Goal: Transaction & Acquisition: Purchase product/service

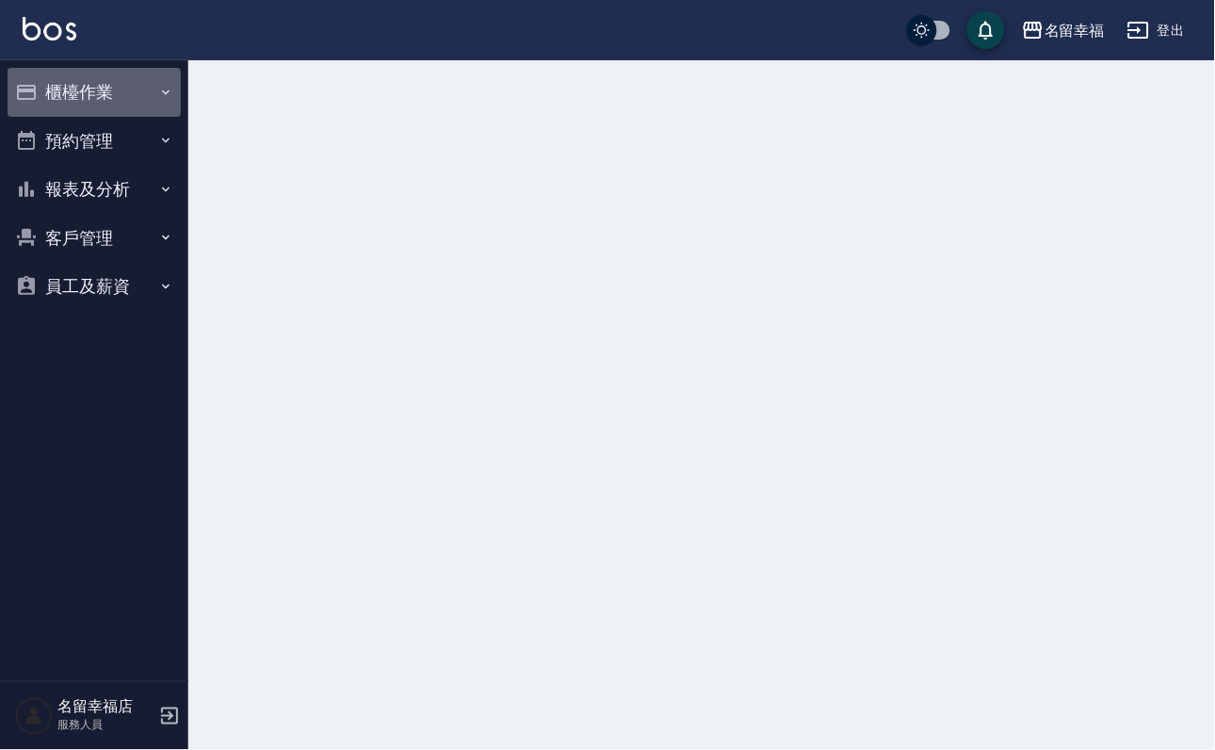
click at [90, 105] on button "櫃檯作業" at bounding box center [94, 92] width 173 height 49
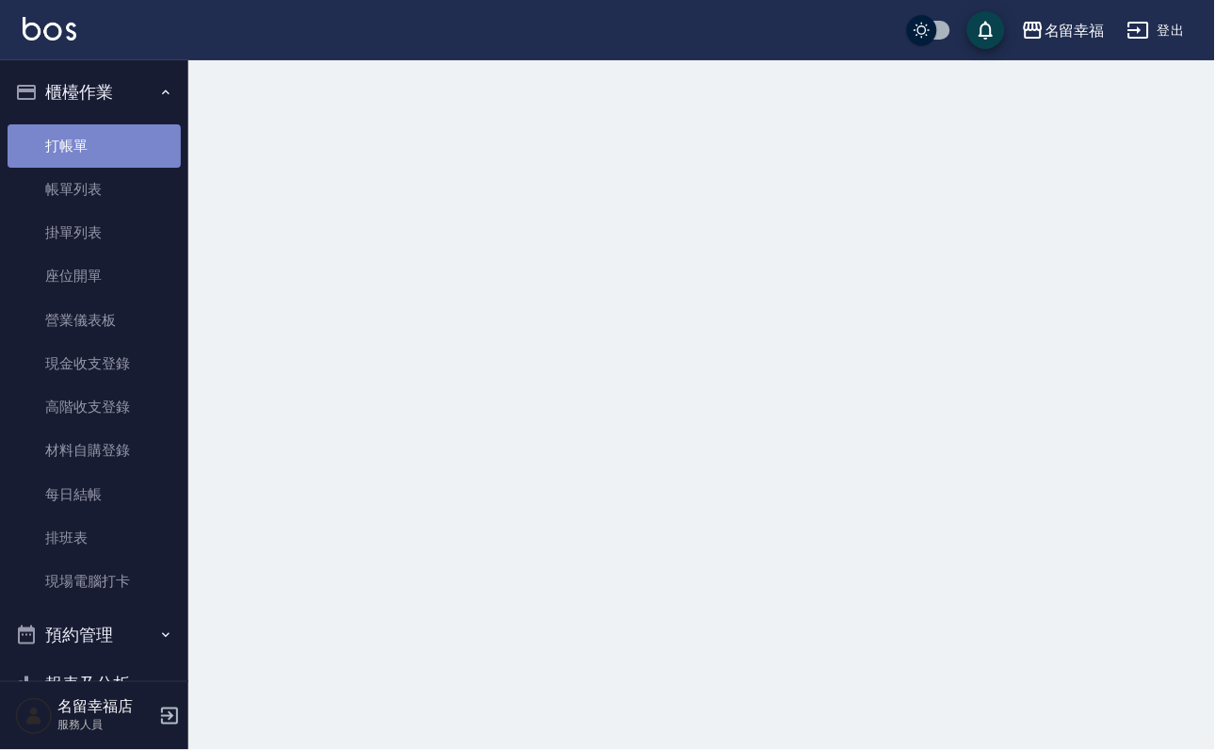
click at [93, 141] on link "打帳單" at bounding box center [94, 145] width 173 height 43
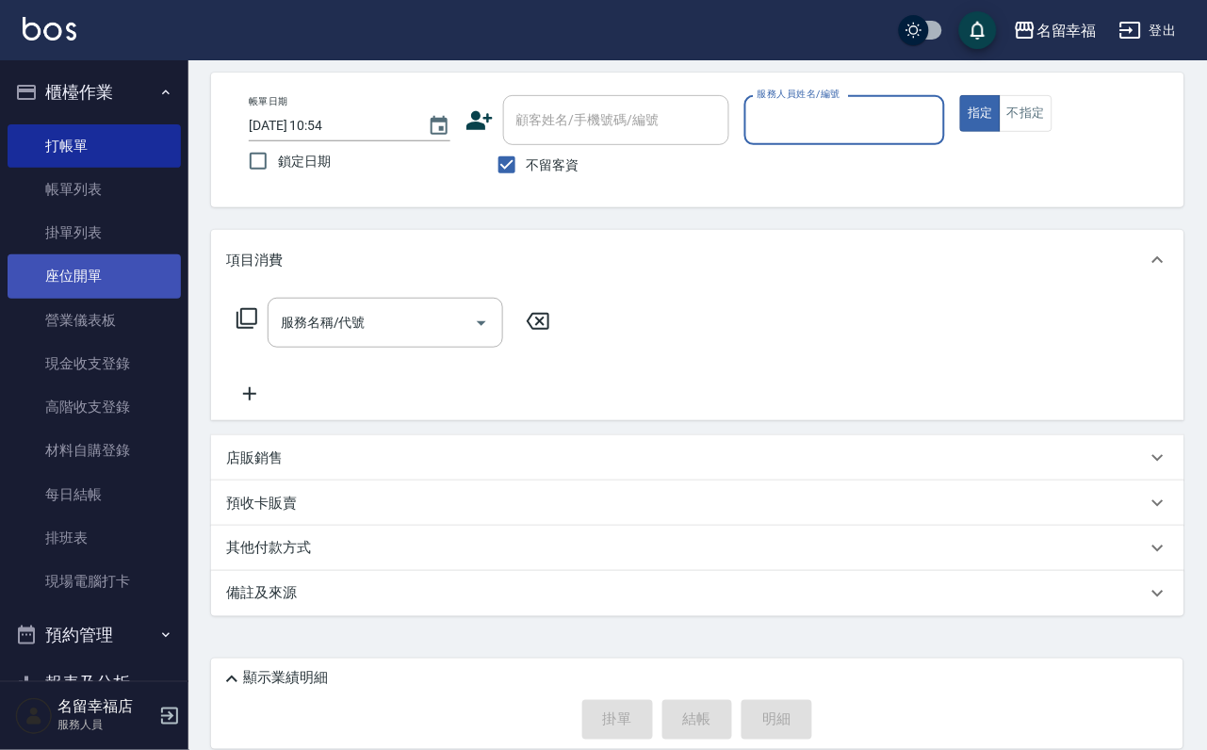
scroll to position [112, 0]
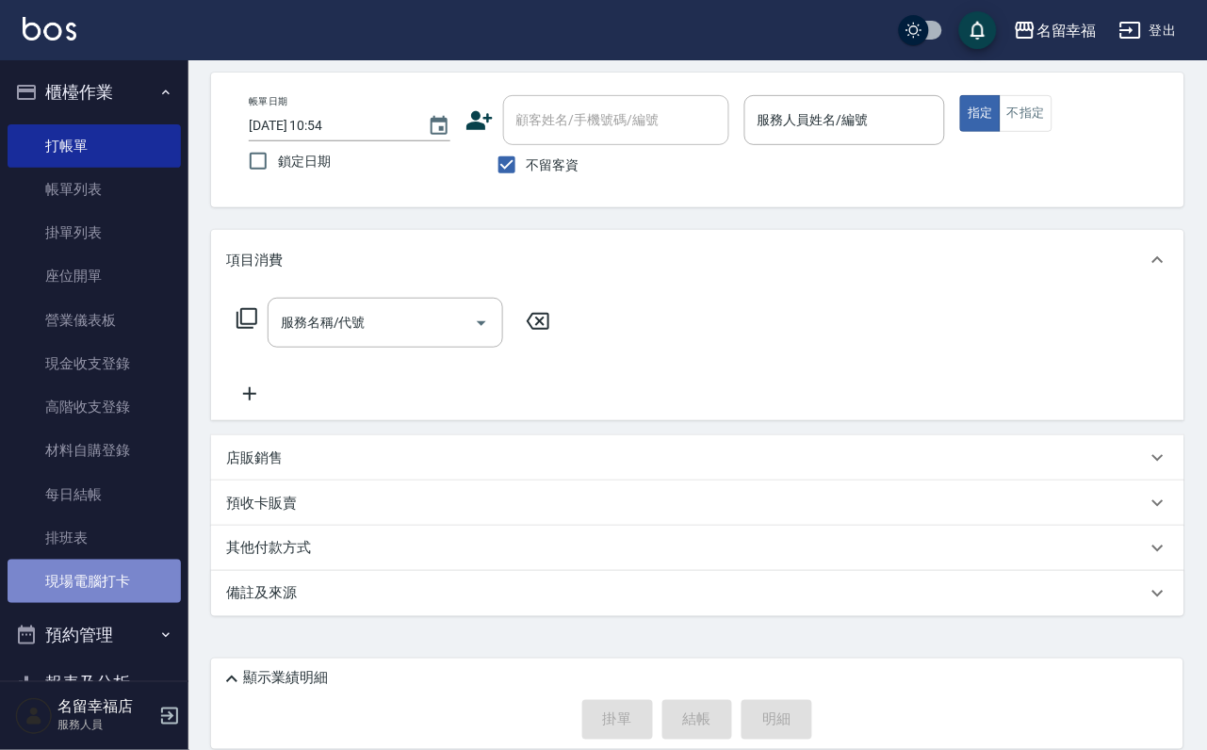
click at [106, 603] on link "現場電腦打卡" at bounding box center [94, 581] width 173 height 43
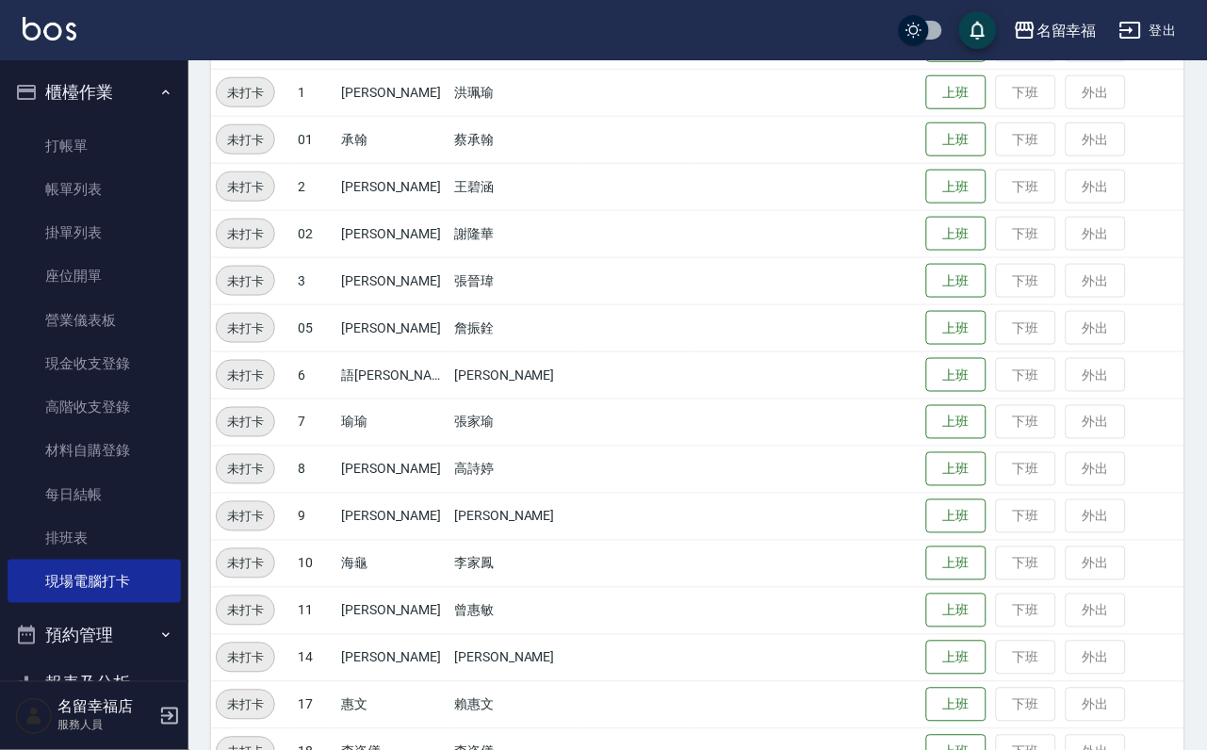
scroll to position [617, 0]
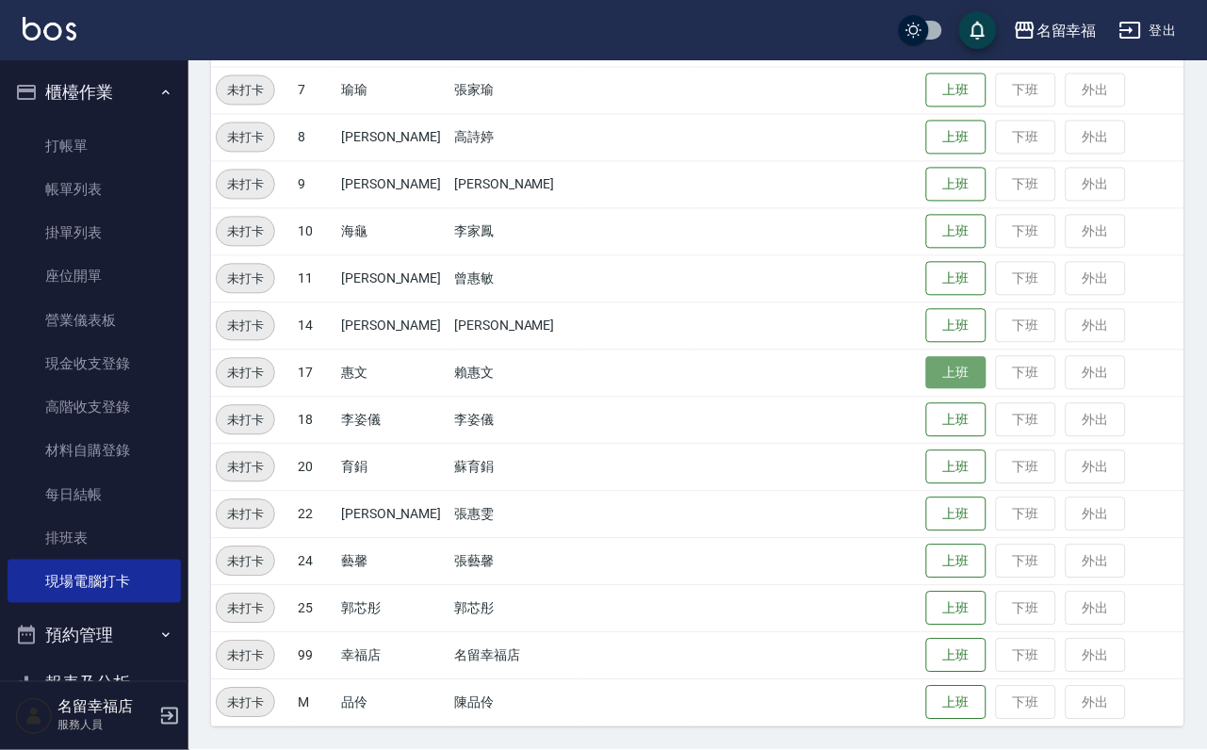
click at [946, 384] on button "上班" at bounding box center [956, 373] width 60 height 33
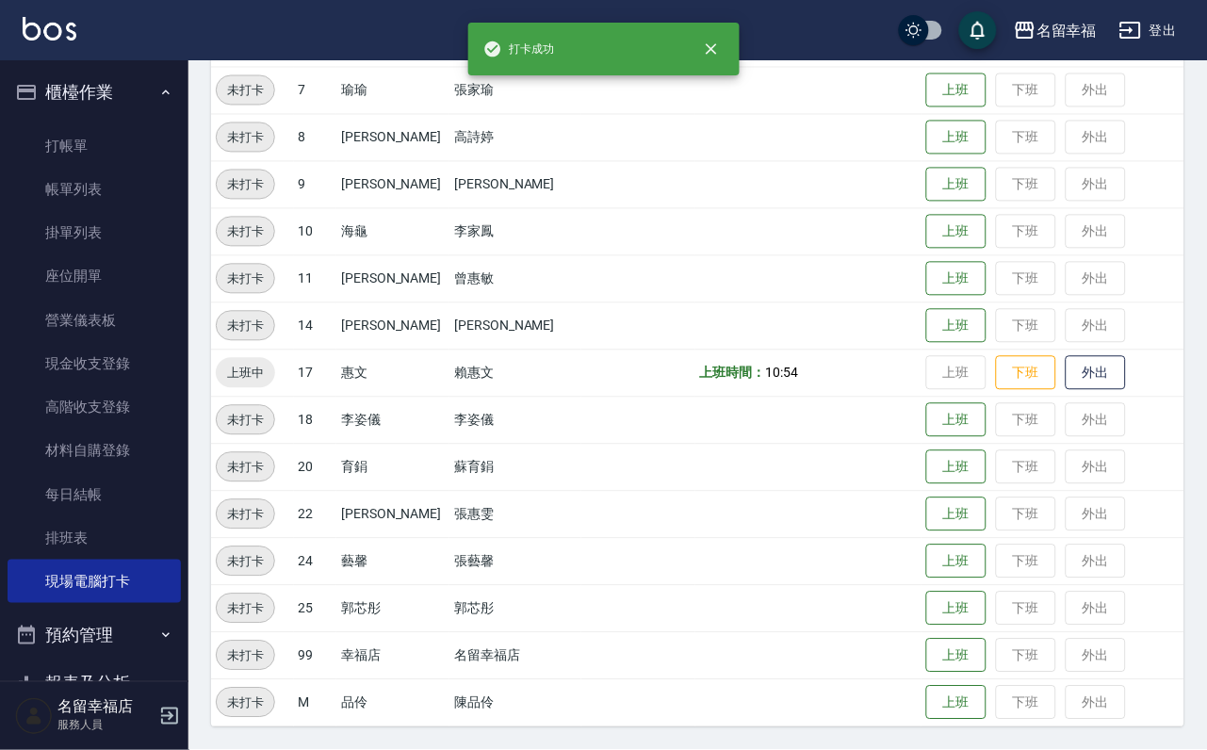
scroll to position [0, 0]
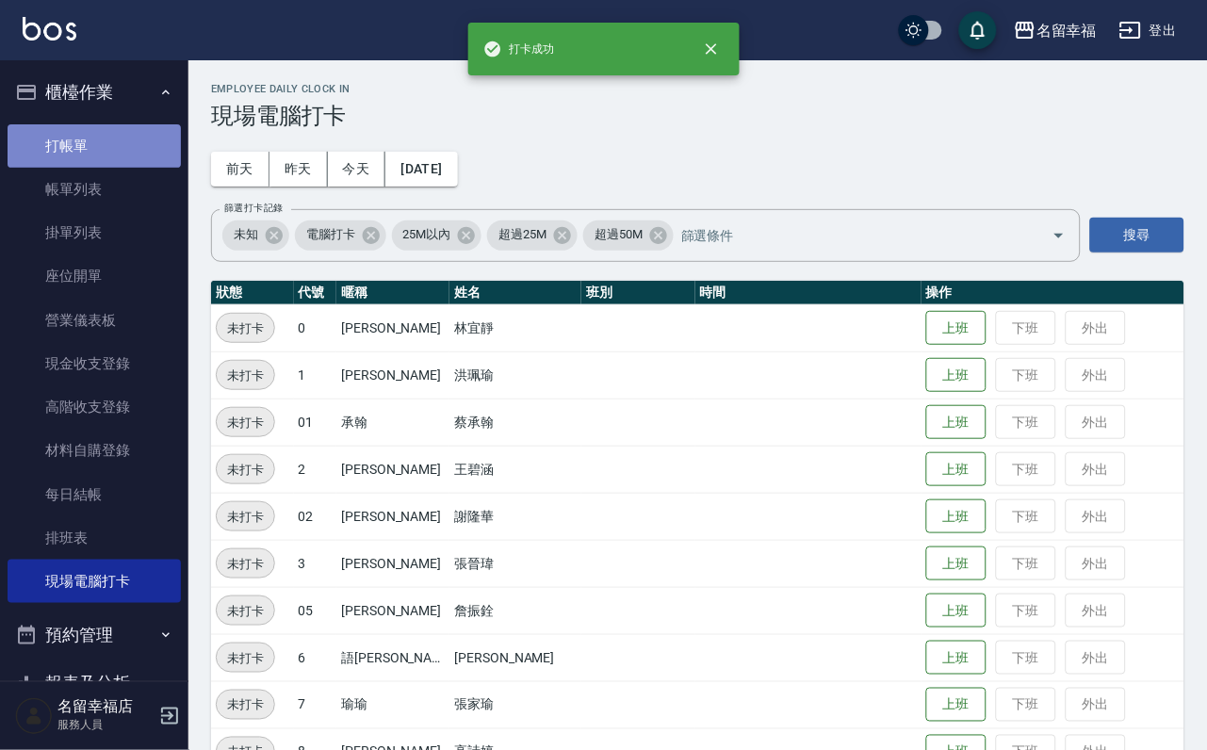
click at [118, 152] on link "打帳單" at bounding box center [94, 145] width 173 height 43
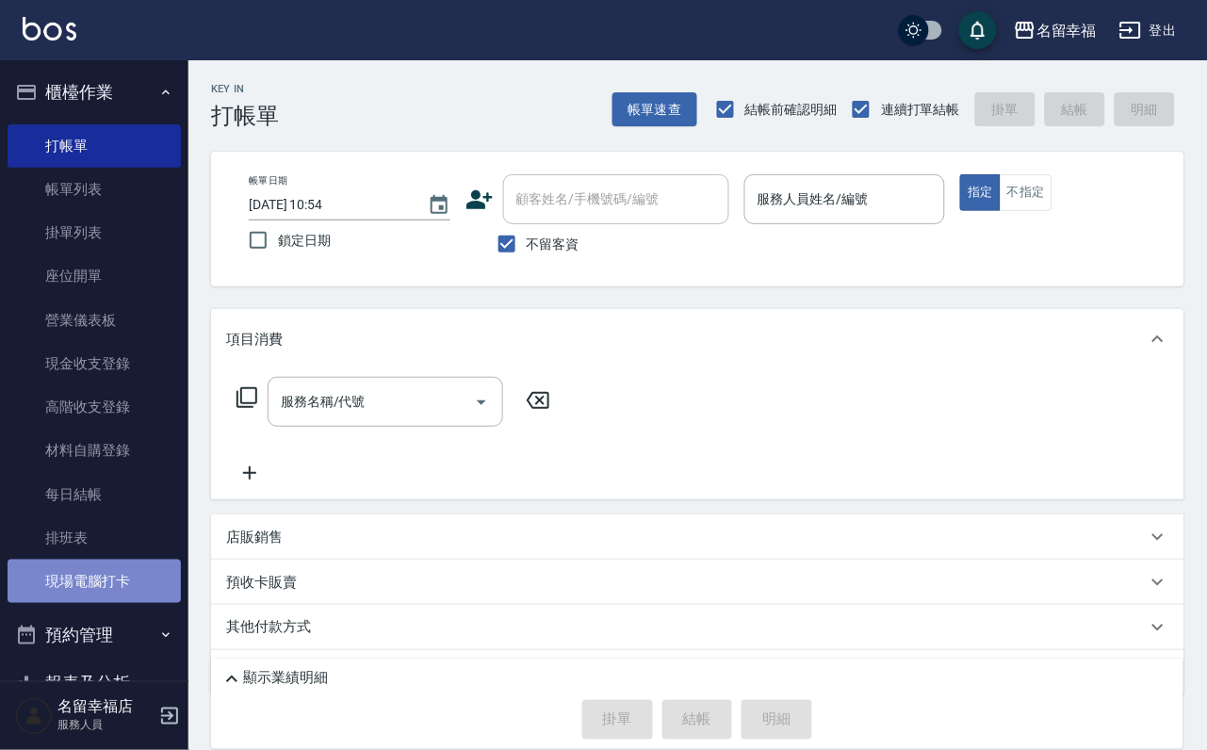
click at [110, 603] on link "現場電腦打卡" at bounding box center [94, 581] width 173 height 43
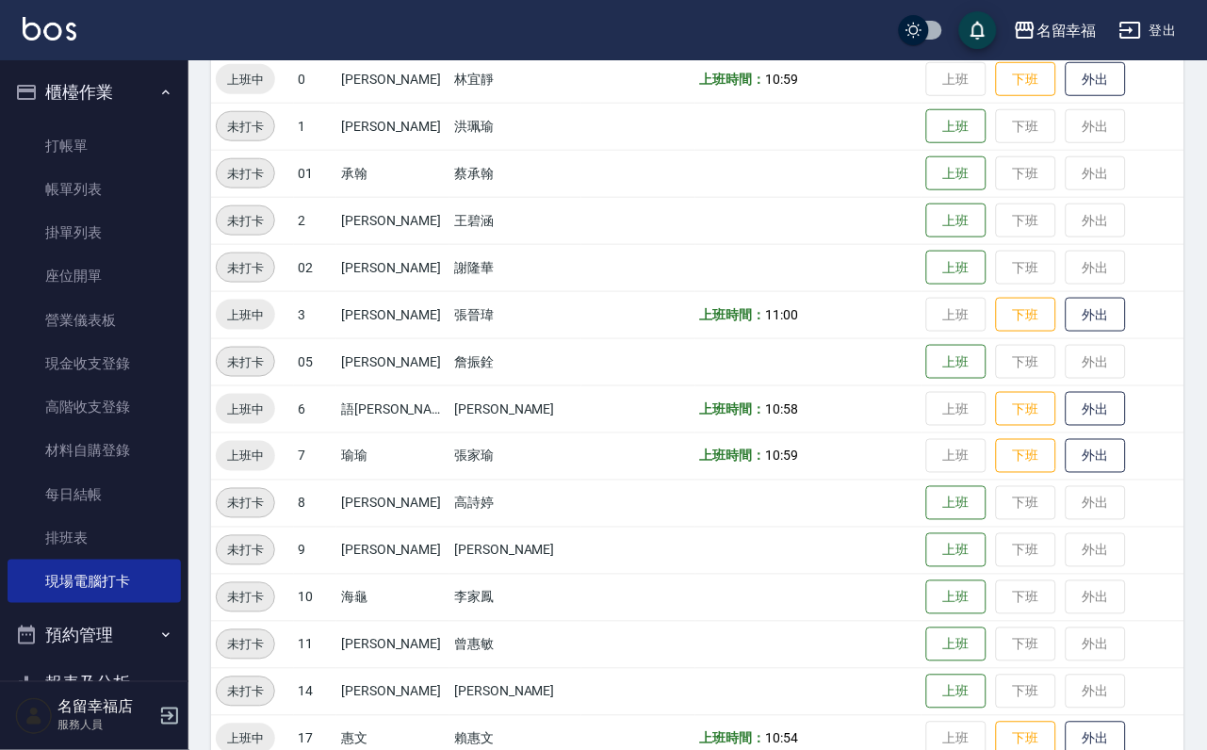
scroll to position [617, 0]
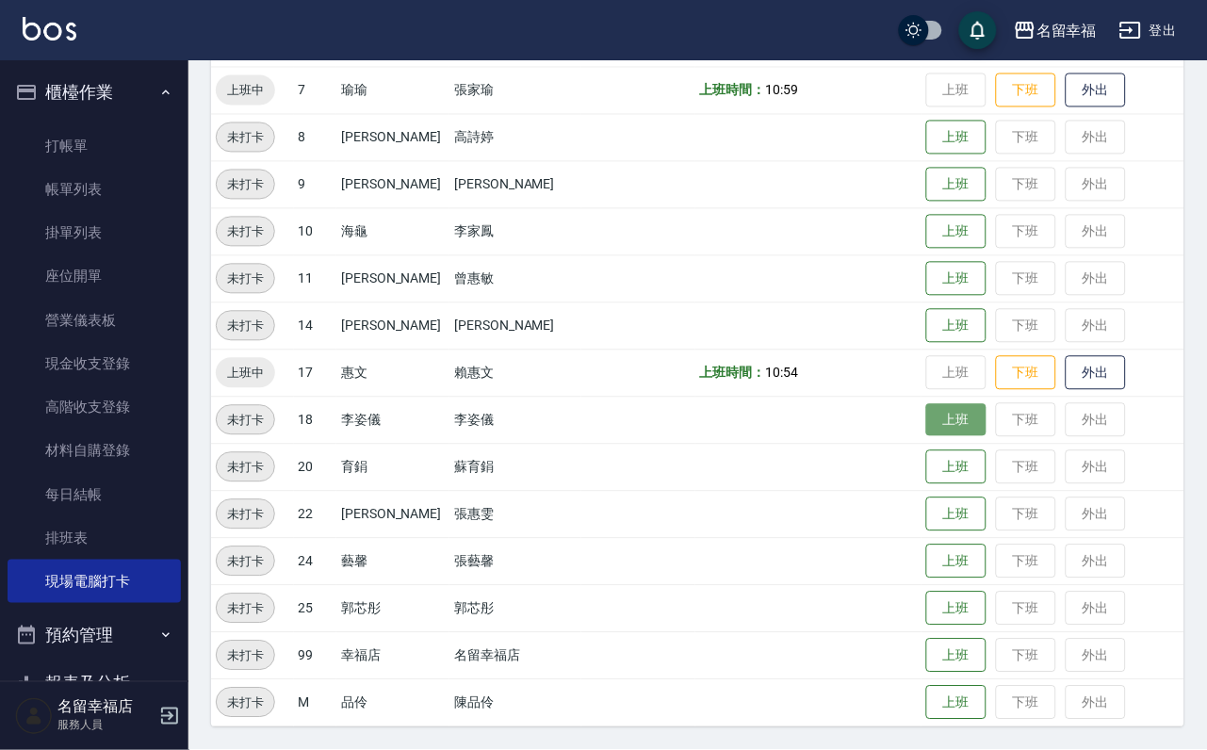
click at [926, 416] on button "上班" at bounding box center [956, 420] width 60 height 33
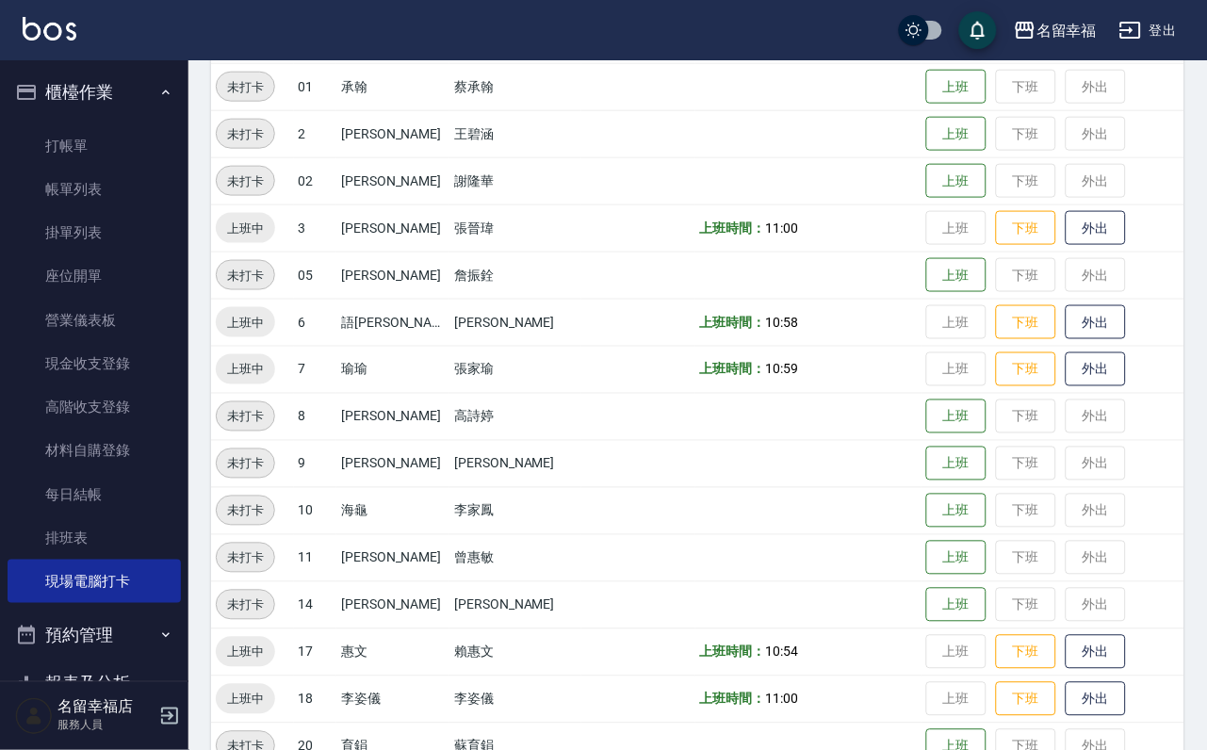
scroll to position [334, 0]
click at [938, 123] on button "上班" at bounding box center [956, 135] width 60 height 33
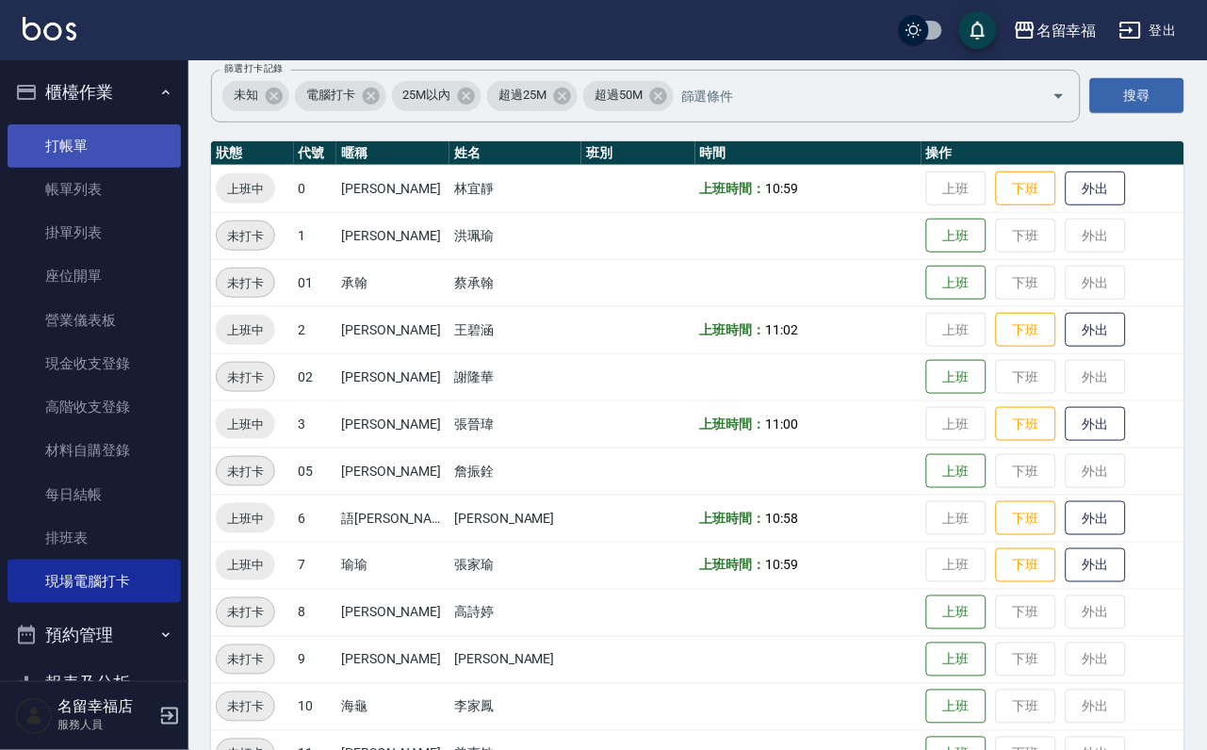
scroll to position [0, 0]
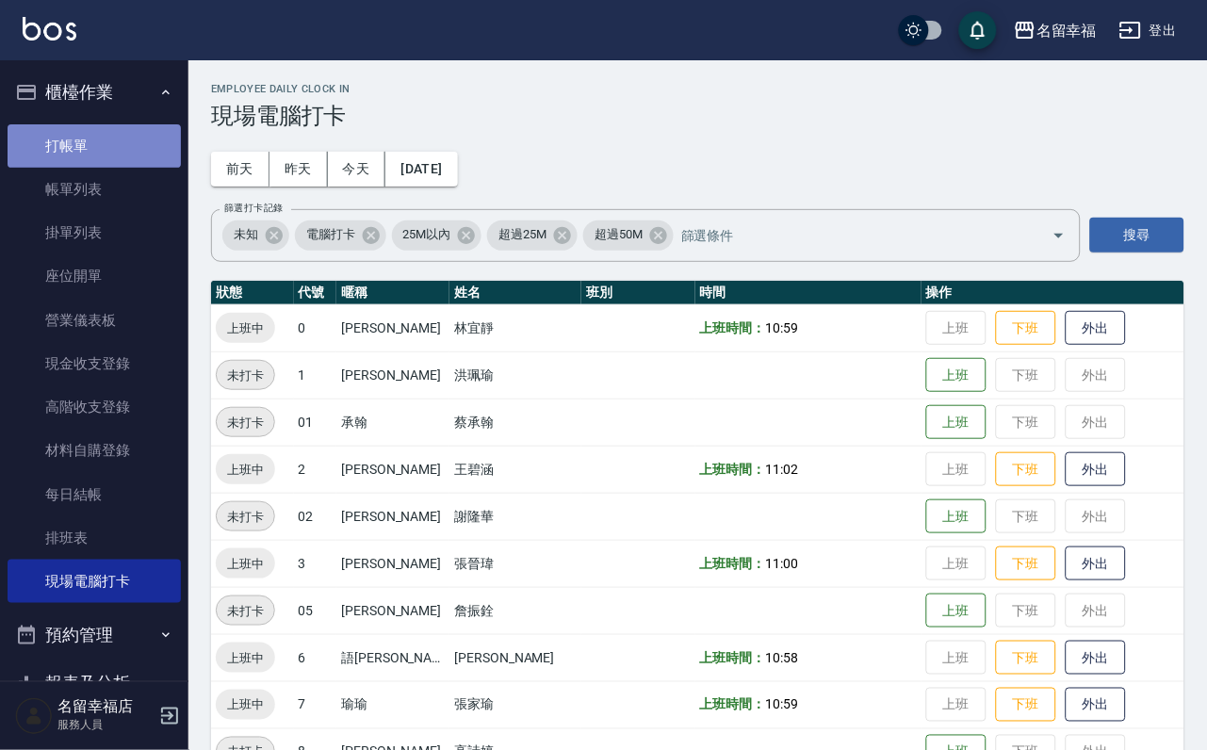
click at [119, 154] on link "打帳單" at bounding box center [94, 145] width 173 height 43
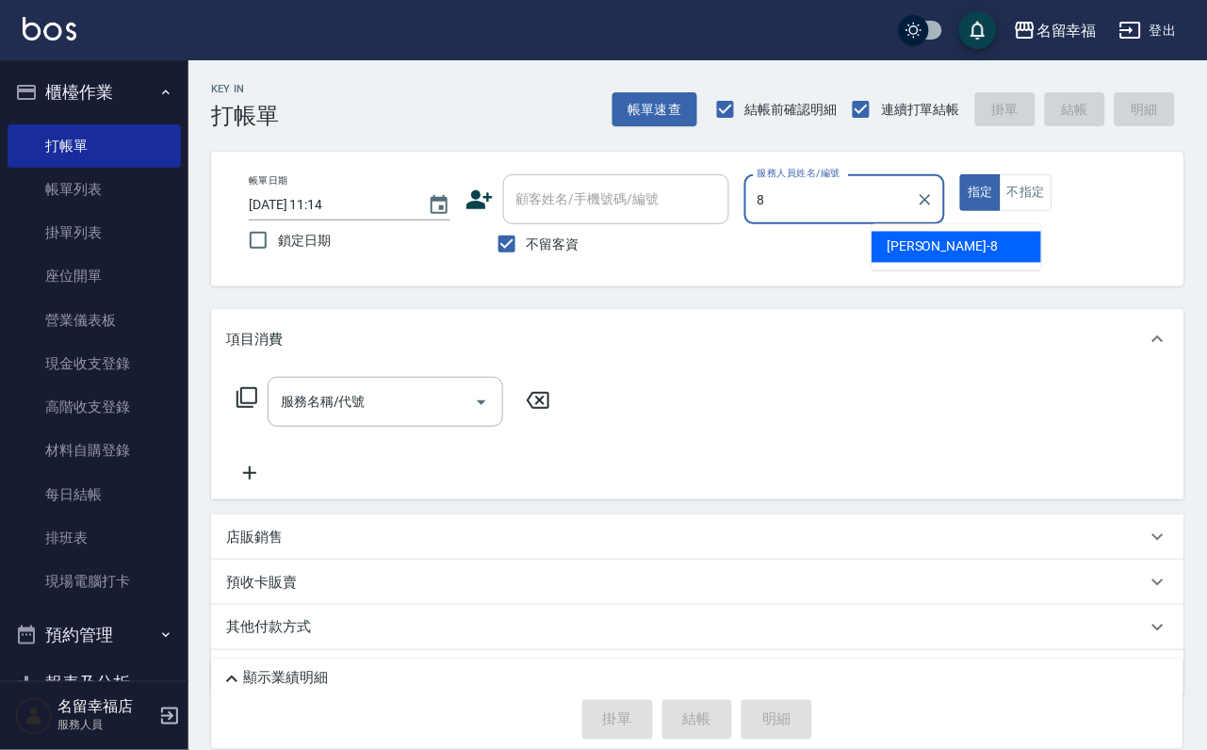
type input "[PERSON_NAME]-8"
type button "true"
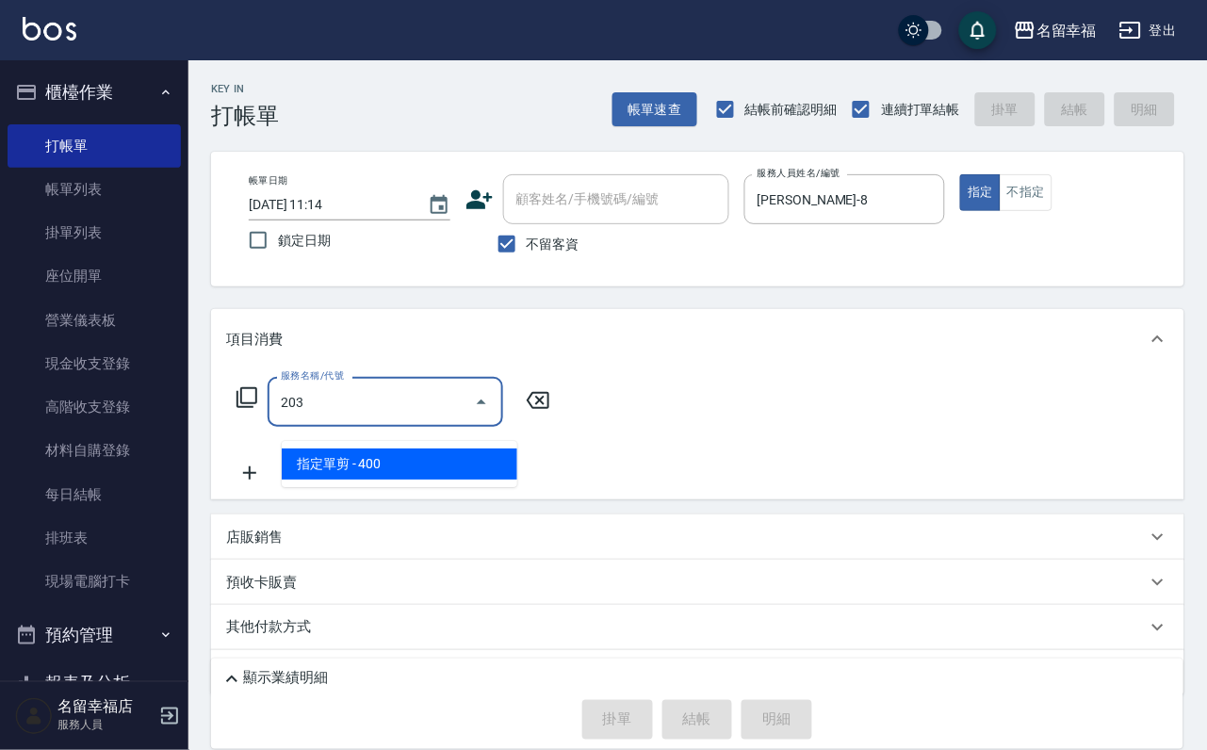
type input "指定單剪(203)"
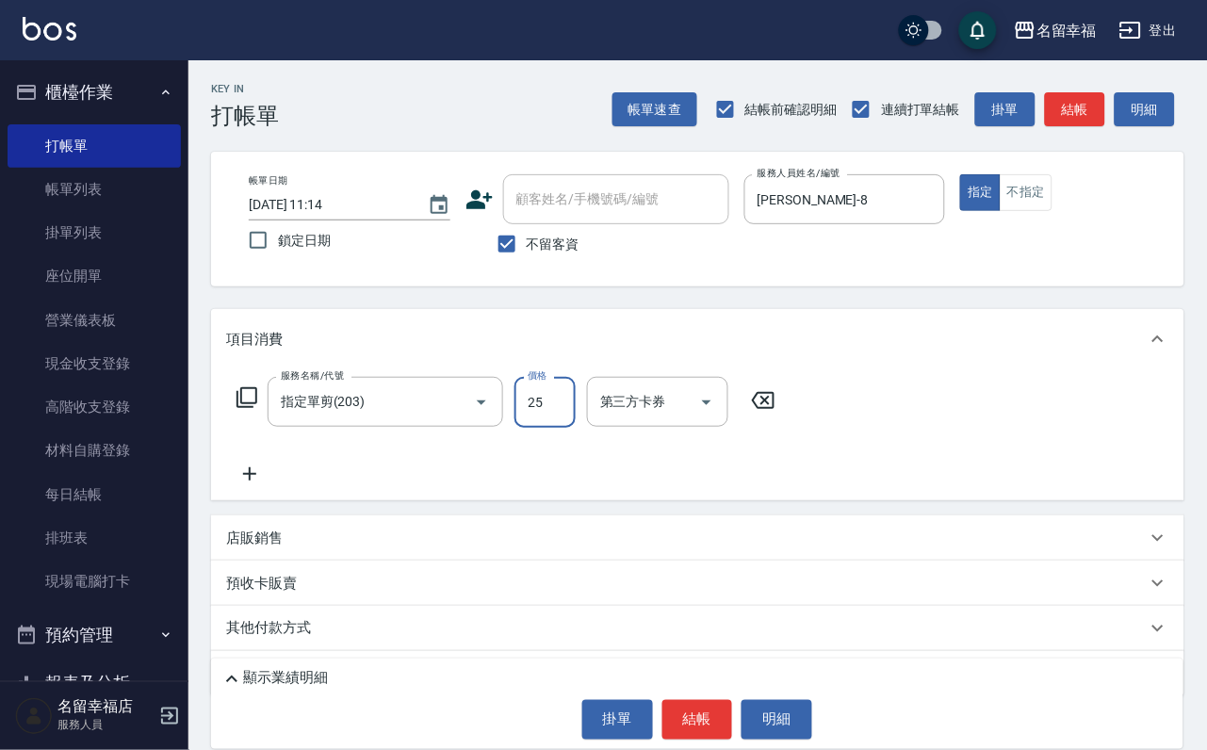
type input "250"
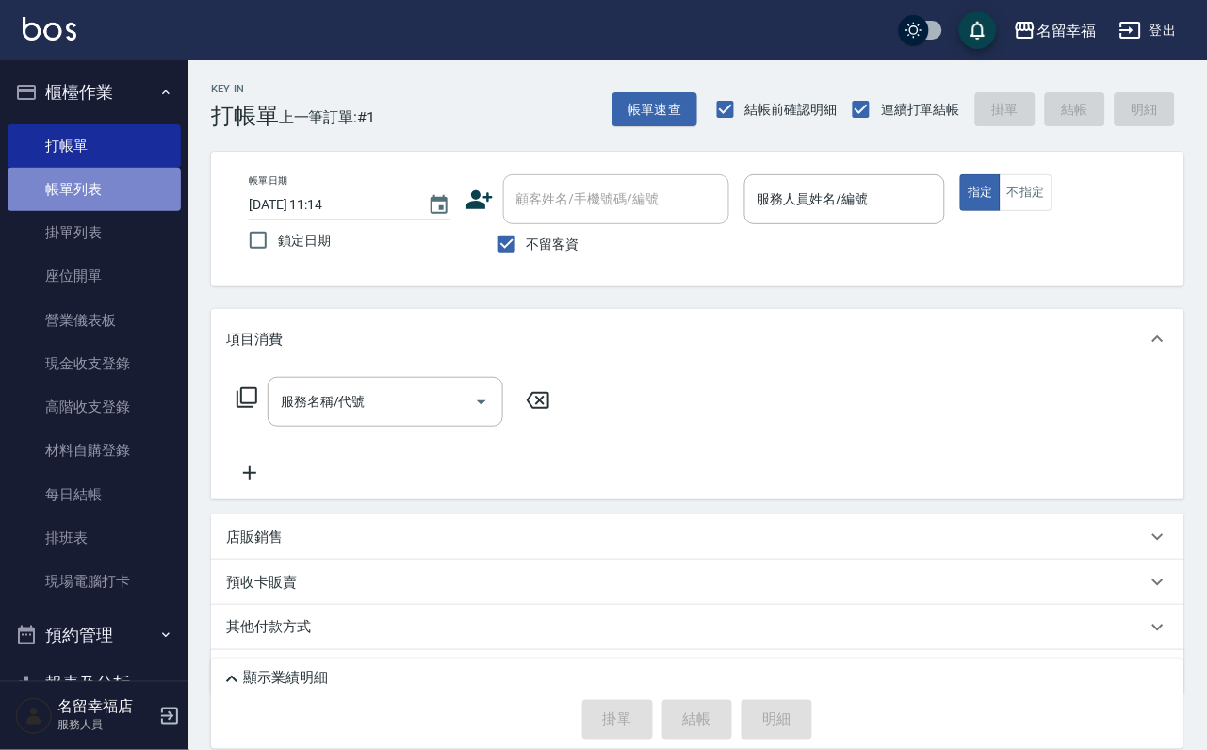
click at [139, 209] on link "帳單列表" at bounding box center [94, 189] width 173 height 43
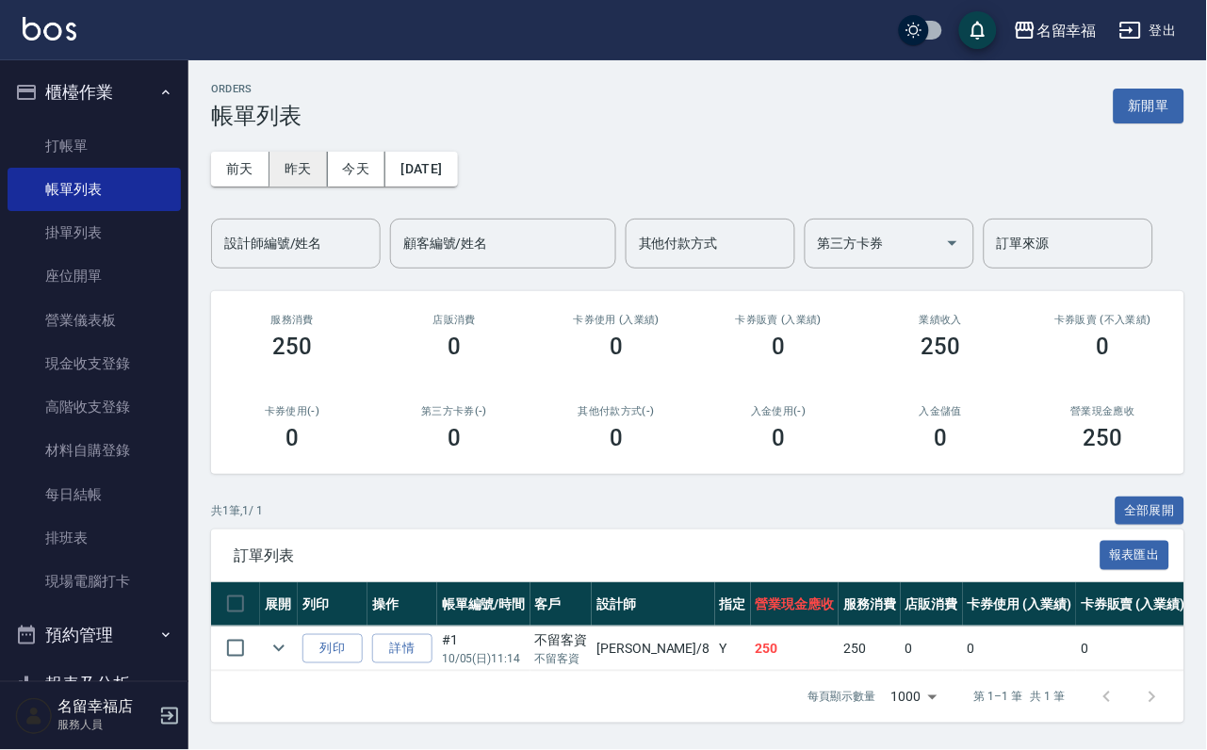
click at [328, 174] on button "昨天" at bounding box center [298, 169] width 58 height 35
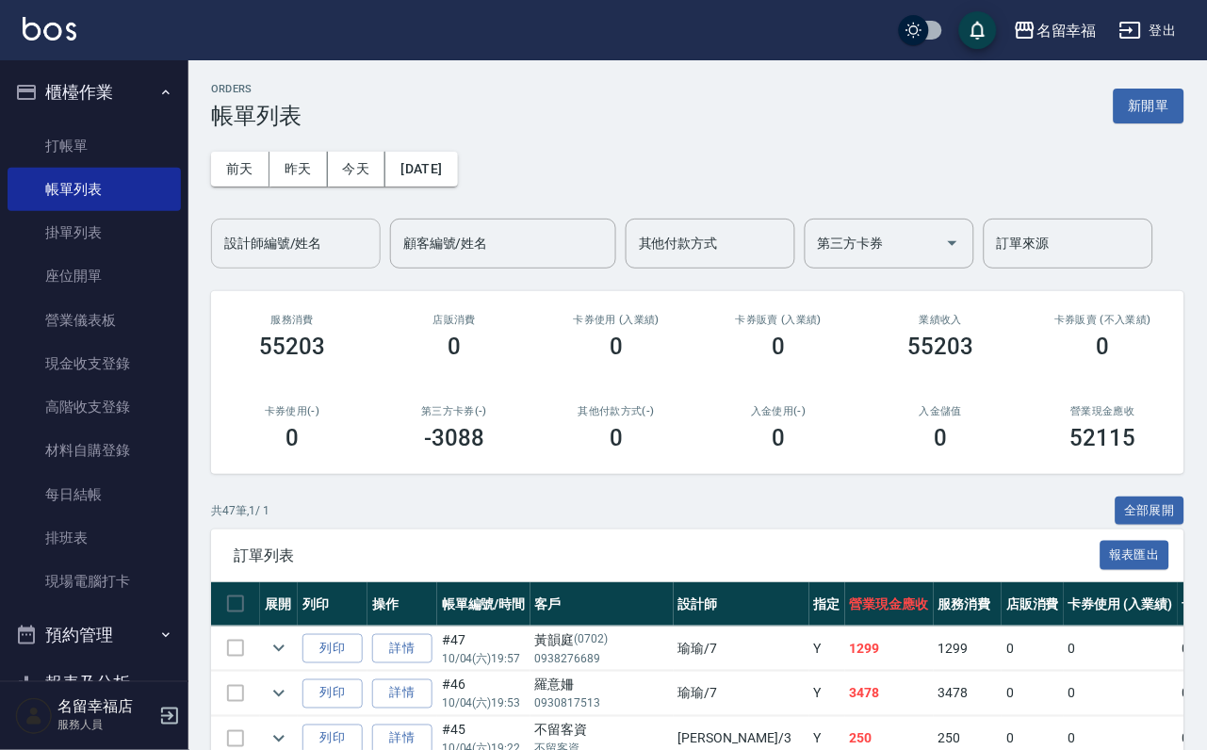
click at [313, 269] on div "設計師編號/姓名" at bounding box center [296, 244] width 170 height 50
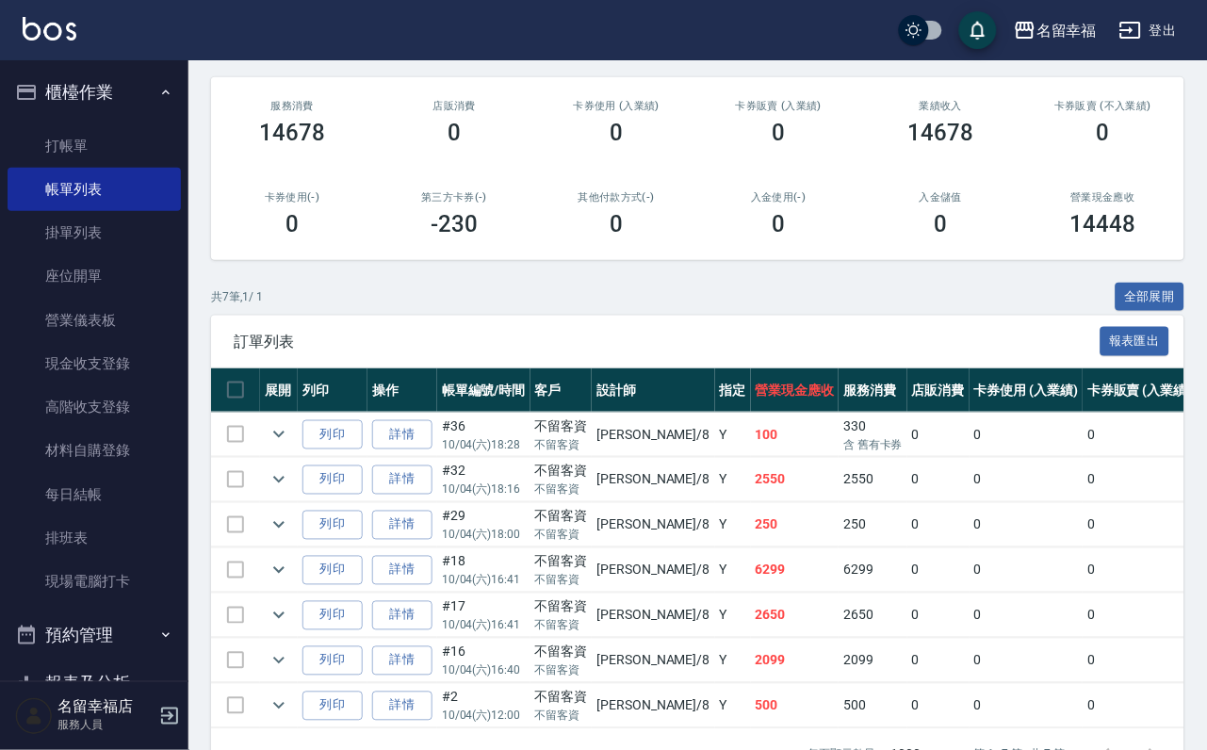
scroll to position [456, 0]
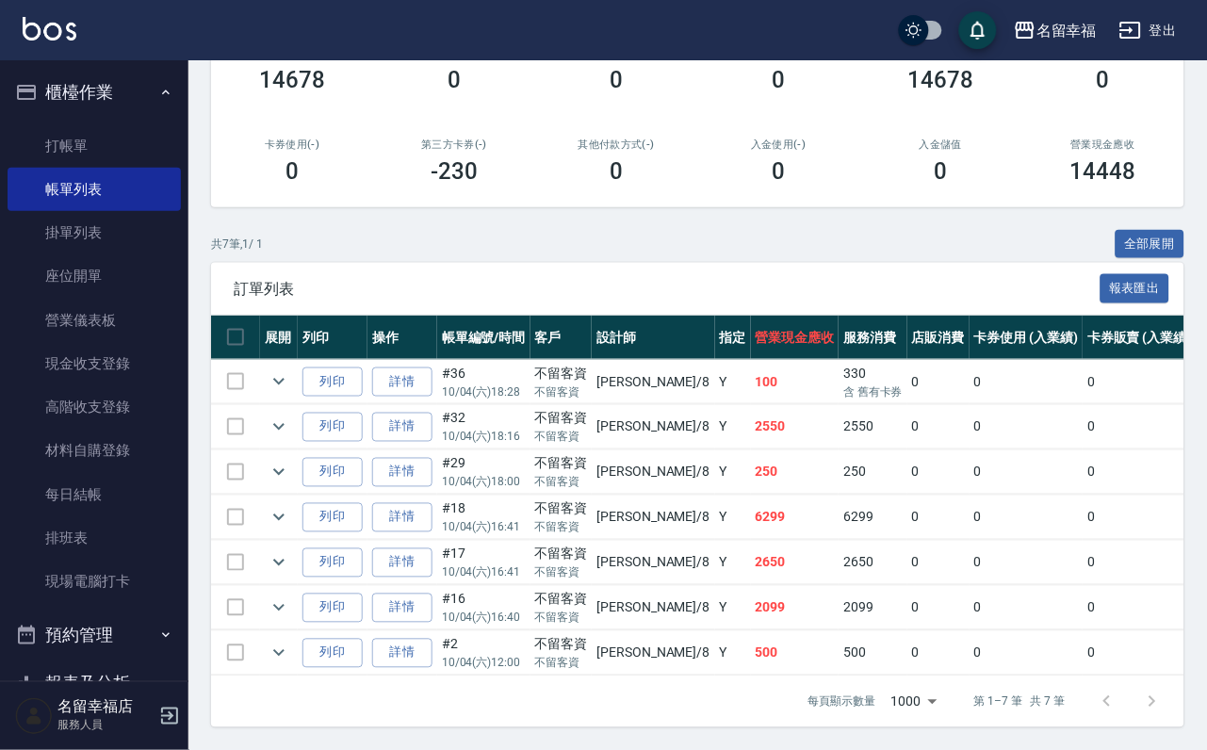
type input "[PERSON_NAME]-8"
drag, startPoint x: 699, startPoint y: 626, endPoint x: 772, endPoint y: 625, distance: 72.6
click at [772, 631] on tr "列印 詳情 #2 10/04 (六) 12:00 不留客資 不留客資 詩婷 /8 Y 500 500 0 0 0 500 0 0 0 0 0" at bounding box center [1020, 653] width 1619 height 44
click at [887, 541] on td "2650" at bounding box center [873, 563] width 69 height 44
click at [66, 143] on link "打帳單" at bounding box center [94, 145] width 173 height 43
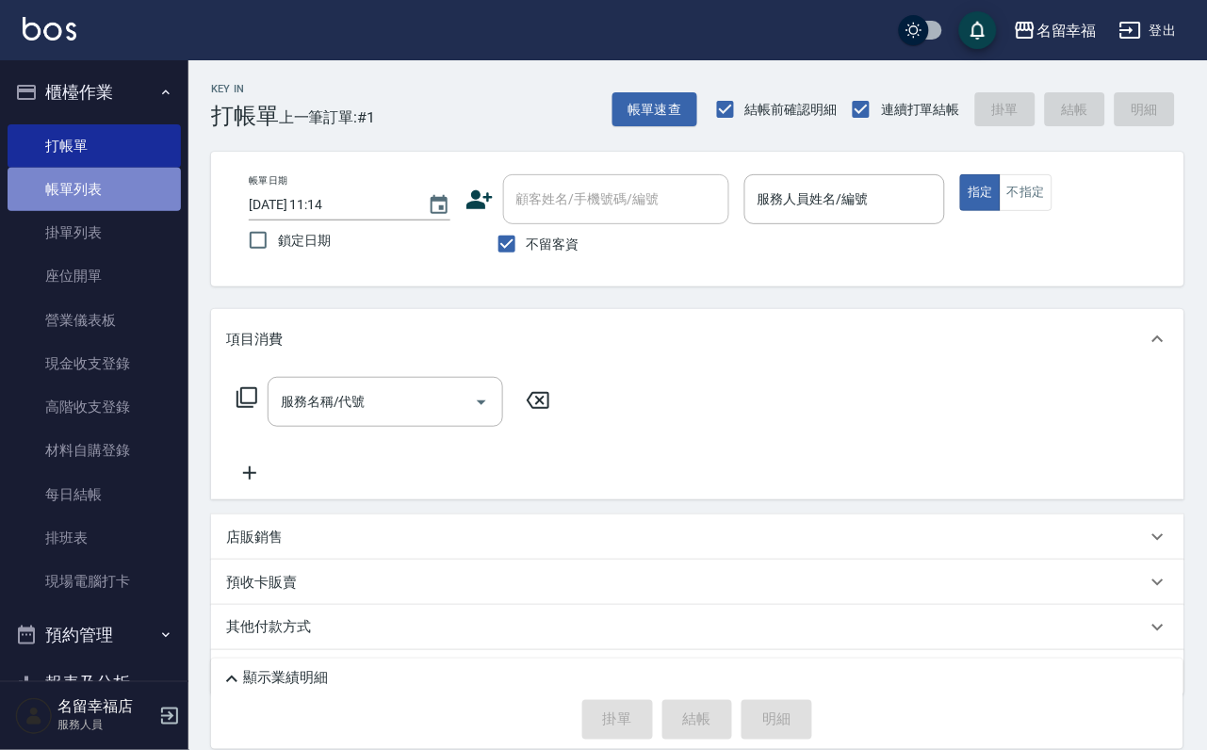
click at [110, 205] on link "帳單列表" at bounding box center [94, 189] width 173 height 43
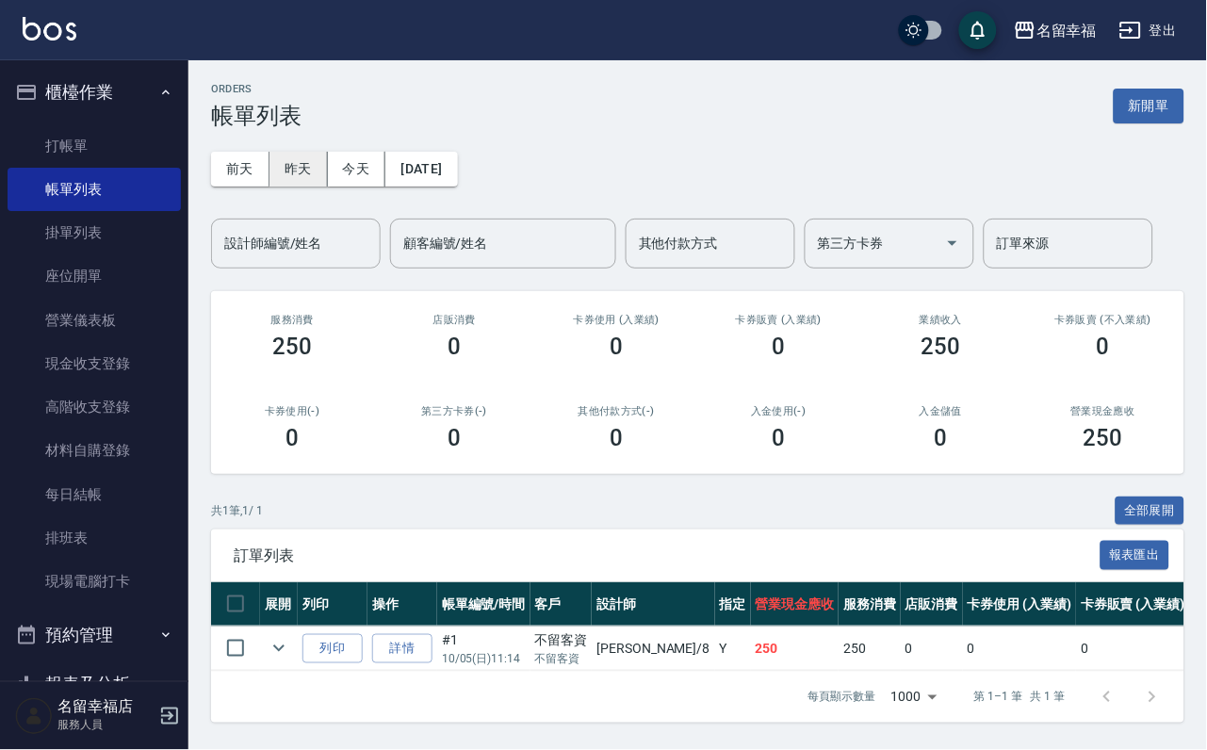
click at [327, 178] on button "昨天" at bounding box center [298, 169] width 58 height 35
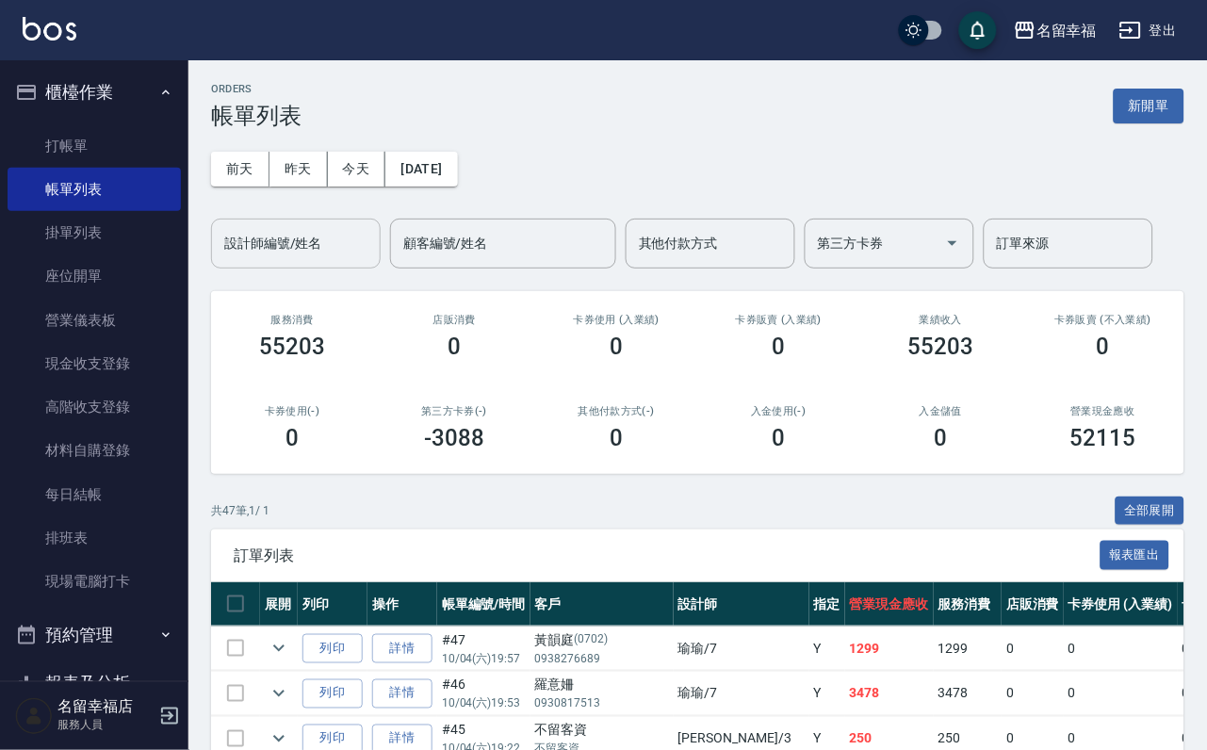
click at [315, 260] on input "設計師編號/姓名" at bounding box center [296, 243] width 153 height 33
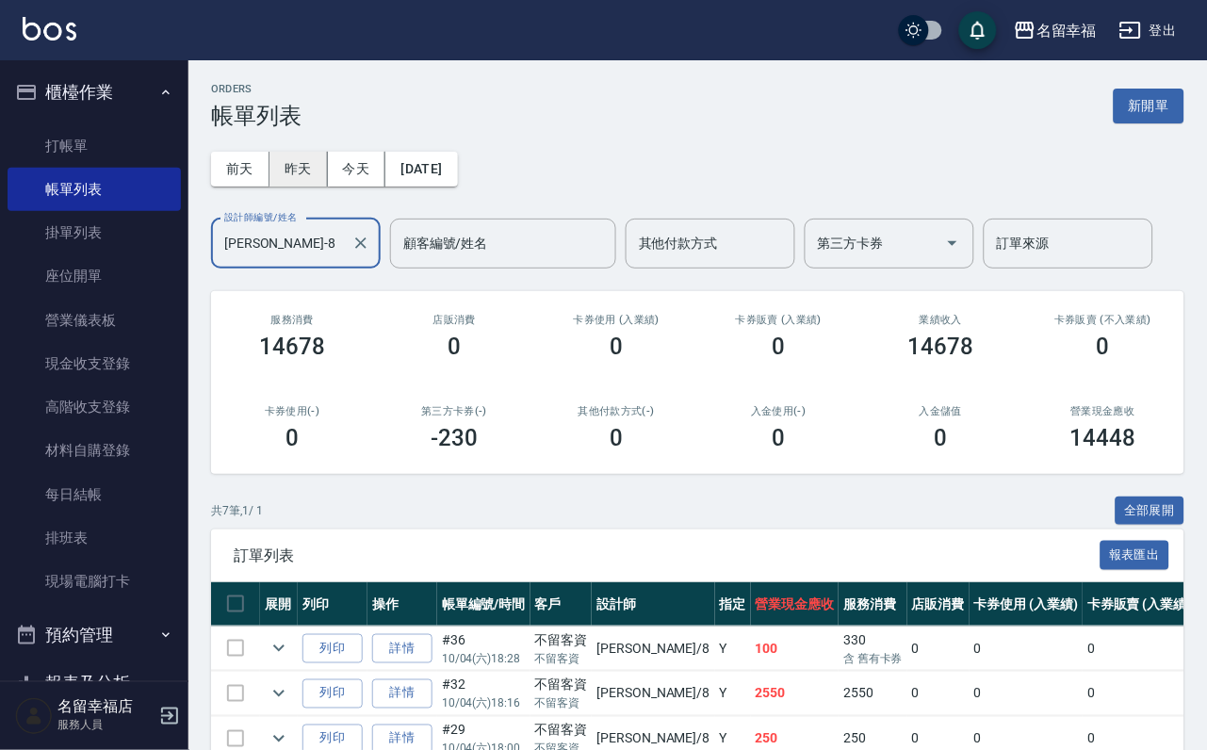
type input "[PERSON_NAME]-8"
click at [301, 187] on button "昨天" at bounding box center [298, 169] width 58 height 35
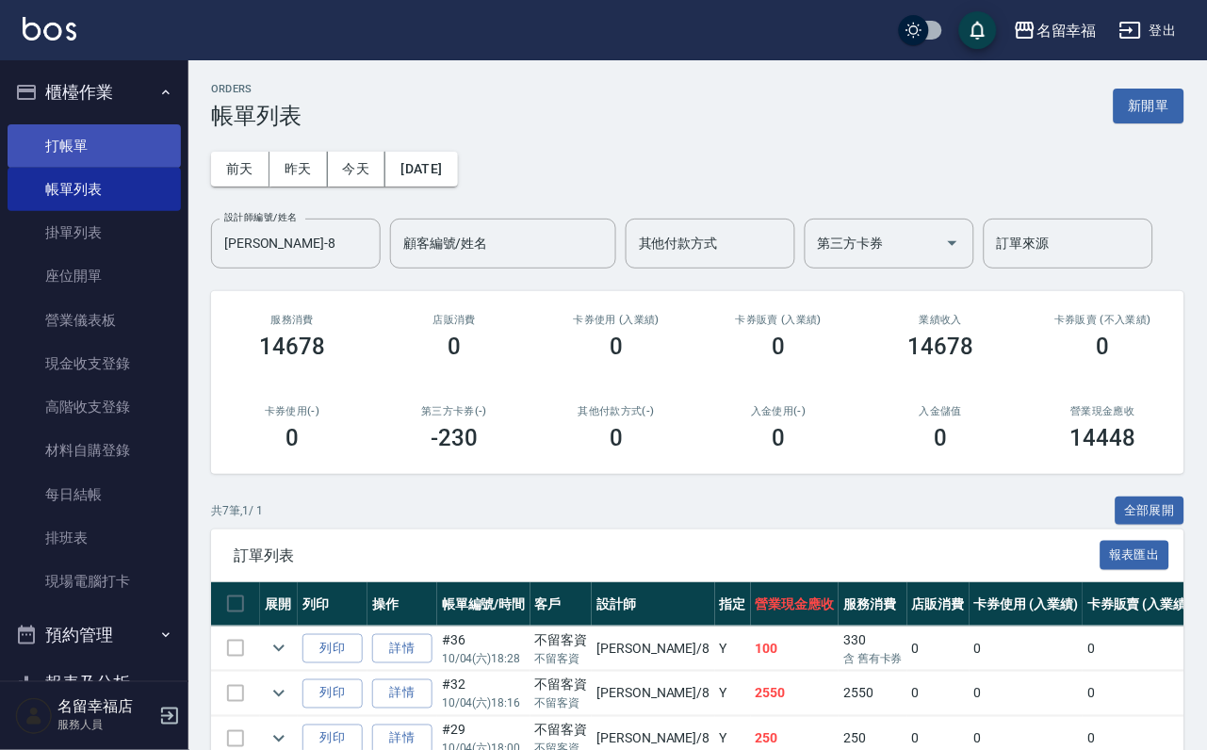
click at [135, 168] on link "打帳單" at bounding box center [94, 145] width 173 height 43
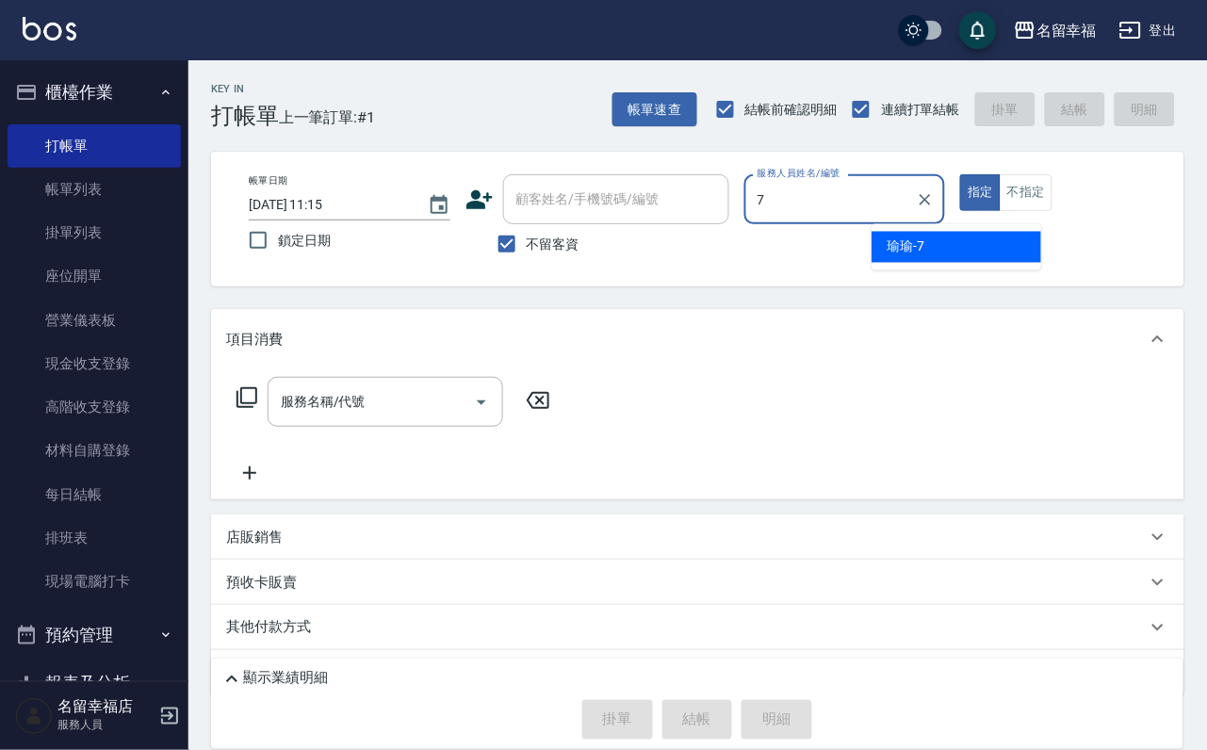
type input "[PERSON_NAME]-7"
type button "true"
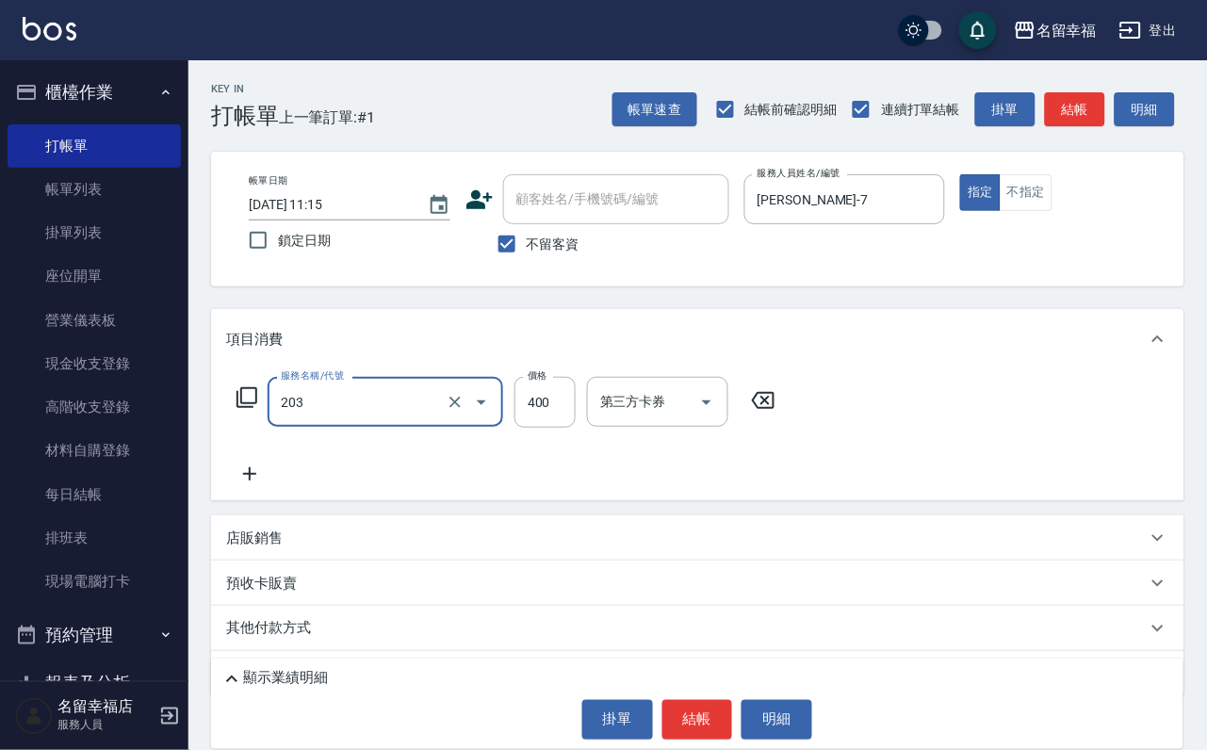
type input "指定單剪(203)"
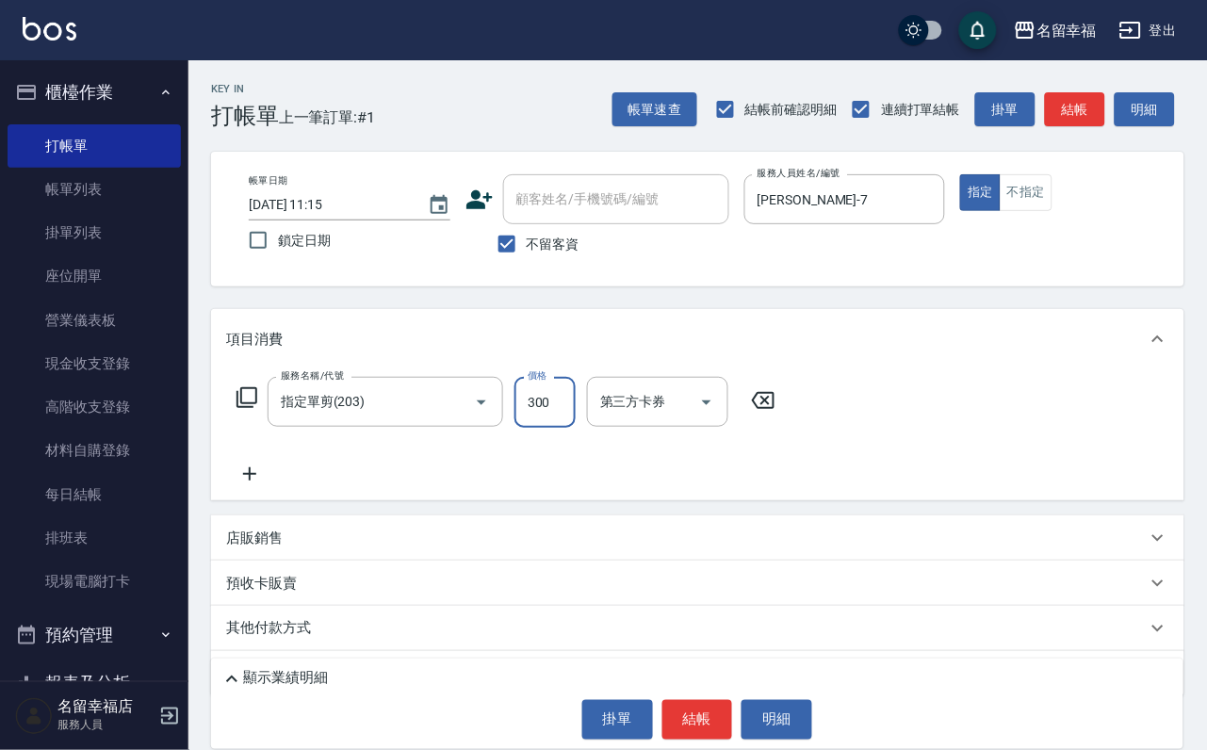
type input "300"
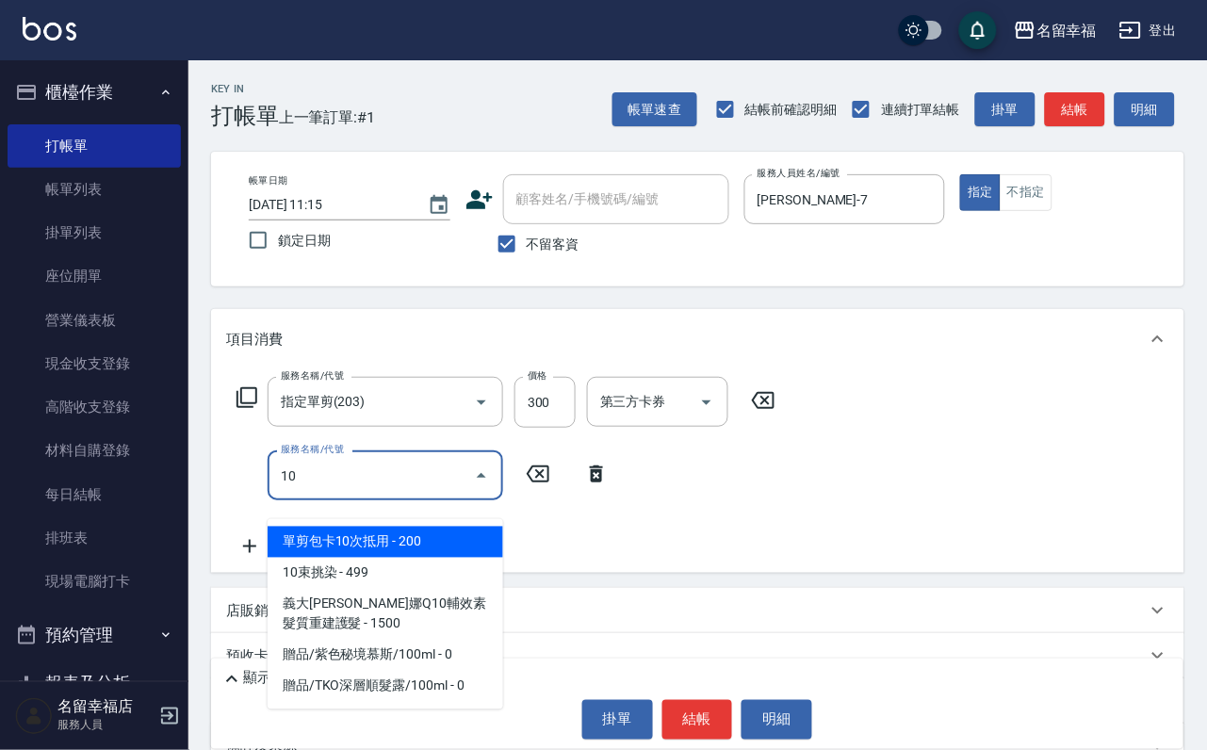
type input "101"
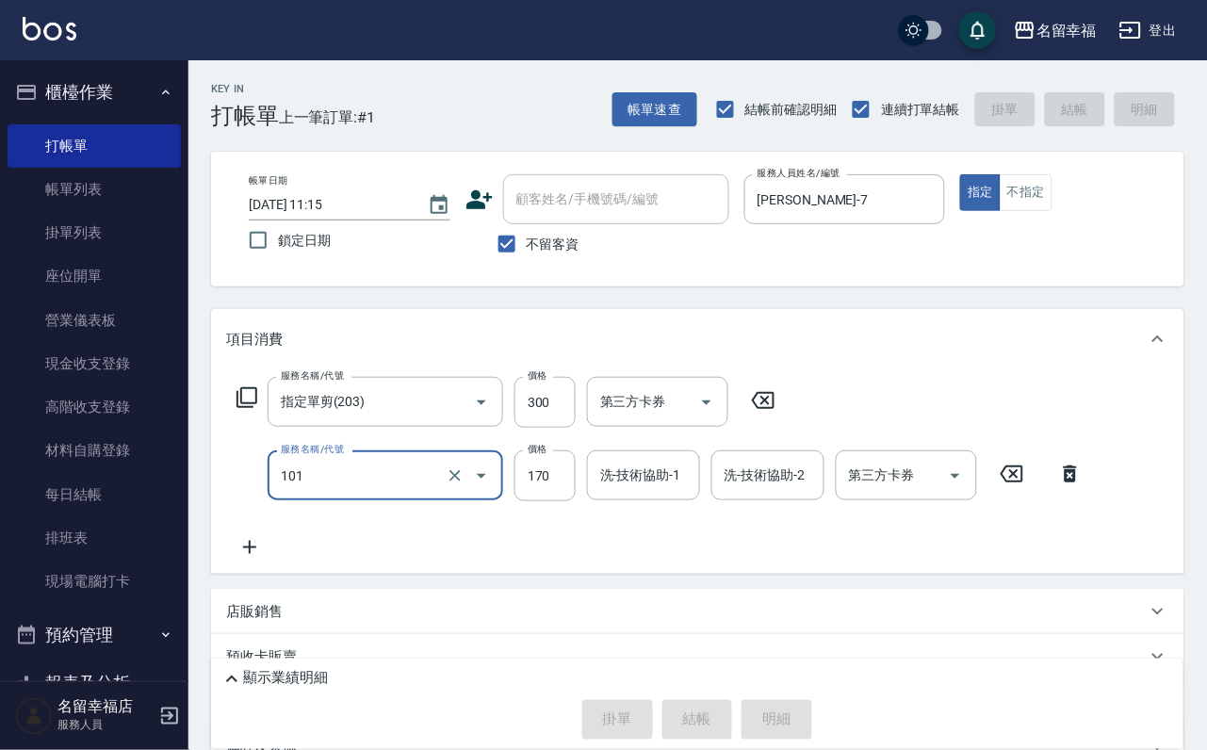
type input "[DATE] 11:53"
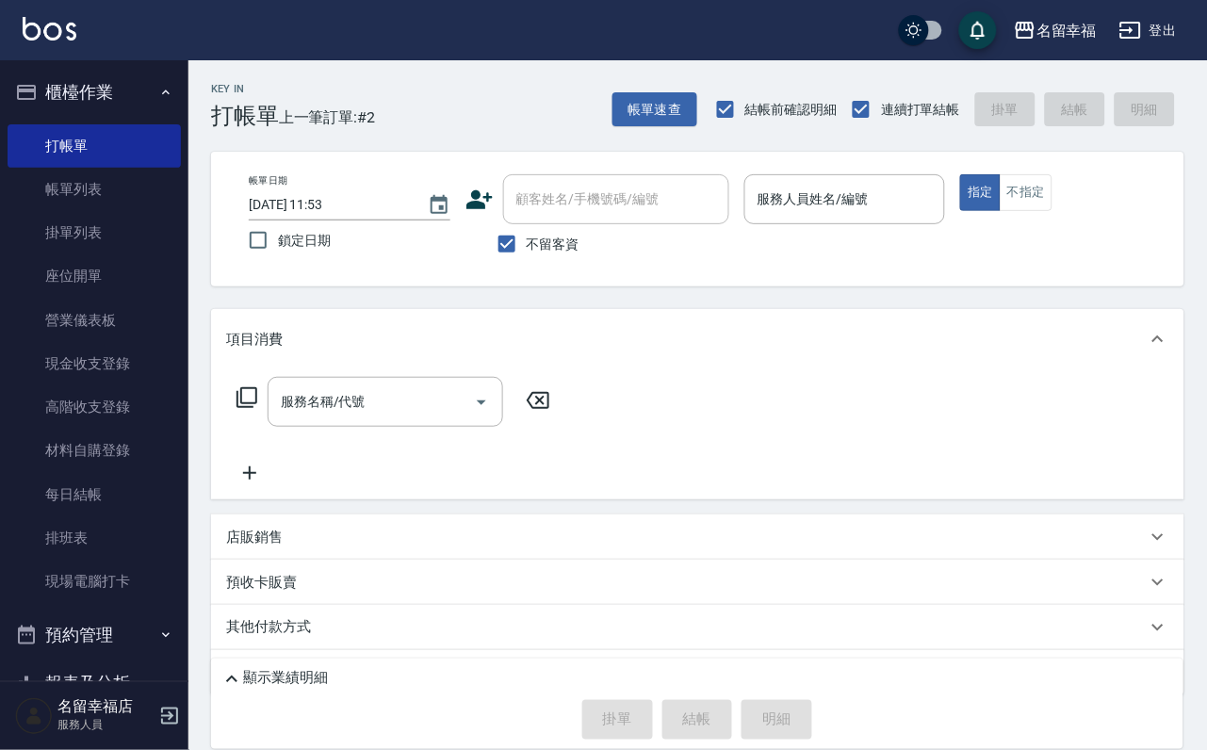
click at [616, 406] on div "服務名稱/代號 服務名稱/代號" at bounding box center [697, 434] width 973 height 130
click at [98, 603] on link "現場電腦打卡" at bounding box center [94, 581] width 173 height 43
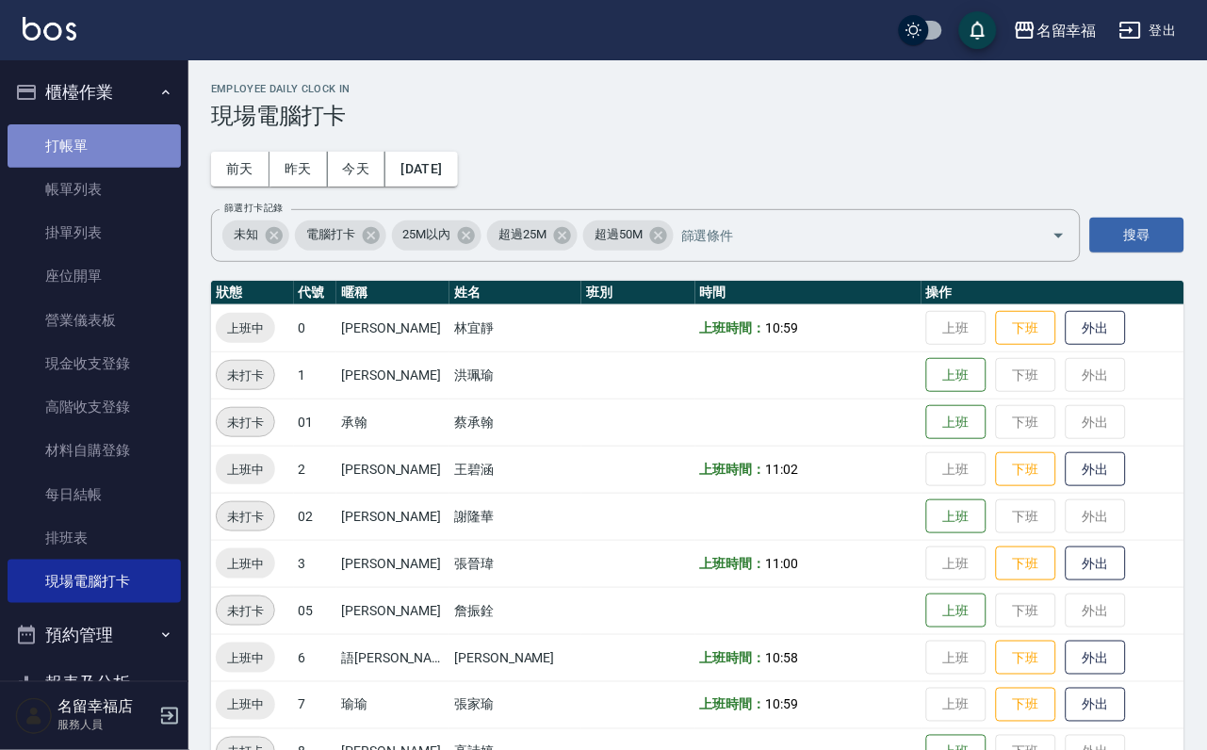
click at [103, 159] on link "打帳單" at bounding box center [94, 145] width 173 height 43
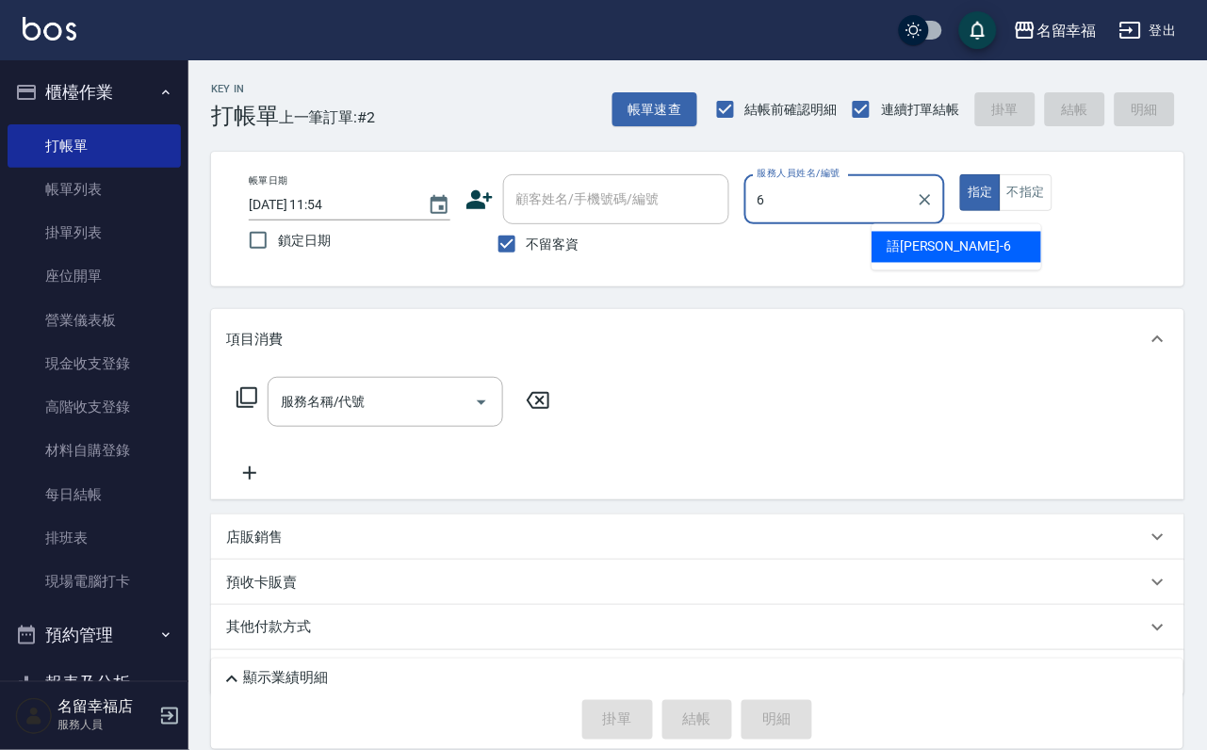
type input "語[PERSON_NAME]-6"
type button "true"
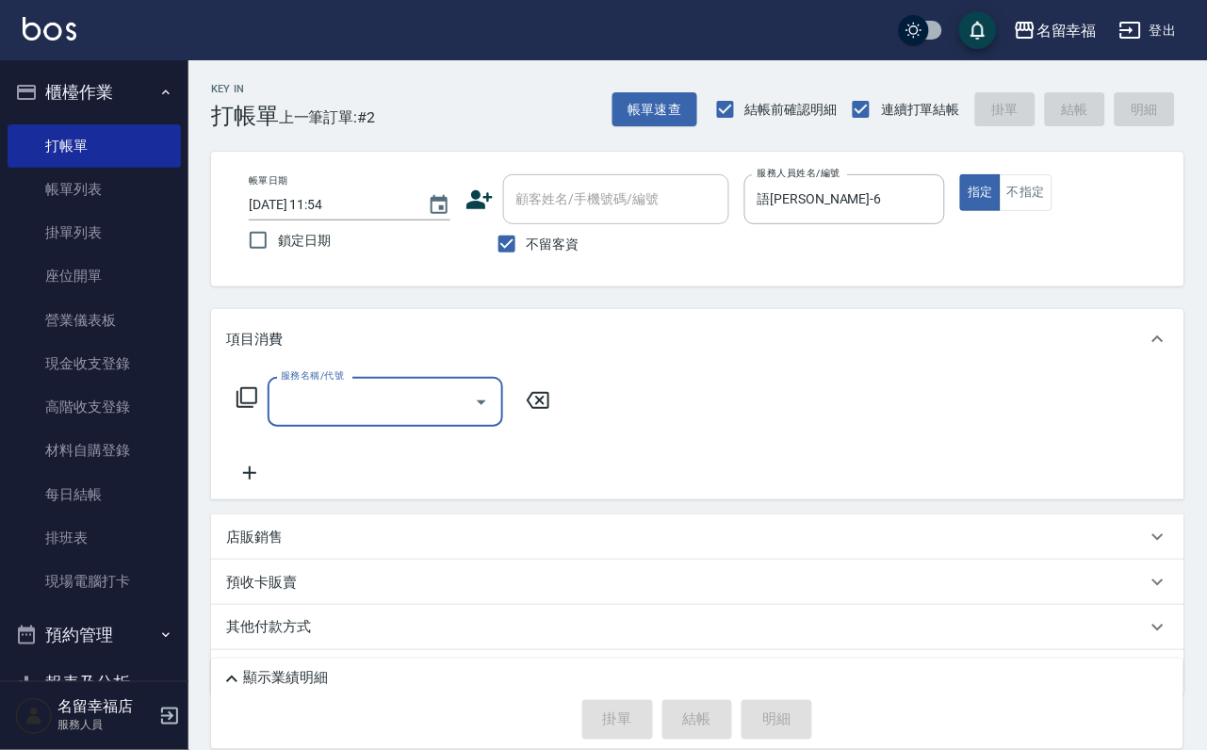
type input "1"
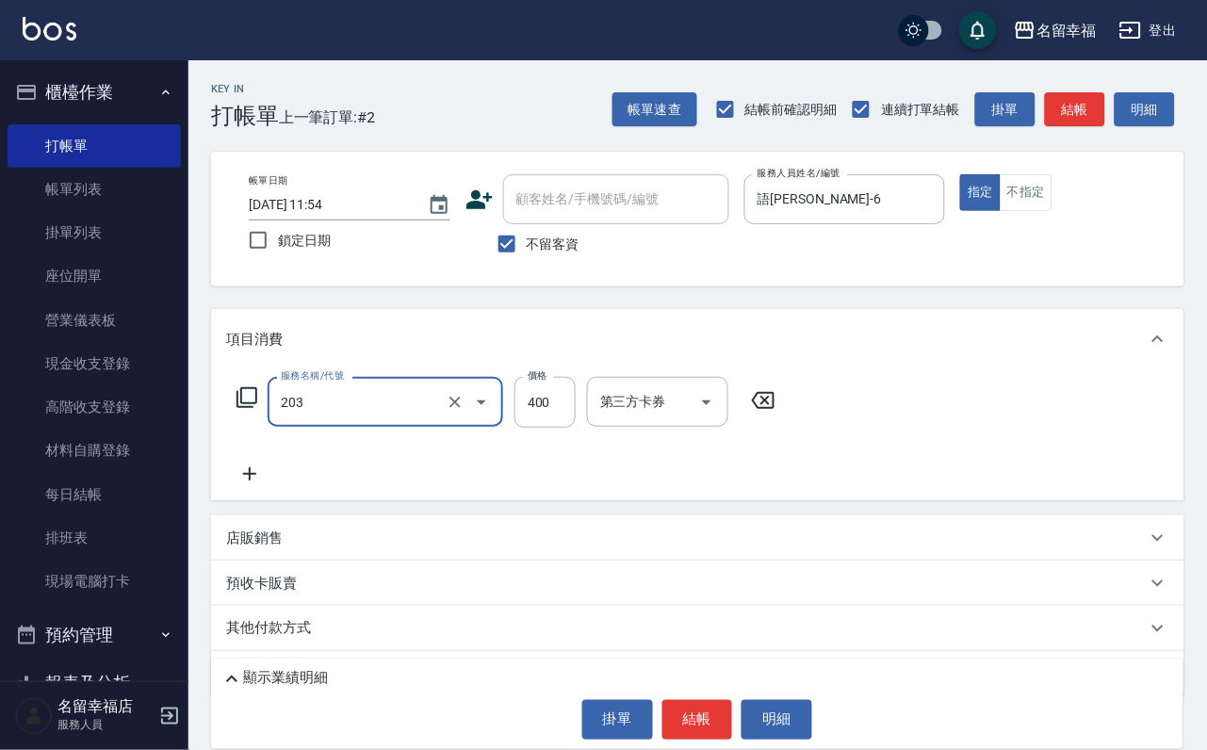
type input "指定單剪(203)"
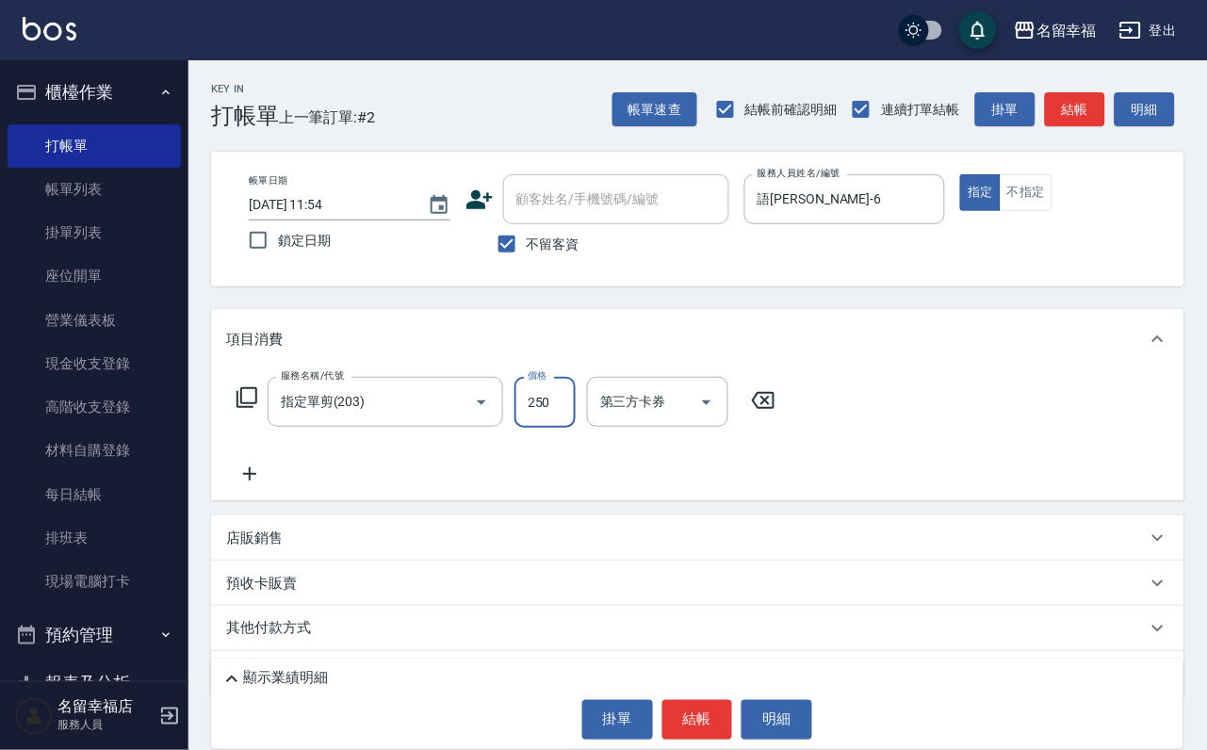
type input "250"
click at [689, 700] on button "結帳" at bounding box center [697, 720] width 71 height 40
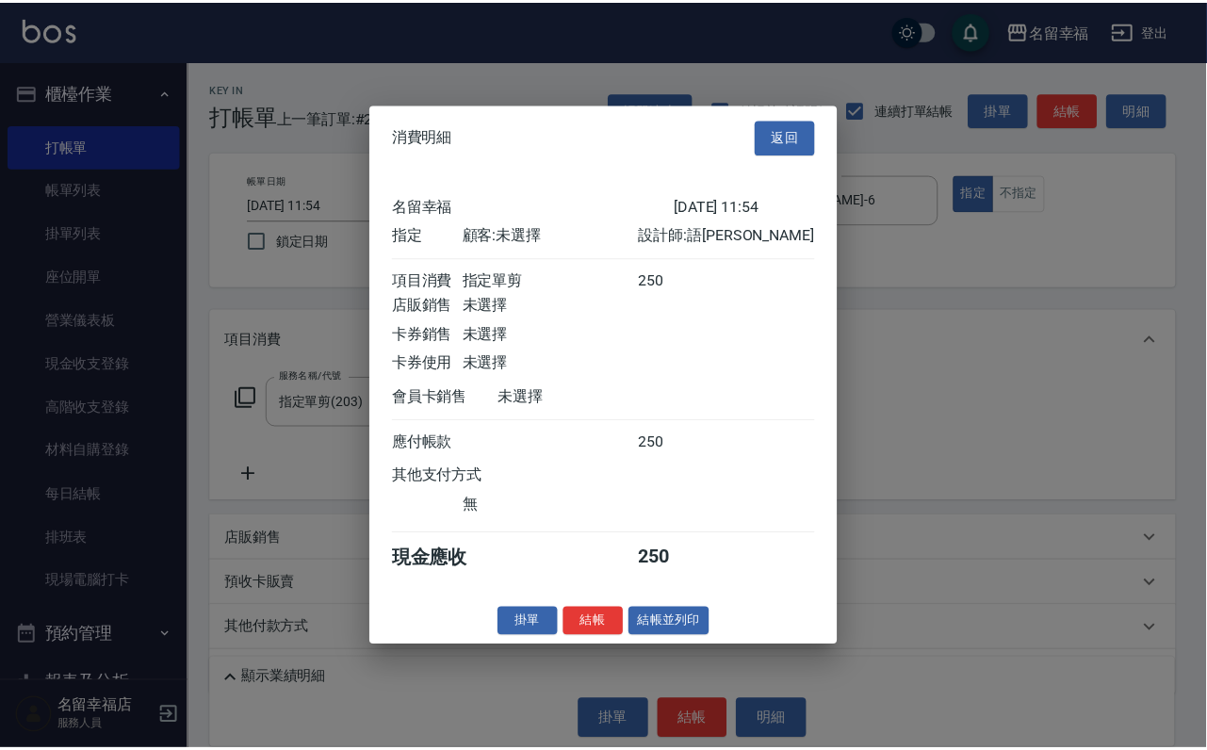
scroll to position [233, 0]
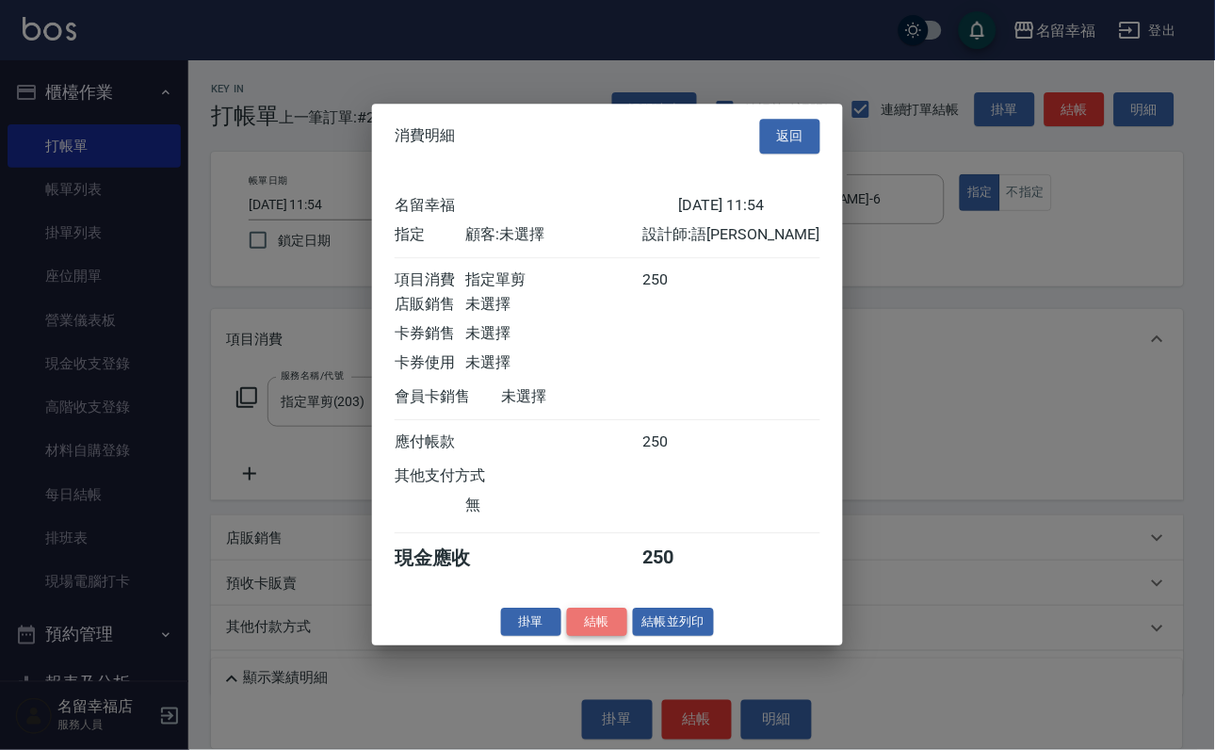
click at [581, 637] on button "結帳" at bounding box center [597, 622] width 60 height 29
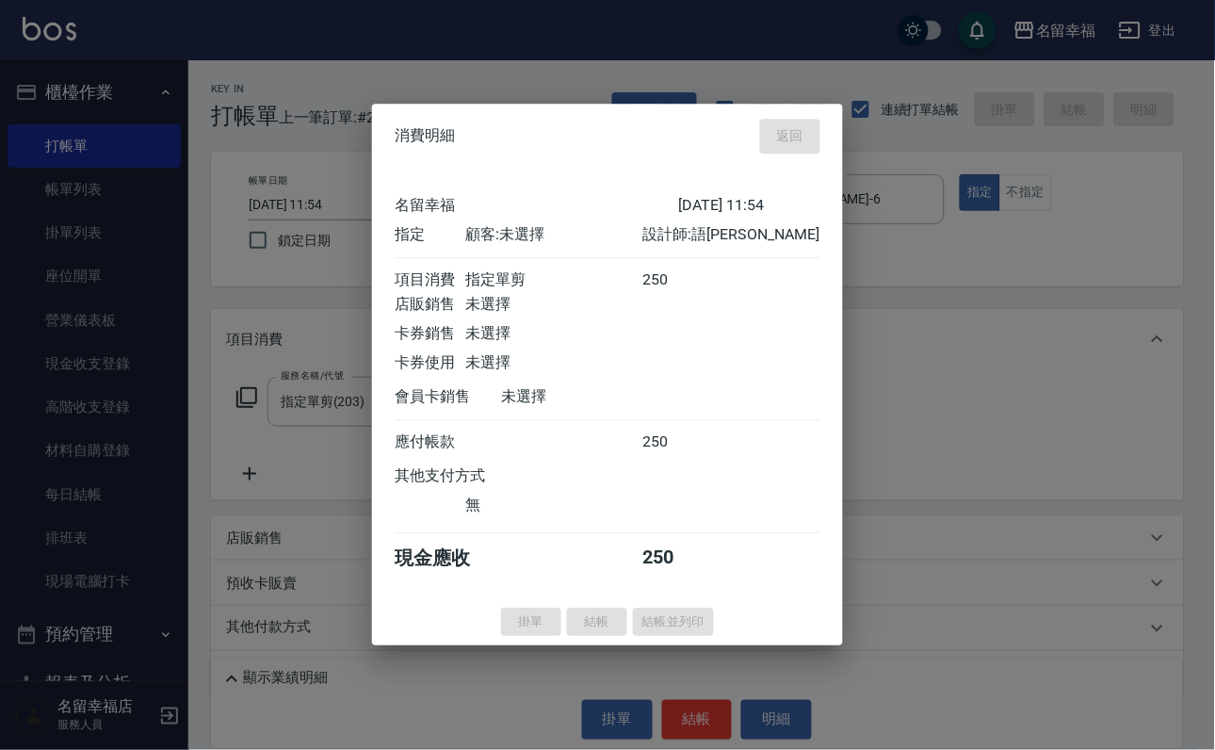
type input "[DATE] 12:05"
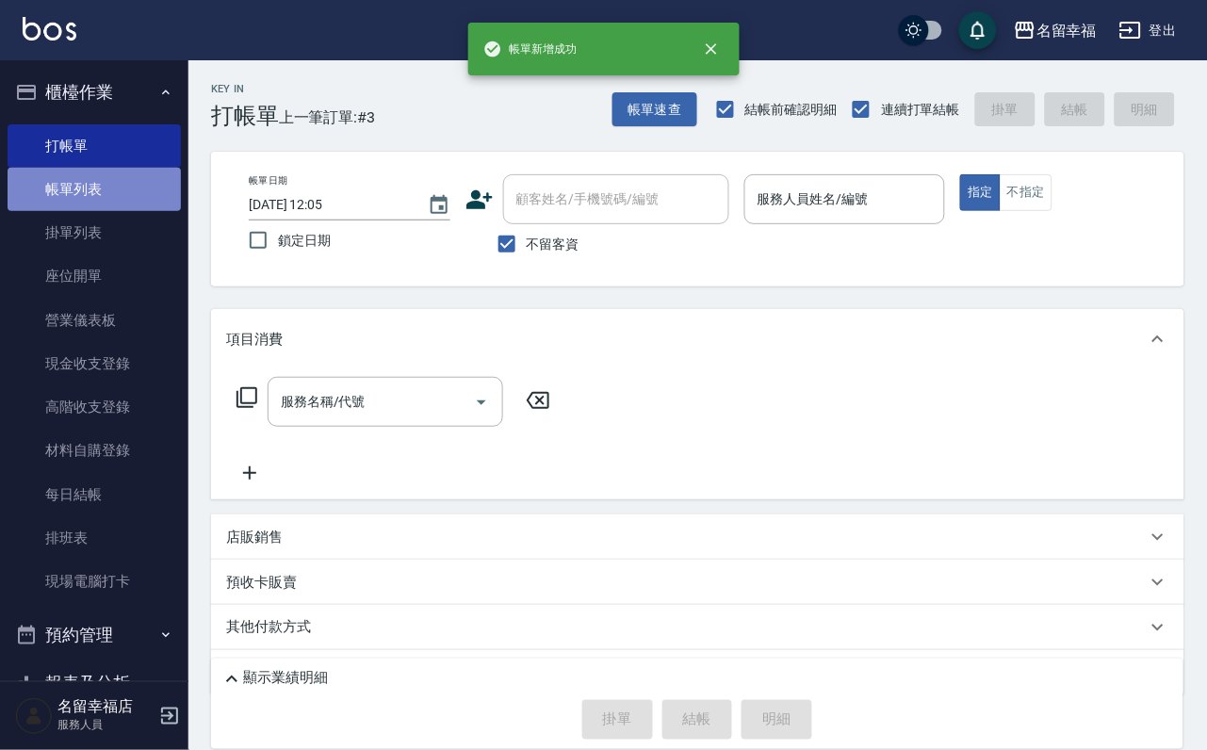
click at [149, 211] on link "帳單列表" at bounding box center [94, 189] width 173 height 43
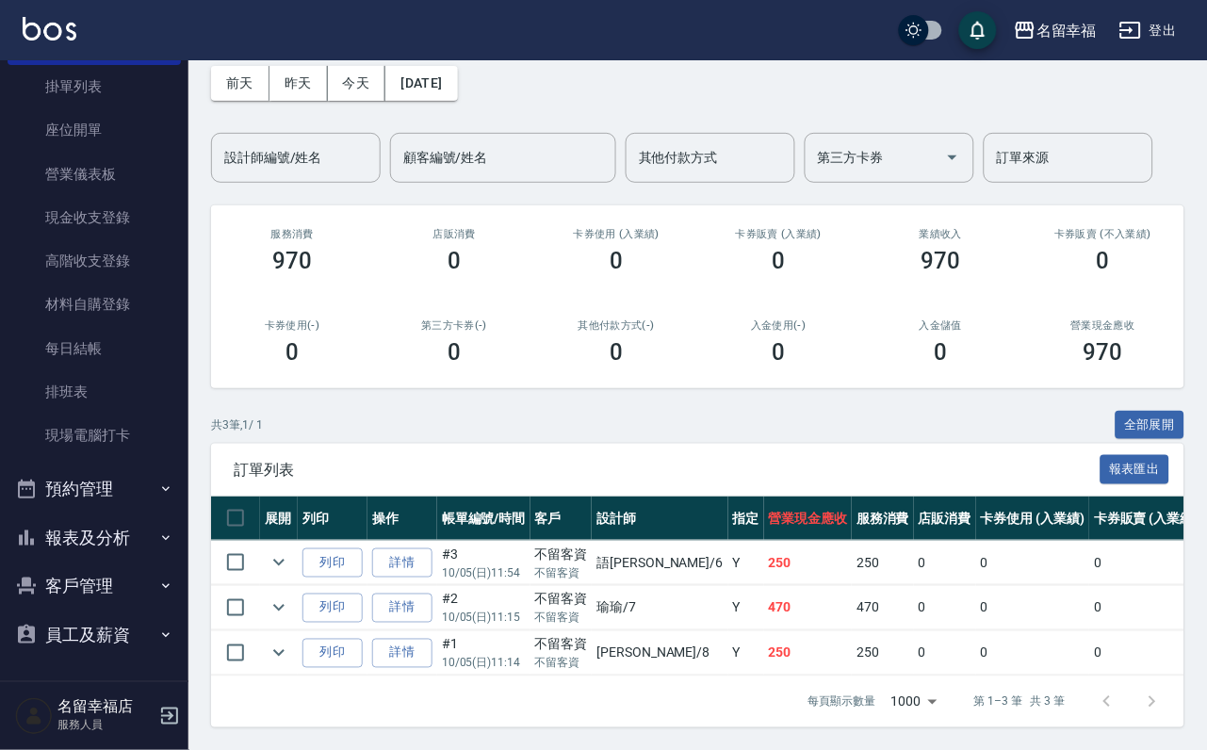
scroll to position [218, 0]
click at [69, 574] on button "客戶管理" at bounding box center [94, 586] width 173 height 49
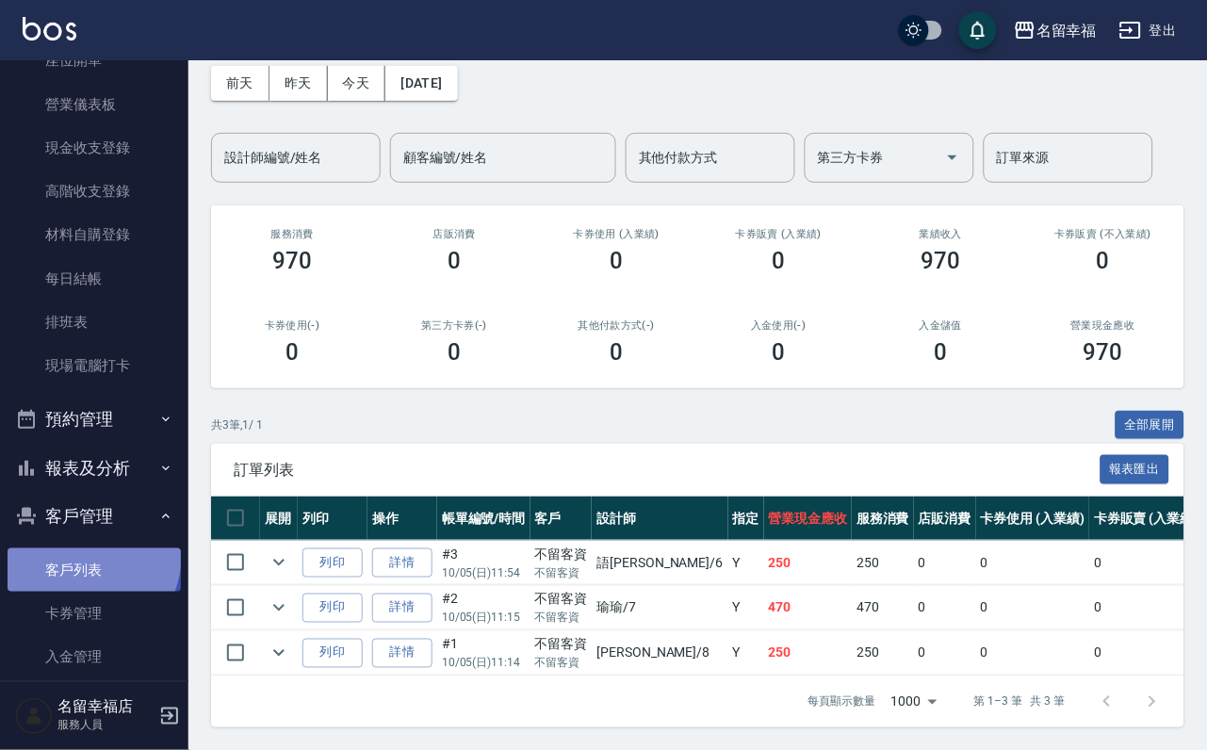
click at [74, 592] on link "客戶列表" at bounding box center [94, 569] width 173 height 43
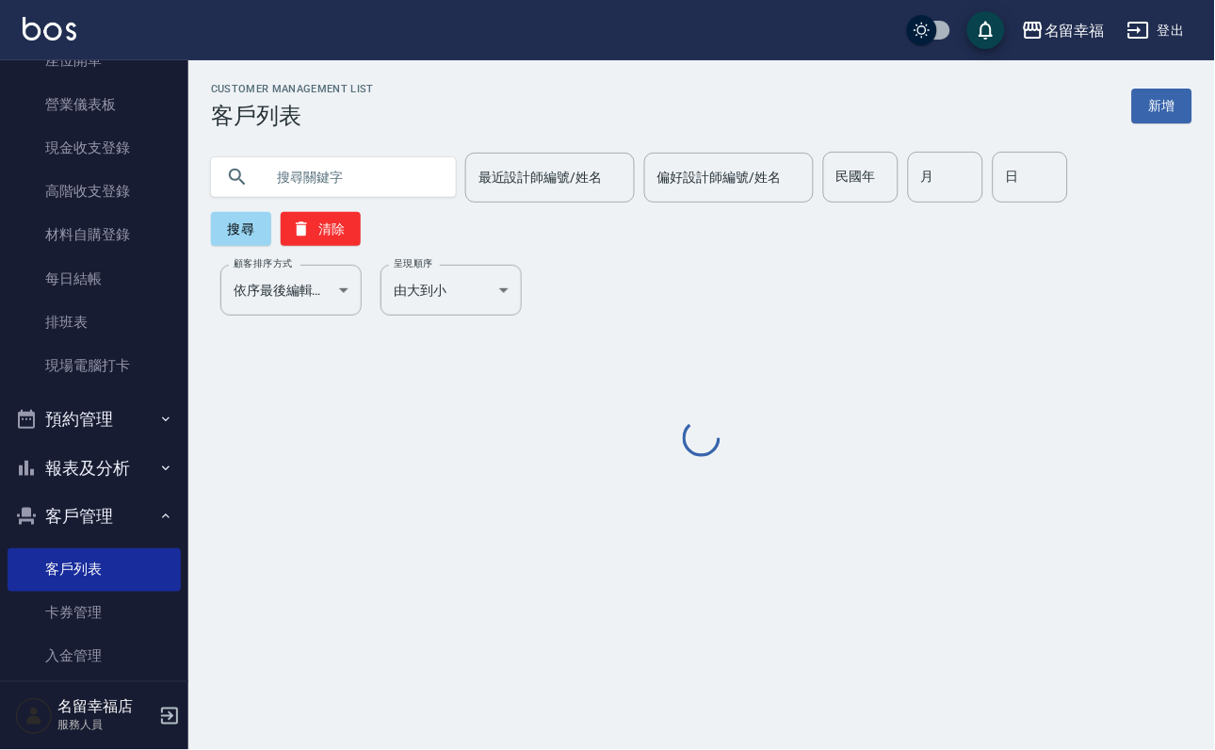
click at [411, 189] on input "text" at bounding box center [352, 177] width 177 height 51
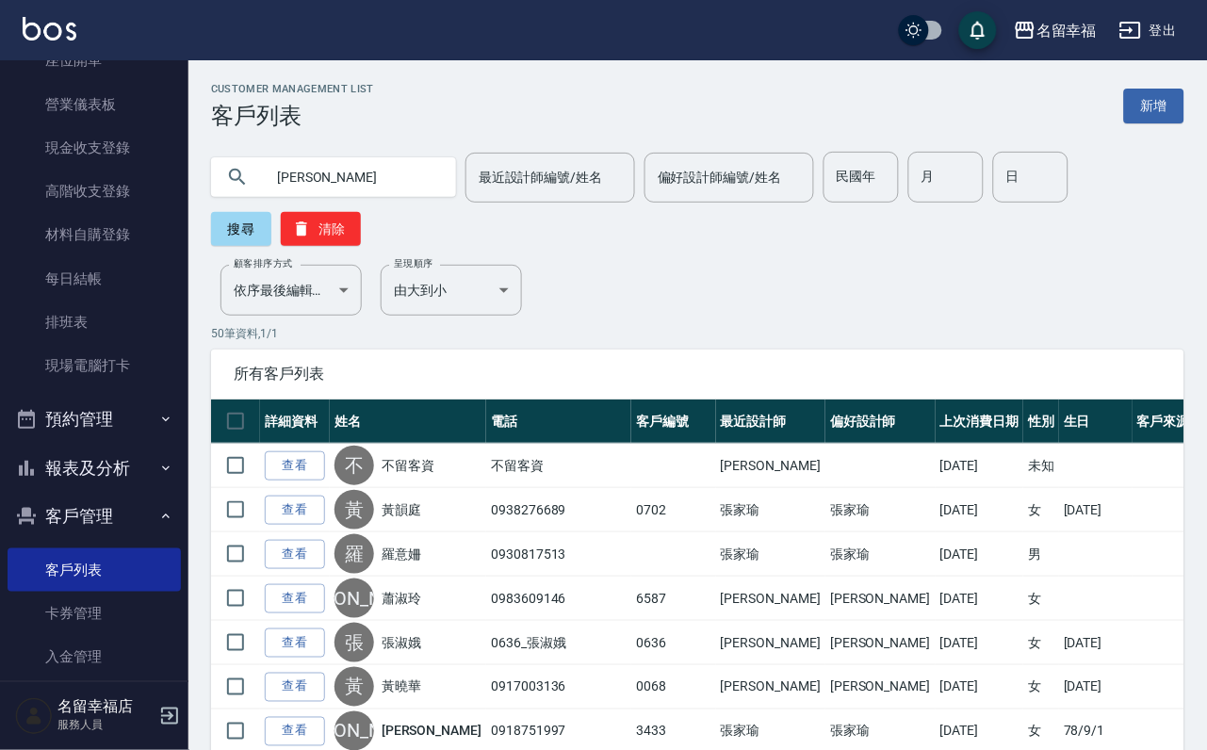
type input "[PERSON_NAME]"
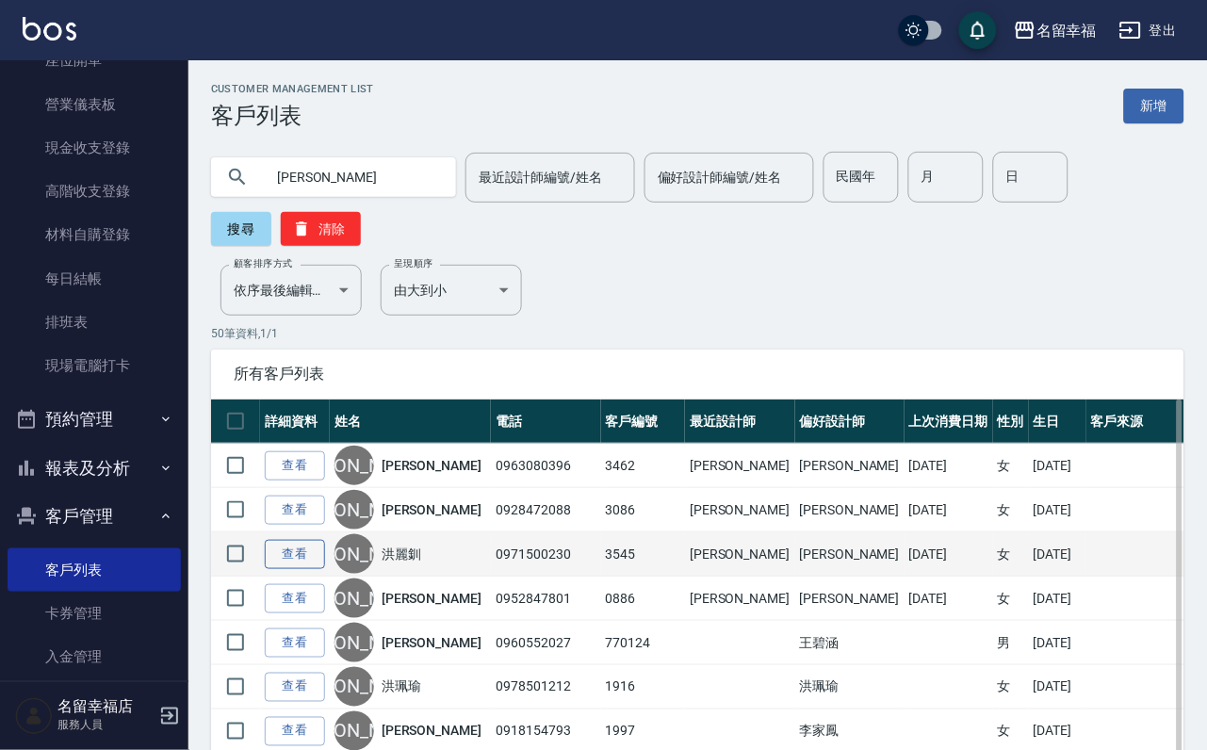
click at [318, 569] on link "查看" at bounding box center [295, 554] width 60 height 29
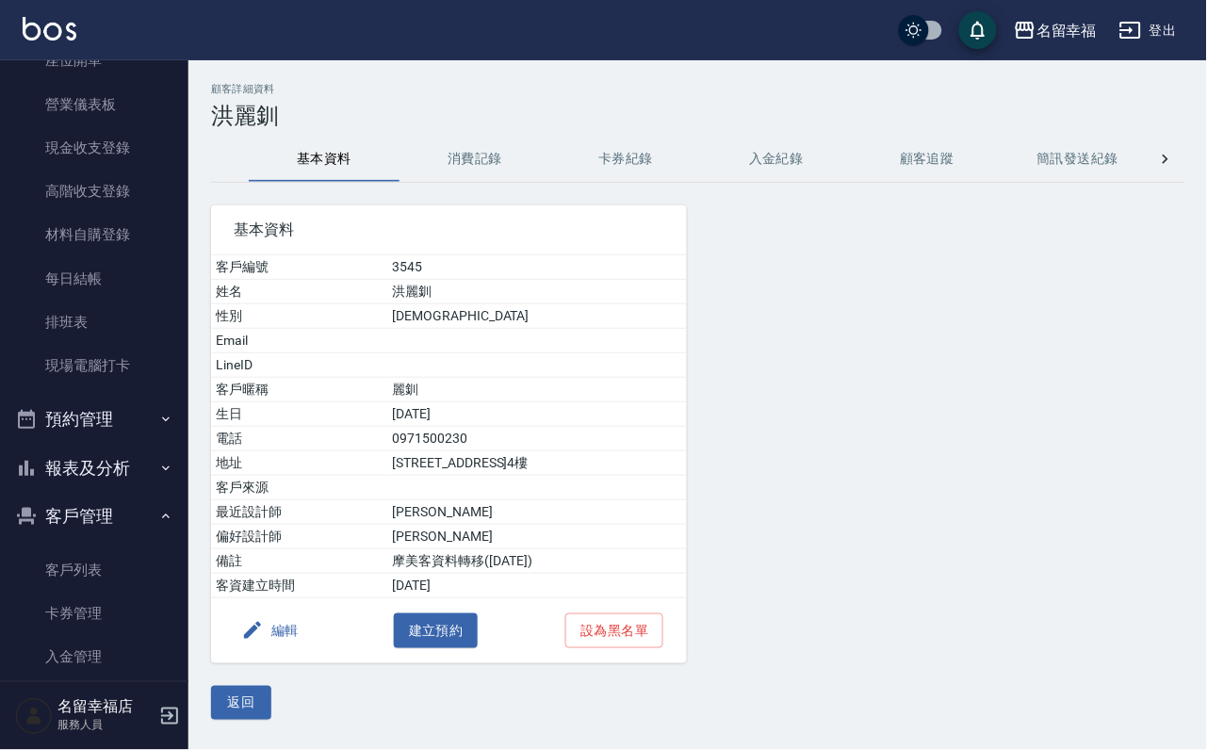
click at [472, 154] on button "消費記錄" at bounding box center [474, 159] width 151 height 45
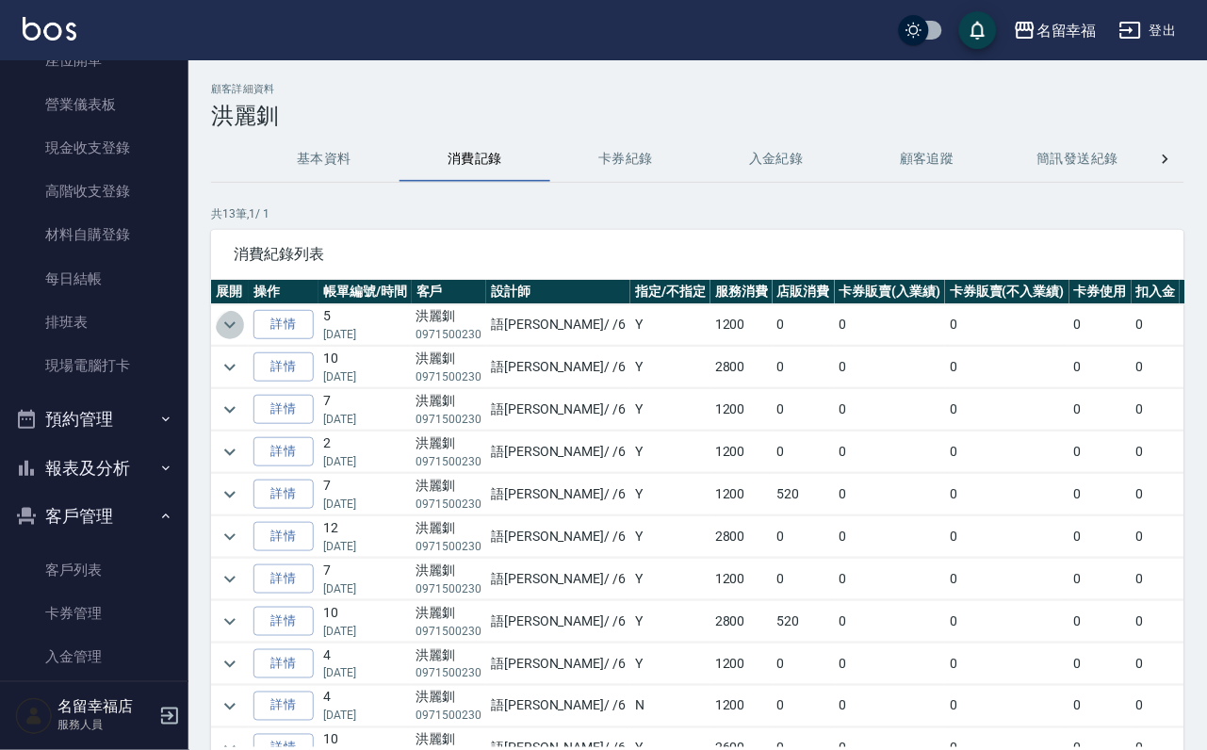
click at [241, 324] on icon "expand row" at bounding box center [230, 325] width 23 height 23
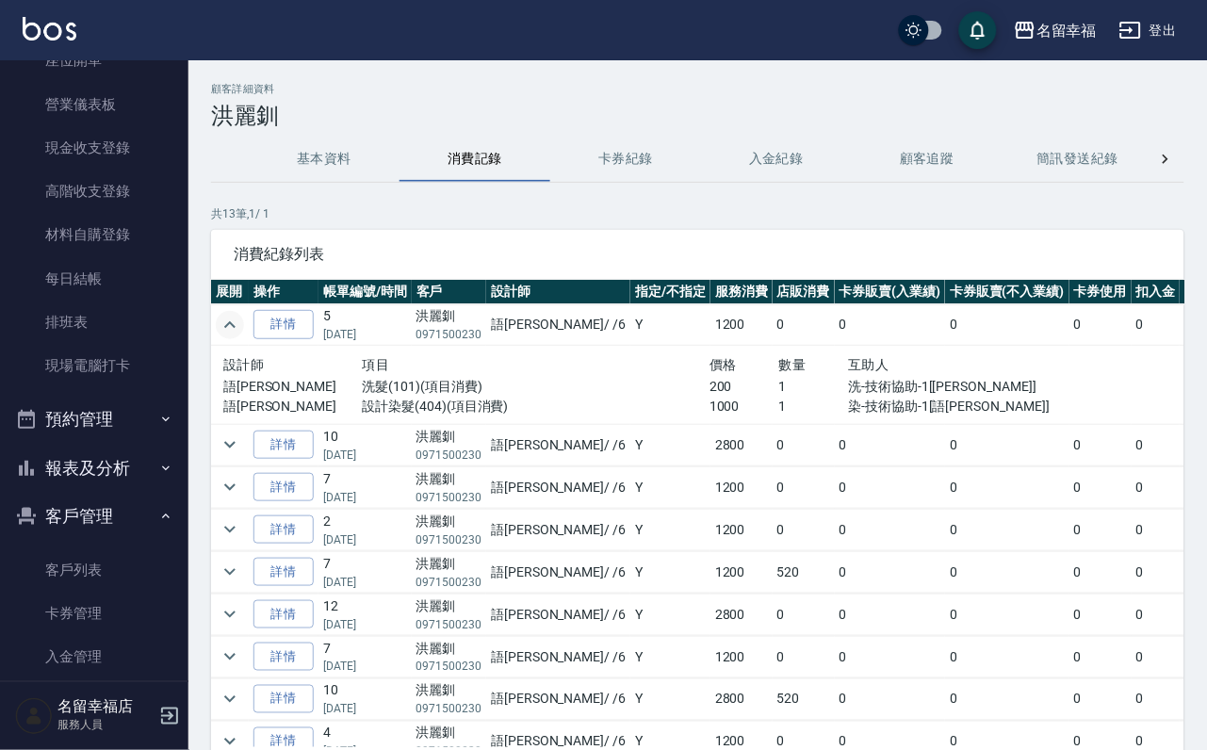
click at [241, 326] on icon "expand row" at bounding box center [230, 325] width 23 height 23
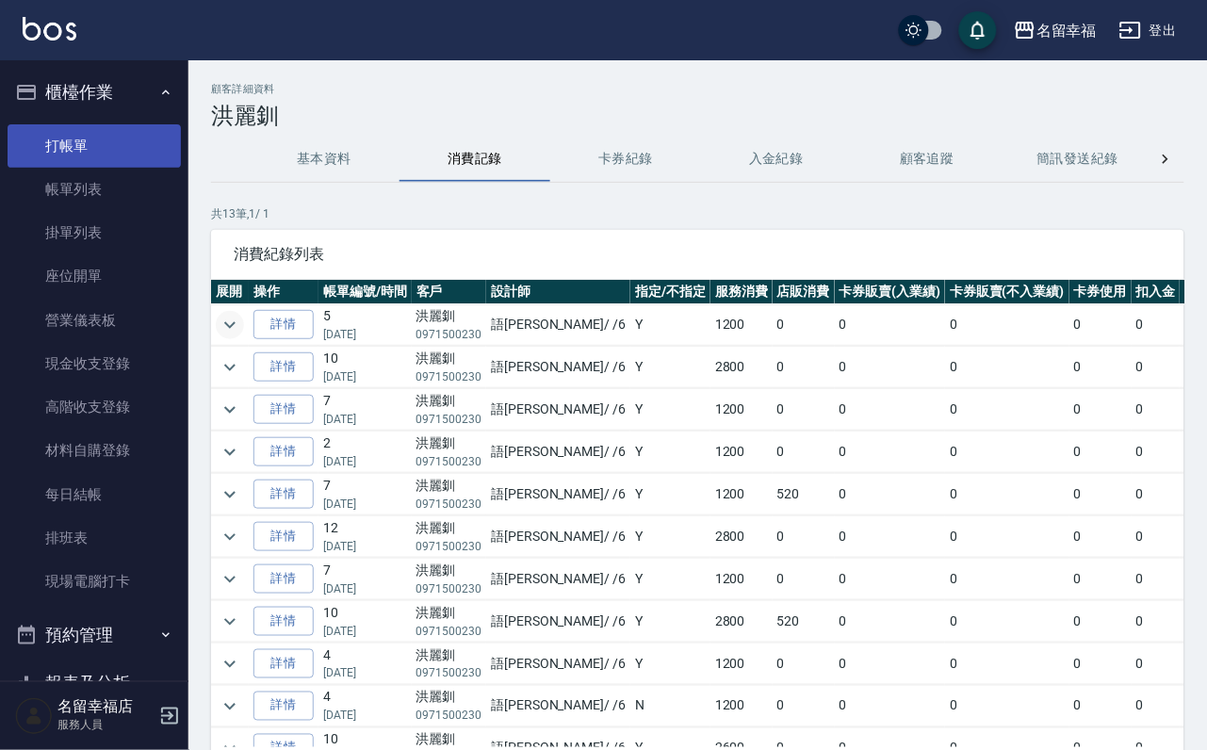
click at [122, 166] on link "打帳單" at bounding box center [94, 145] width 173 height 43
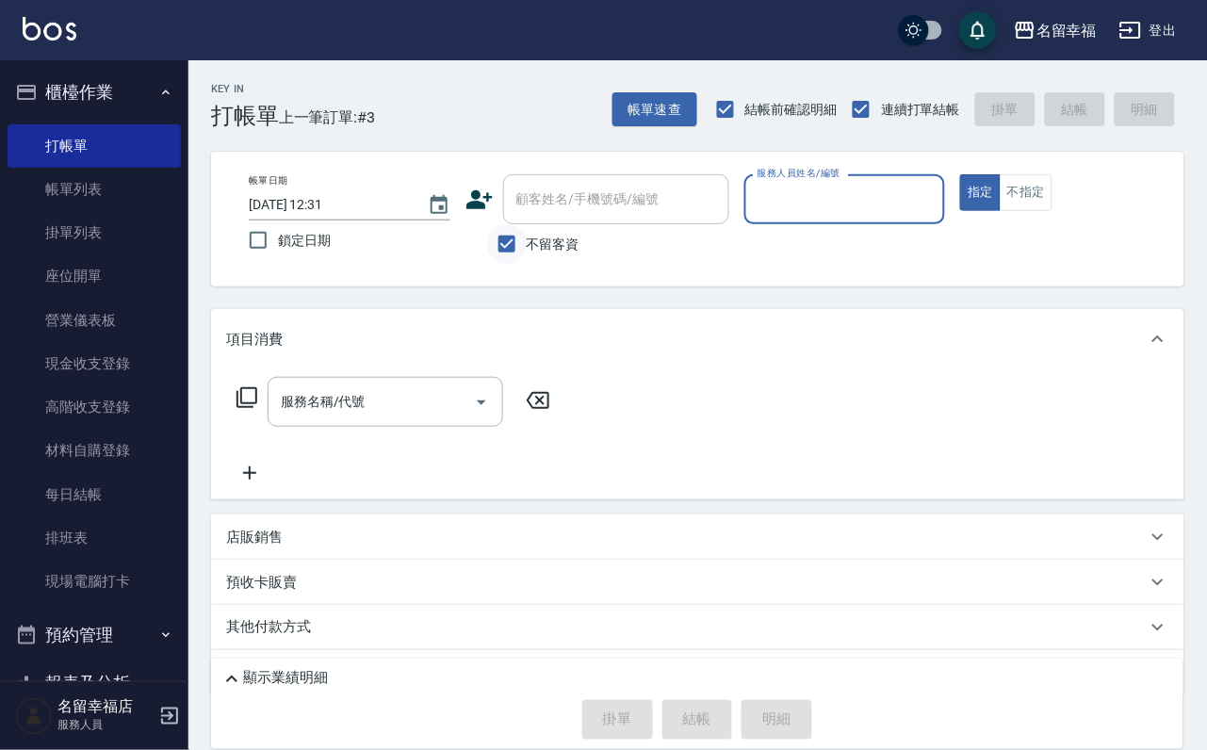
click at [509, 256] on input "不留客資" at bounding box center [507, 244] width 40 height 40
checkbox input "false"
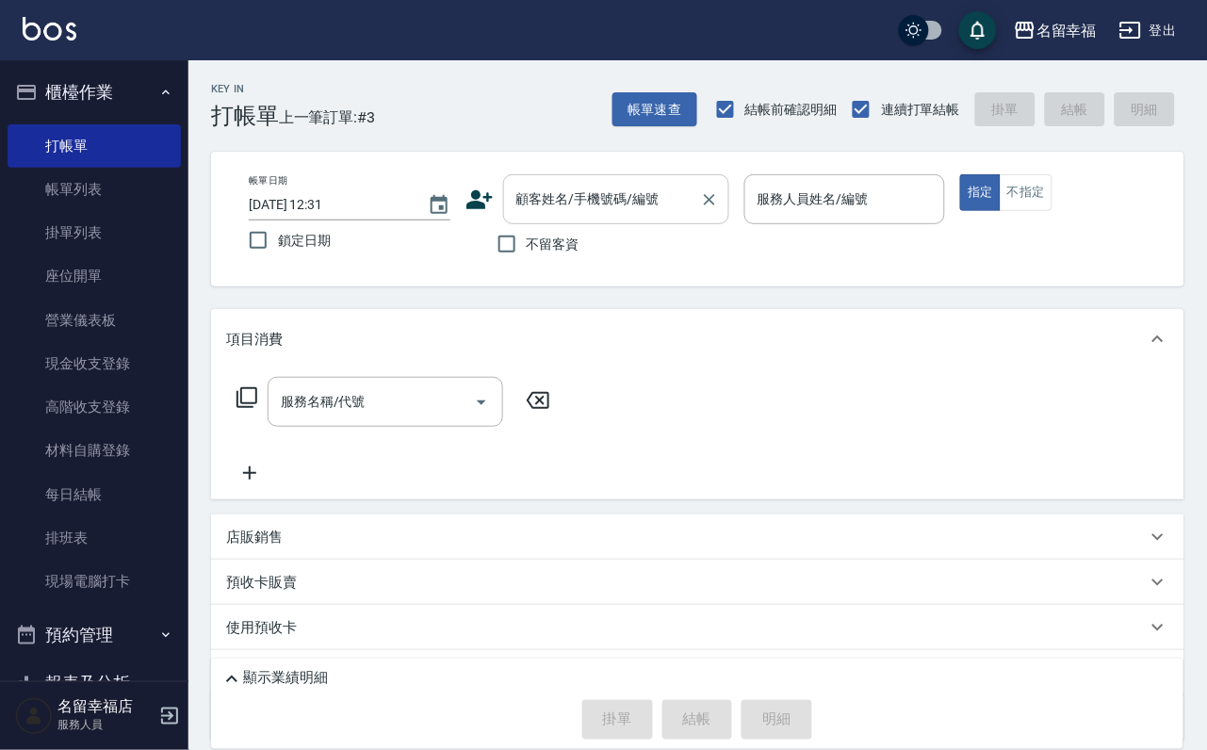
click at [562, 196] on input "顧客姓名/手機號碼/編號" at bounding box center [602, 199] width 181 height 33
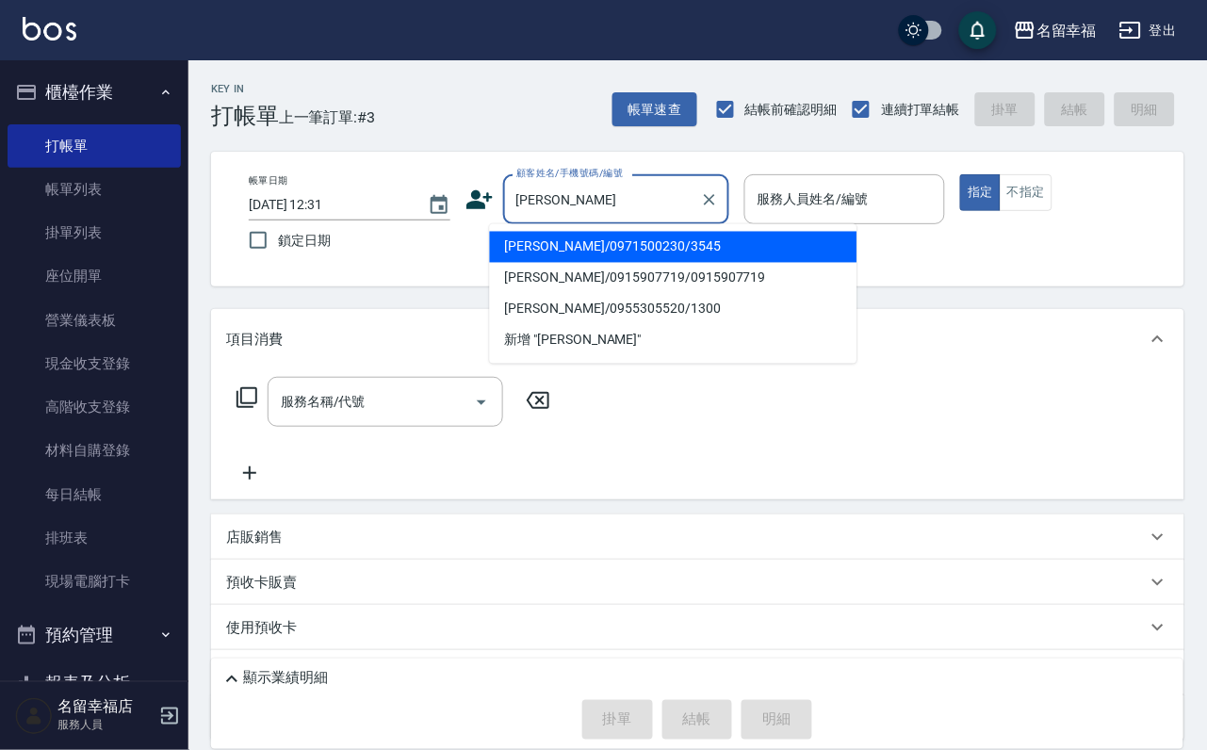
click at [596, 258] on li "[PERSON_NAME]/0971500230/3545" at bounding box center [673, 247] width 367 height 31
type input "[PERSON_NAME]/0971500230/3545"
type input "語[PERSON_NAME]-6"
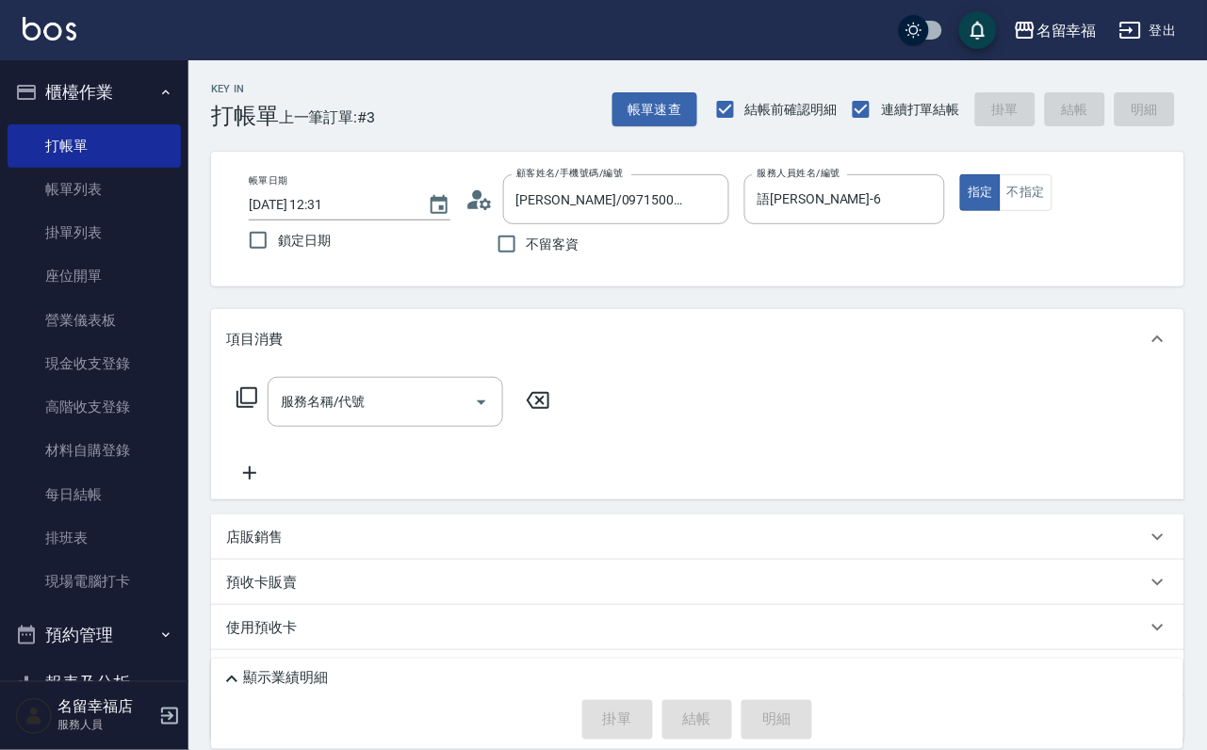
click at [241, 409] on icon at bounding box center [247, 397] width 23 height 23
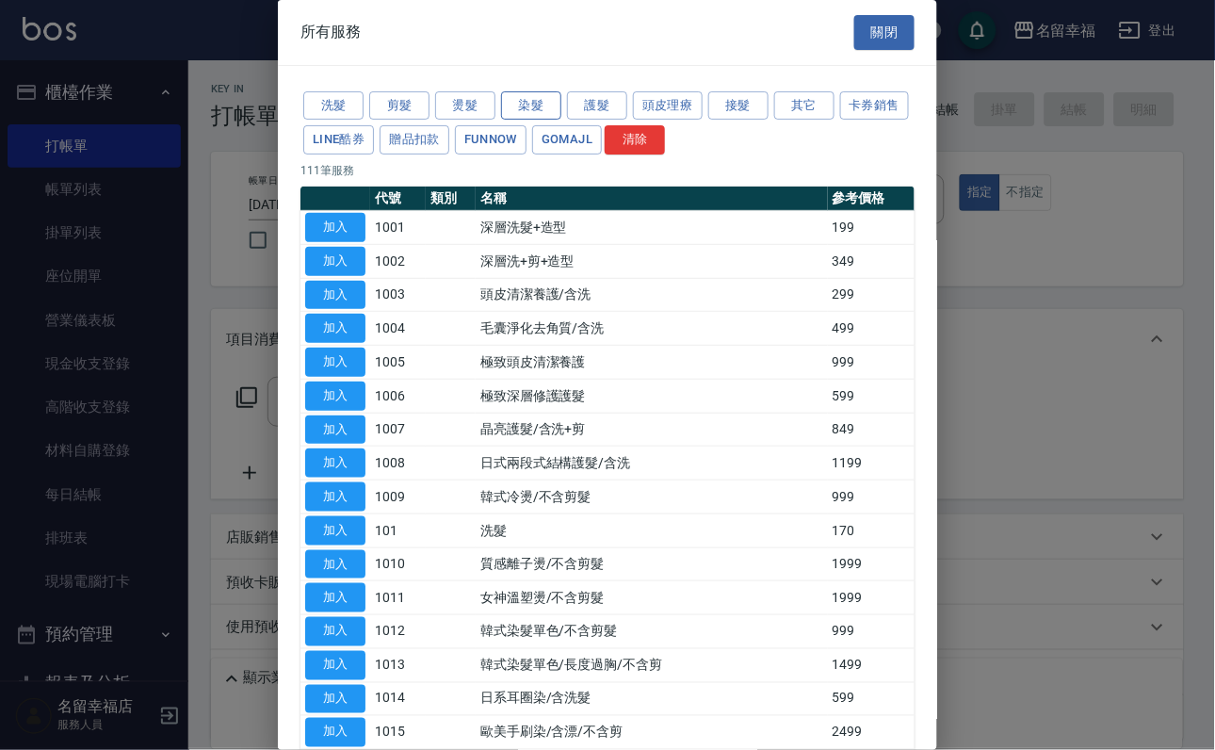
click at [525, 116] on button "染髮" at bounding box center [531, 105] width 60 height 29
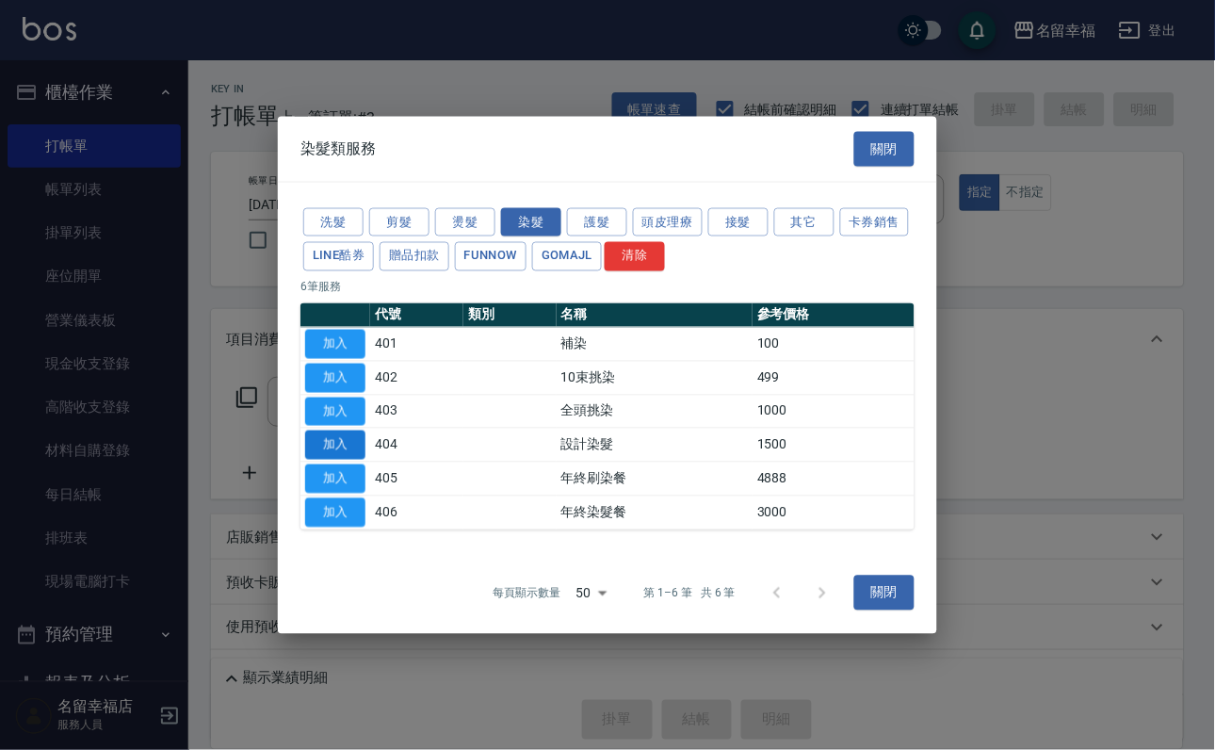
click at [326, 460] on button "加入" at bounding box center [335, 445] width 60 height 29
type input "設計染髮(404)"
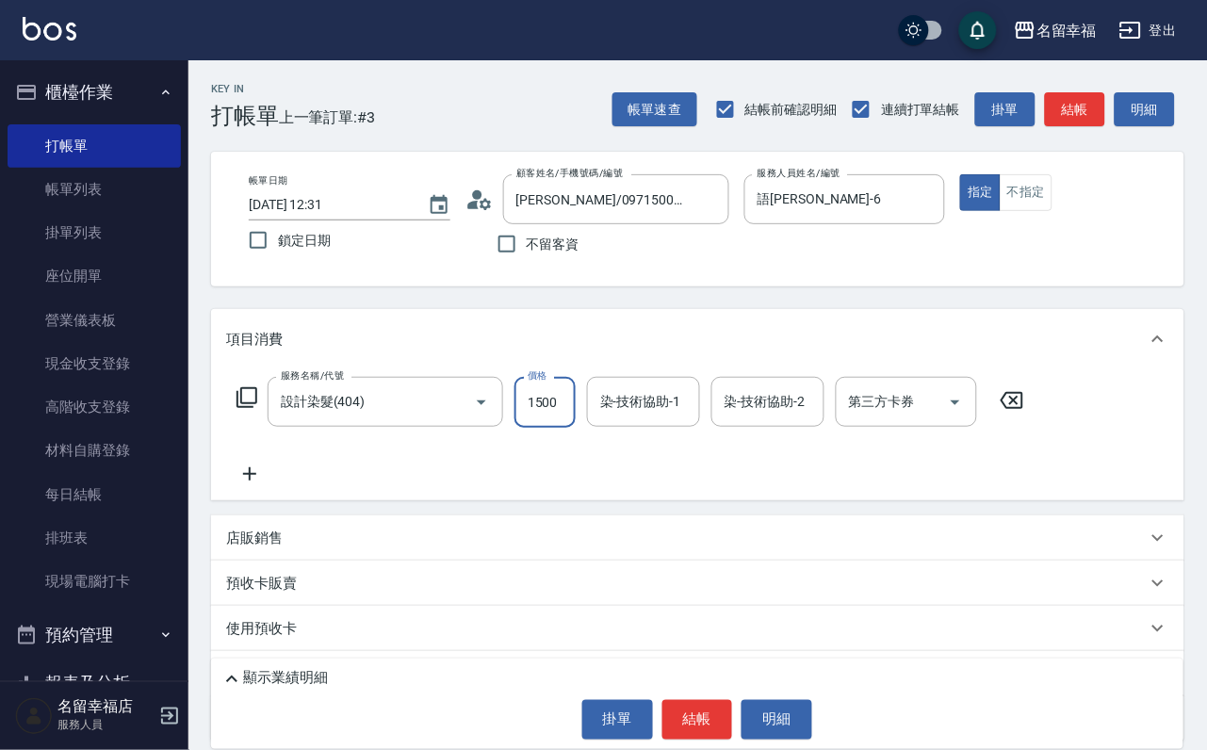
click at [536, 428] on input "1500" at bounding box center [544, 402] width 61 height 51
click at [546, 428] on input "1500" at bounding box center [544, 402] width 61 height 51
type input "1000"
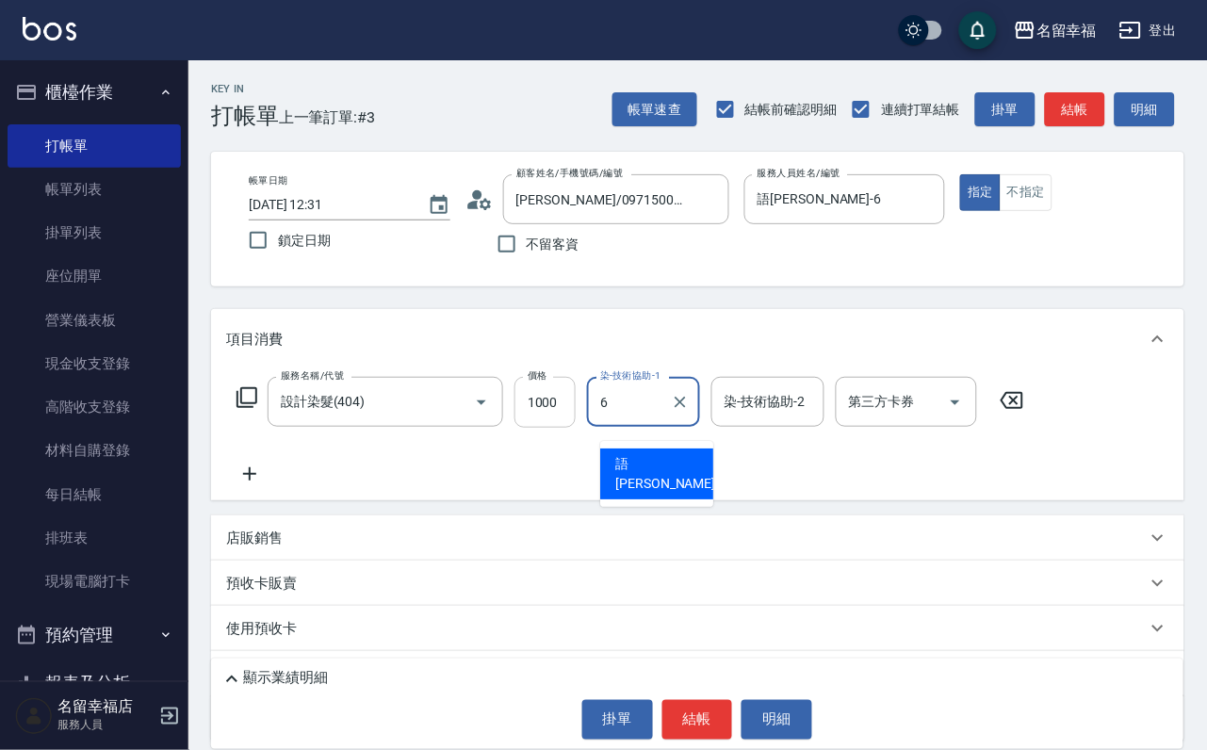
type input "語[PERSON_NAME]-6"
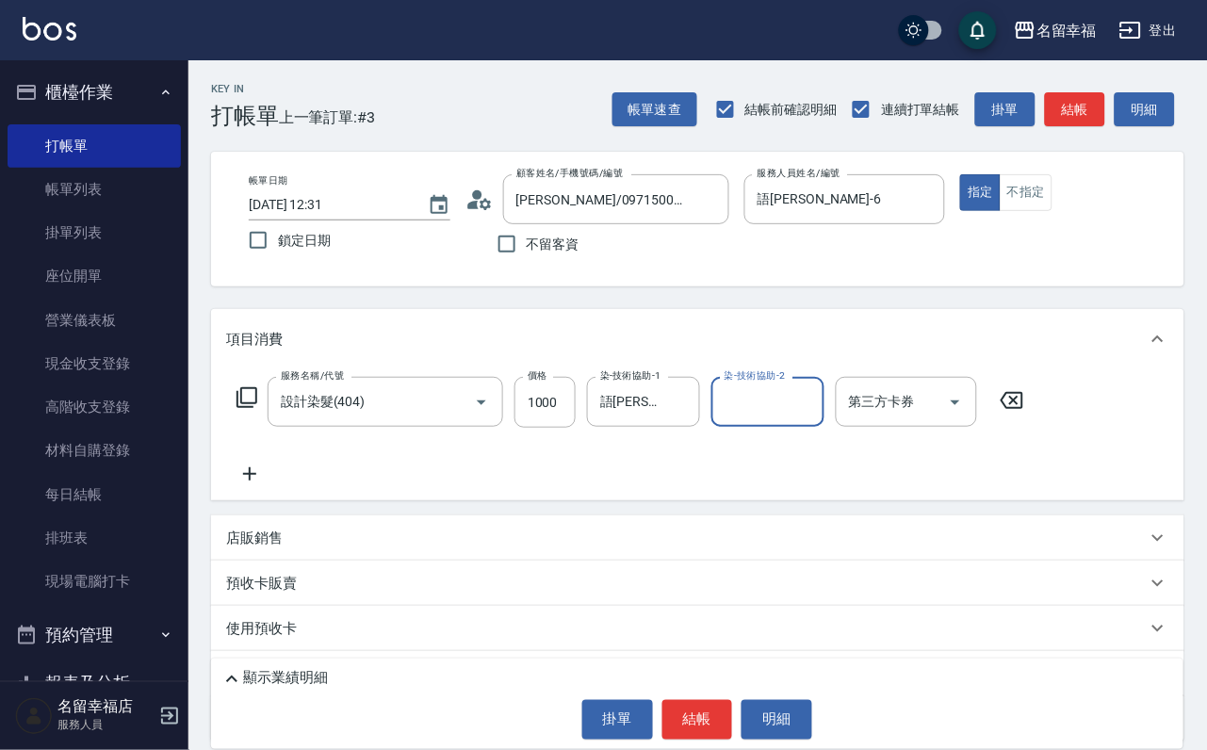
click at [236, 409] on icon at bounding box center [247, 397] width 23 height 23
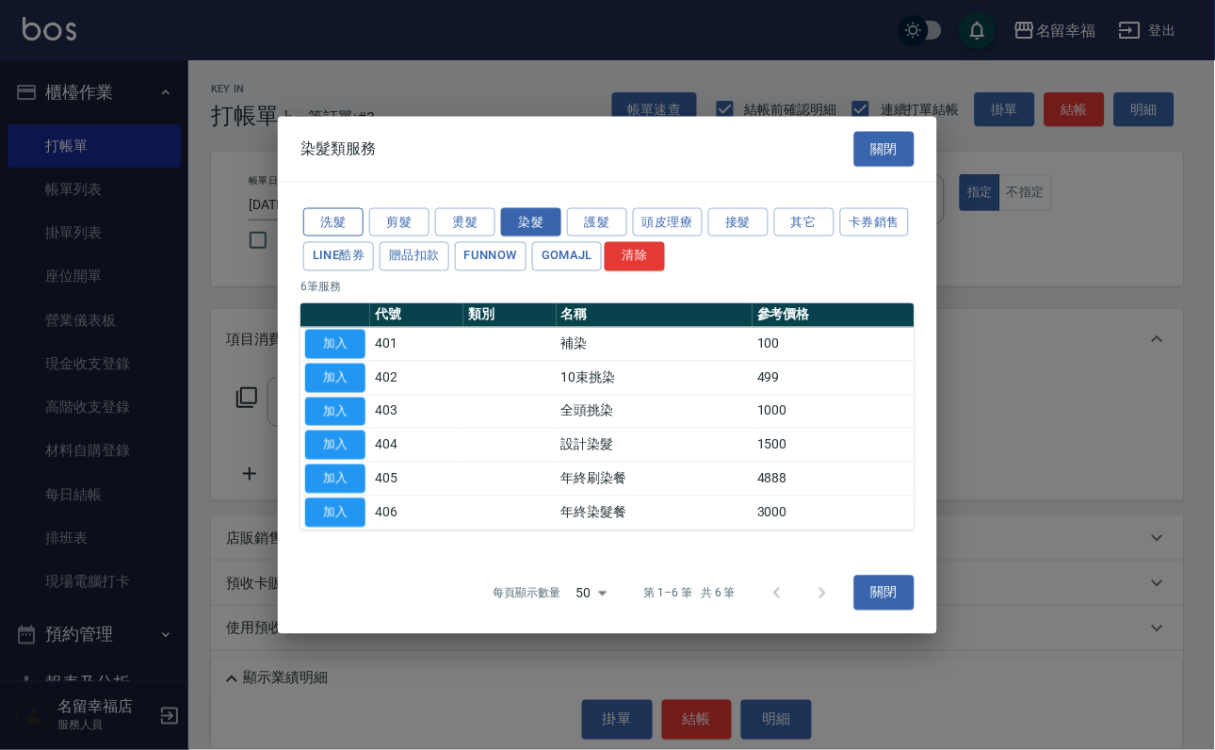
click at [325, 207] on button "洗髮" at bounding box center [333, 221] width 60 height 29
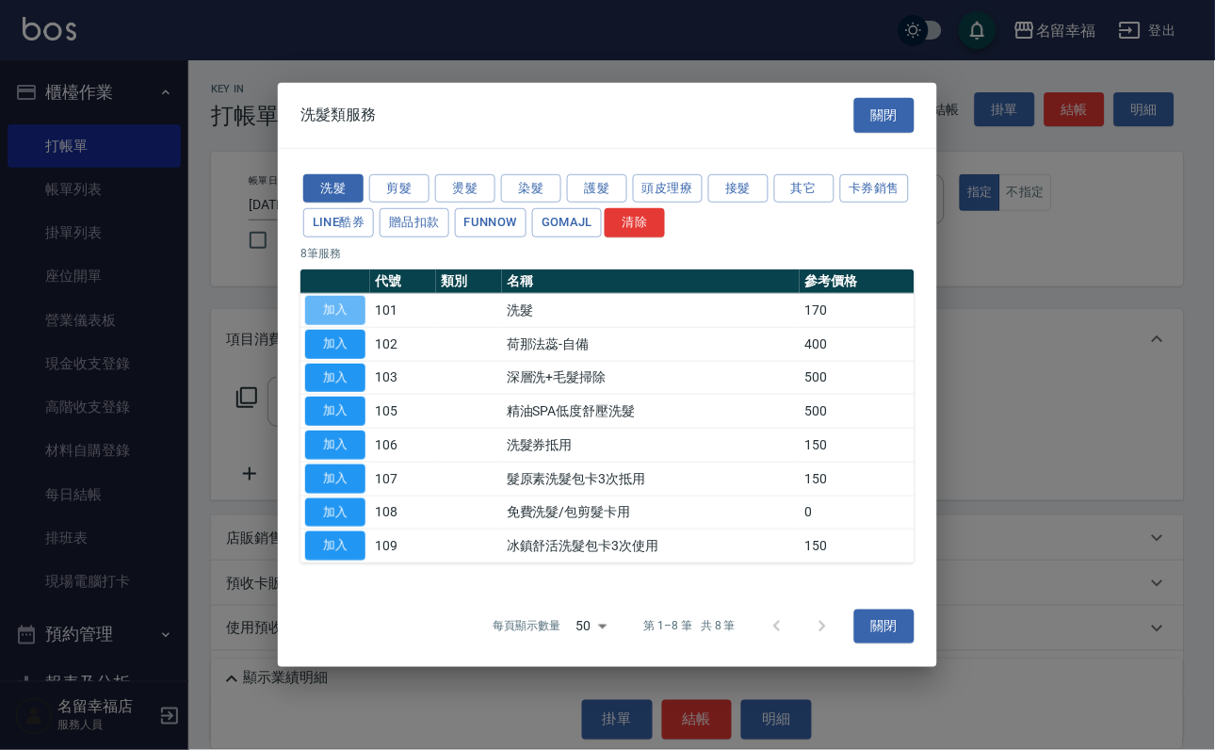
click at [337, 296] on button "加入" at bounding box center [335, 310] width 60 height 29
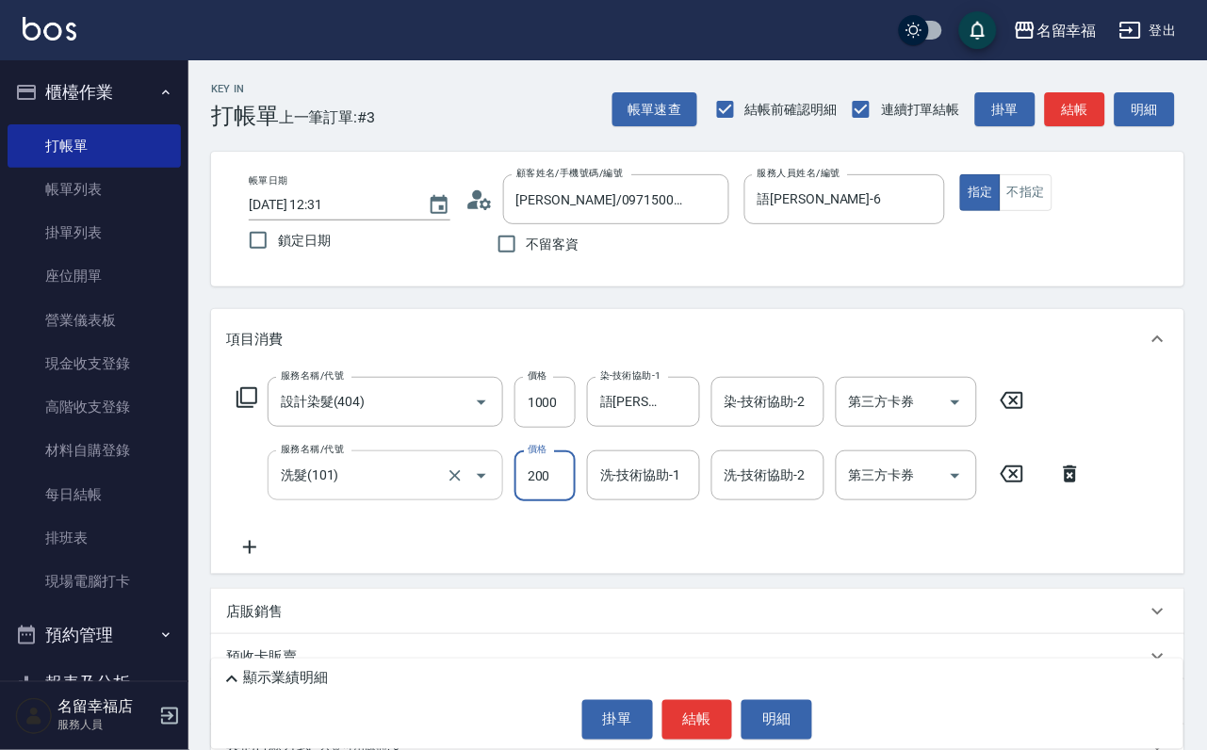
type input "200"
type input "語[PERSON_NAME]-6"
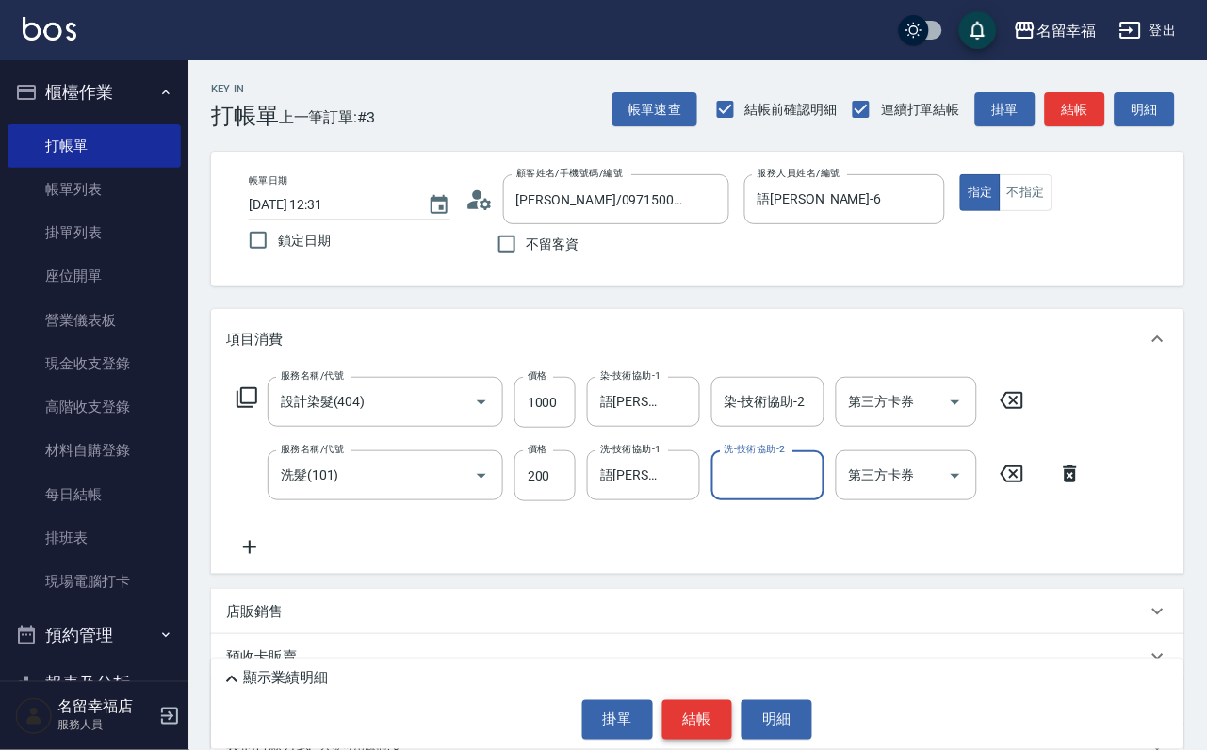
click at [707, 709] on button "結帳" at bounding box center [697, 720] width 71 height 40
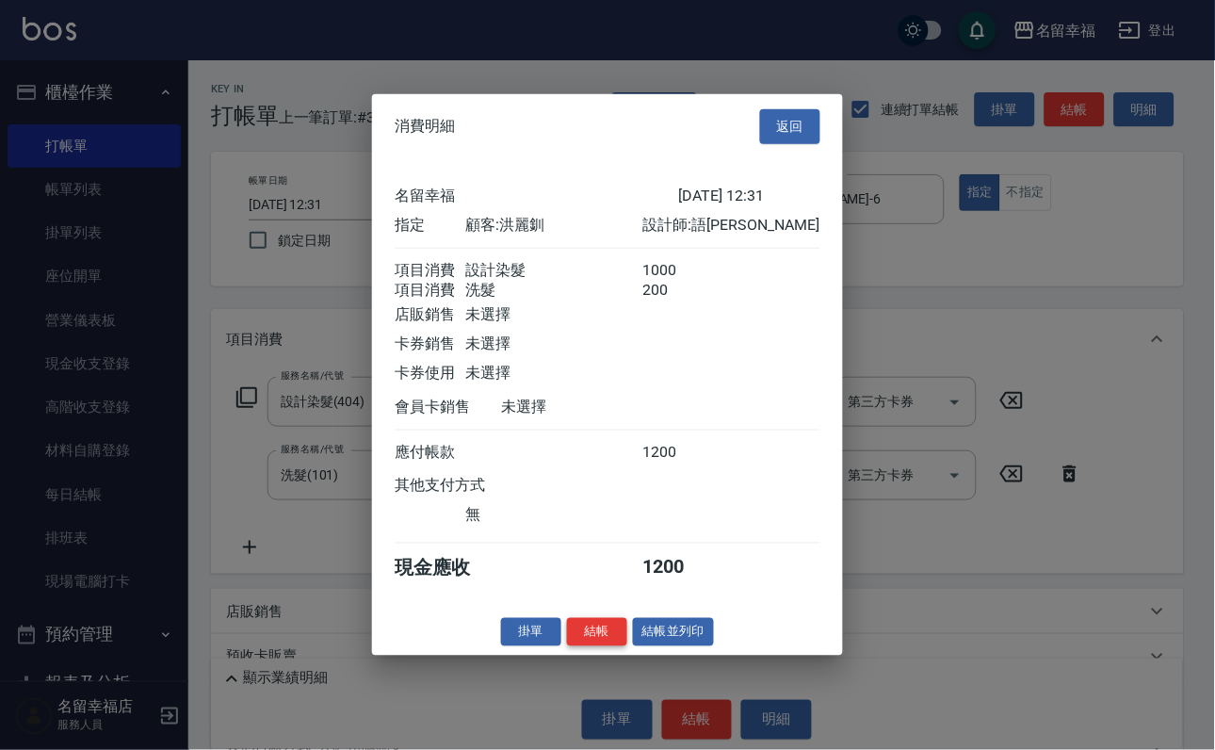
scroll to position [303, 0]
click at [579, 646] on button "結帳" at bounding box center [597, 631] width 60 height 29
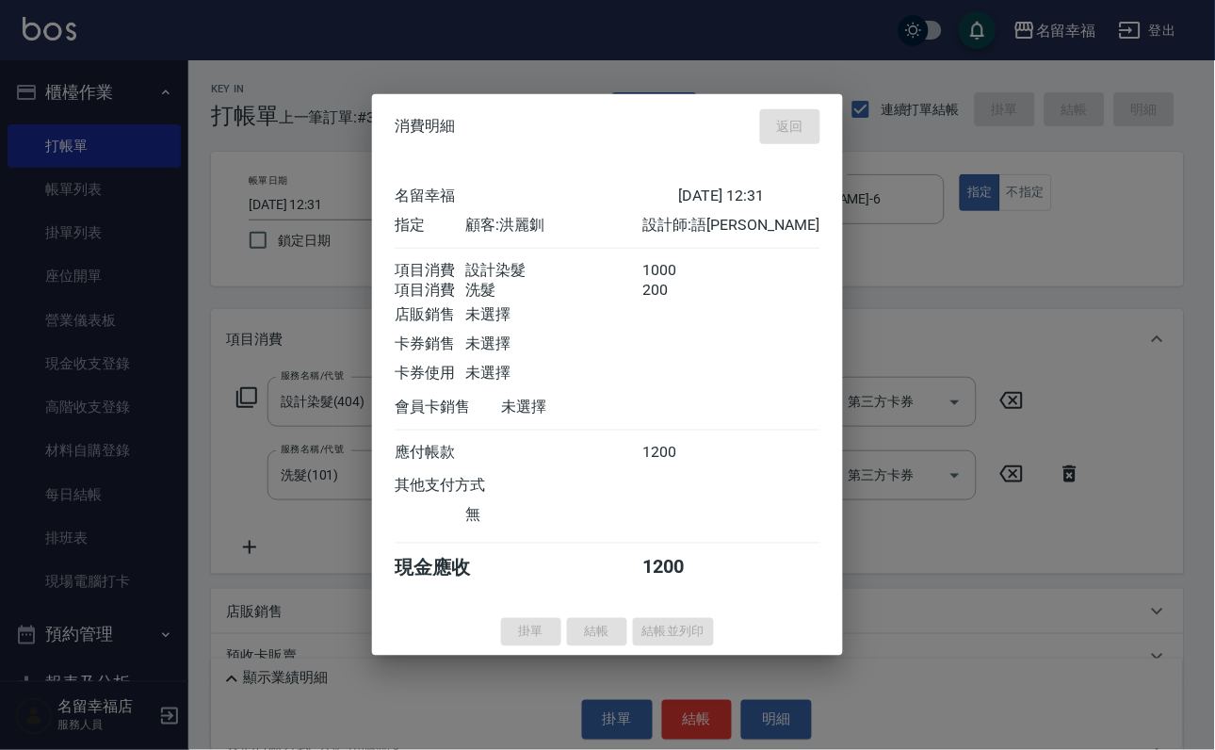
type input "[DATE] 12:32"
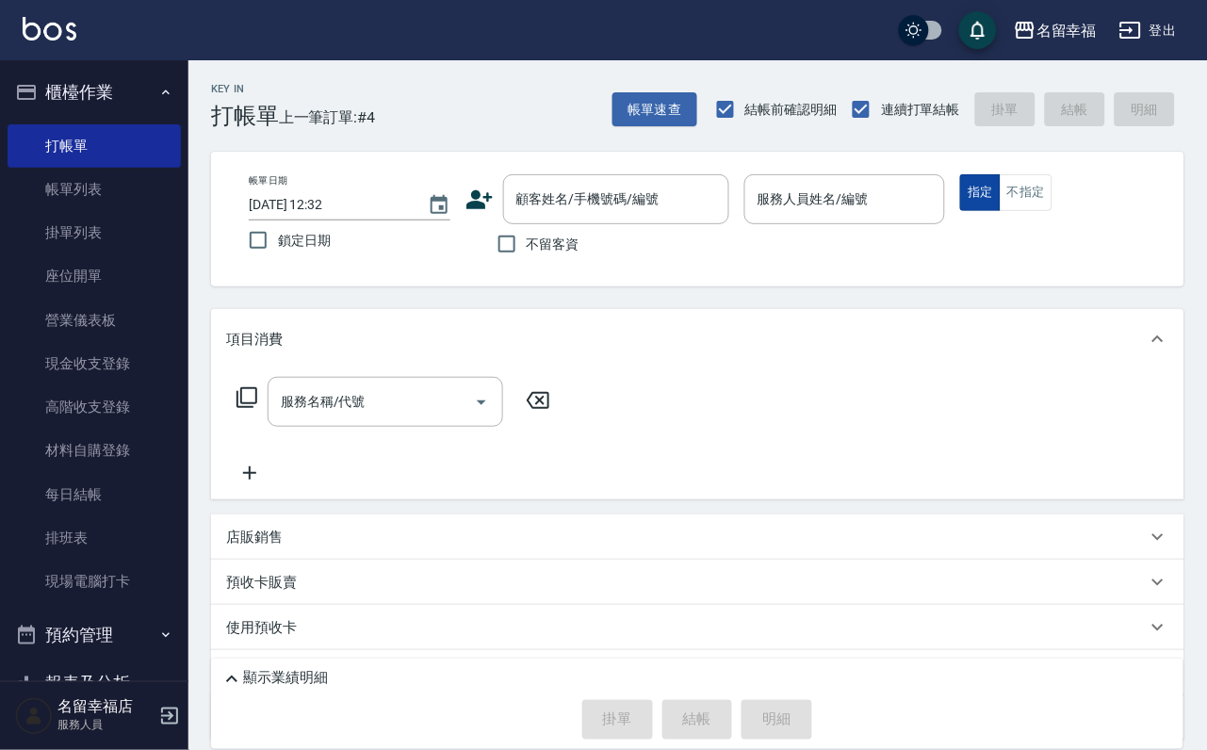
click at [1001, 207] on button "指定" at bounding box center [980, 192] width 41 height 37
click at [1052, 204] on button "不指定" at bounding box center [1026, 192] width 53 height 37
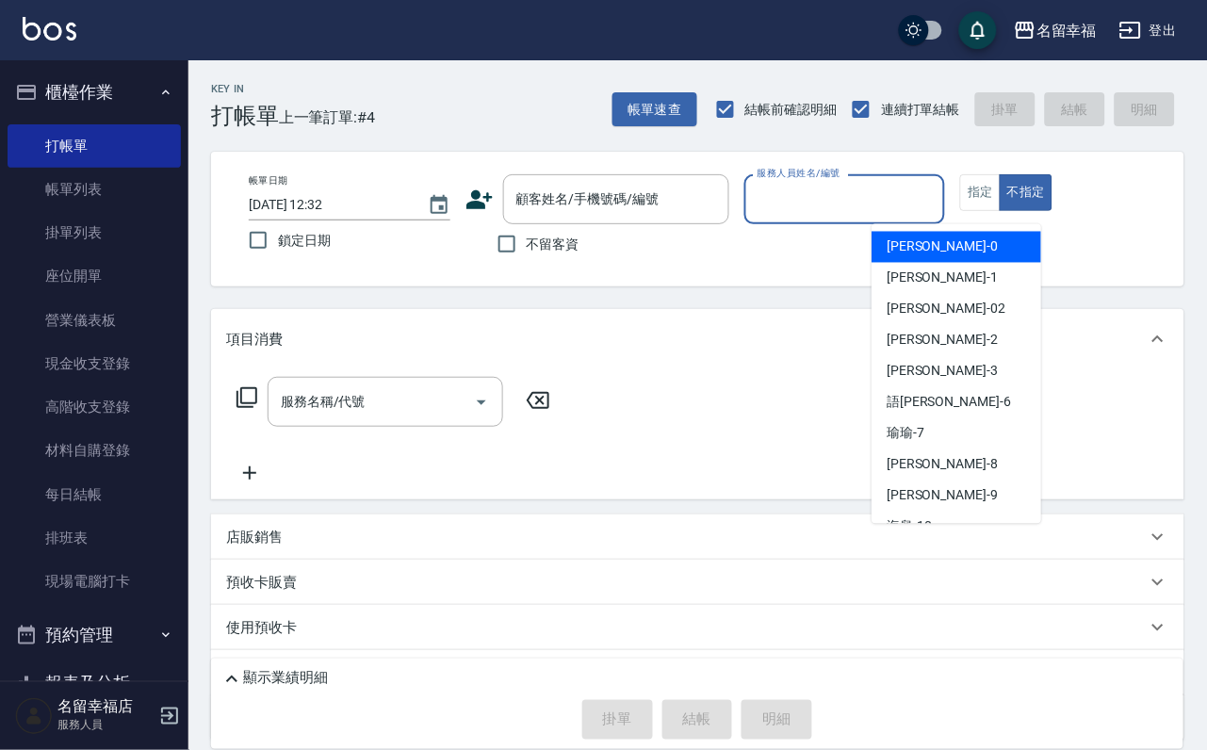
click at [937, 211] on input "服務人員姓名/編號" at bounding box center [845, 199] width 185 height 33
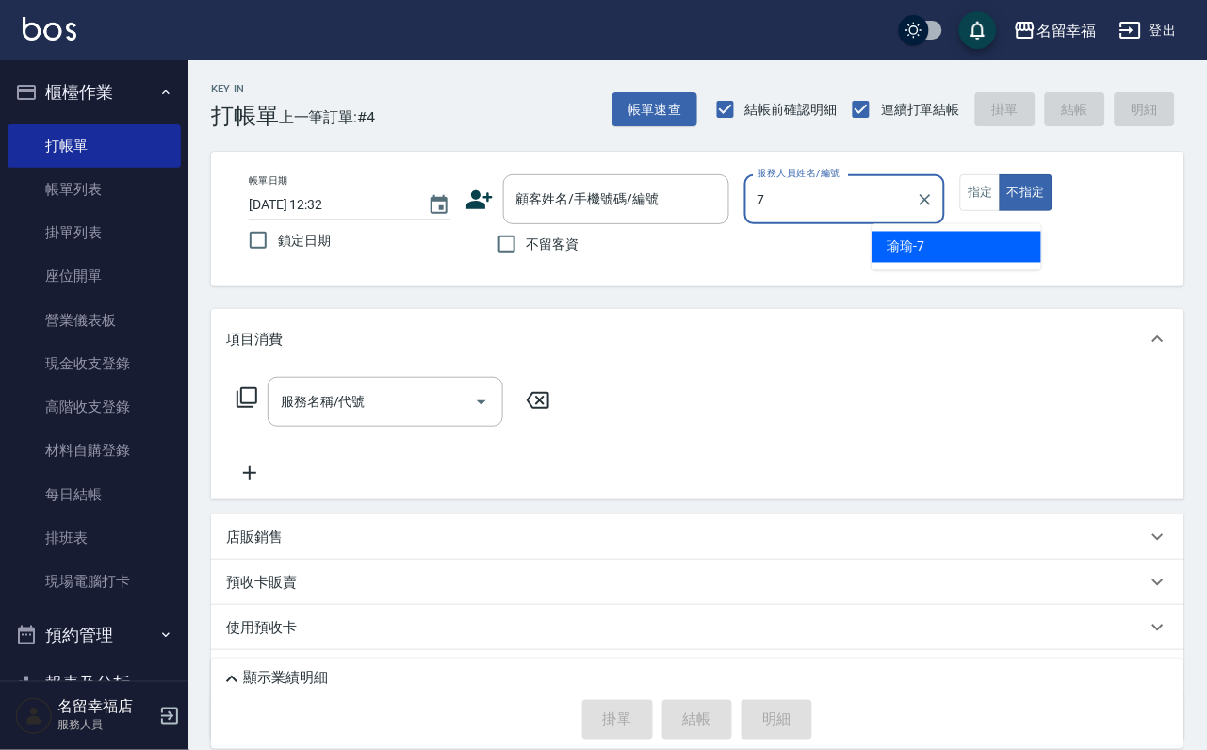
type input "[PERSON_NAME]-7"
type button "false"
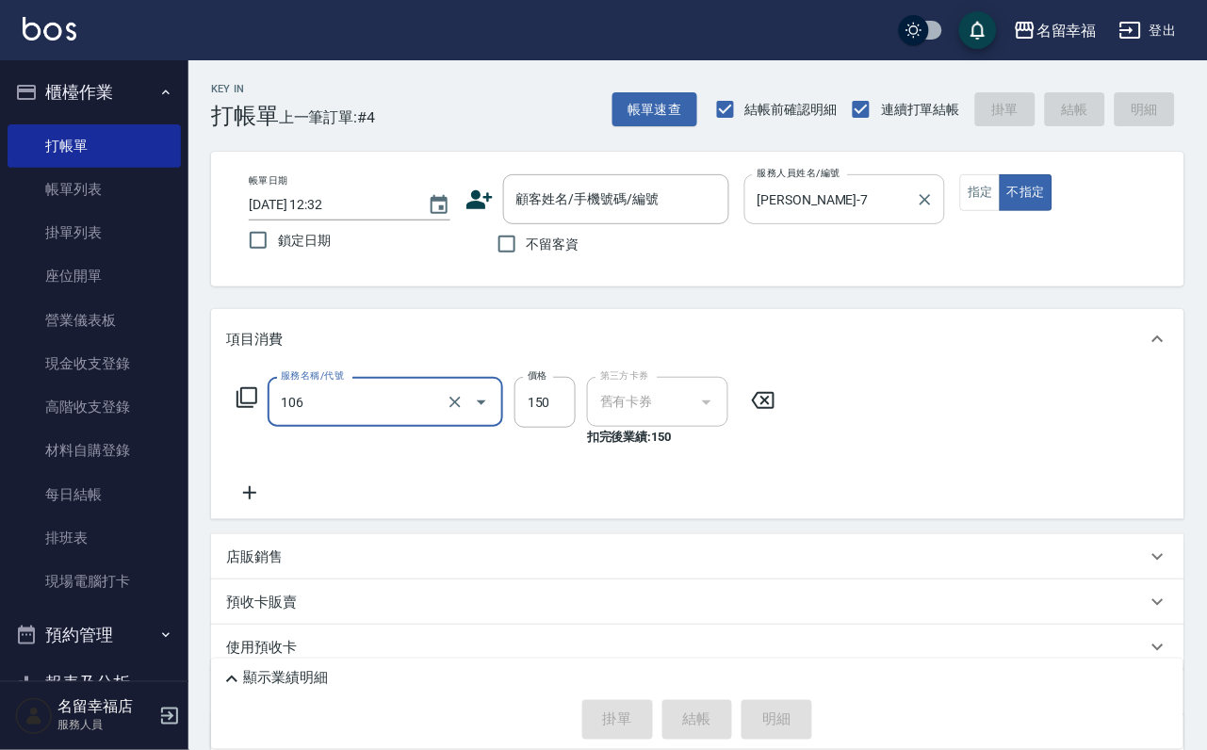
type input "洗髮券抵用(106)"
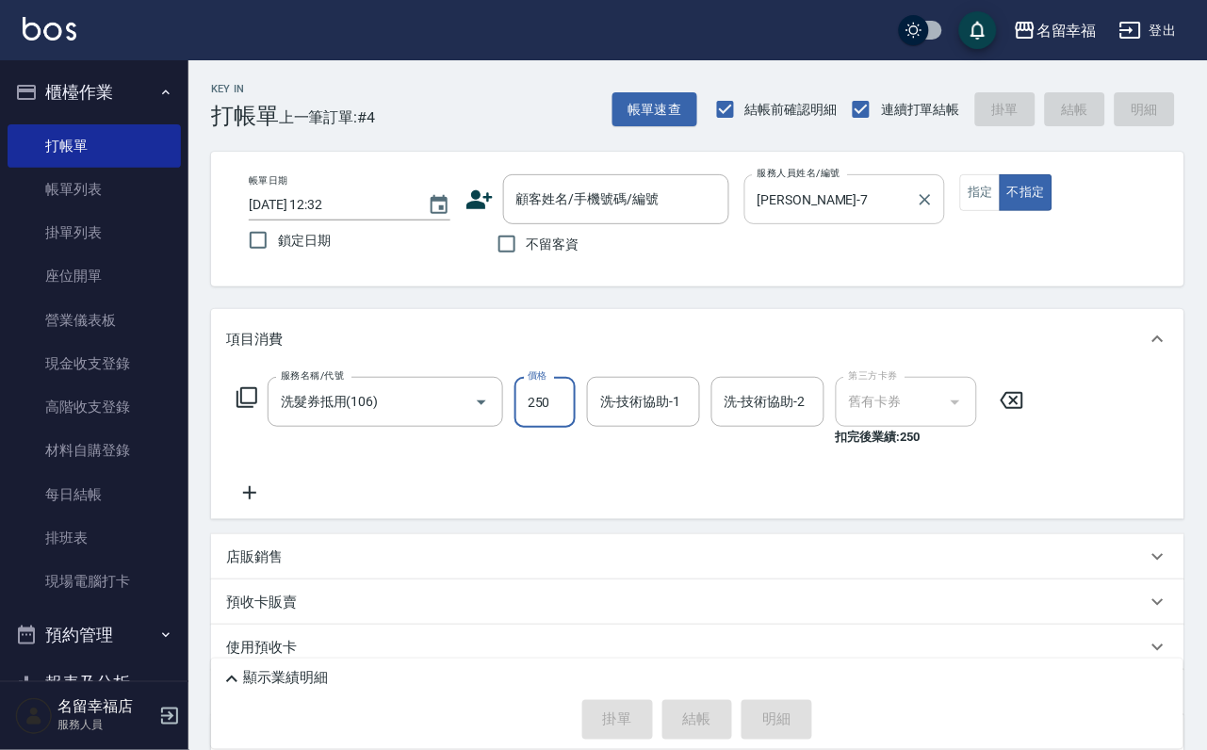
type input "250"
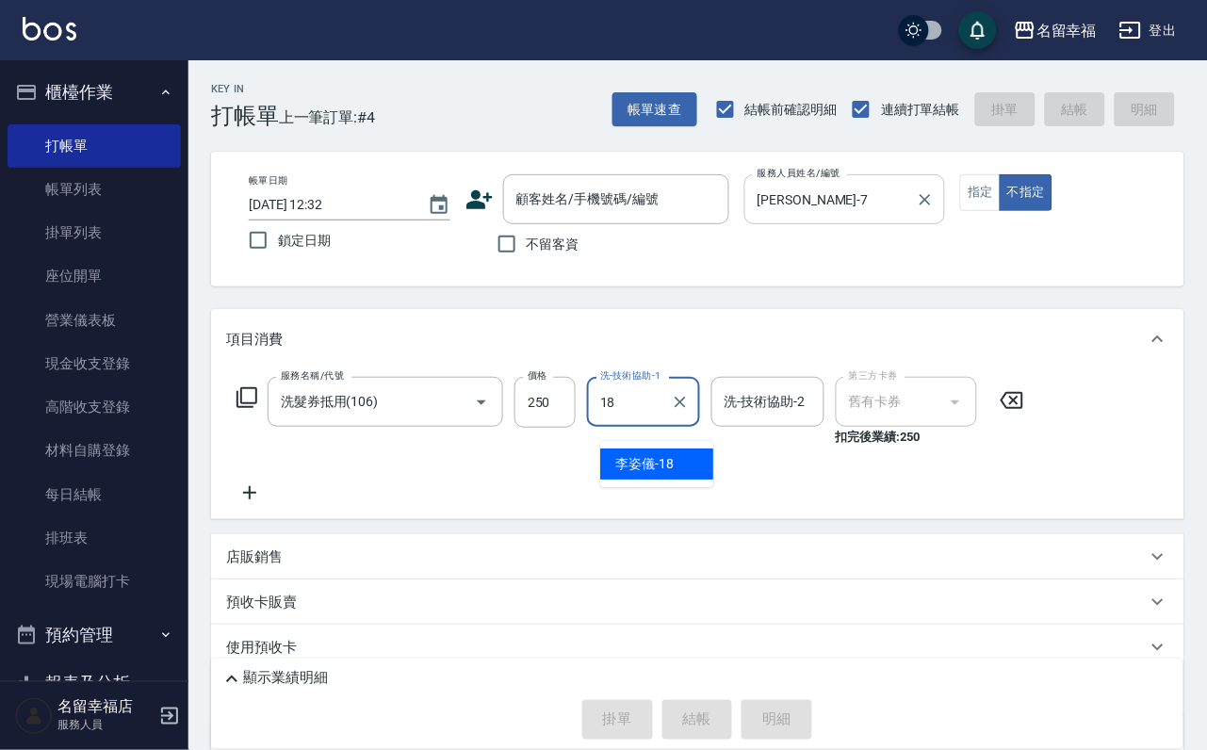
type input "[PERSON_NAME]-18"
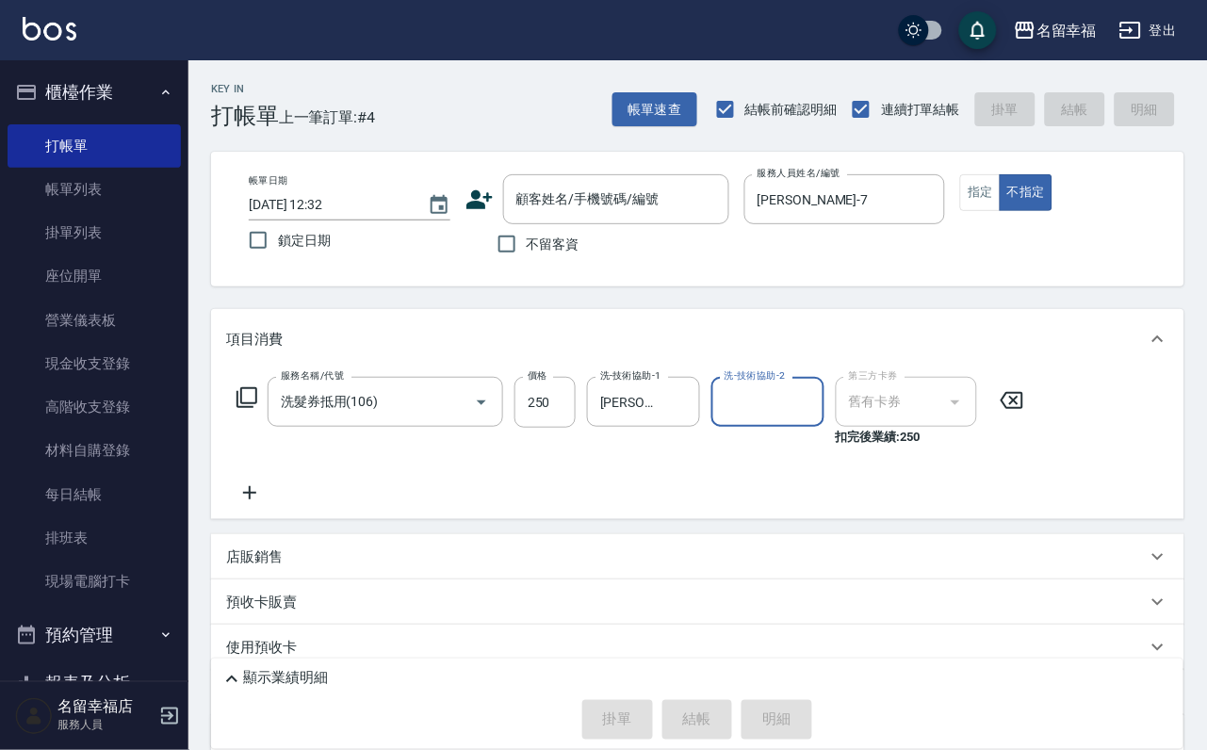
click at [576, 240] on span "不留客資" at bounding box center [553, 245] width 53 height 20
click at [527, 240] on input "不留客資" at bounding box center [507, 244] width 40 height 40
checkbox input "true"
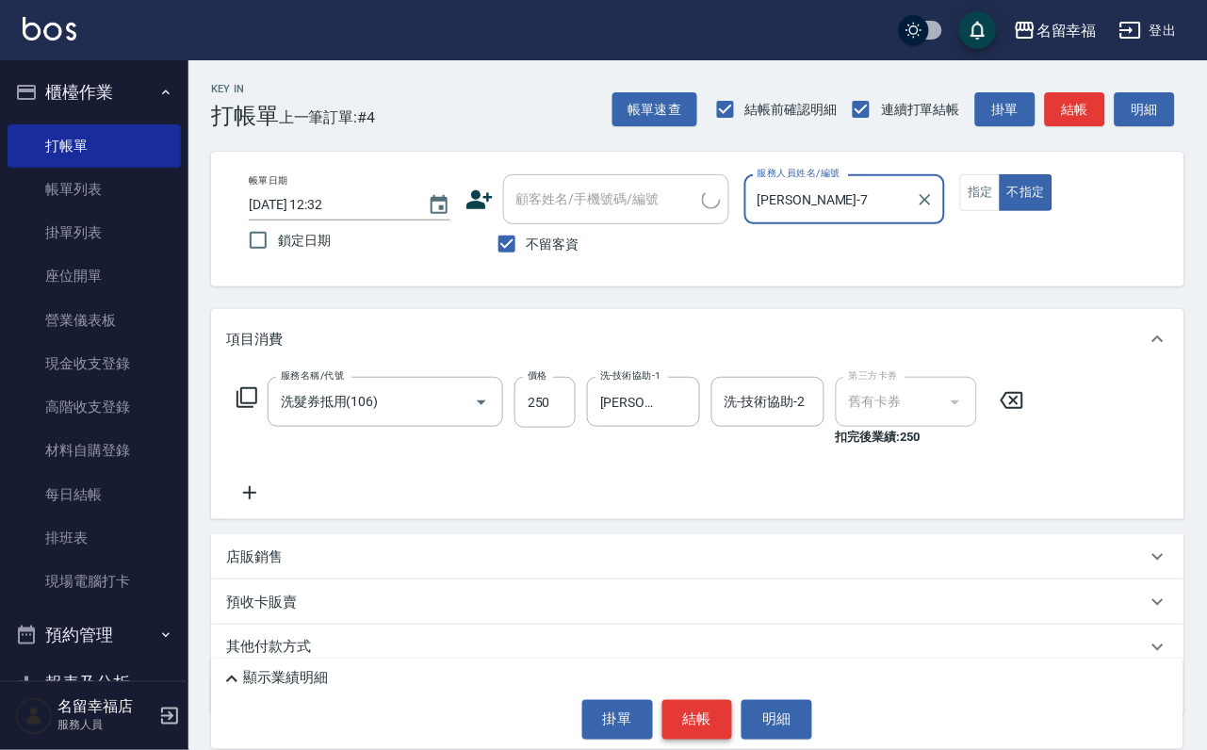
click at [708, 703] on button "結帳" at bounding box center [697, 720] width 71 height 40
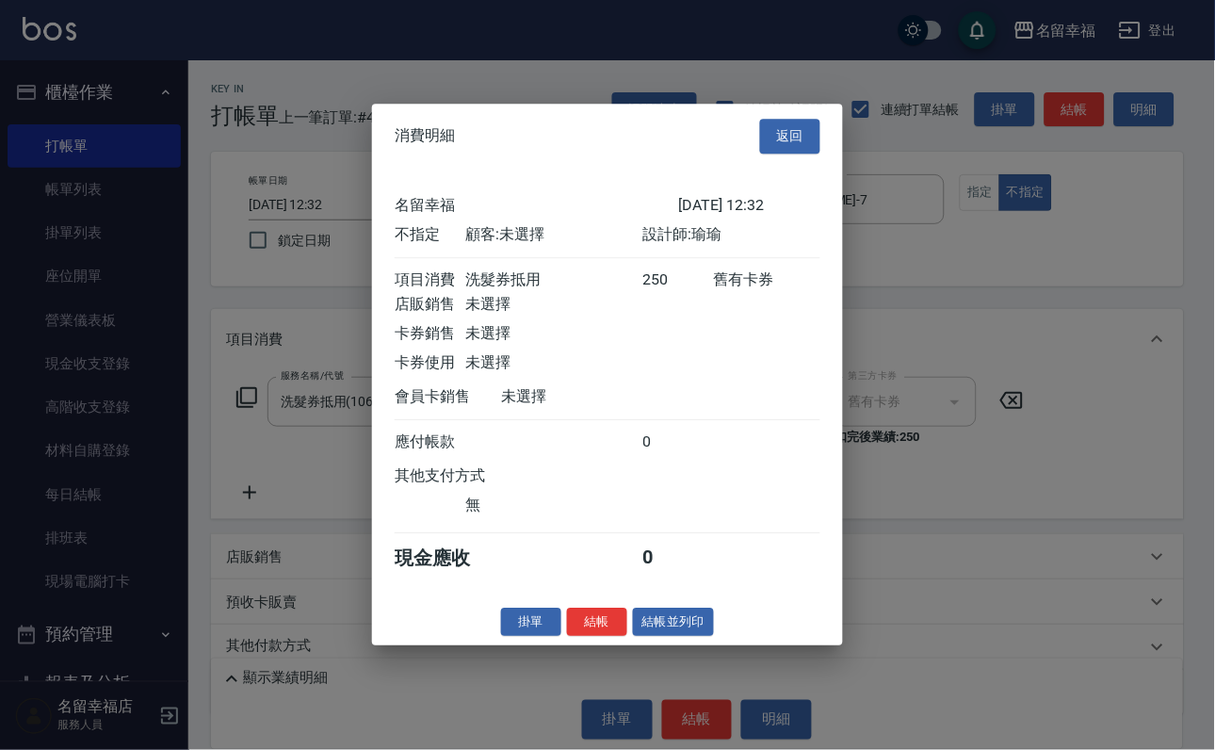
scroll to position [268, 0]
click at [597, 637] on button "結帳" at bounding box center [597, 622] width 60 height 29
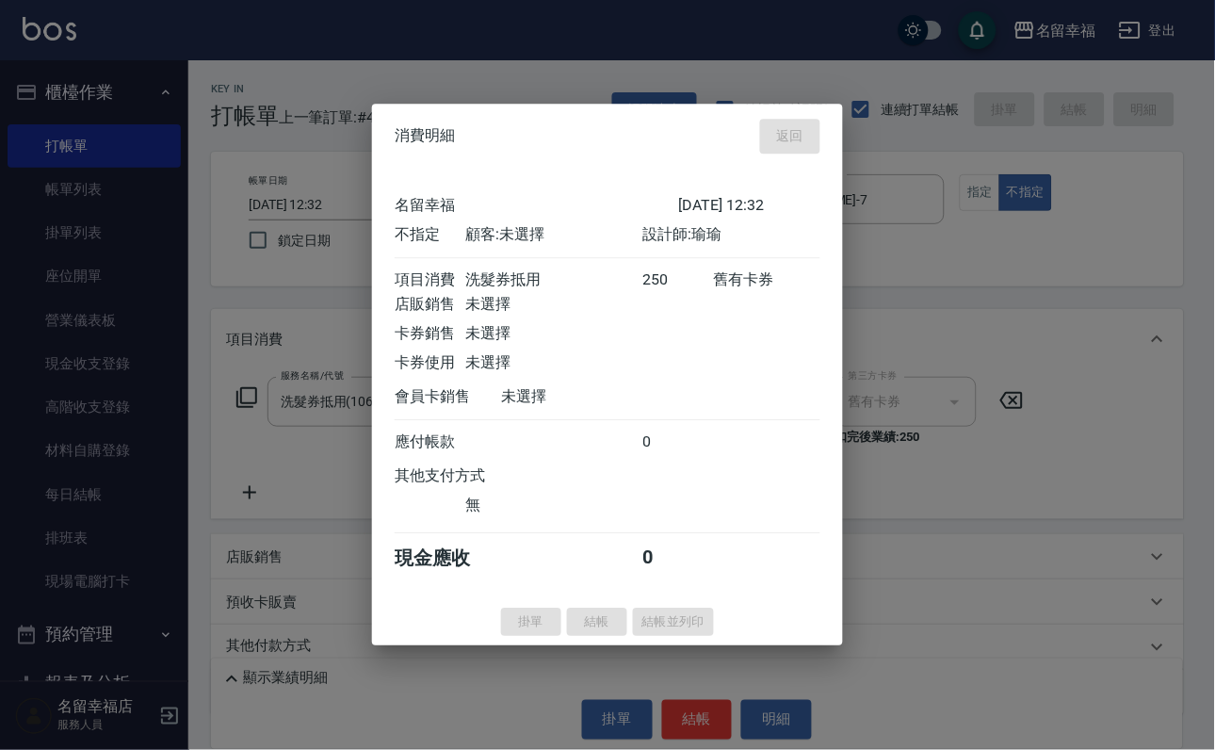
type input "[DATE] 12:46"
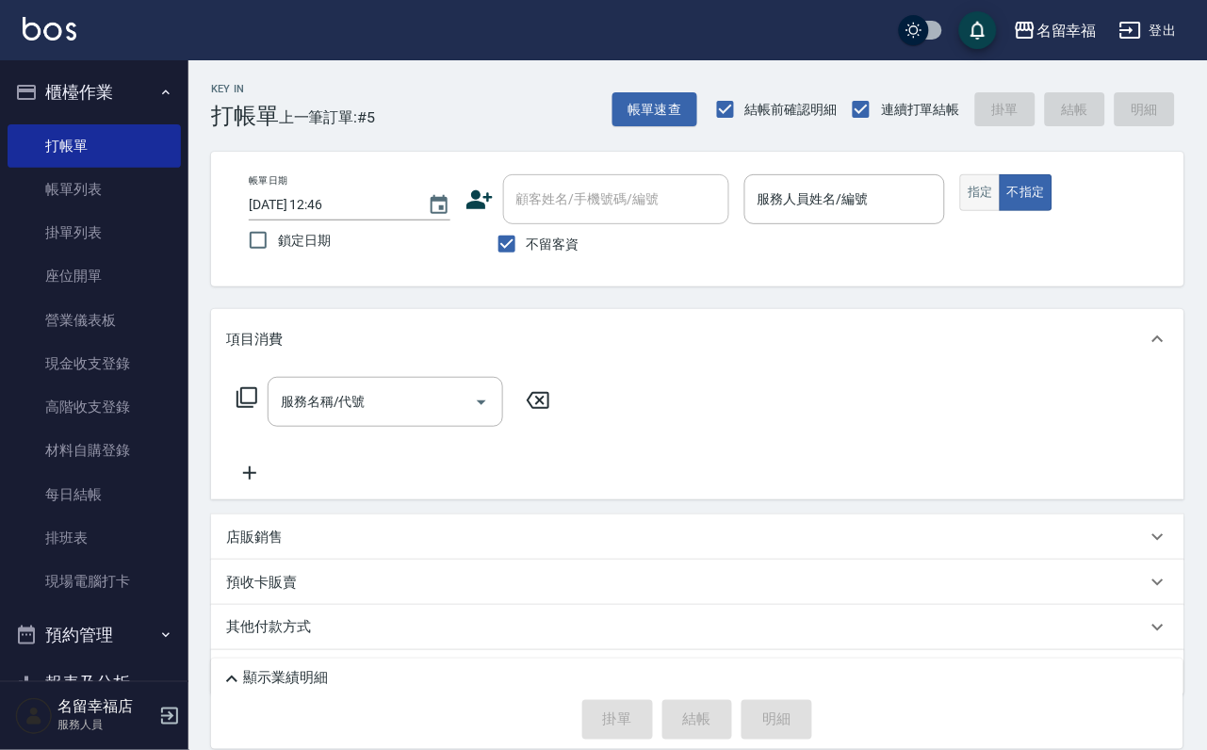
click at [1061, 231] on div "帳單日期 [DATE] 12:46 鎖定日期 顧客姓名/手機號碼/編號 顧客姓名/手機號碼/編號 不留客資 服務人員姓名/編號 服務人員姓名/編號 指定 不指定" at bounding box center [698, 219] width 928 height 90
click at [1049, 230] on div "帳單日期 [DATE] 12:46 鎖定日期 顧客姓名/手機號碼/編號 顧客姓名/手機號碼/編號 不留客資 服務人員姓名/編號 服務人員姓名/編號 指定 不指定" at bounding box center [698, 219] width 928 height 90
click at [1001, 209] on button "指定" at bounding box center [980, 192] width 41 height 37
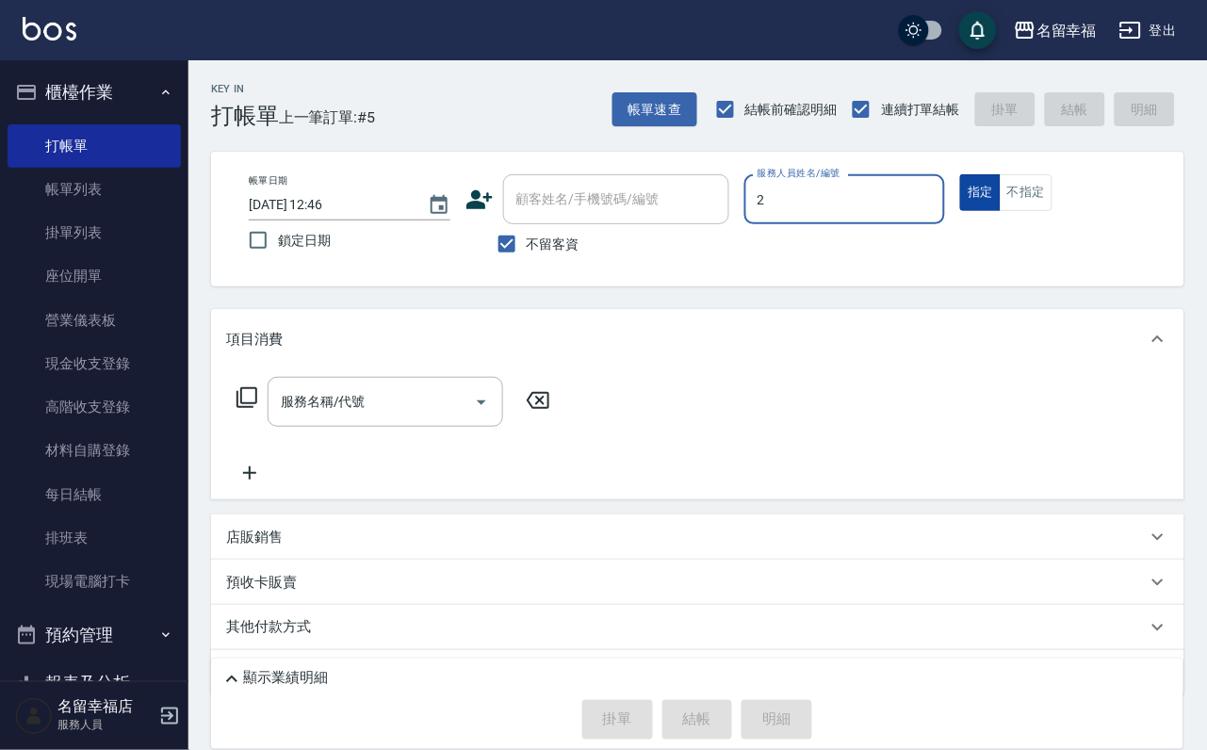
type input "[PERSON_NAME]-2"
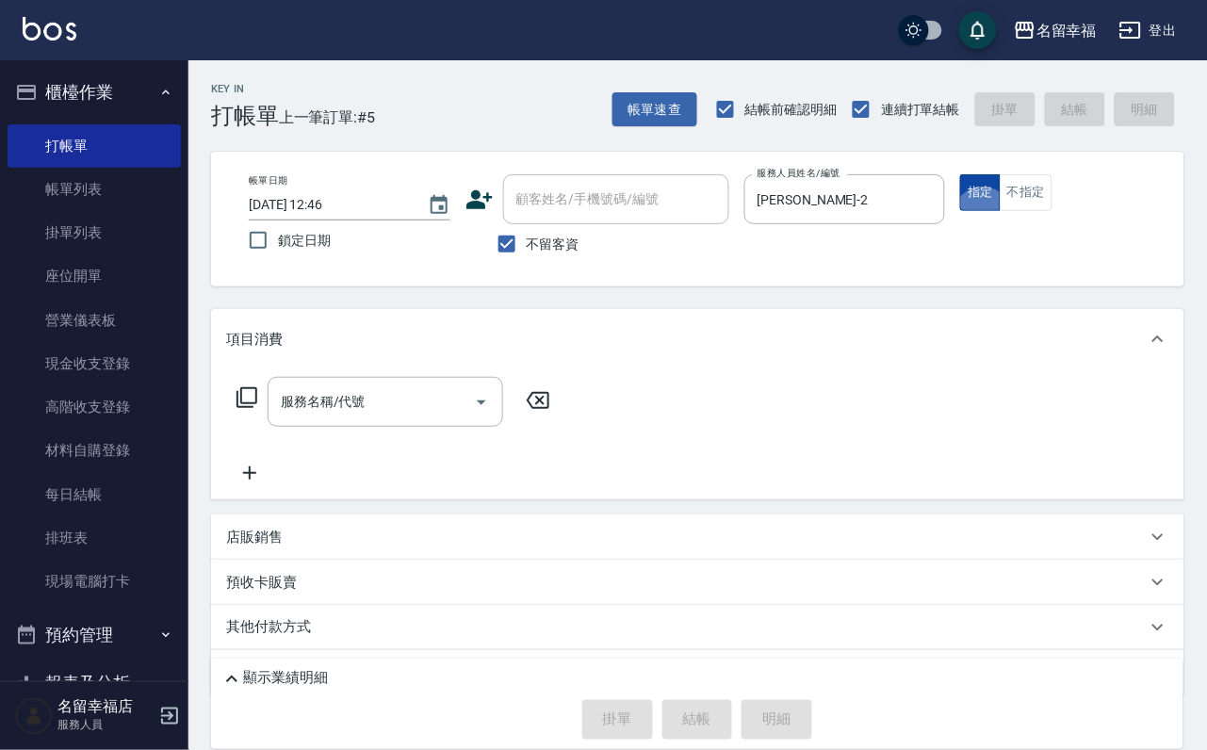
type button "true"
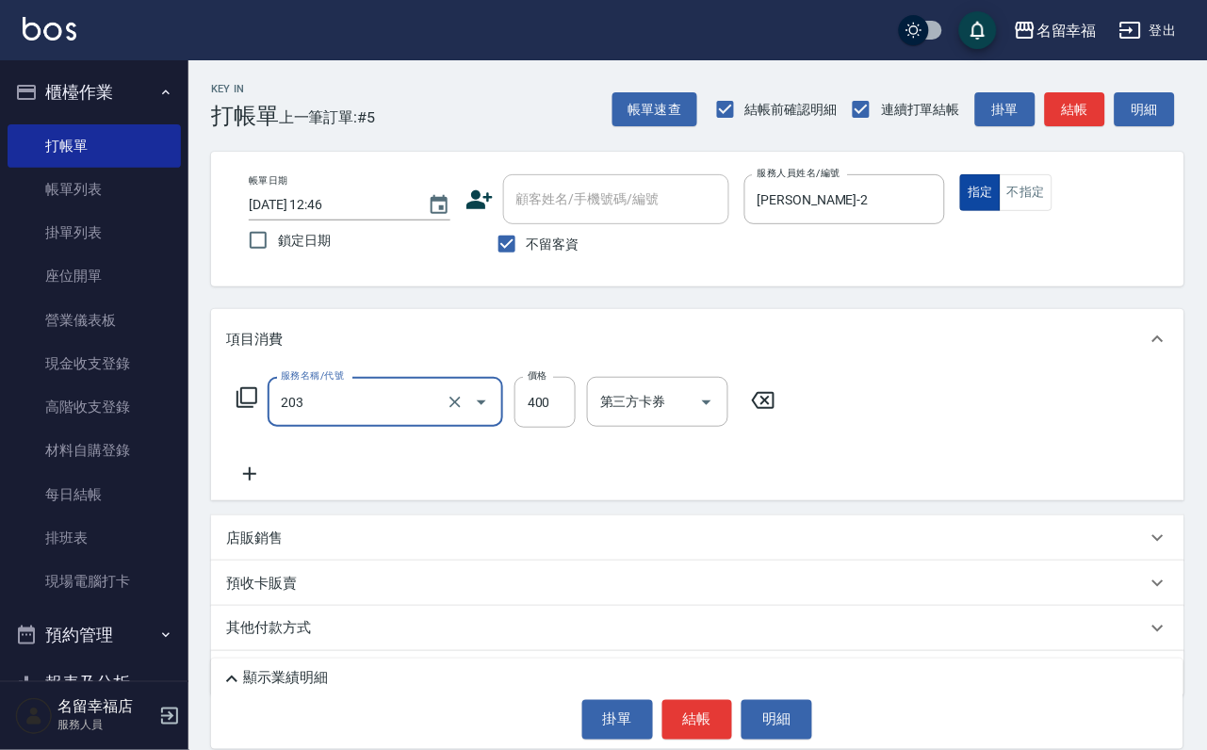
type input "指定單剪(203)"
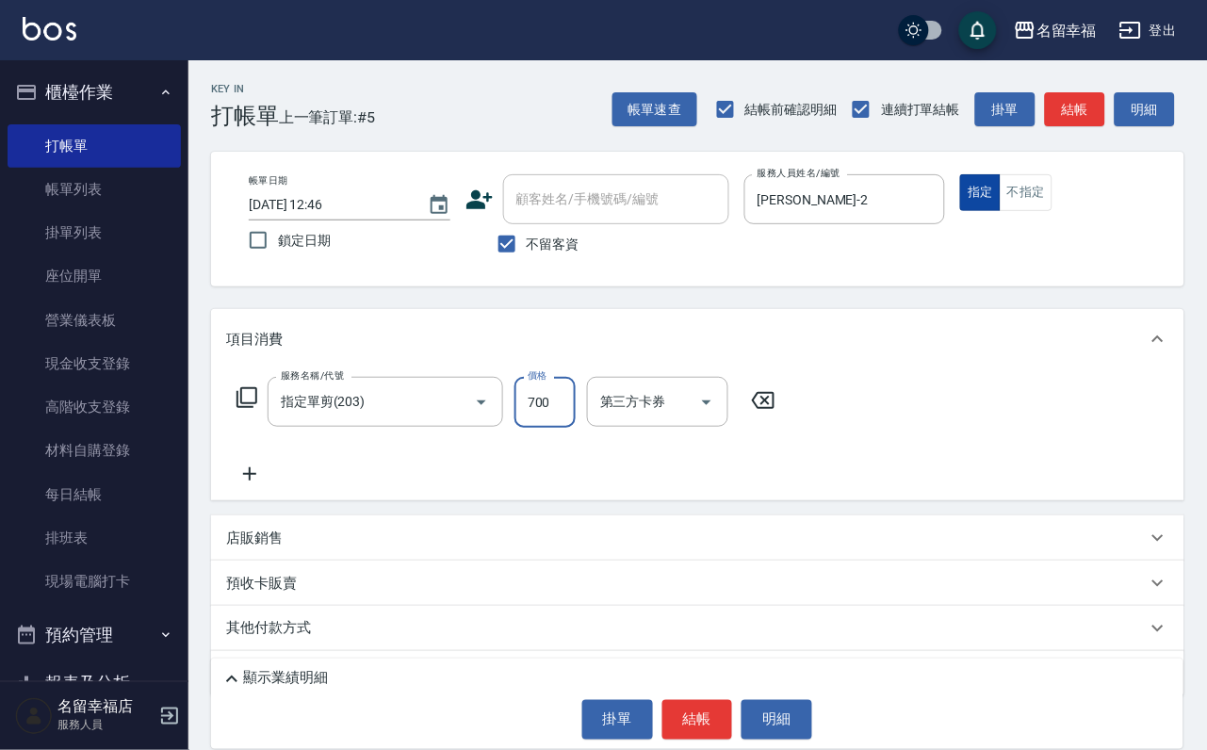
type input "700"
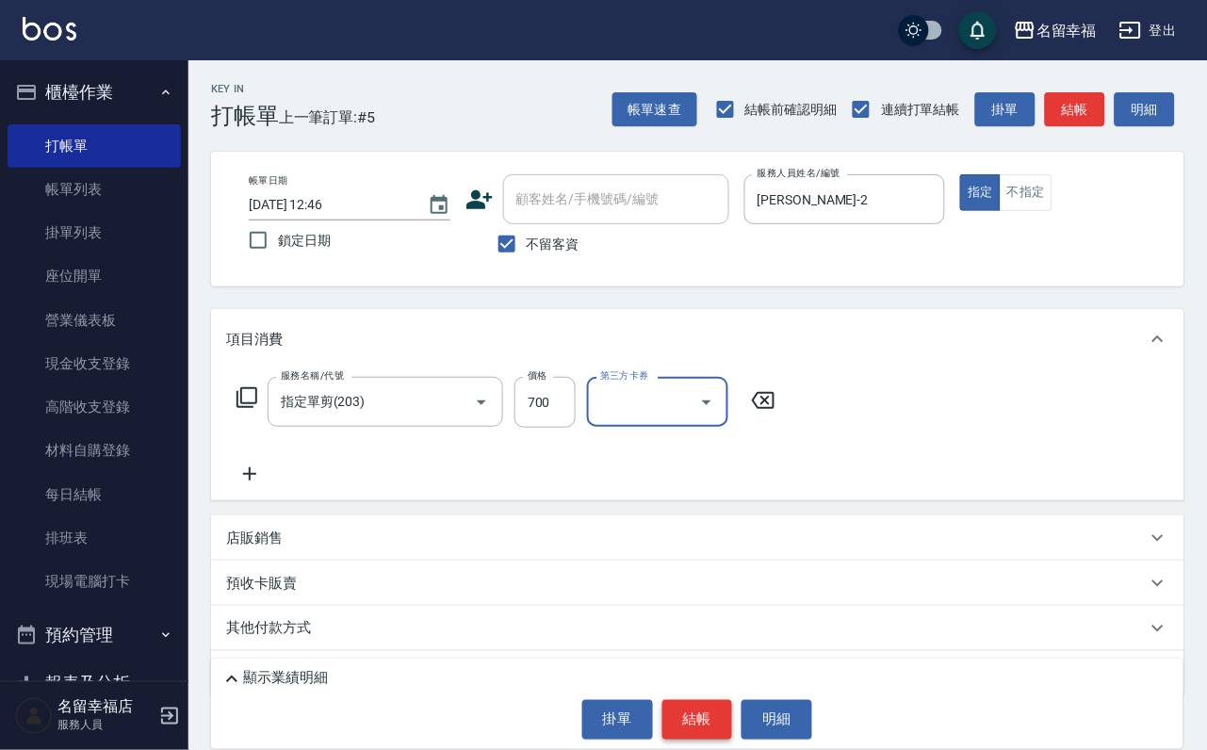
click at [694, 716] on button "結帳" at bounding box center [697, 720] width 71 height 40
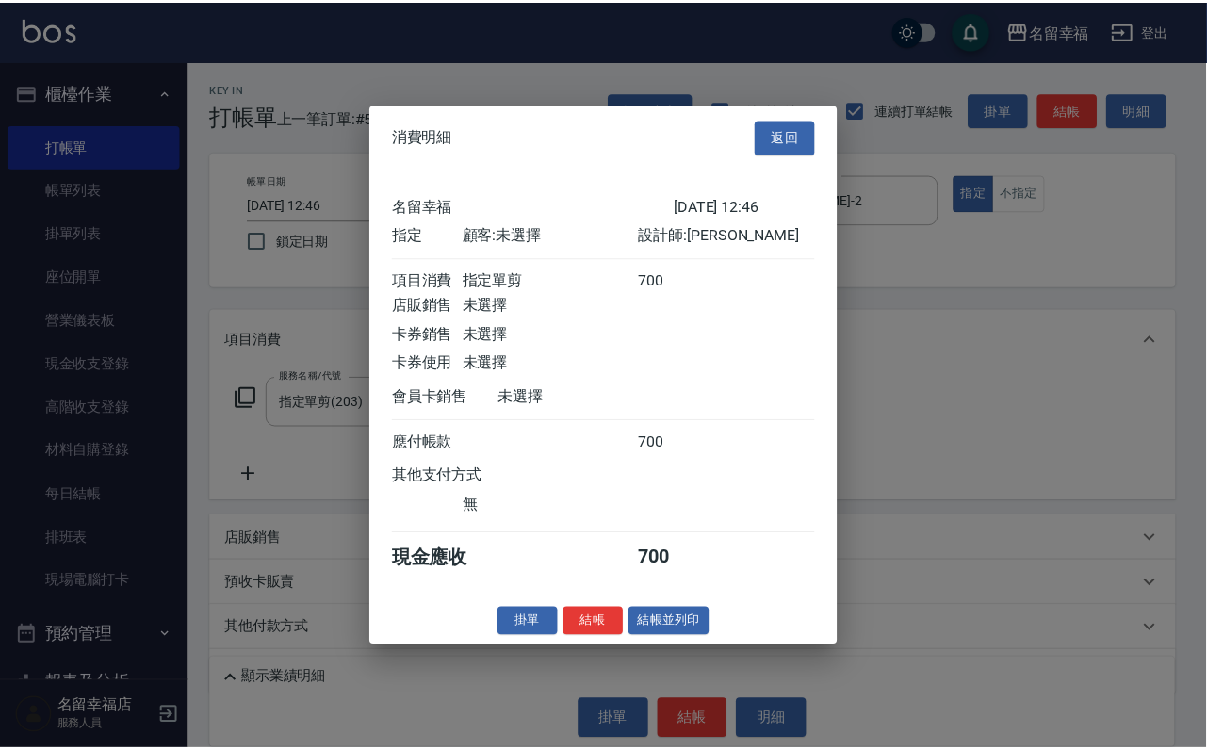
scroll to position [233, 0]
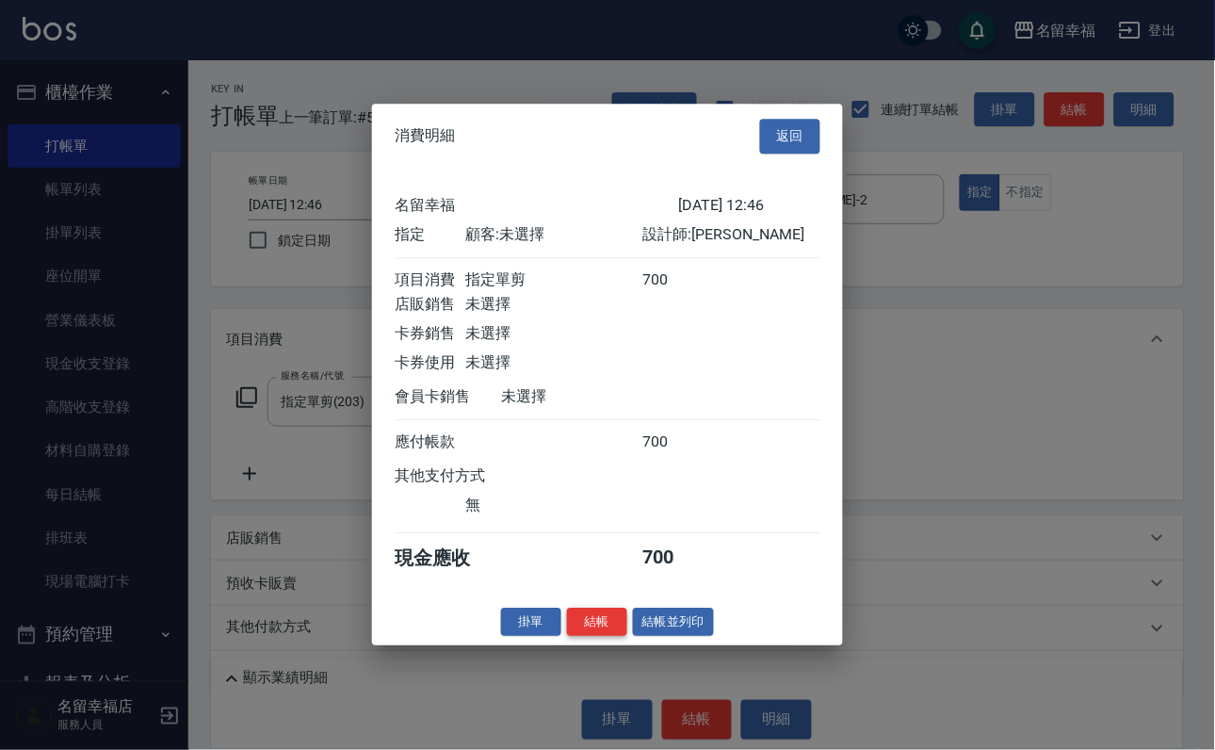
click at [579, 637] on button "結帳" at bounding box center [597, 622] width 60 height 29
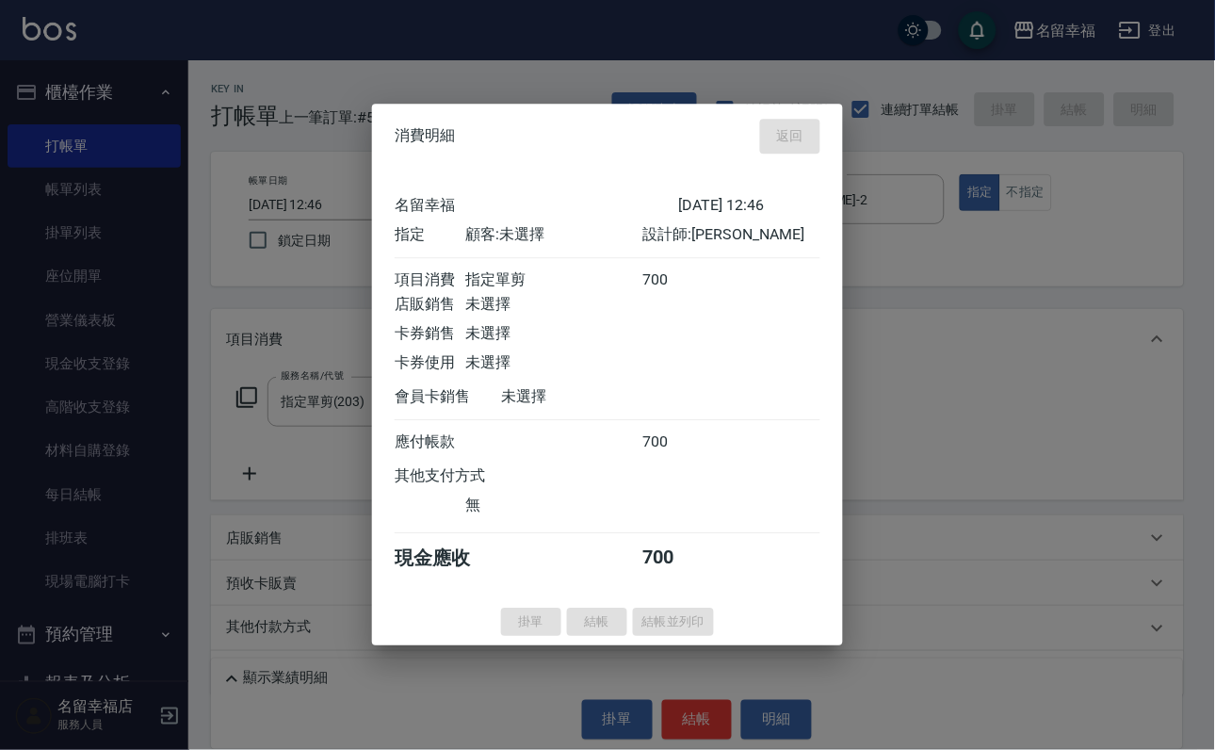
type input "[DATE] 13:00"
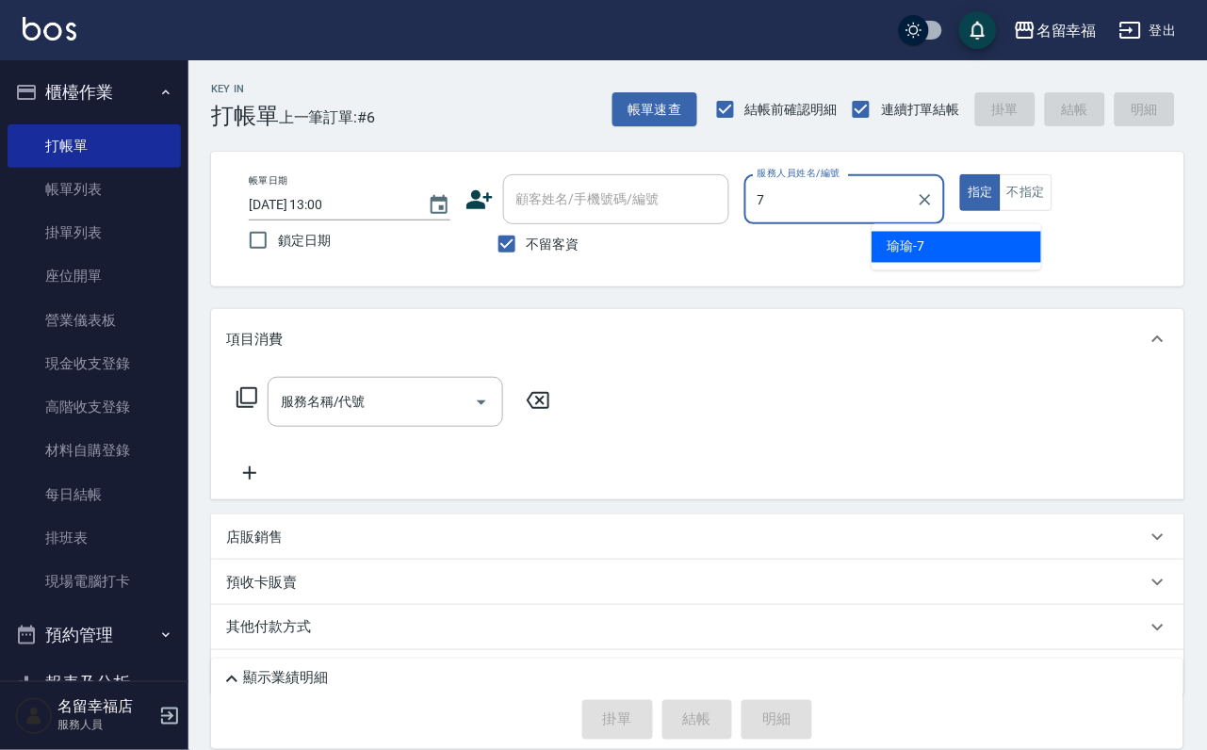
type input "[PERSON_NAME]-7"
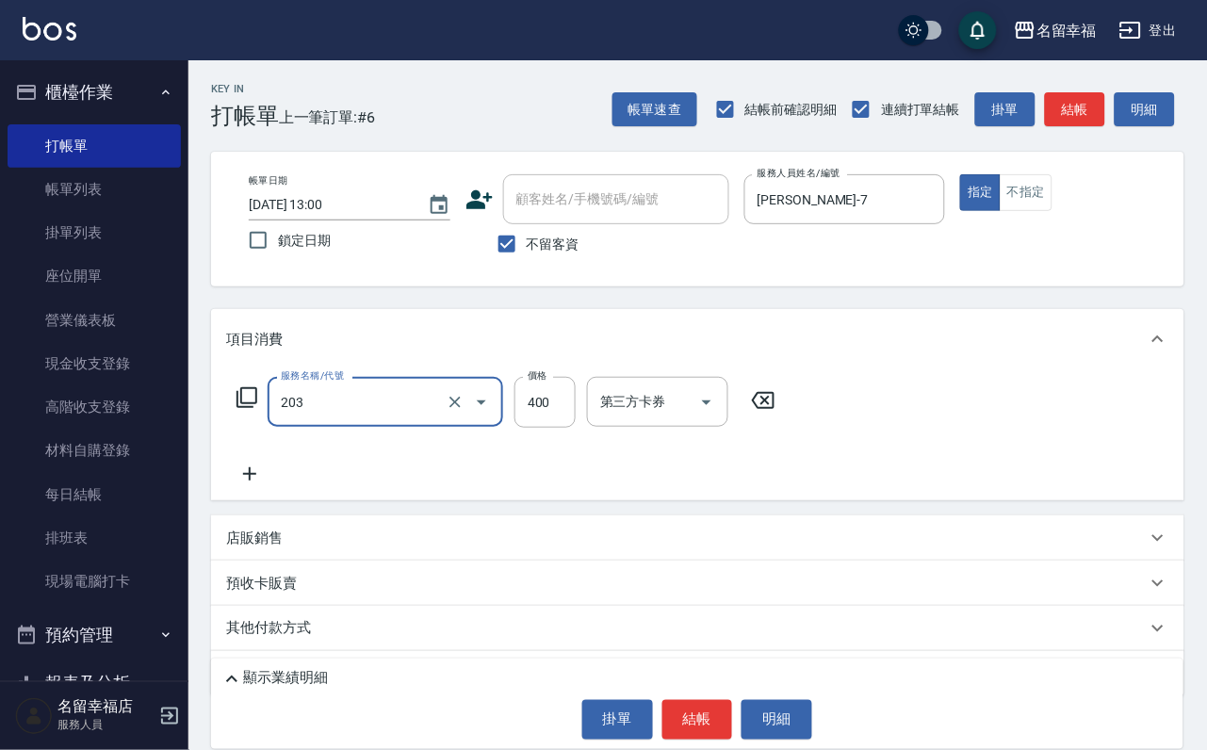
type input "指定單剪(203)"
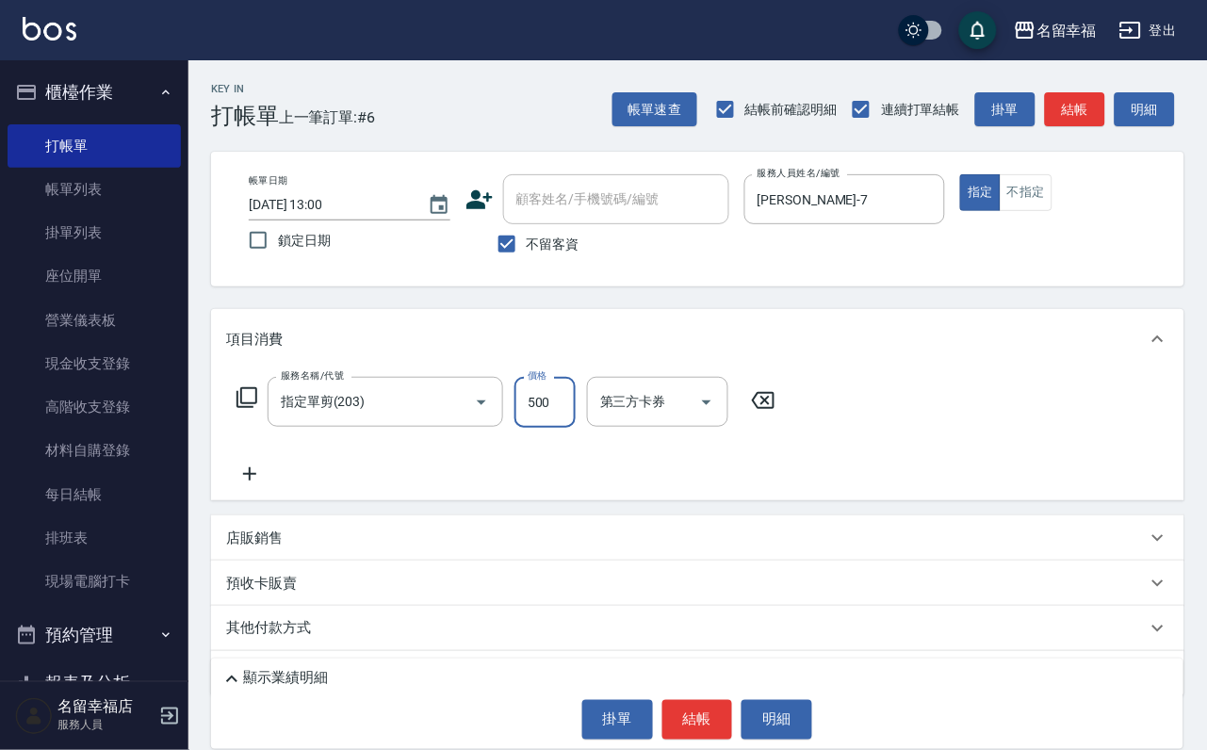
type input "500"
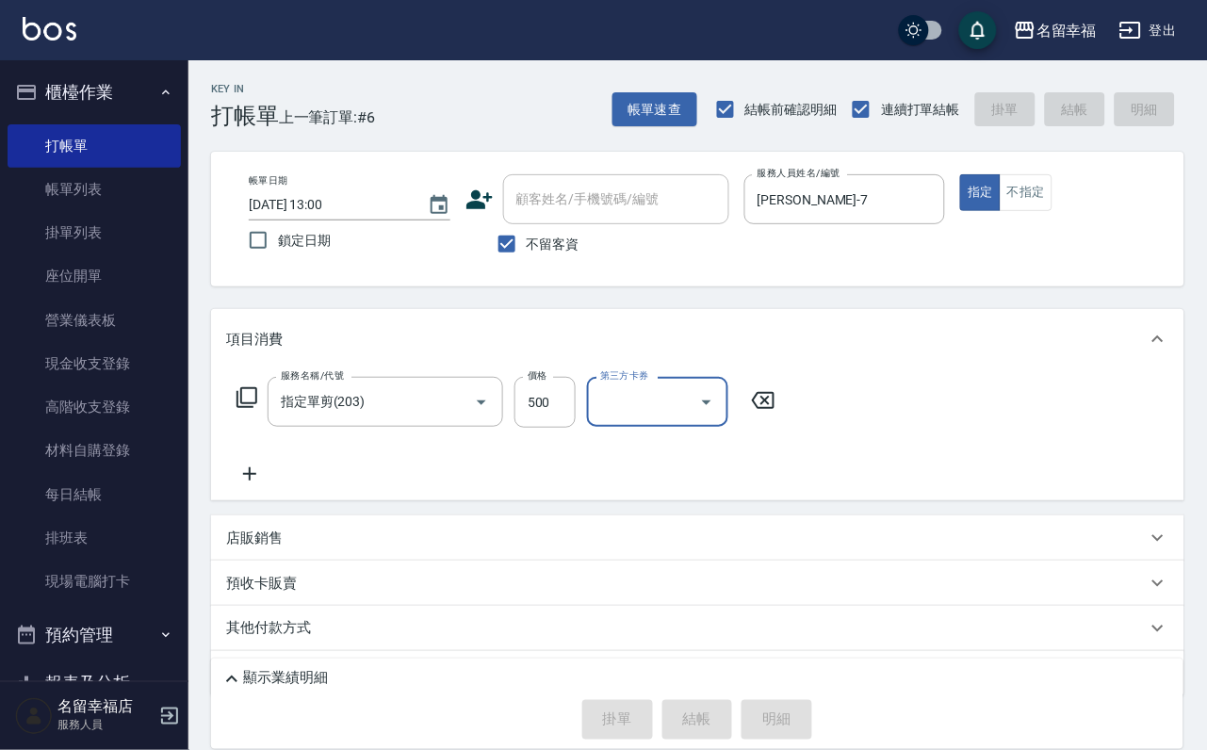
type input "[DATE] 13:51"
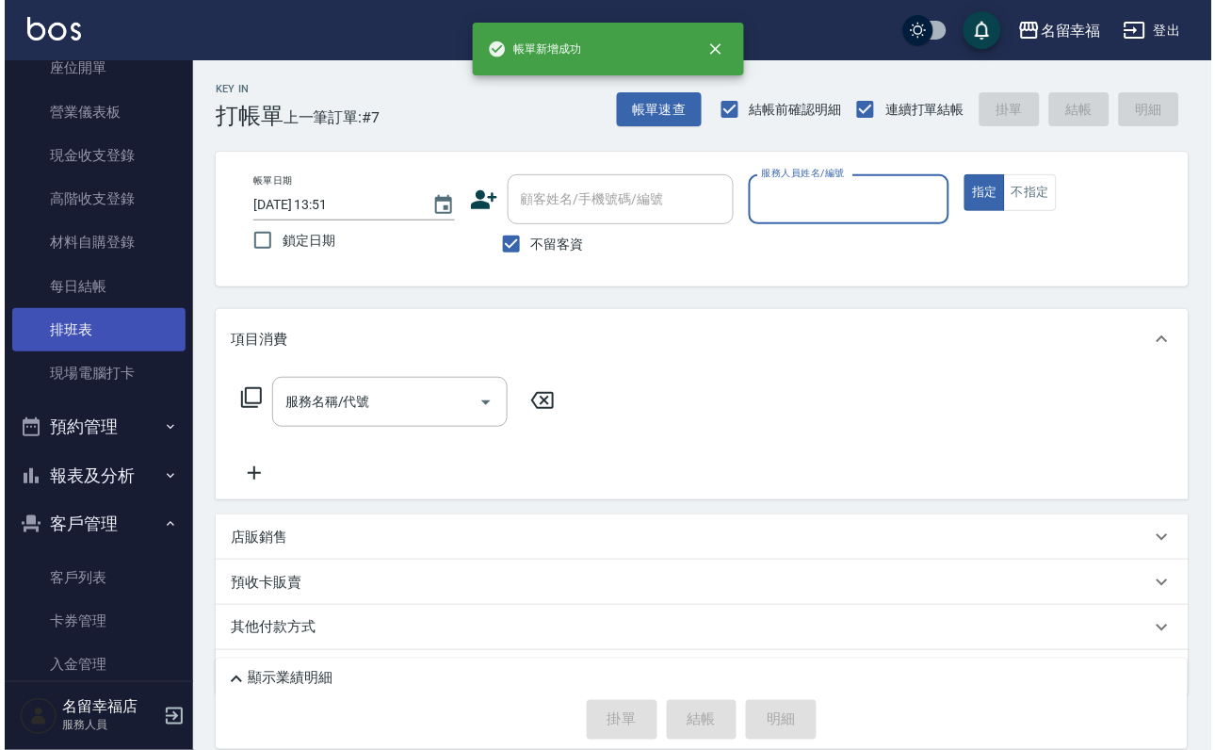
scroll to position [283, 0]
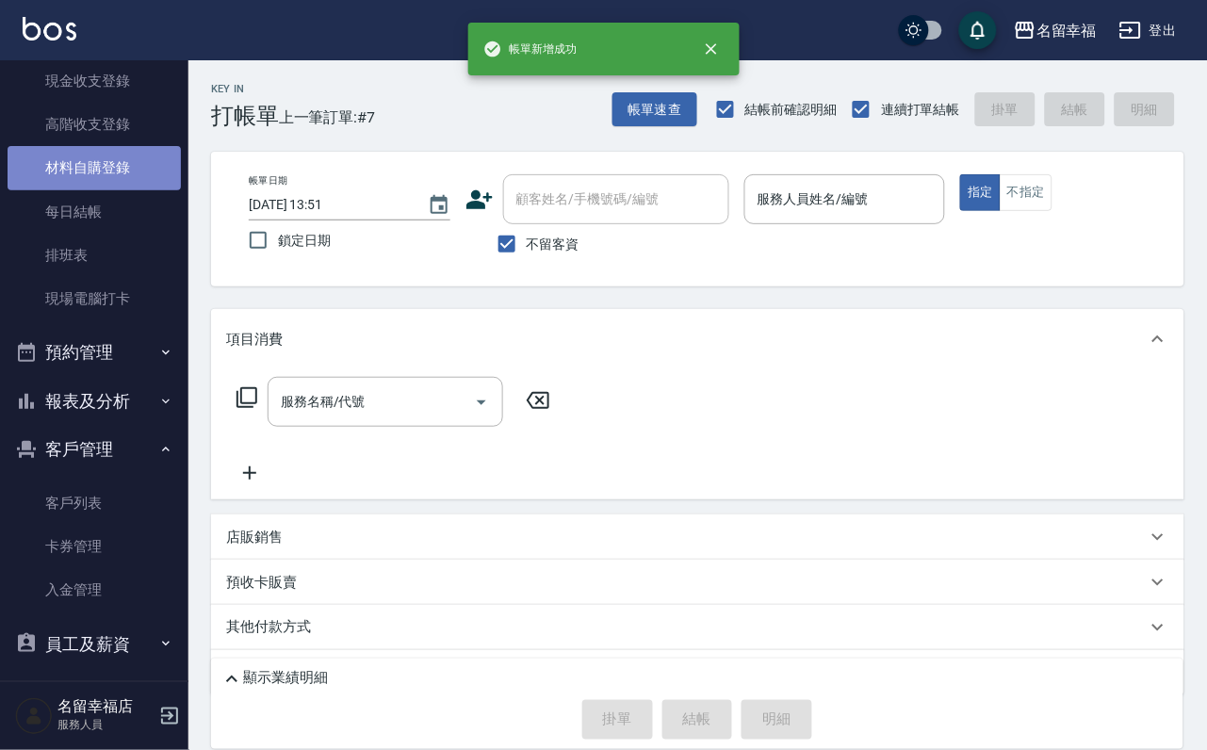
click at [107, 188] on link "材料自購登錄" at bounding box center [94, 167] width 173 height 43
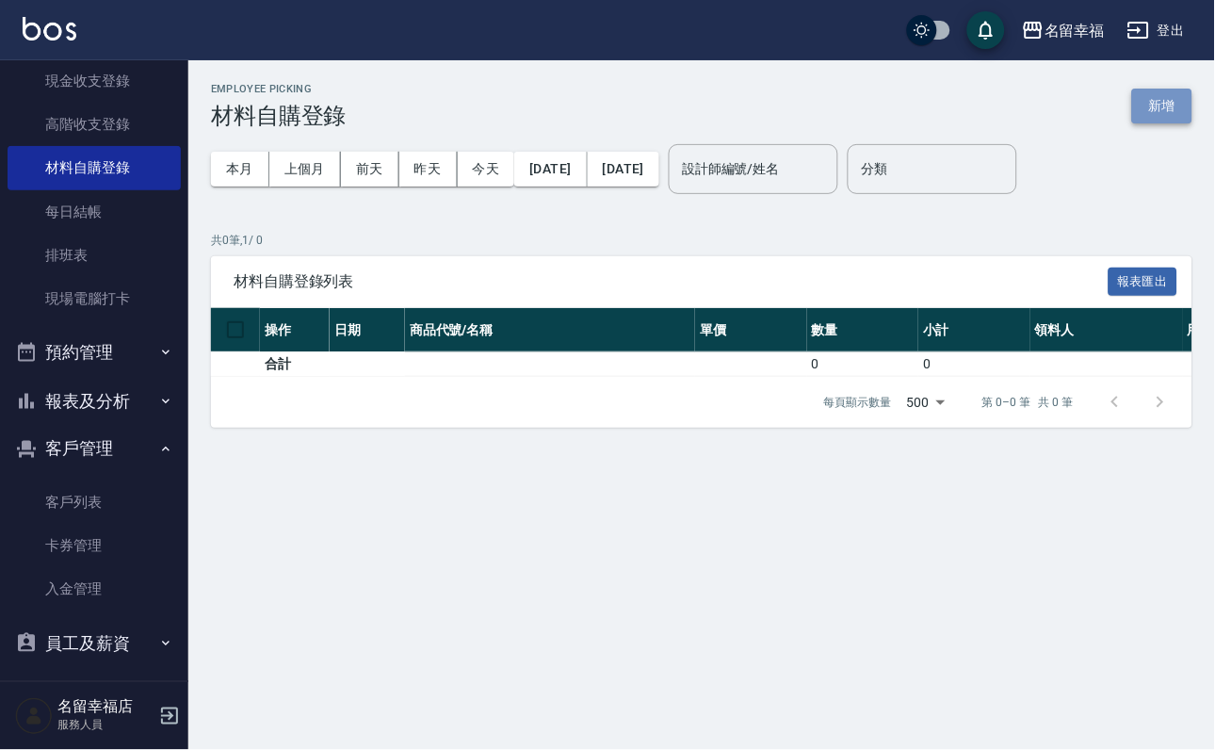
click at [1156, 109] on button "新增" at bounding box center [1163, 106] width 60 height 35
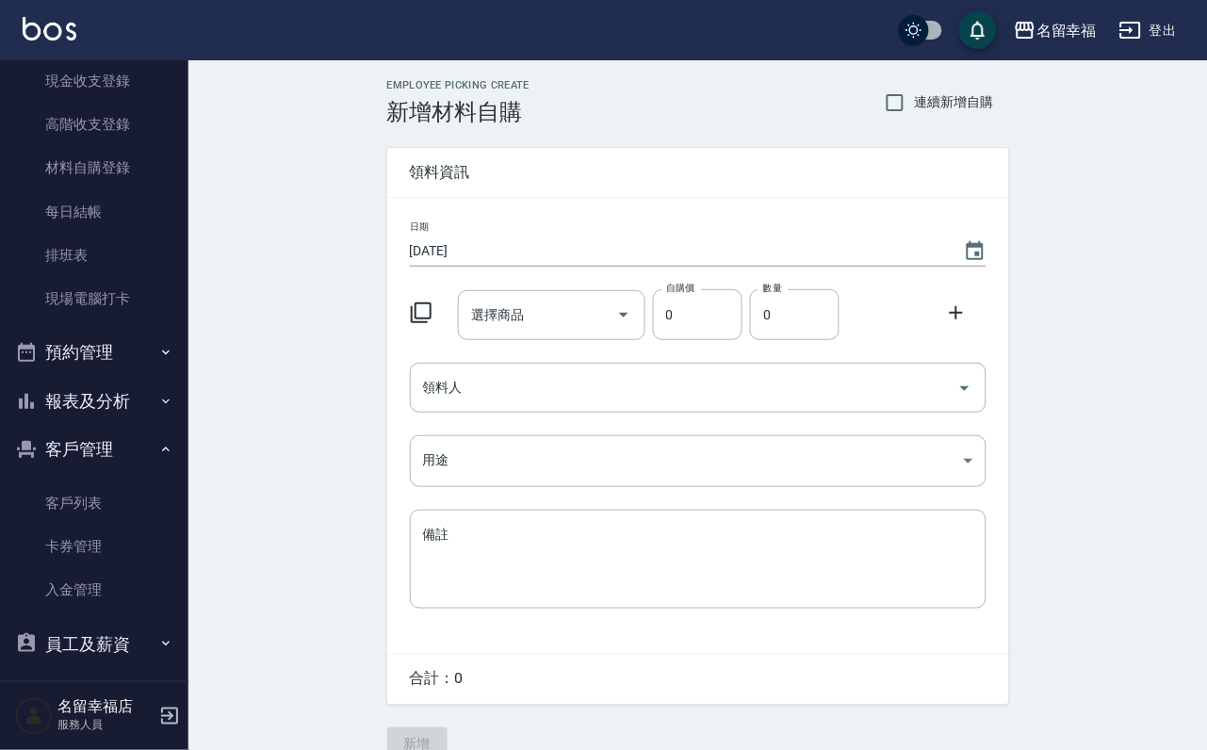
click at [432, 322] on icon at bounding box center [421, 312] width 21 height 21
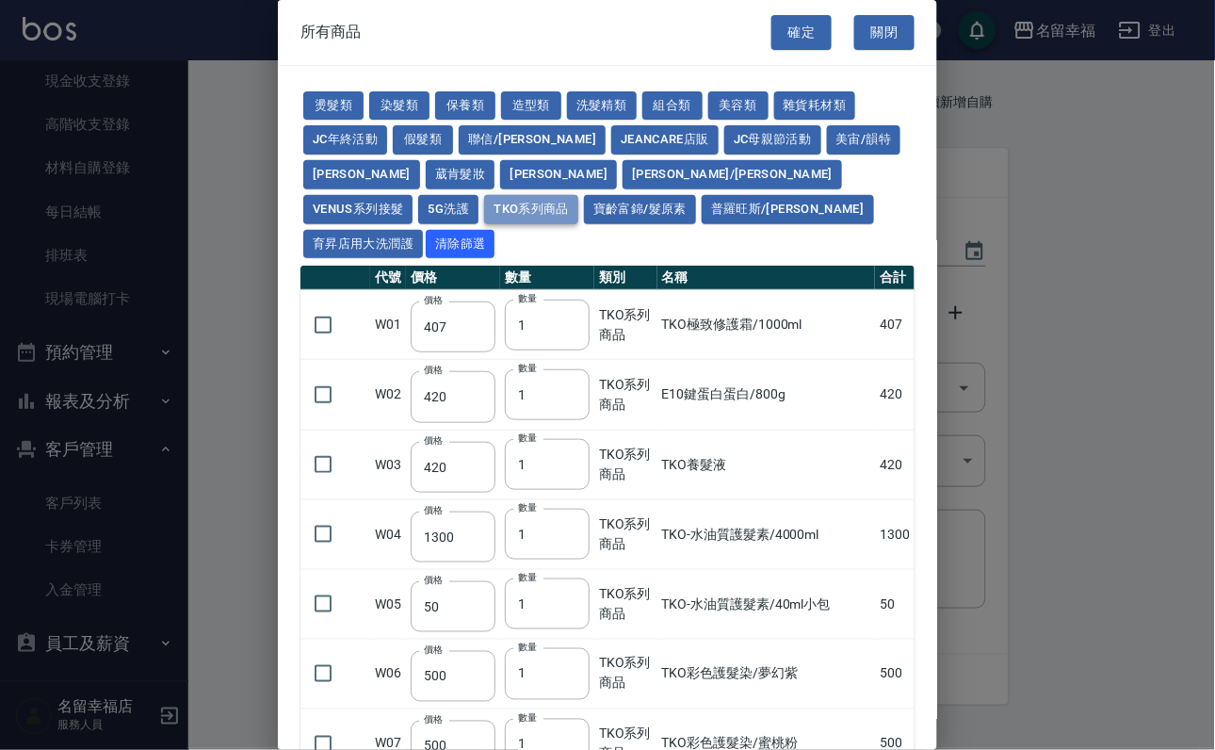
click at [484, 224] on button "TKO系列商品" at bounding box center [531, 209] width 94 height 29
click at [623, 189] on button "[PERSON_NAME]/[PERSON_NAME]" at bounding box center [733, 174] width 220 height 29
type input "105"
type input "406"
type input "450"
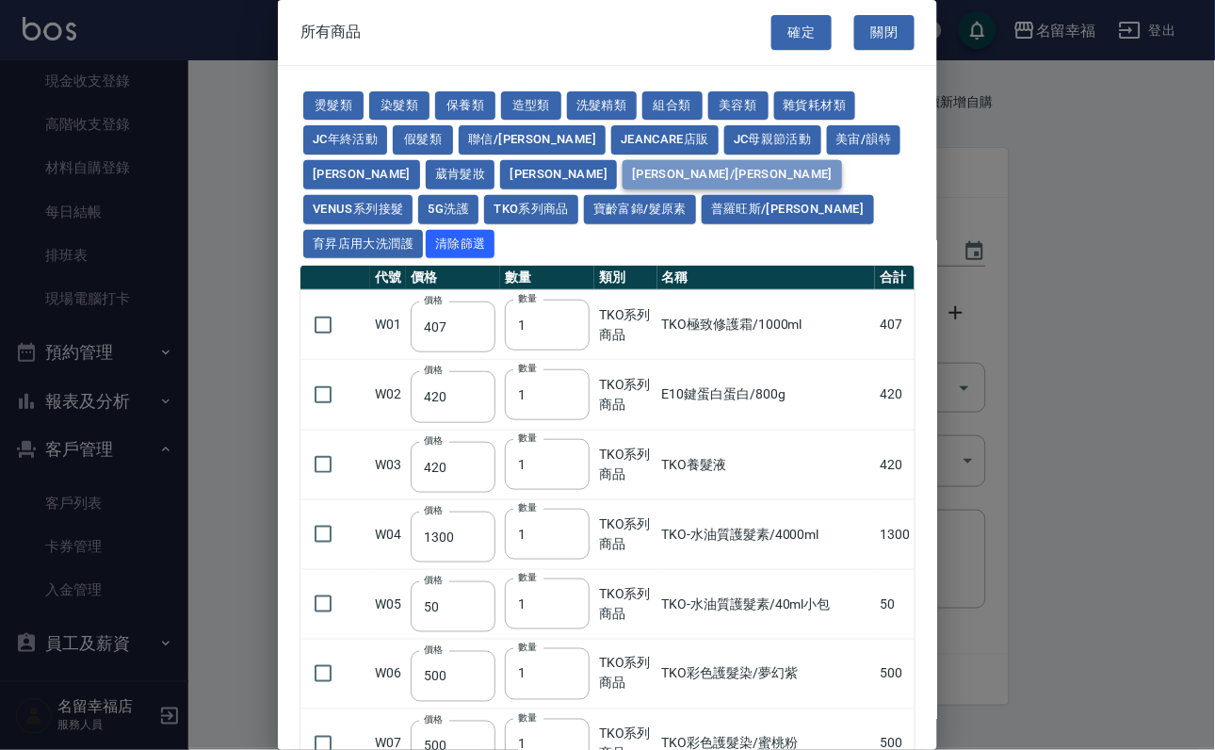
type input "350"
type input "500"
type input "105"
type input "616"
type input "4000"
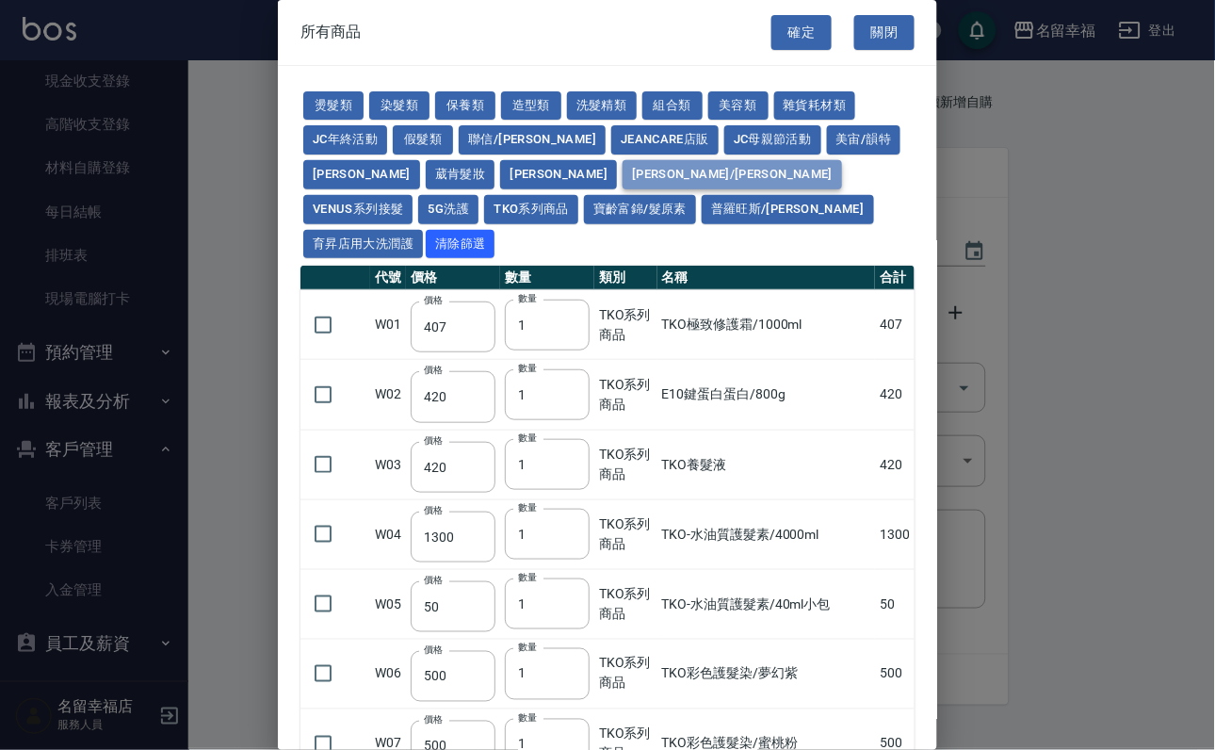
type input "110"
type input "3220"
type input "210"
type input "343"
type input "182"
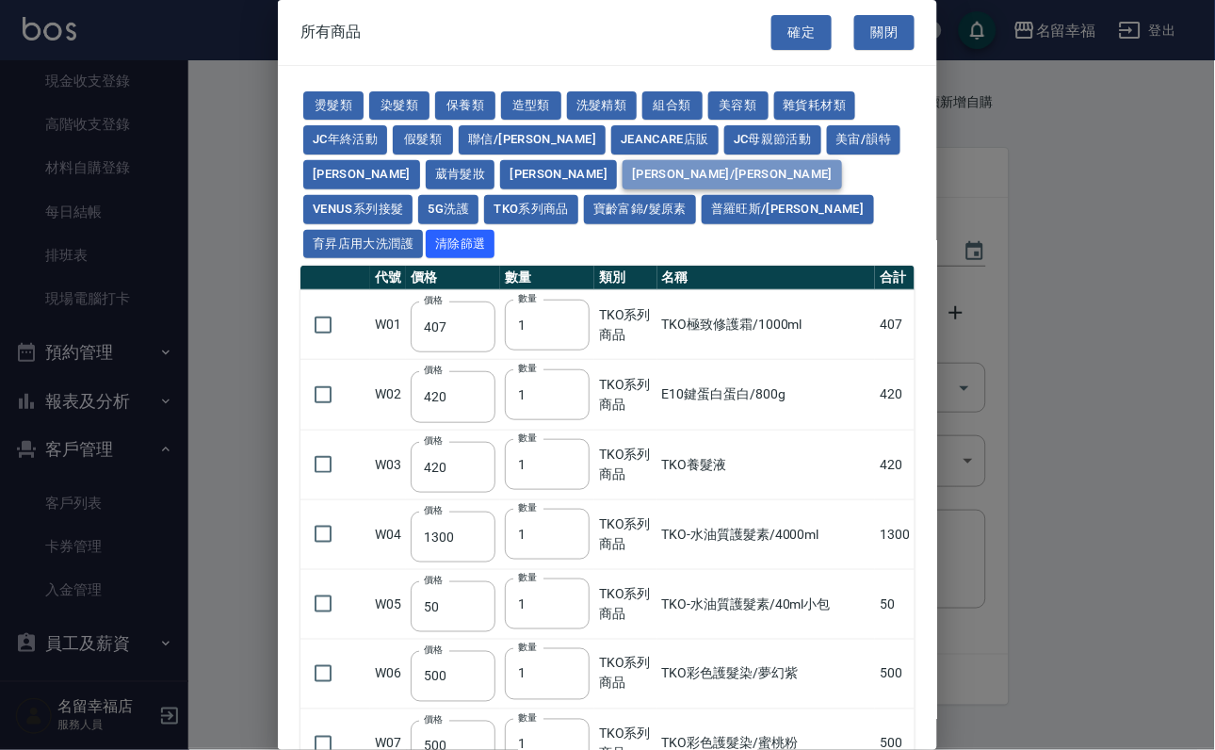
type input "343"
type input "133"
type input "90"
type input "1400"
type input "450"
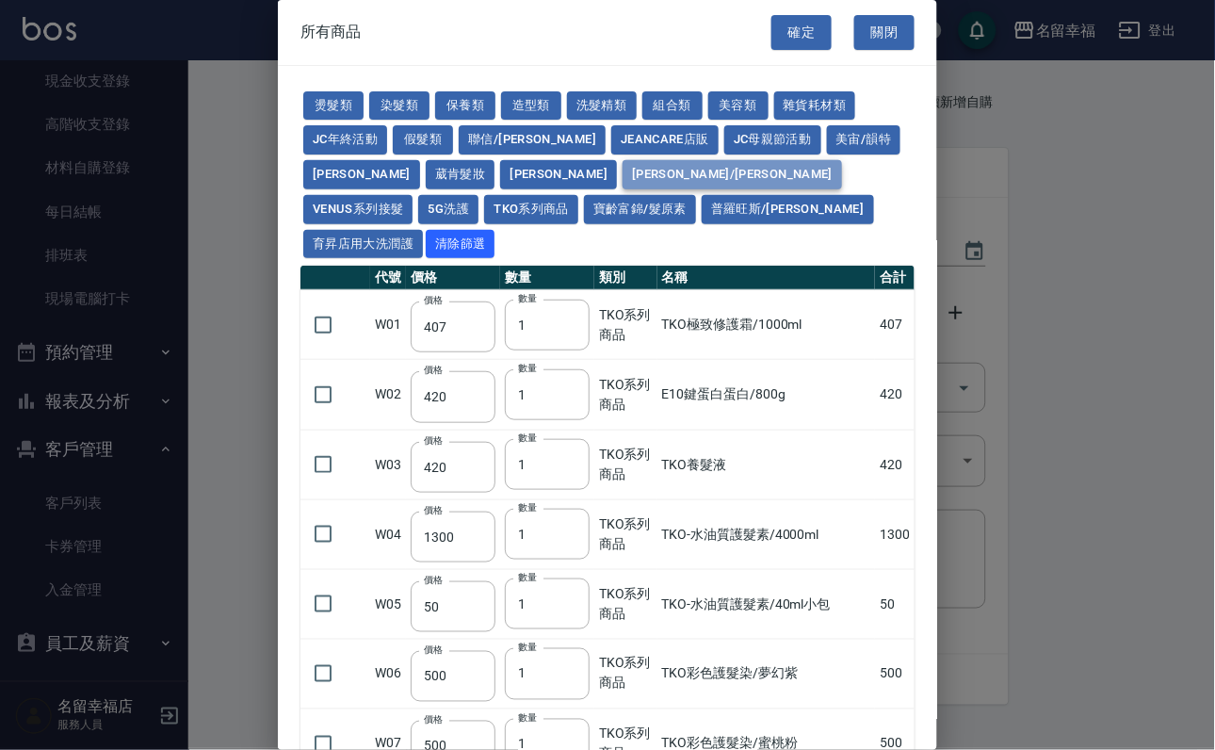
type input "50"
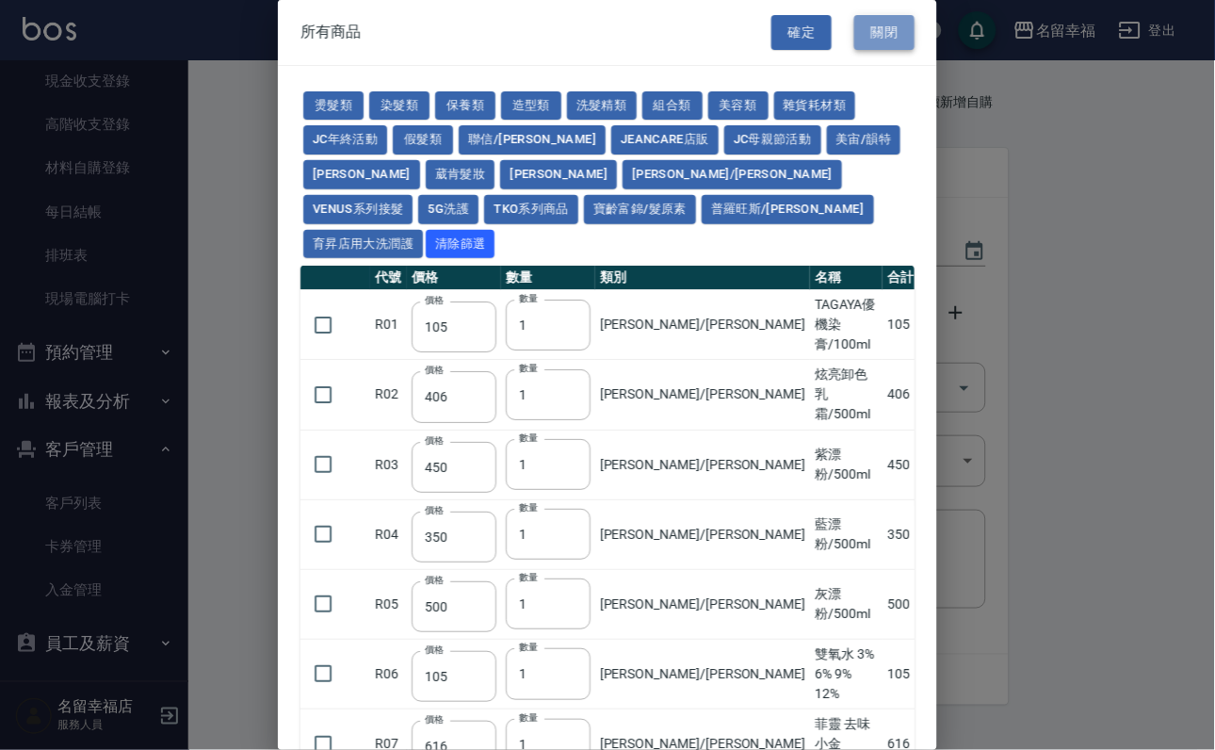
click at [874, 27] on button "關閉" at bounding box center [885, 32] width 60 height 35
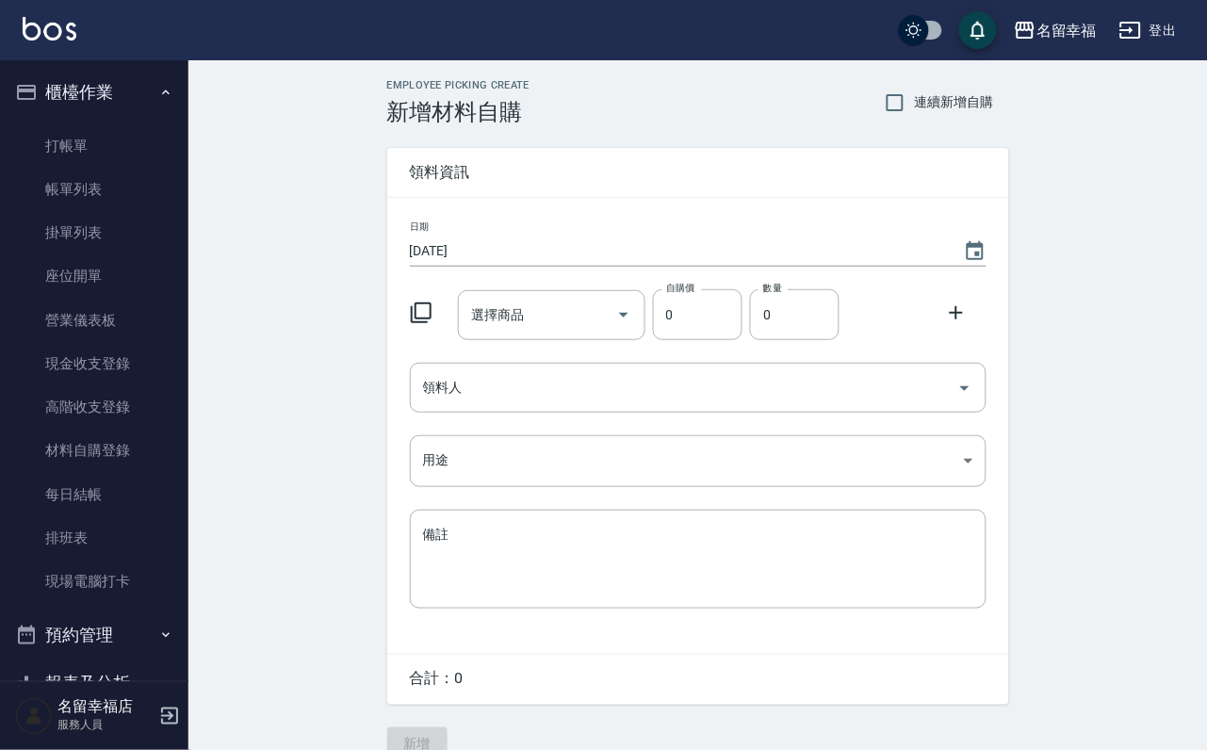
click at [432, 323] on icon at bounding box center [421, 312] width 21 height 21
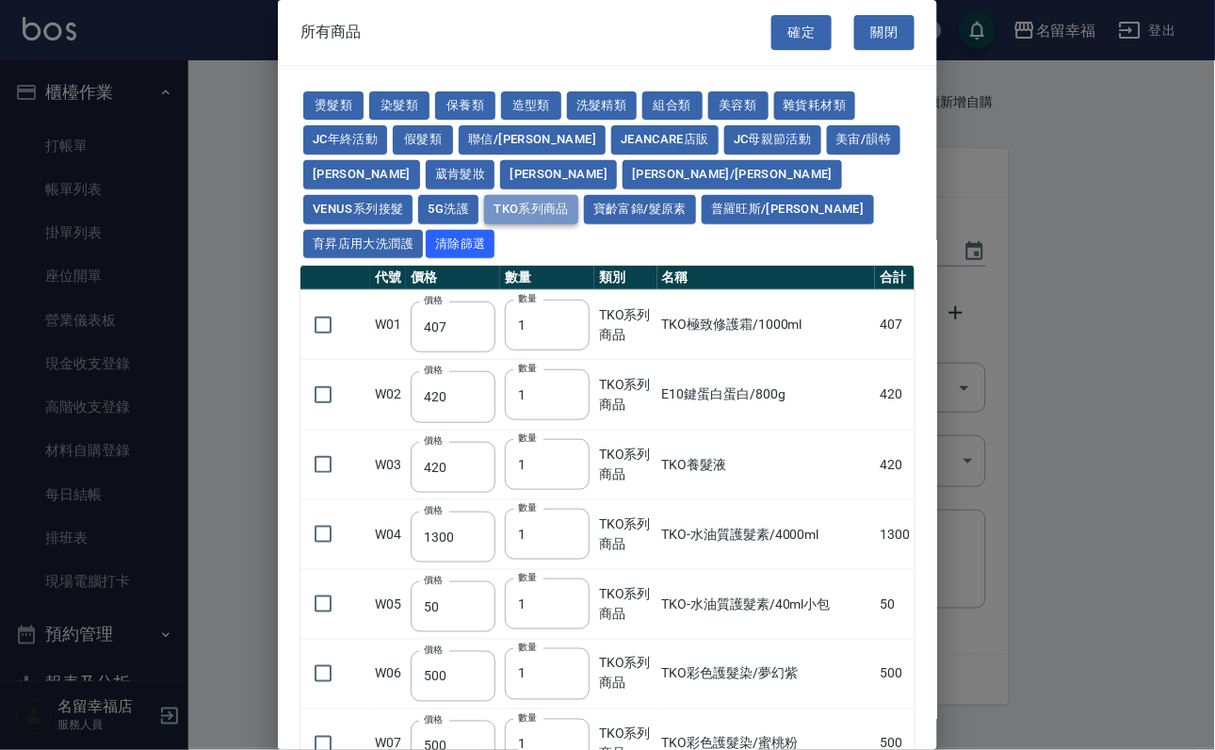
click at [484, 224] on button "TKO系列商品" at bounding box center [531, 209] width 94 height 29
click at [623, 189] on button "[PERSON_NAME]/[PERSON_NAME]" at bounding box center [733, 174] width 220 height 29
type input "105"
type input "406"
type input "450"
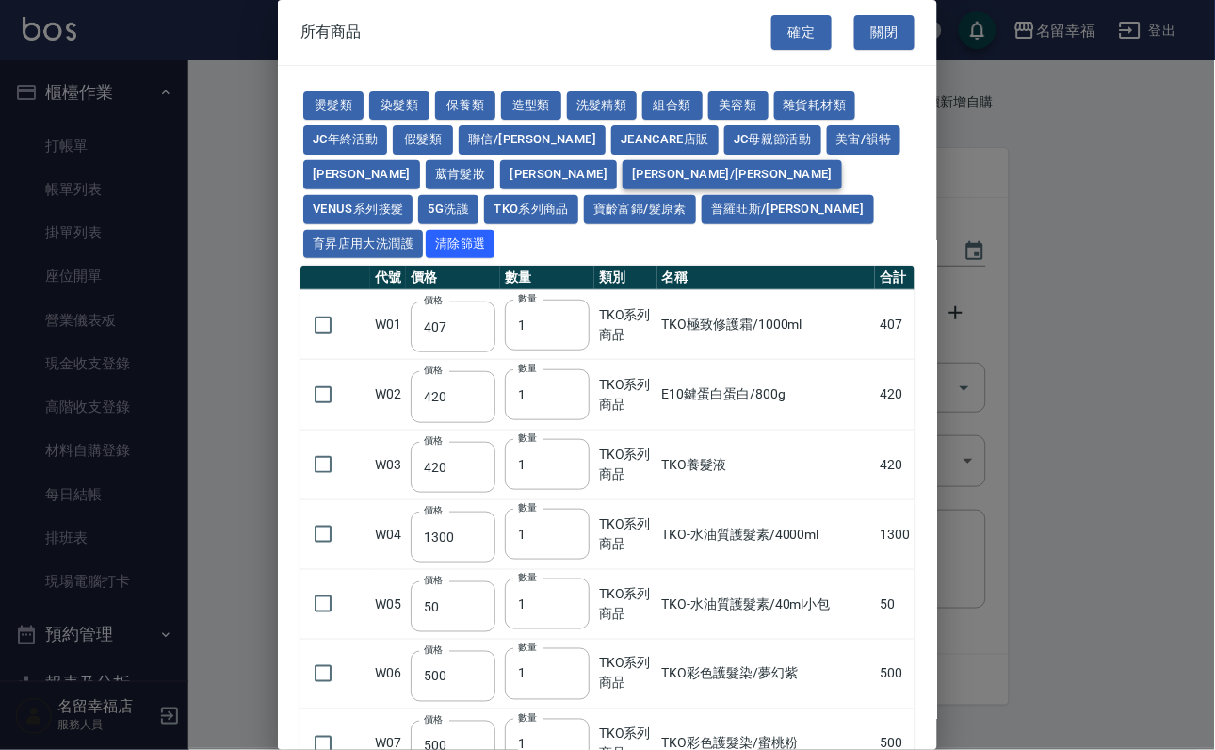
type input "350"
type input "500"
type input "105"
type input "616"
type input "4000"
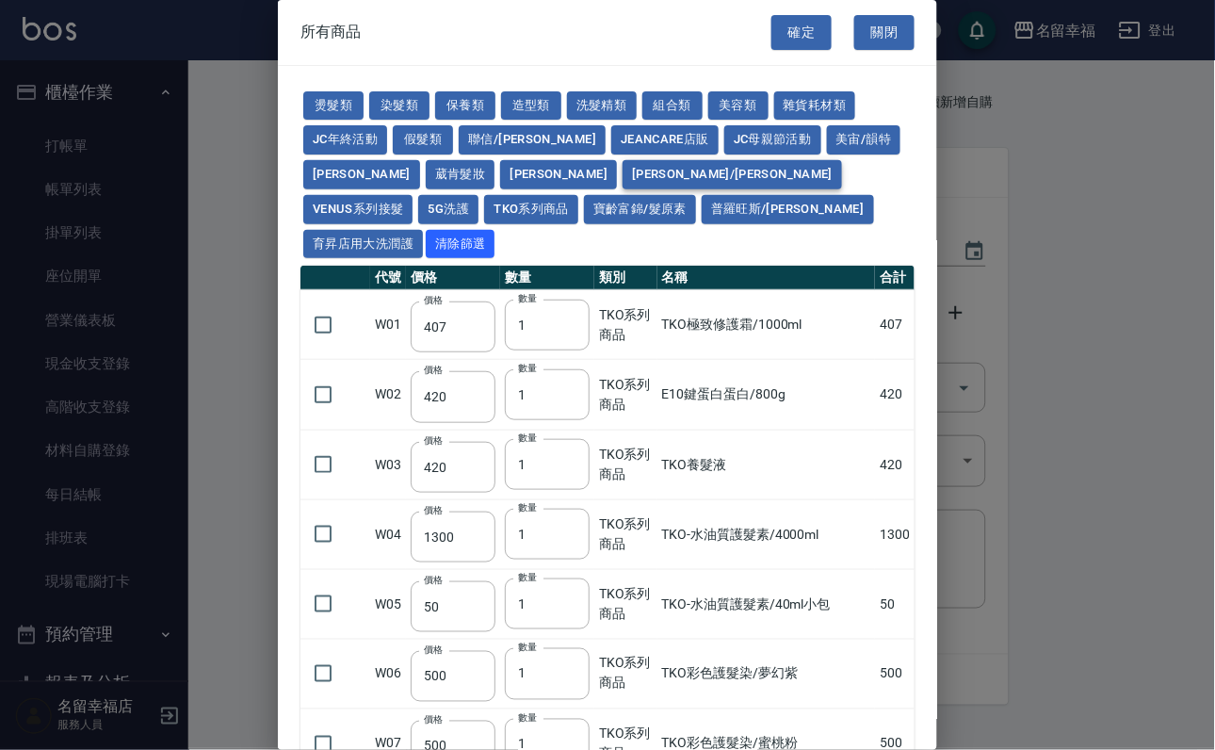
type input "110"
type input "3220"
type input "210"
type input "343"
type input "182"
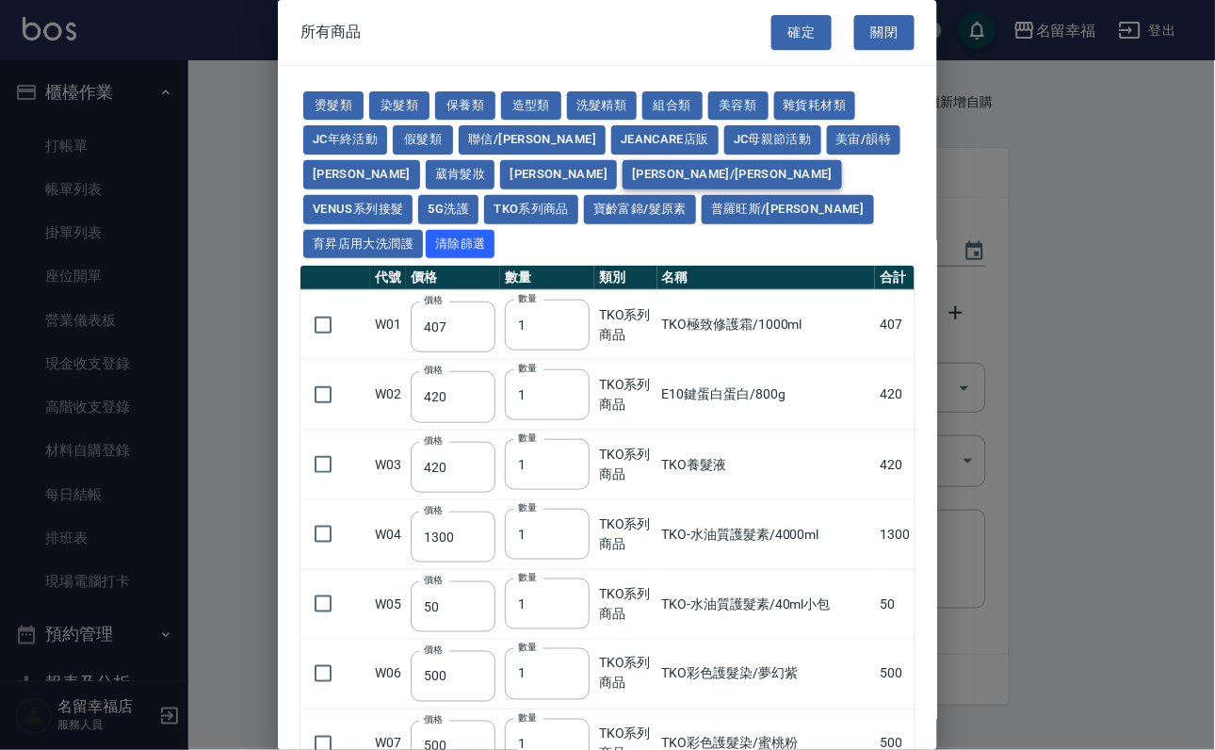
type input "343"
type input "133"
type input "90"
type input "1400"
type input "450"
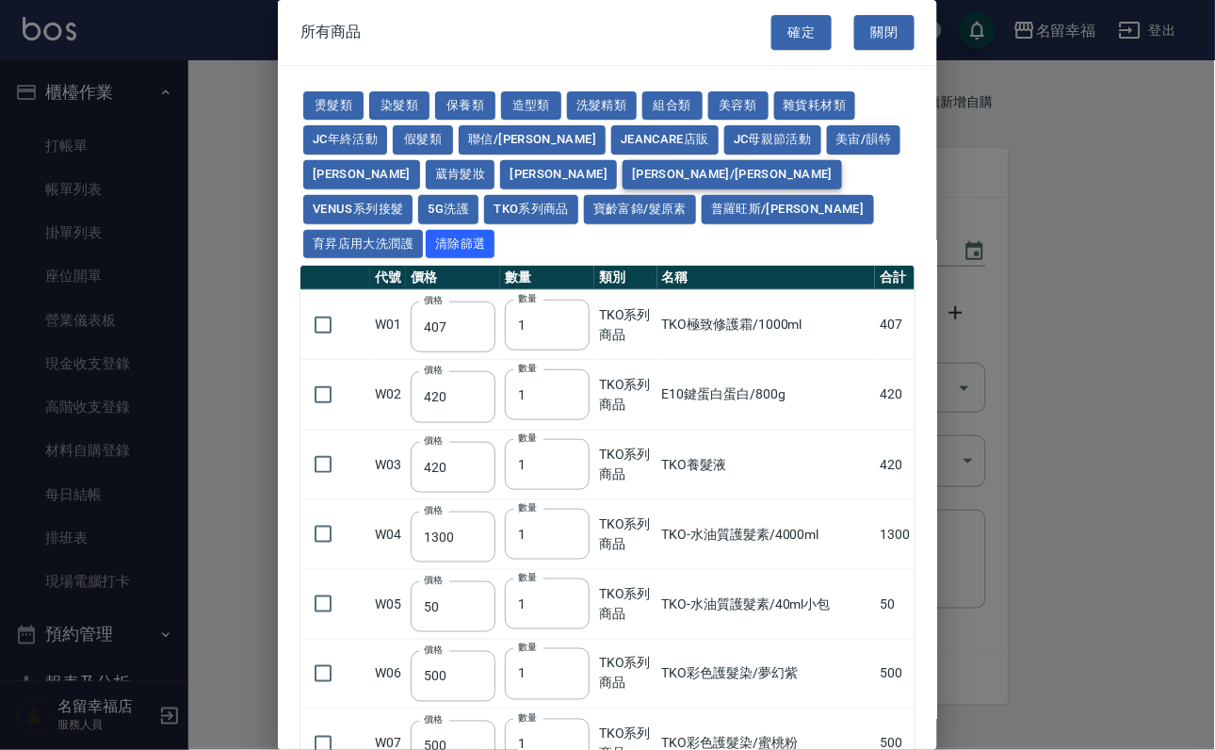
type input "50"
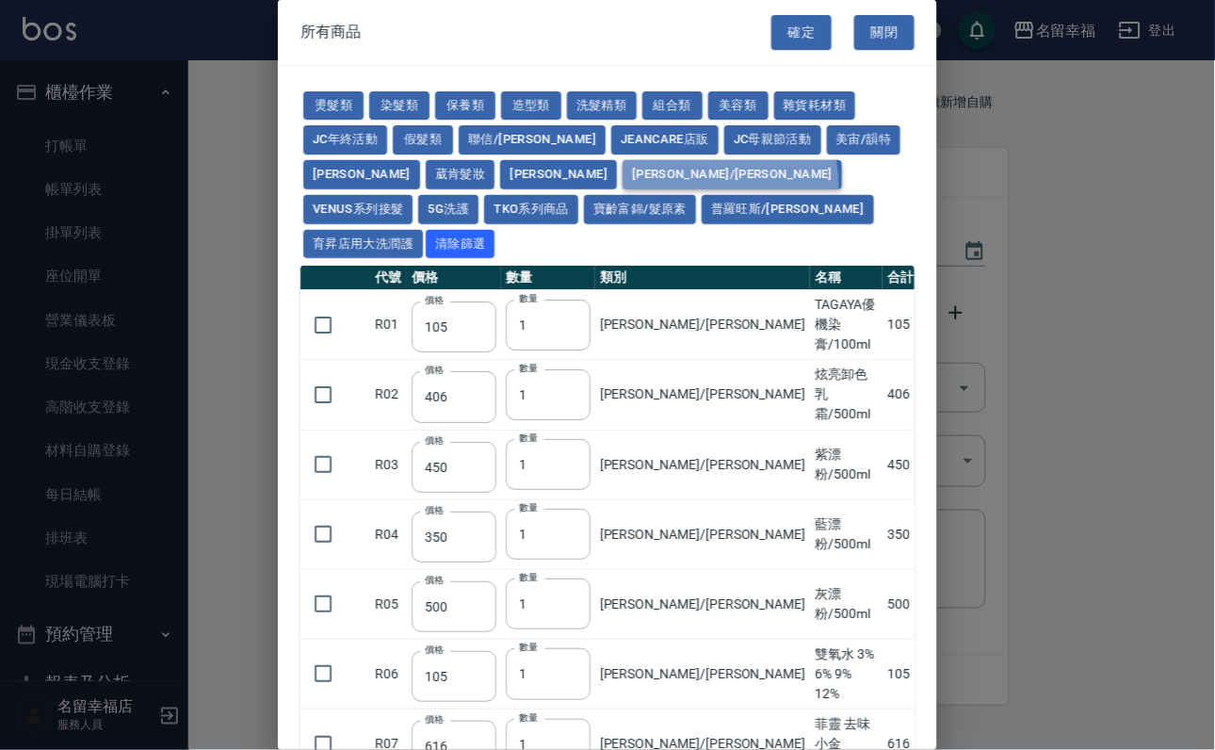
click at [623, 189] on button "[PERSON_NAME]/[PERSON_NAME]" at bounding box center [733, 174] width 220 height 29
click at [859, 50] on button "關閉" at bounding box center [885, 32] width 60 height 35
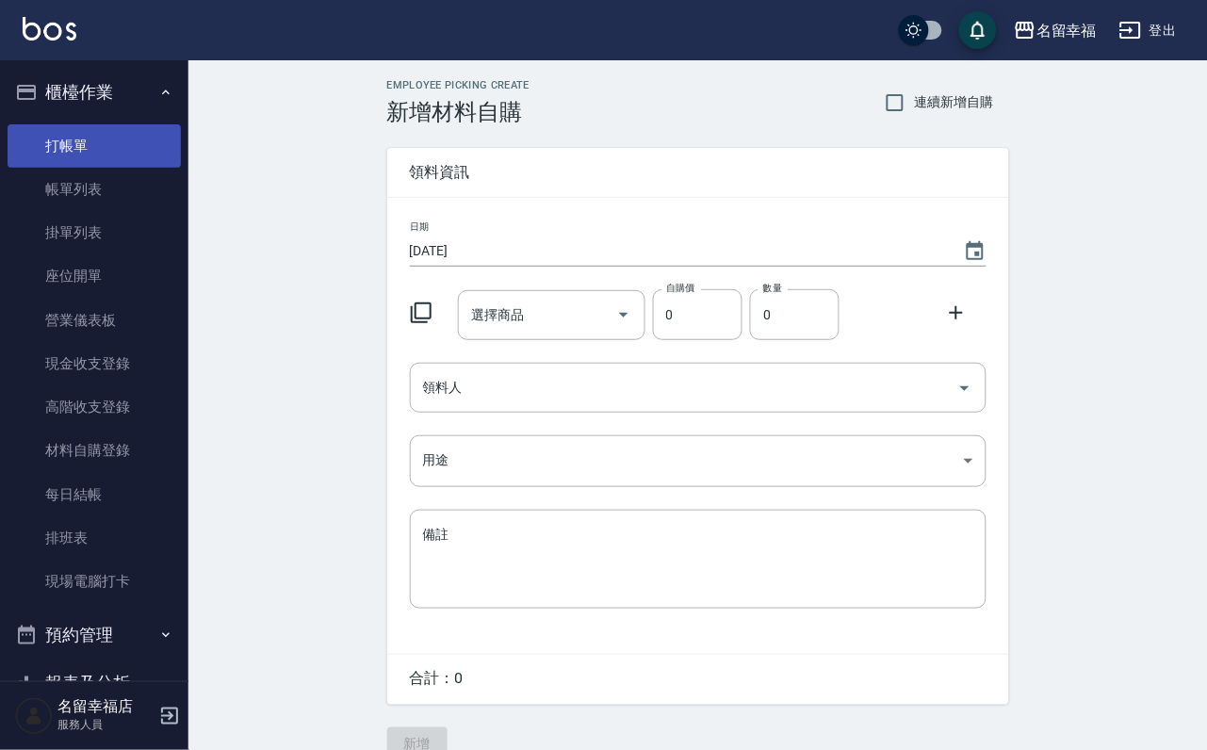
click at [71, 168] on link "打帳單" at bounding box center [94, 145] width 173 height 43
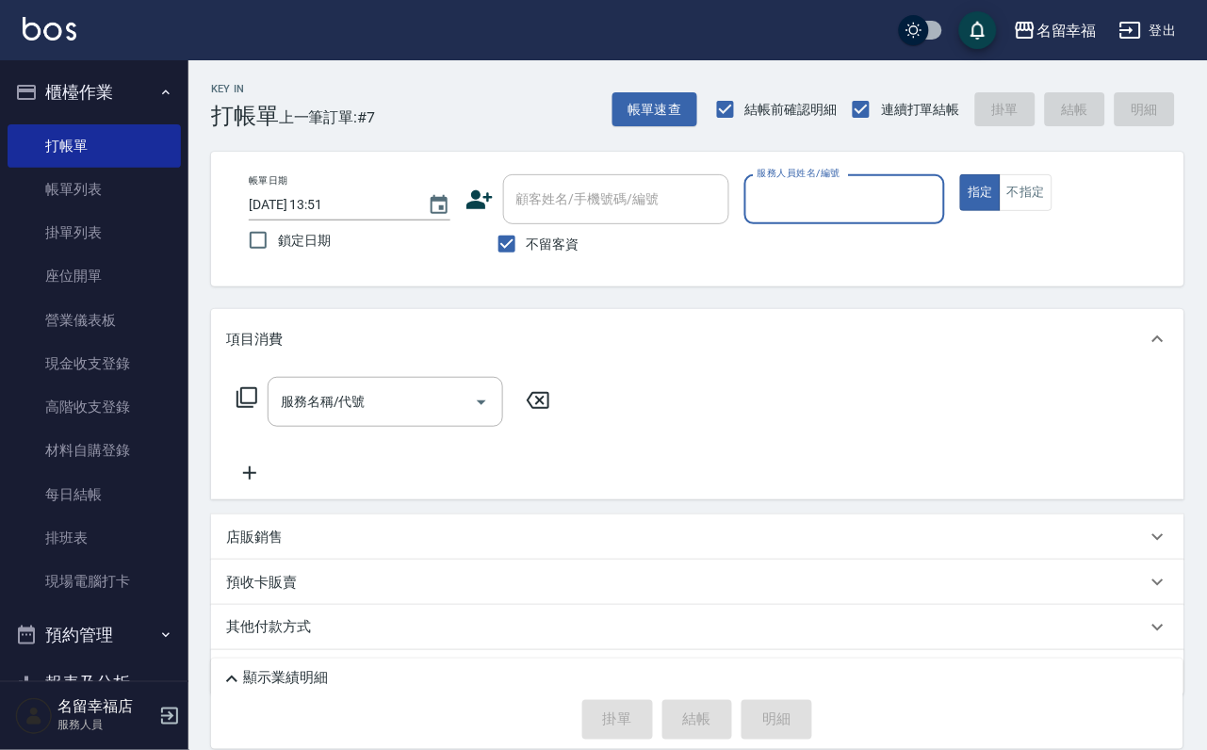
drag, startPoint x: 0, startPoint y: 30, endPoint x: 725, endPoint y: 265, distance: 762.5
click at [725, 264] on div "顧客姓名/手機號碼/編號 顧客姓名/手機號碼/編號 不留客資" at bounding box center [597, 219] width 264 height 90
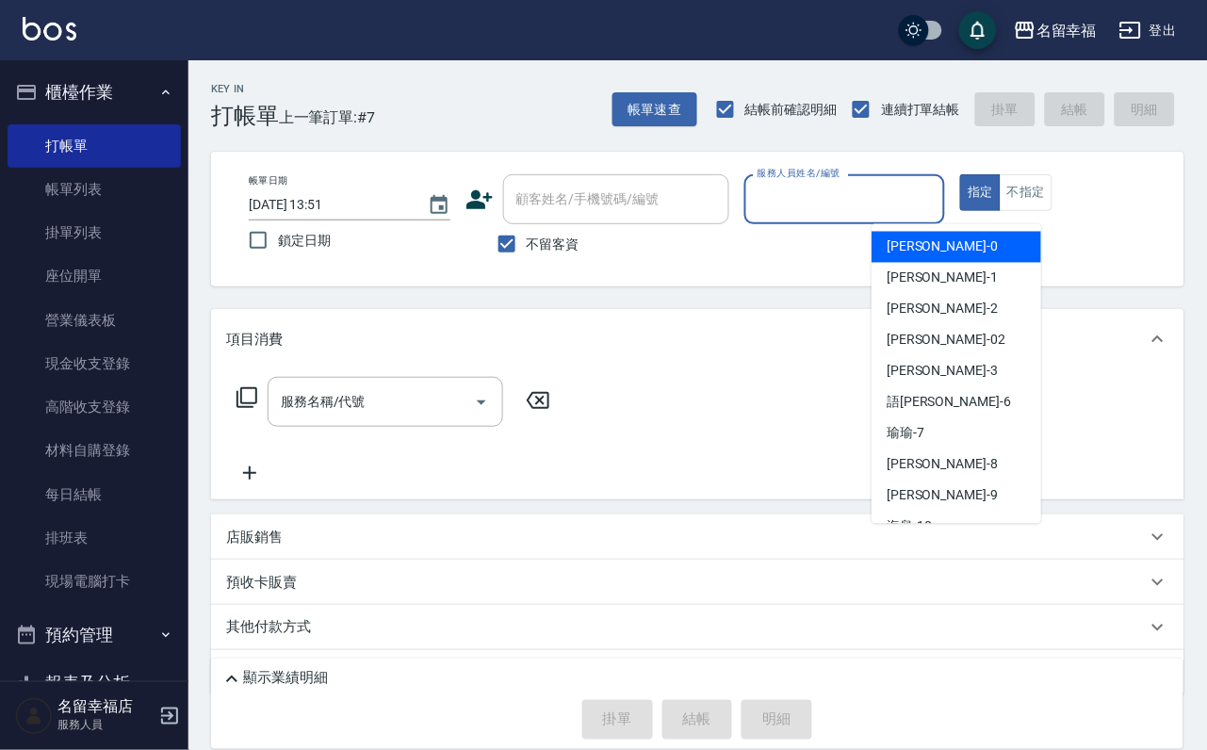
click at [937, 196] on input "服務人員姓名/編號" at bounding box center [845, 199] width 185 height 33
type input "[PERSON_NAME]-3"
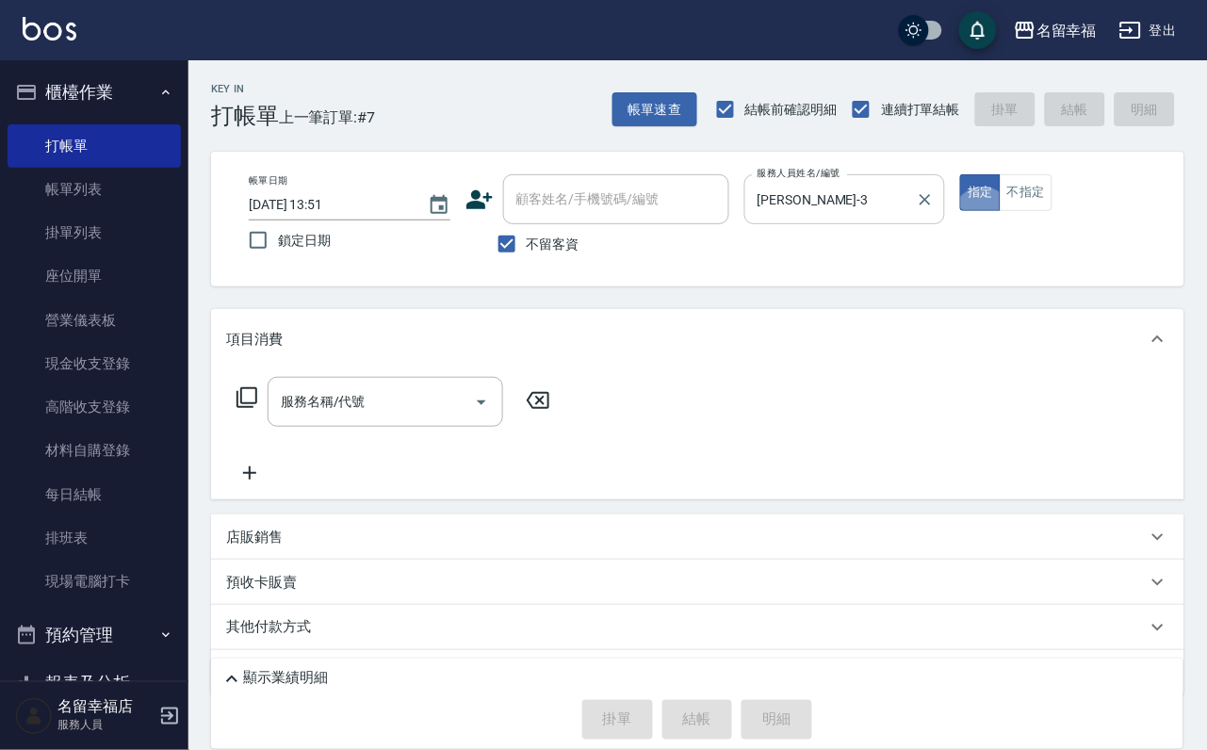
type button "true"
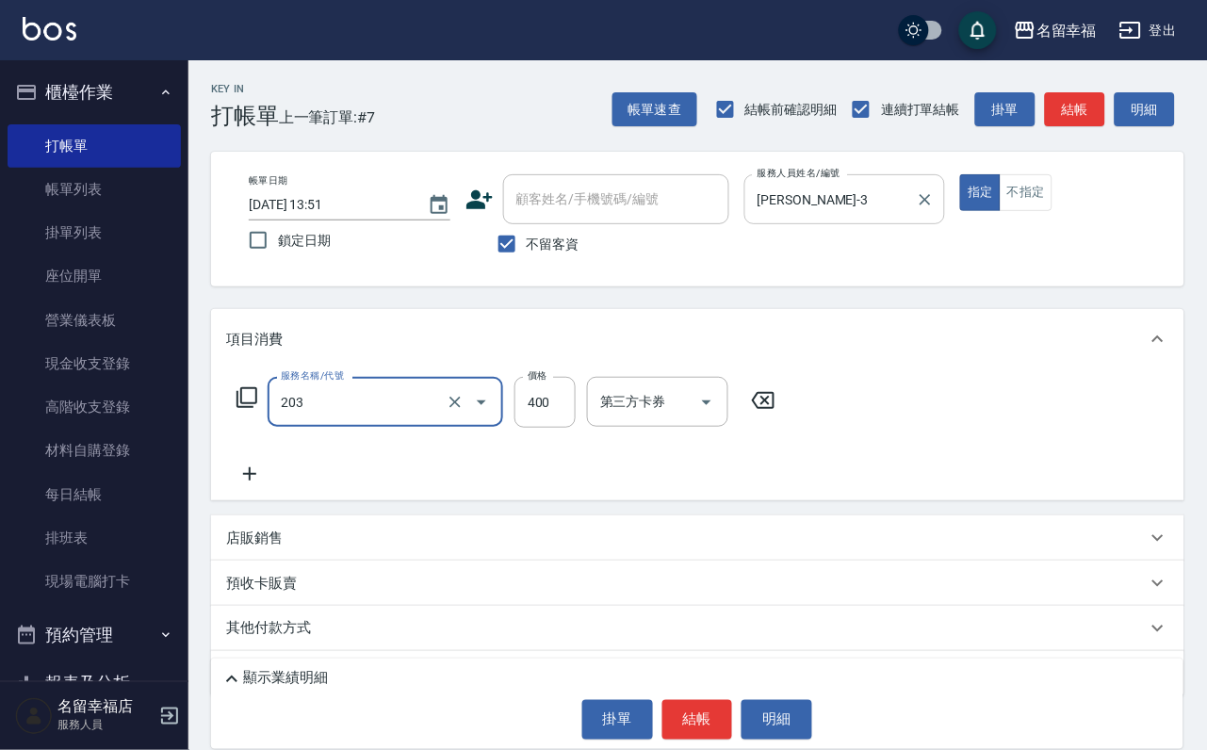
type input "指定單剪(203)"
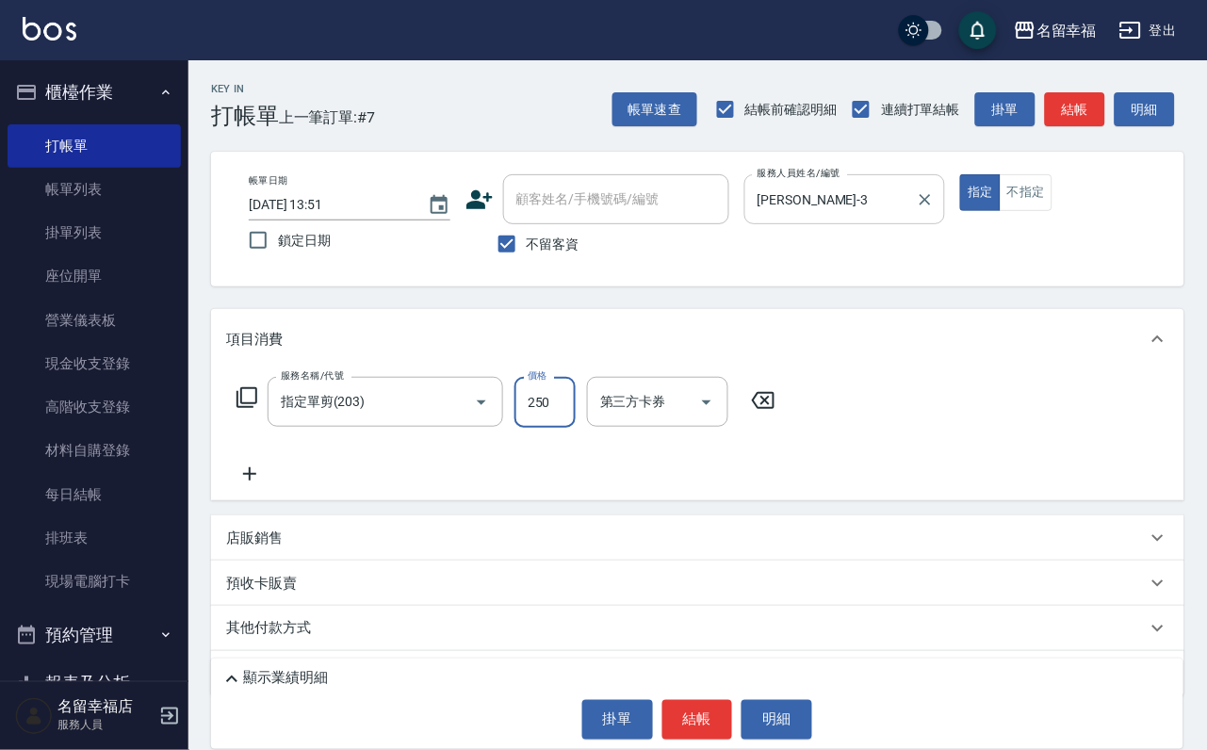
type input "250"
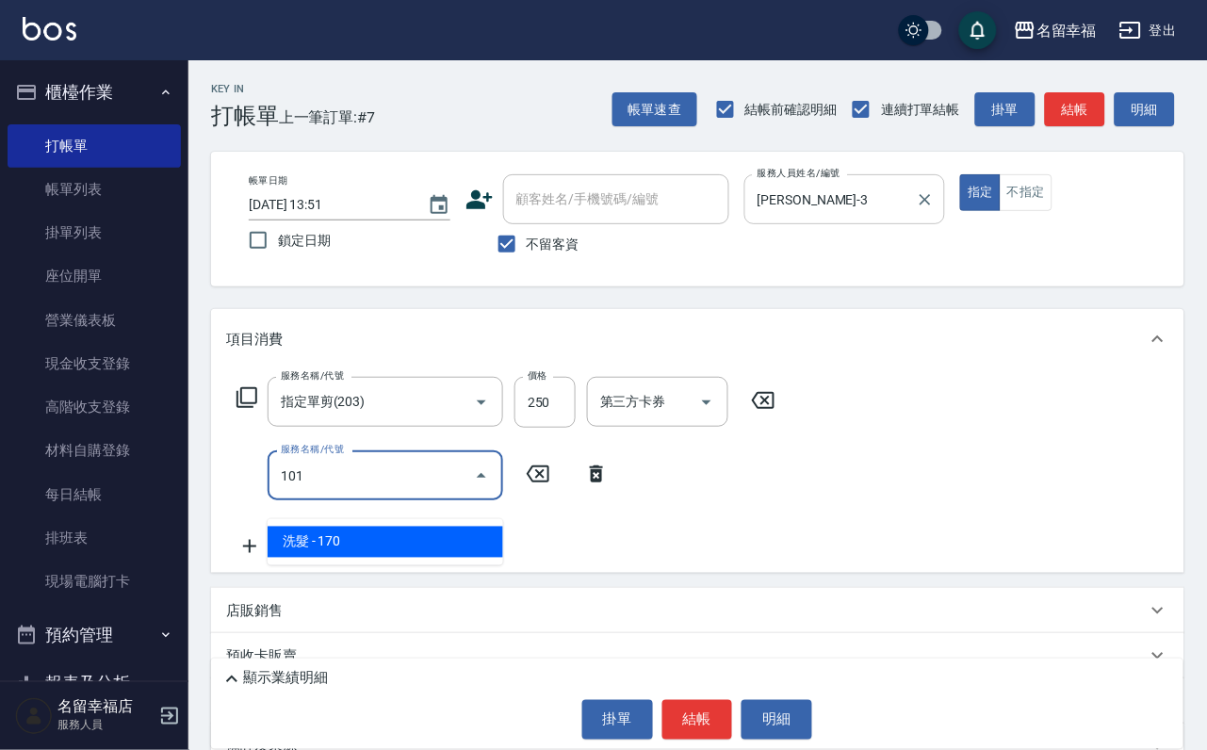
type input "洗髮(101)"
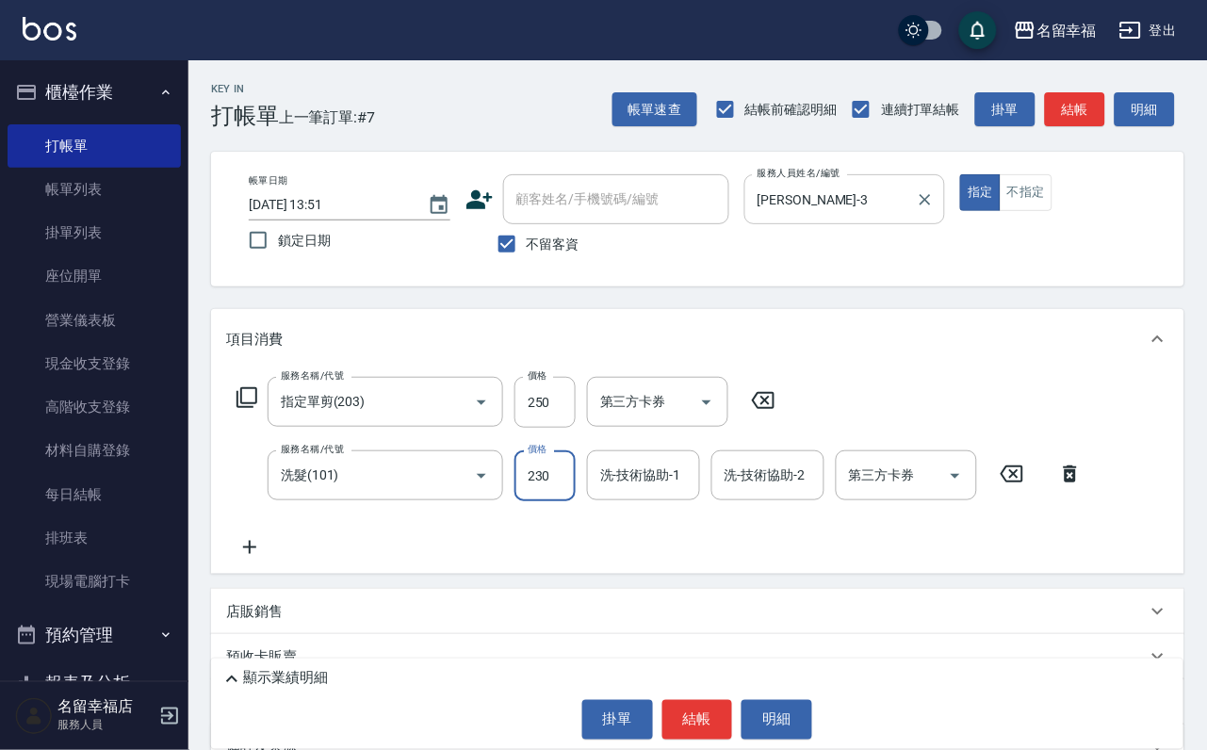
type input "230"
type input "[PERSON_NAME]-3"
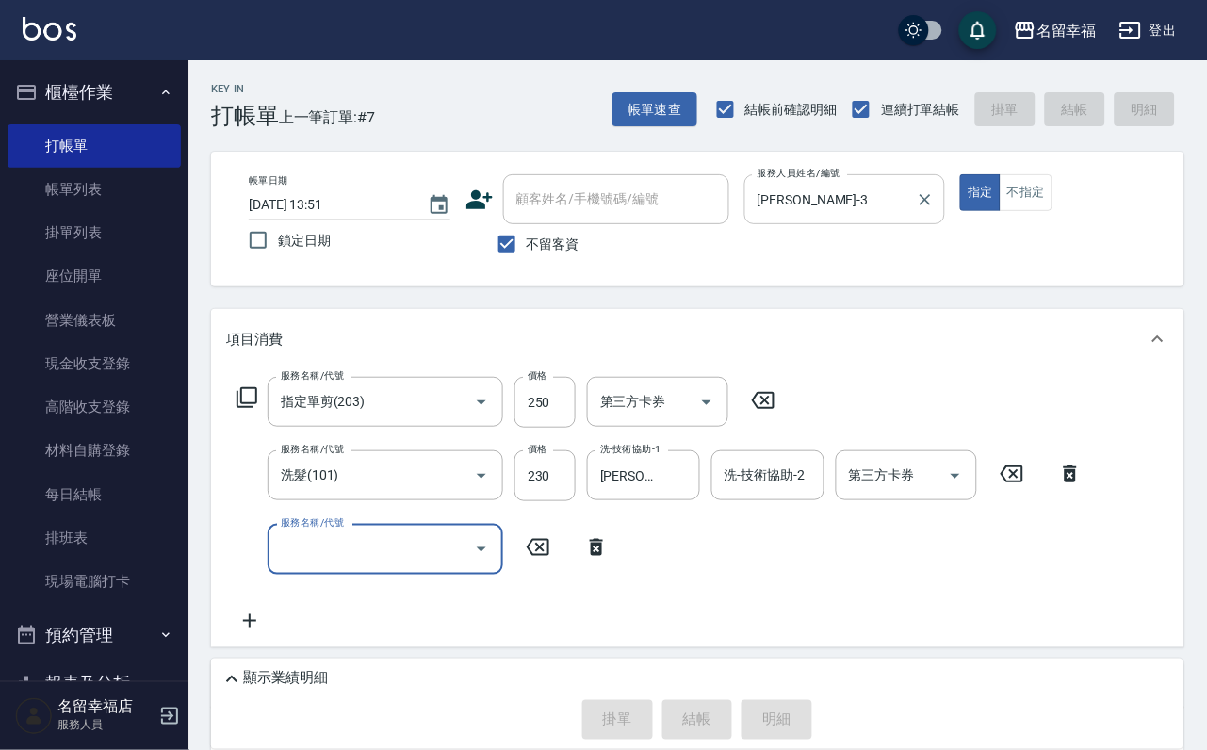
type input "[DATE] 14:24"
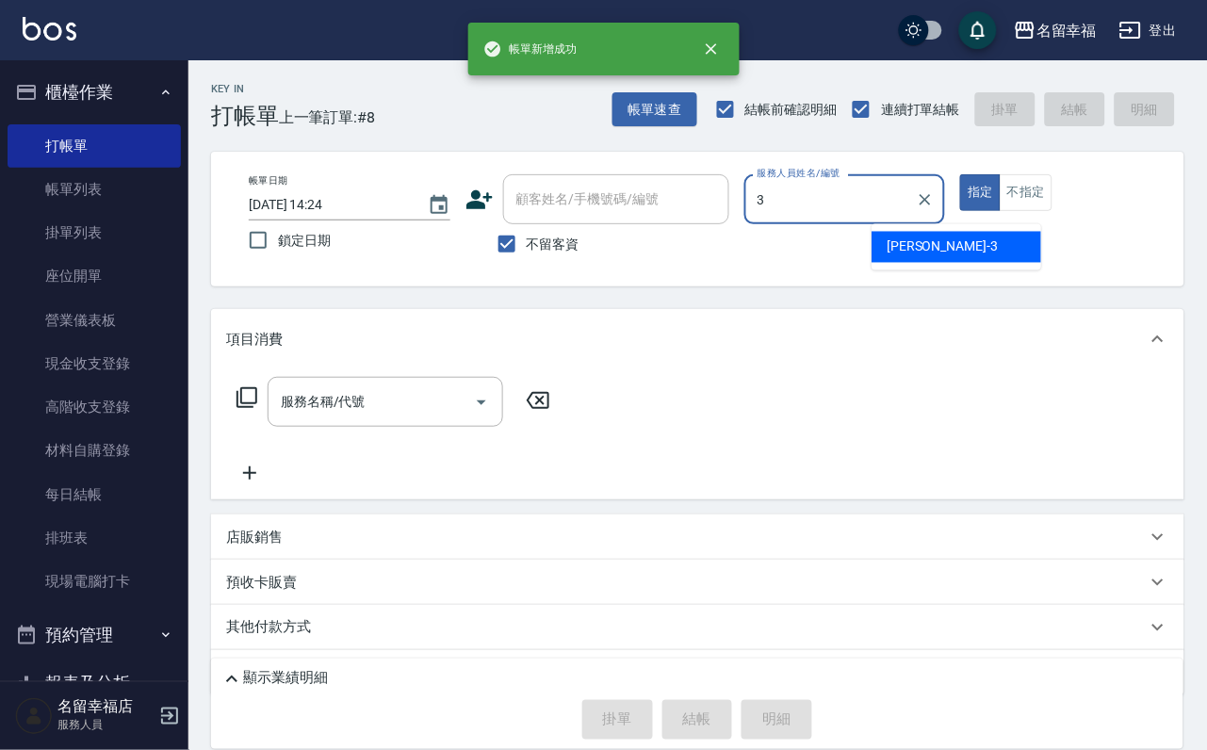
type input "[PERSON_NAME]-3"
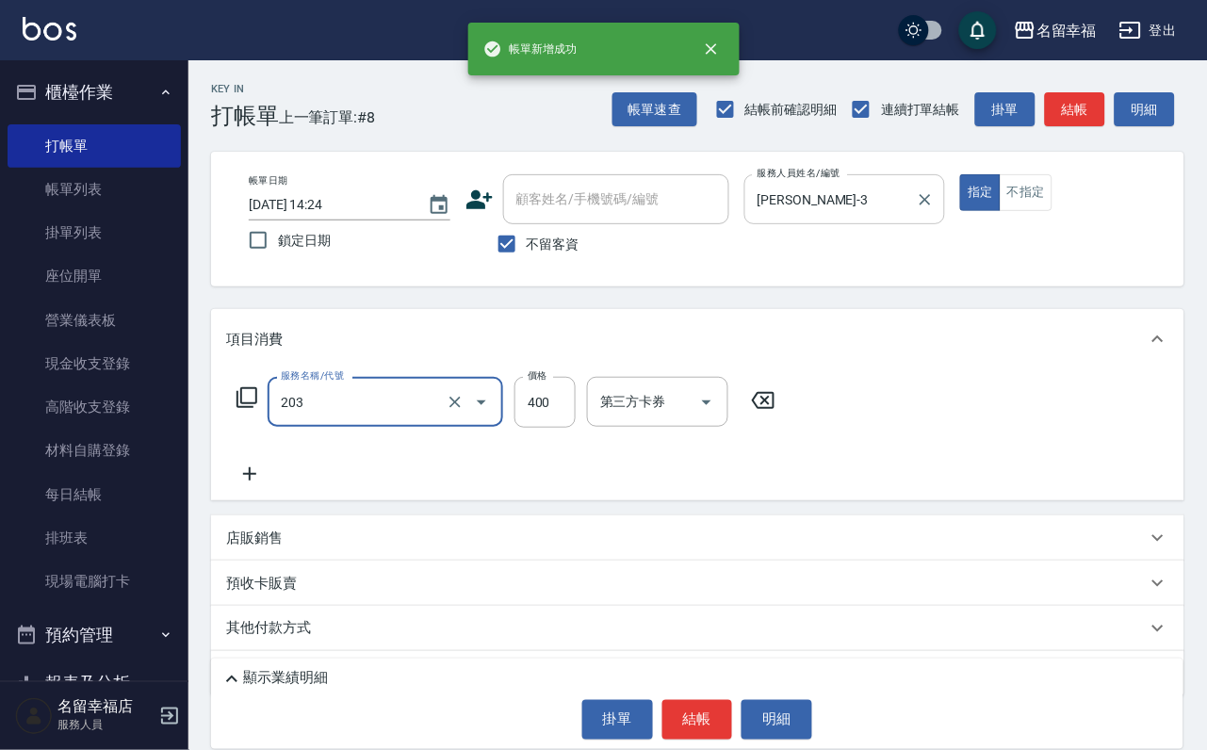
type input "指定單剪(203)"
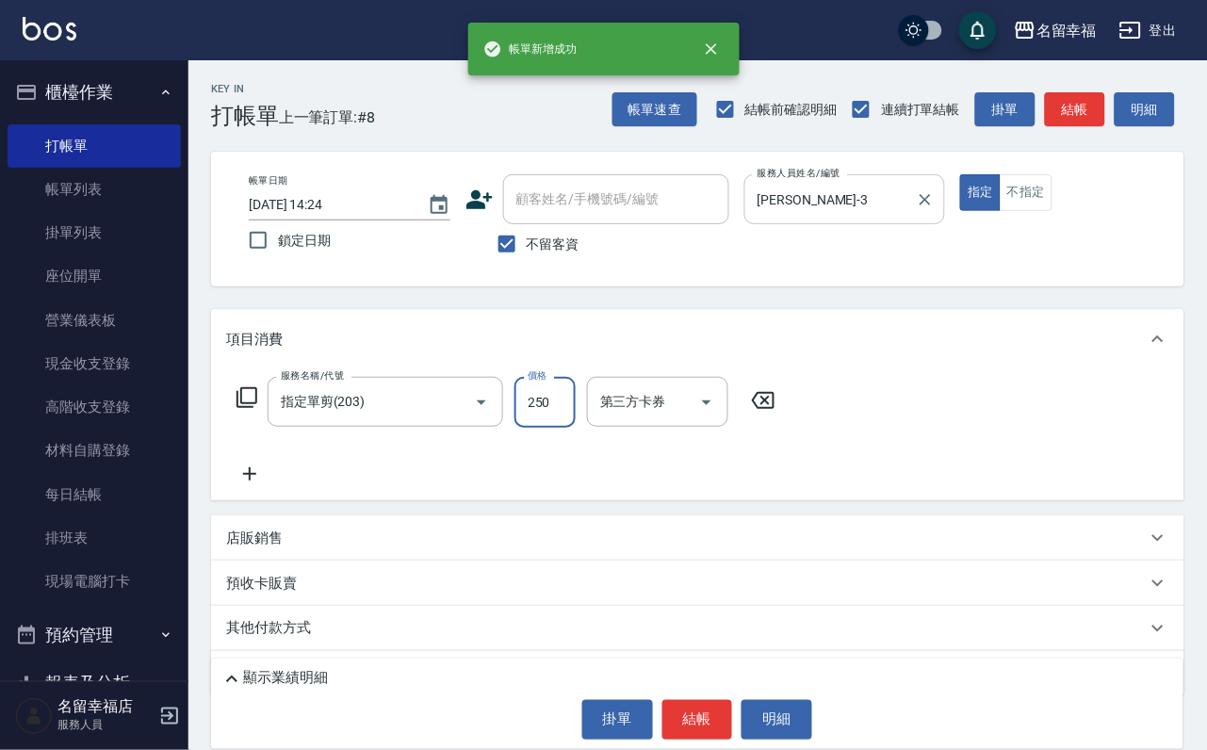
type input "250"
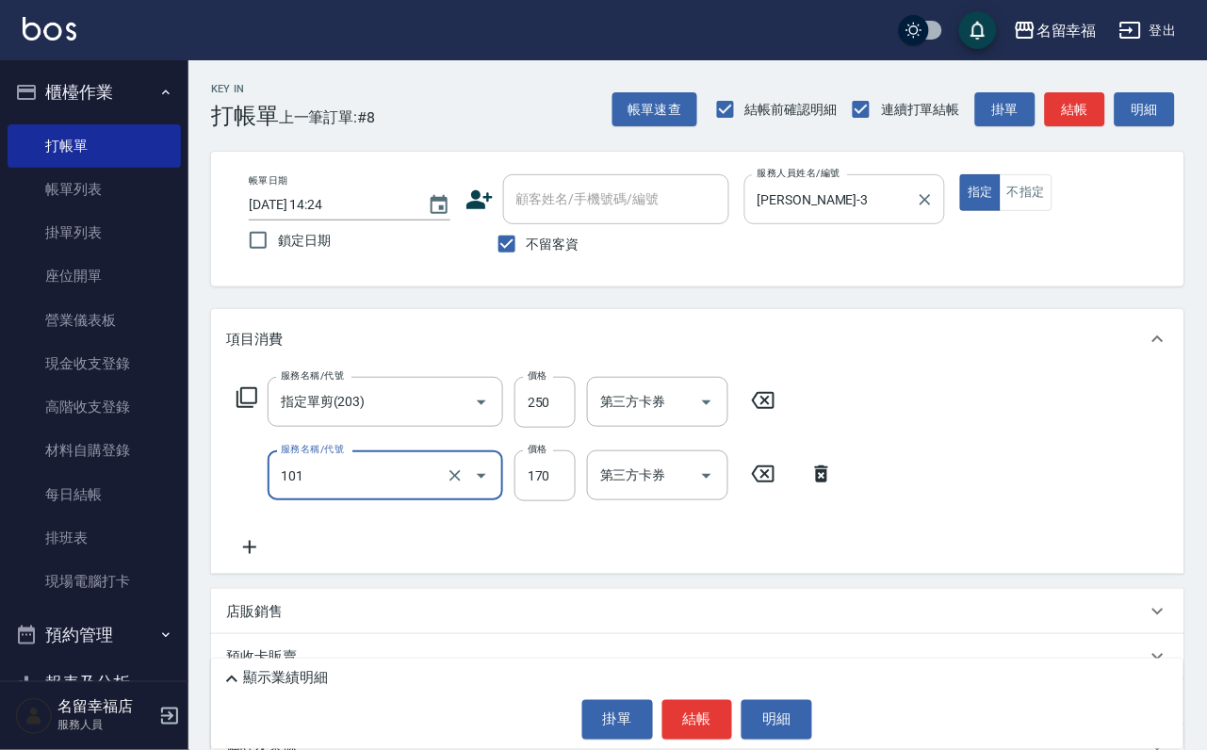
type input "洗髮(101)"
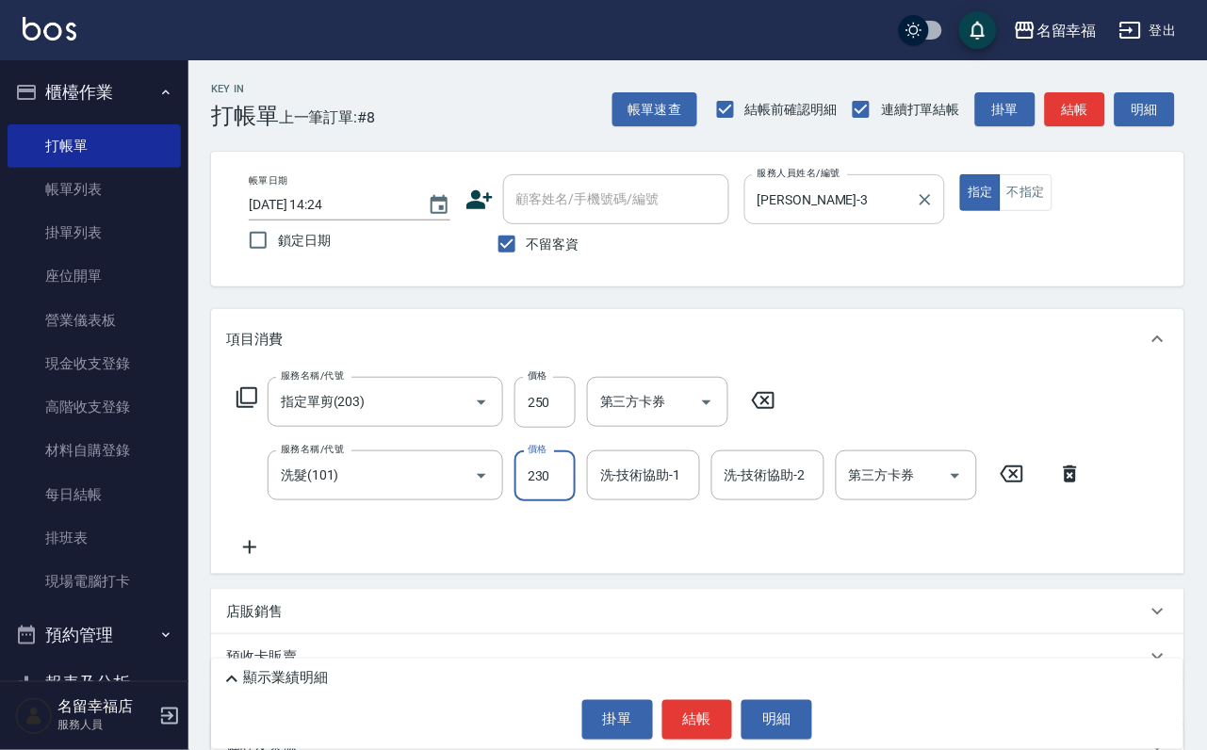
type input "230"
type input "[PERSON_NAME]-3"
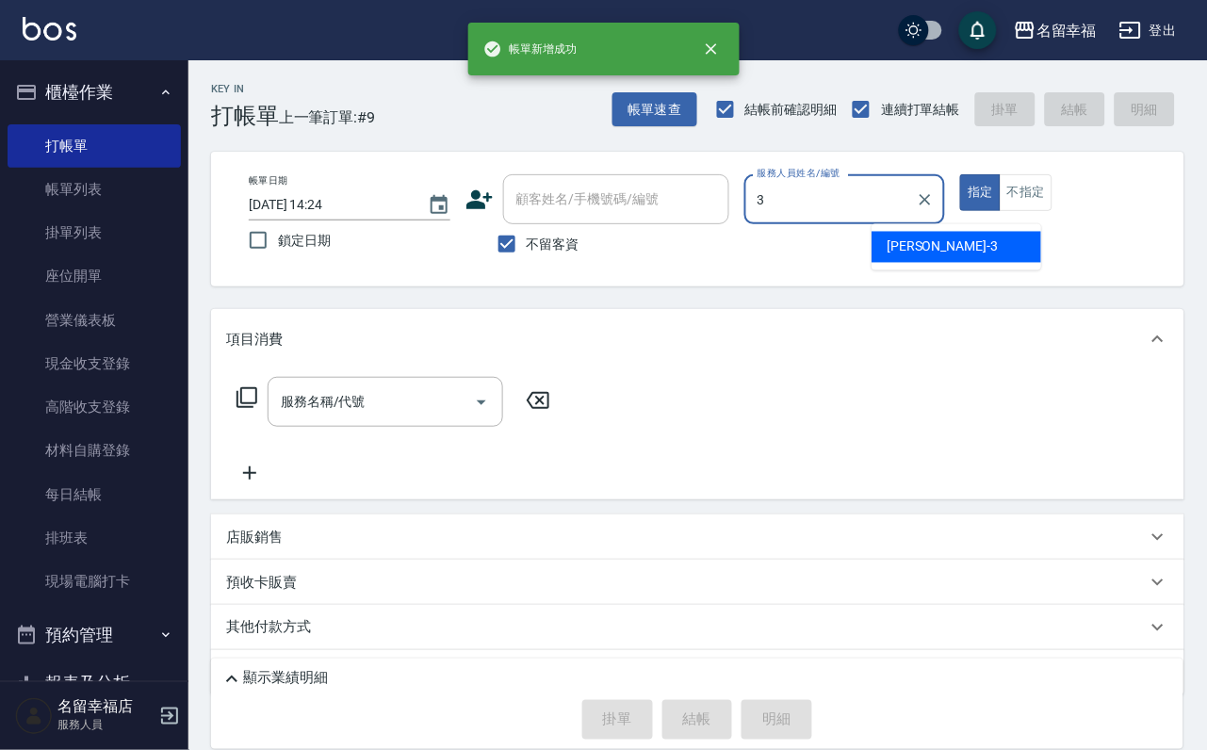
type input "[PERSON_NAME]-3"
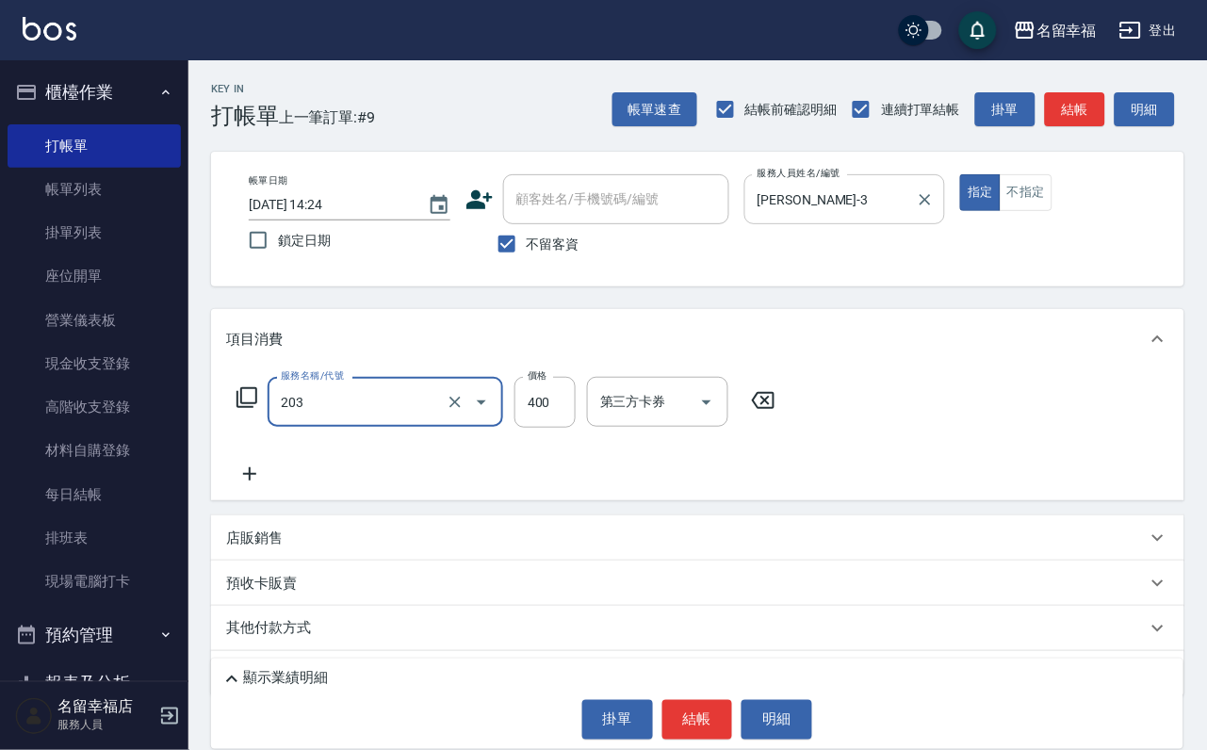
type input "指定單剪(203)"
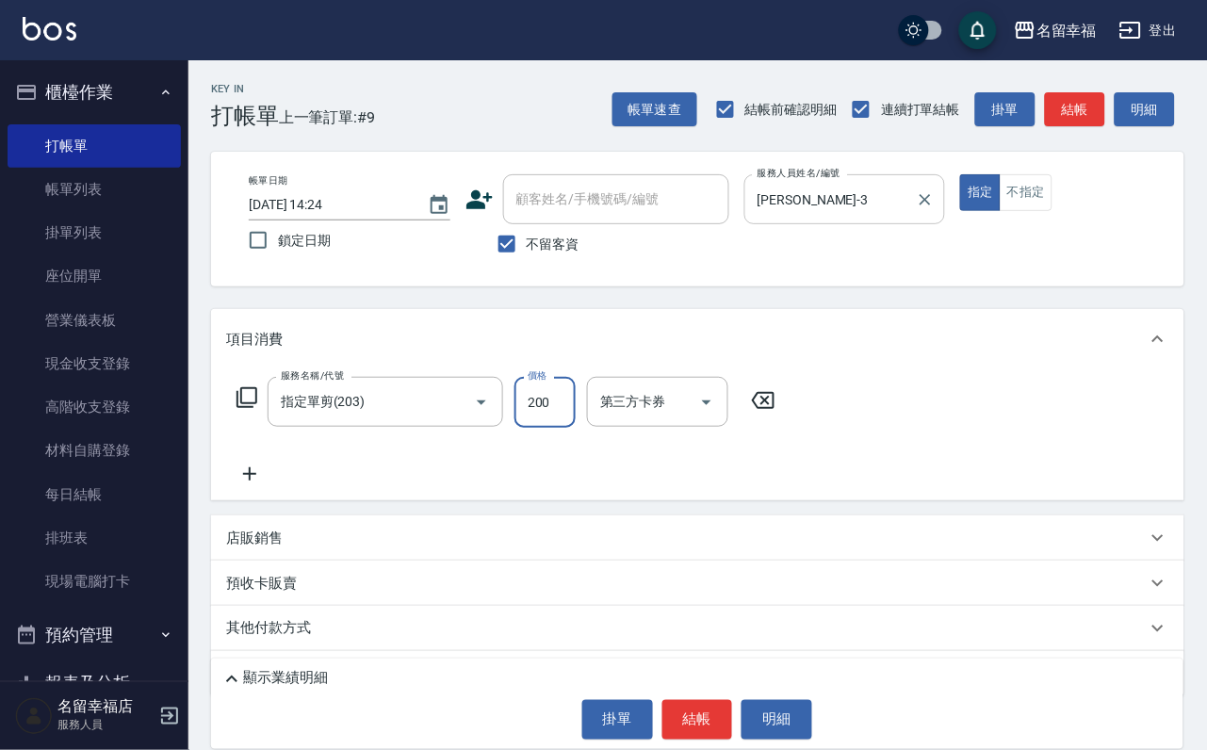
type input "200"
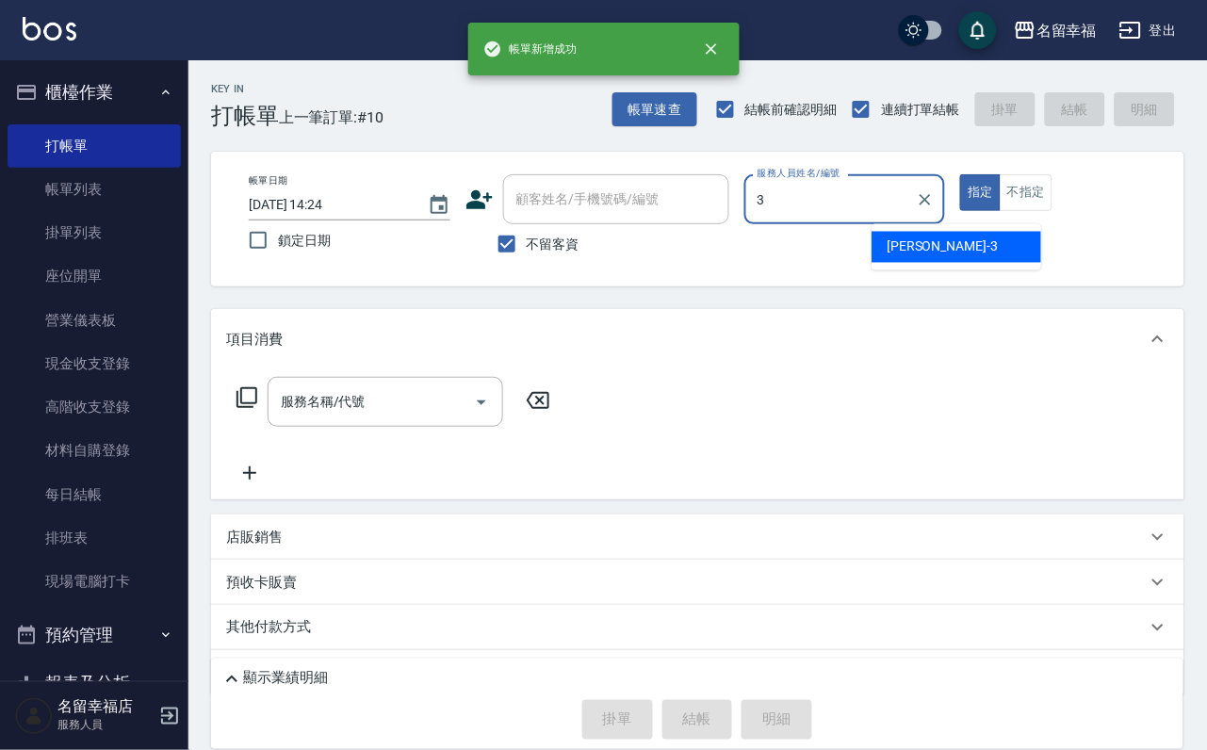
type input "[PERSON_NAME]-3"
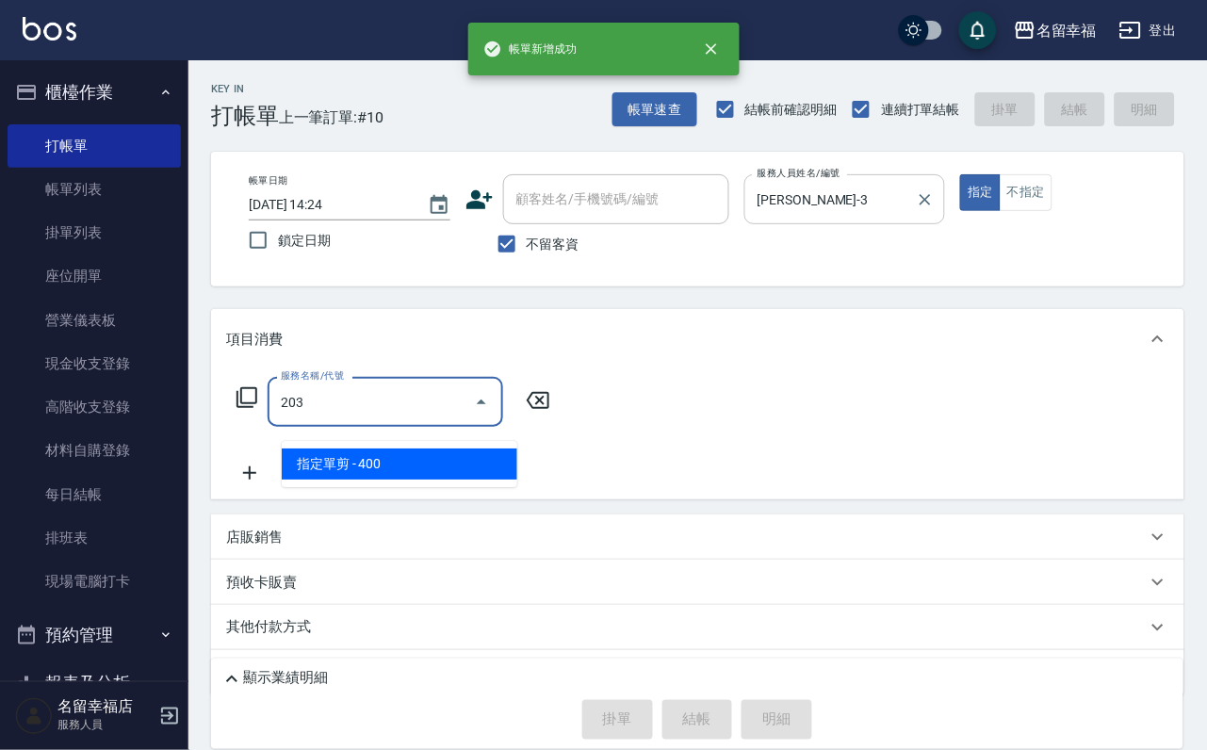
type input "指定單剪(203)"
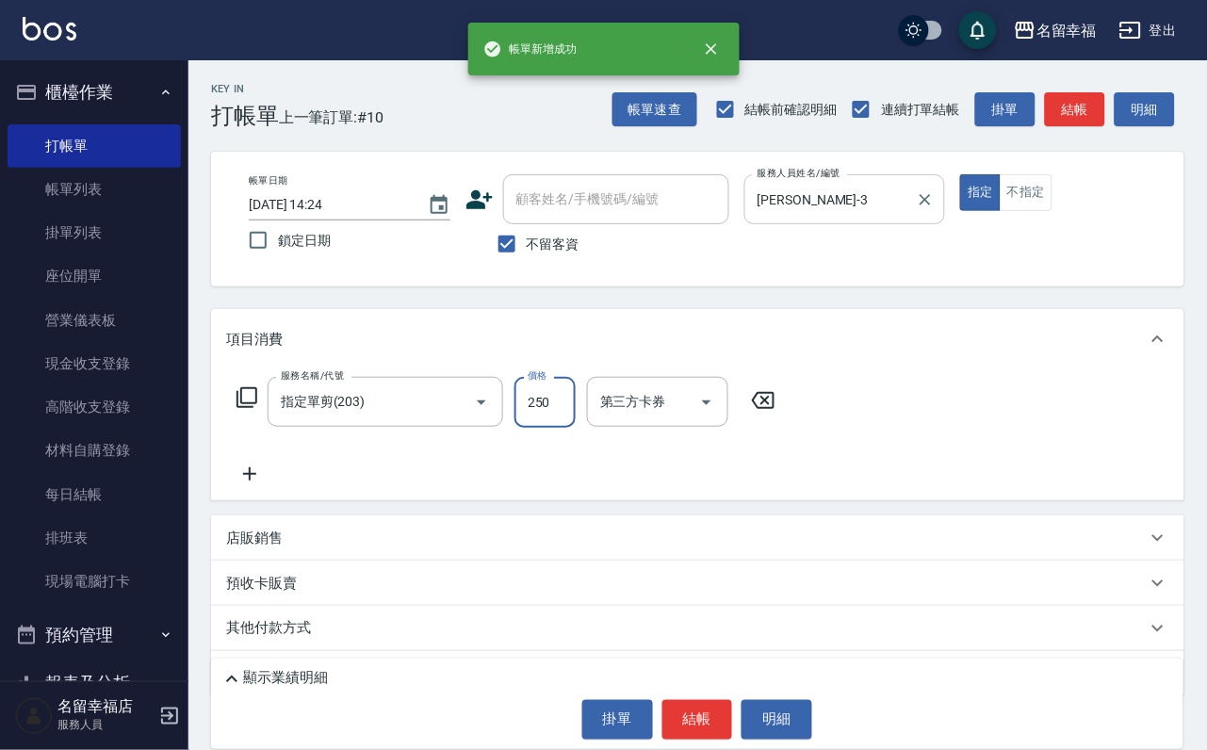
type input "250"
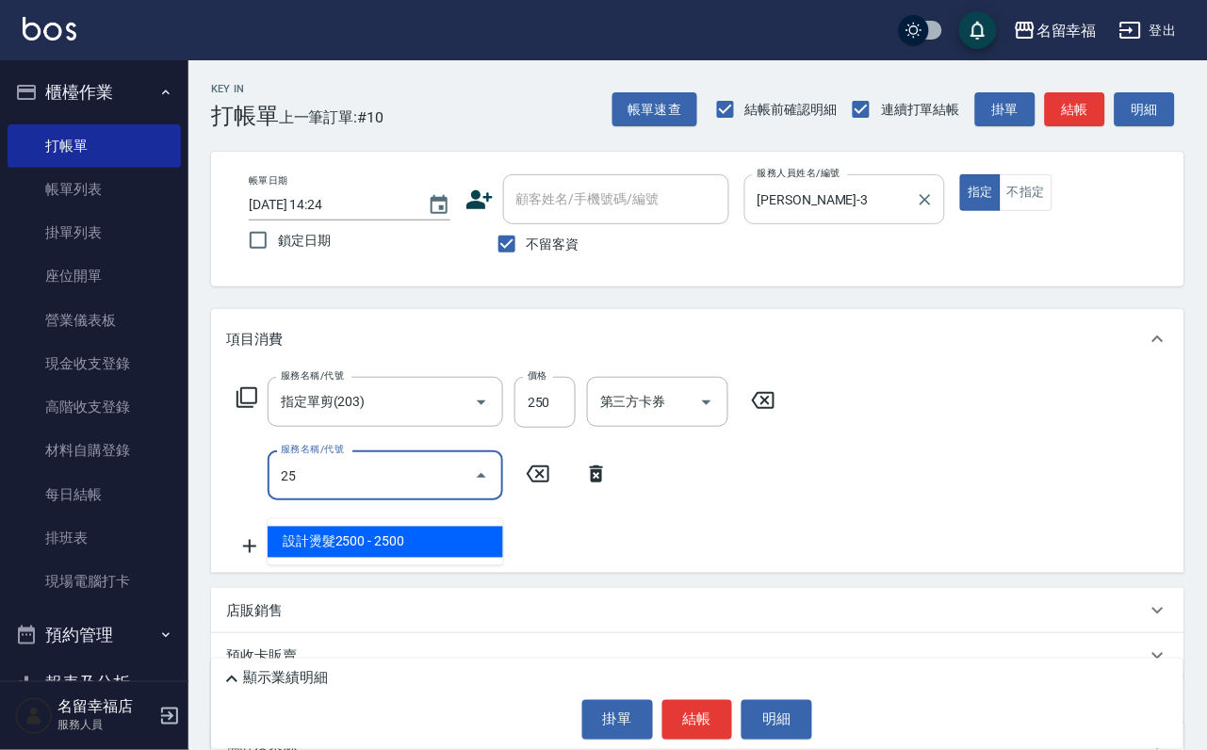
type input "2"
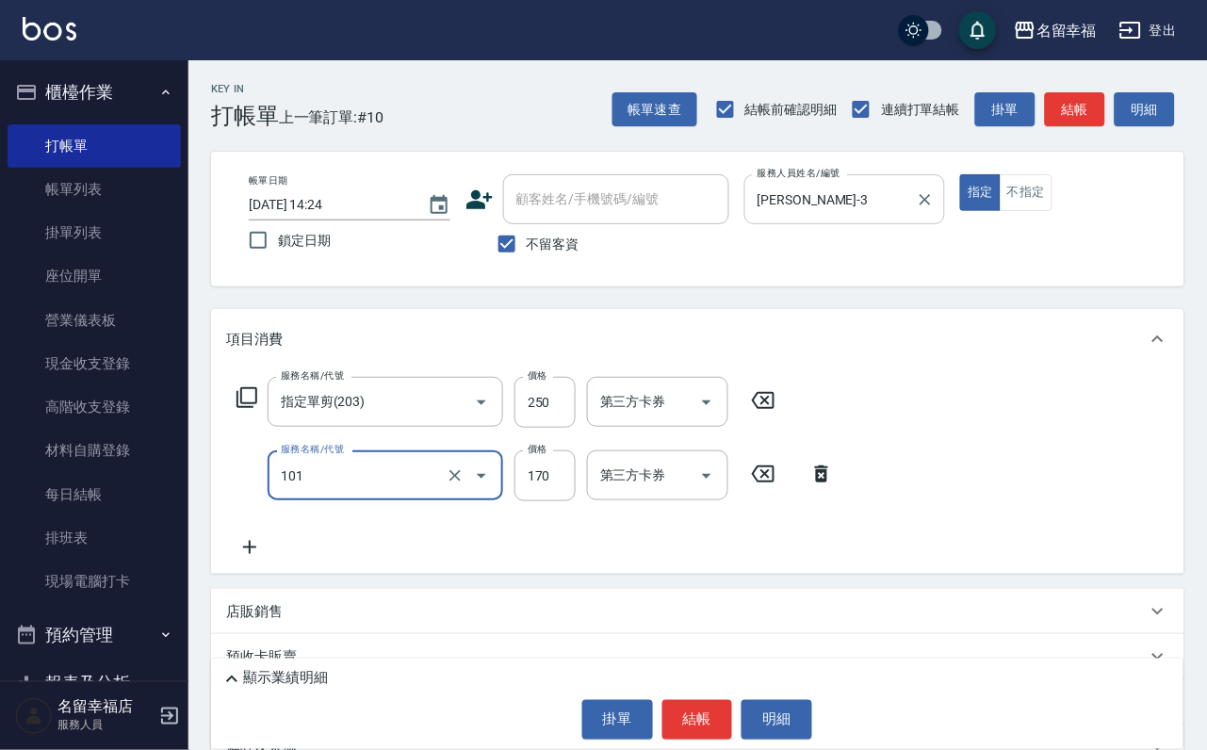
type input "洗髮(101)"
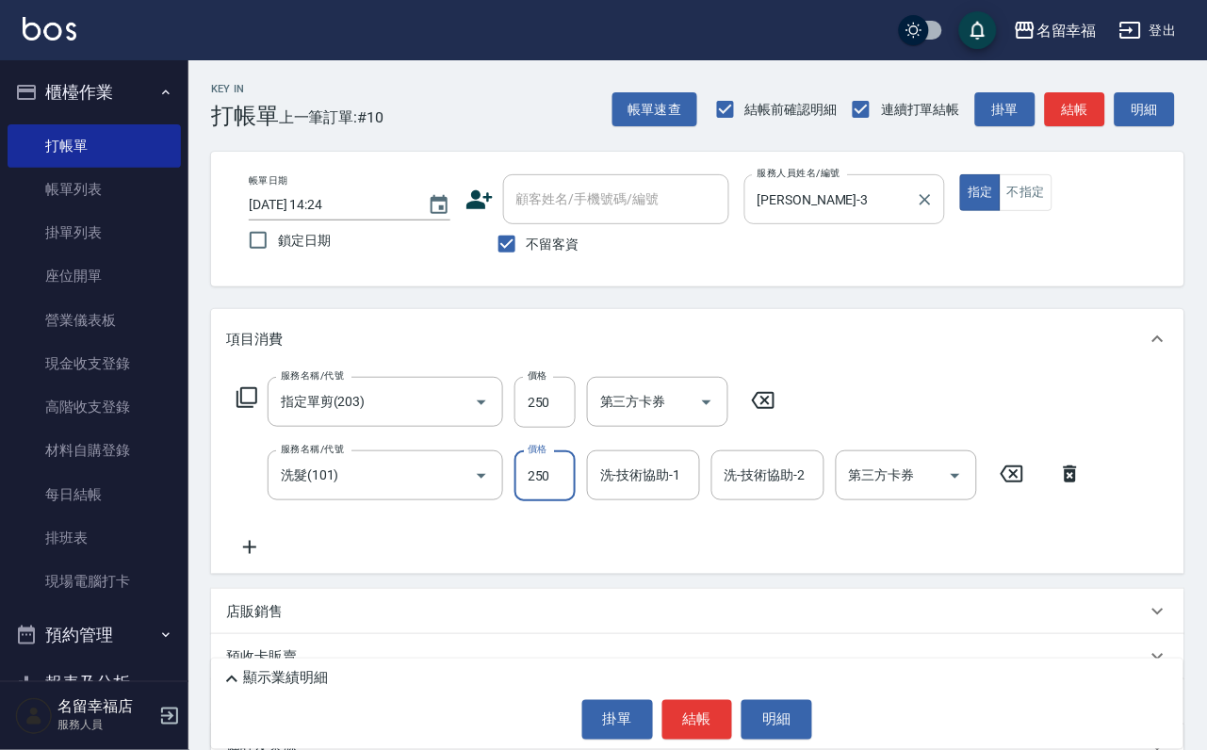
type input "250"
type input "[PERSON_NAME]-3"
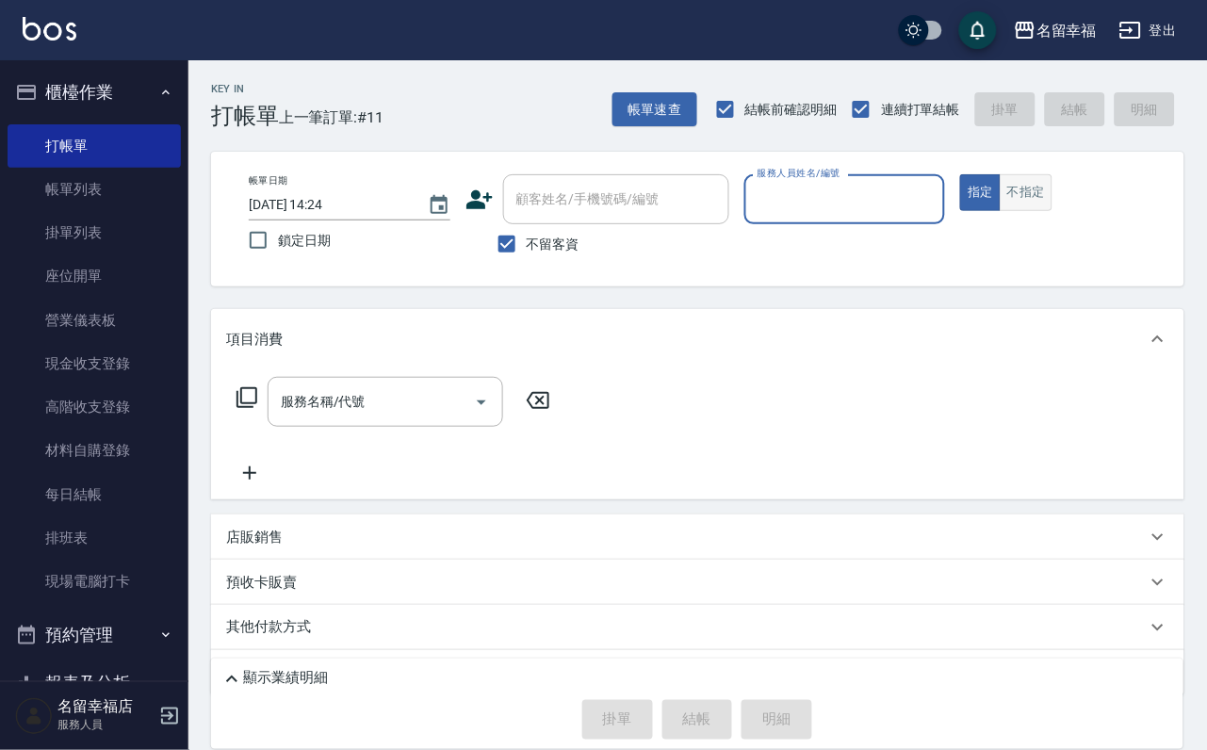
click at [1052, 211] on button "不指定" at bounding box center [1026, 192] width 53 height 37
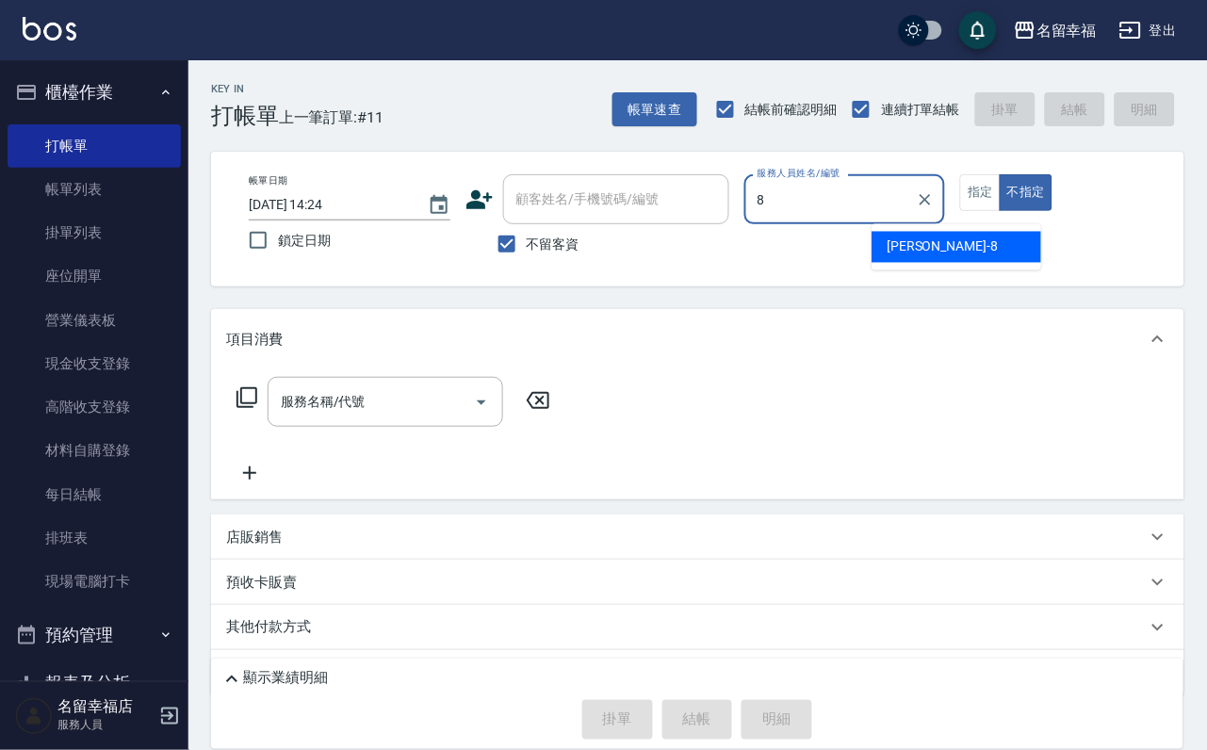
type input "[PERSON_NAME]-8"
type button "false"
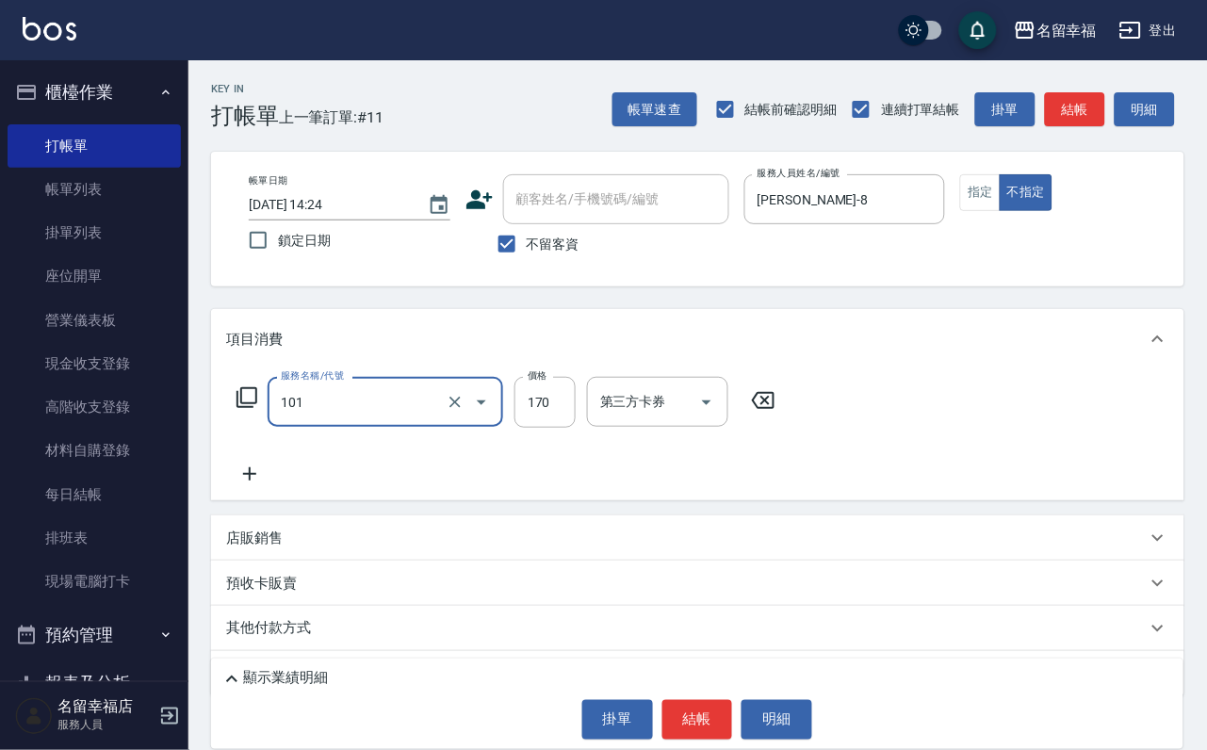
type input "洗髮(101)"
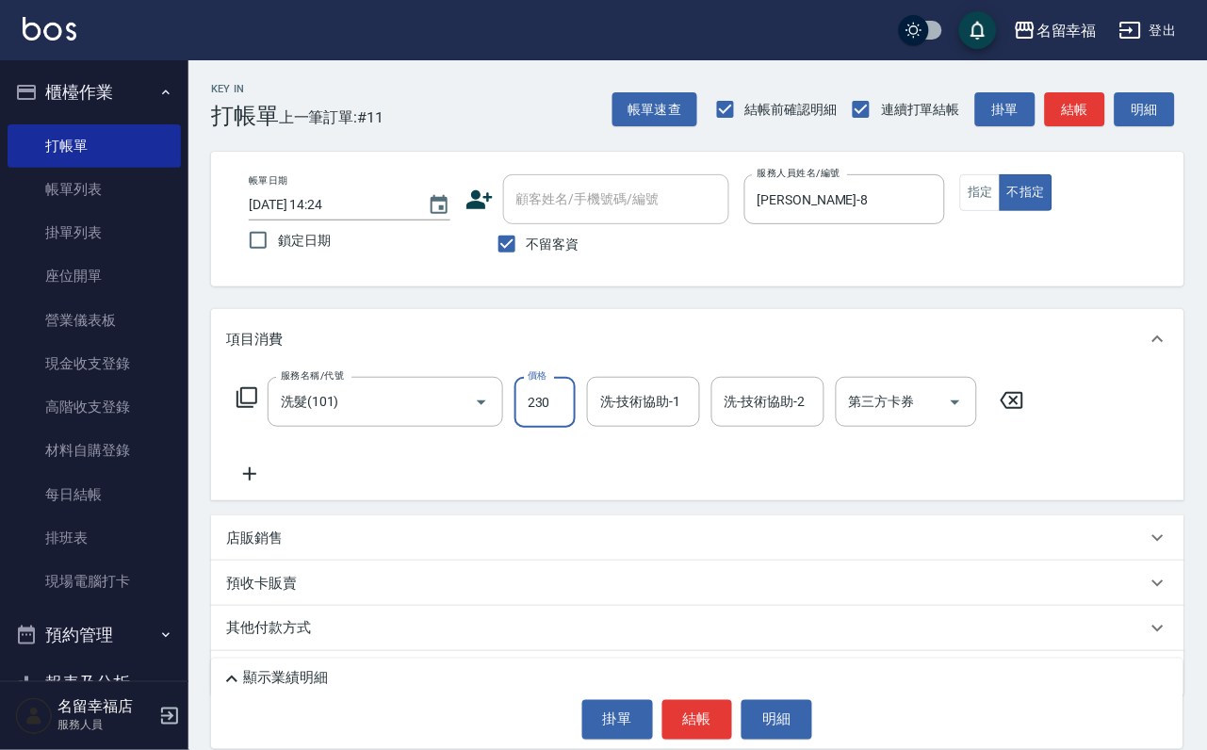
type input "230"
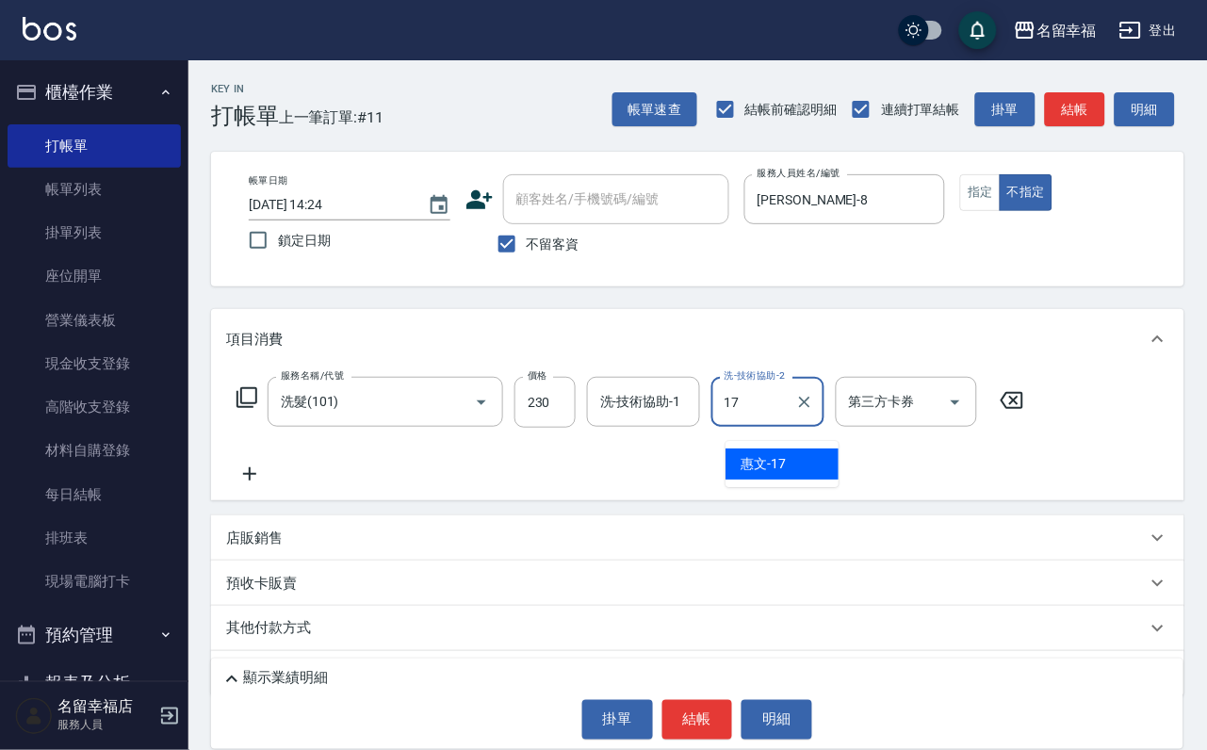
type input "惠文-17"
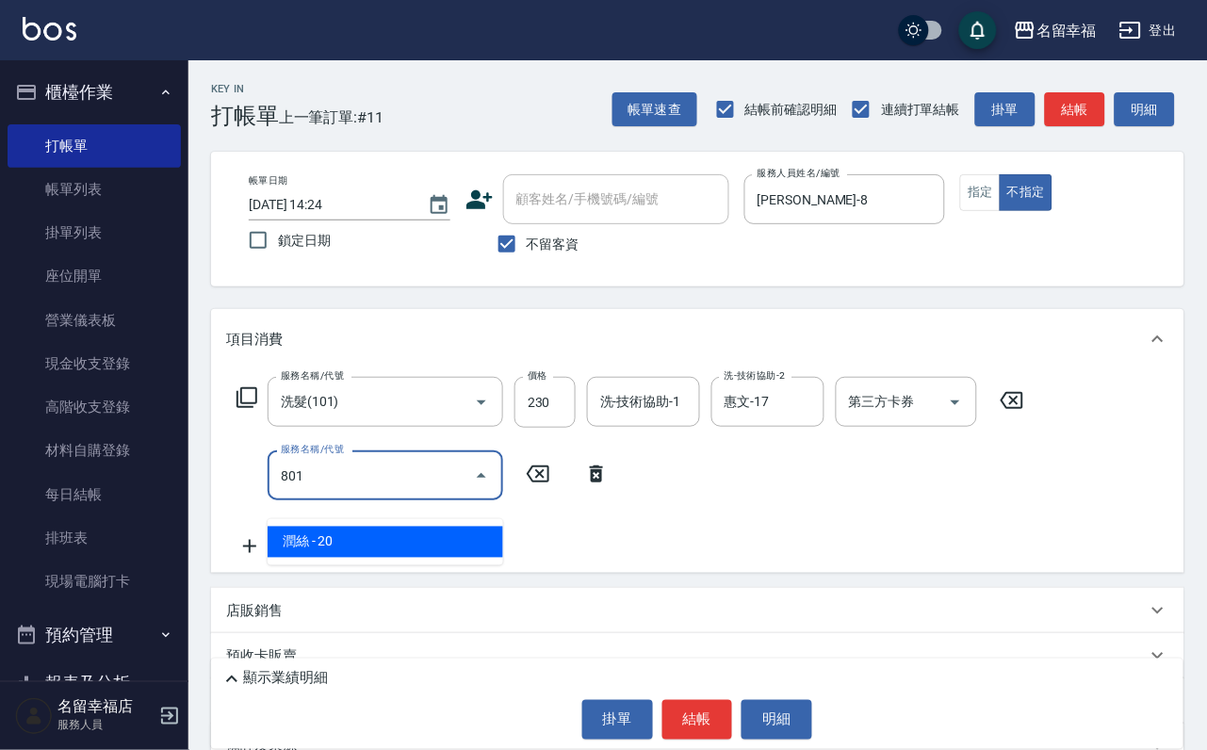
type input "潤絲(801)"
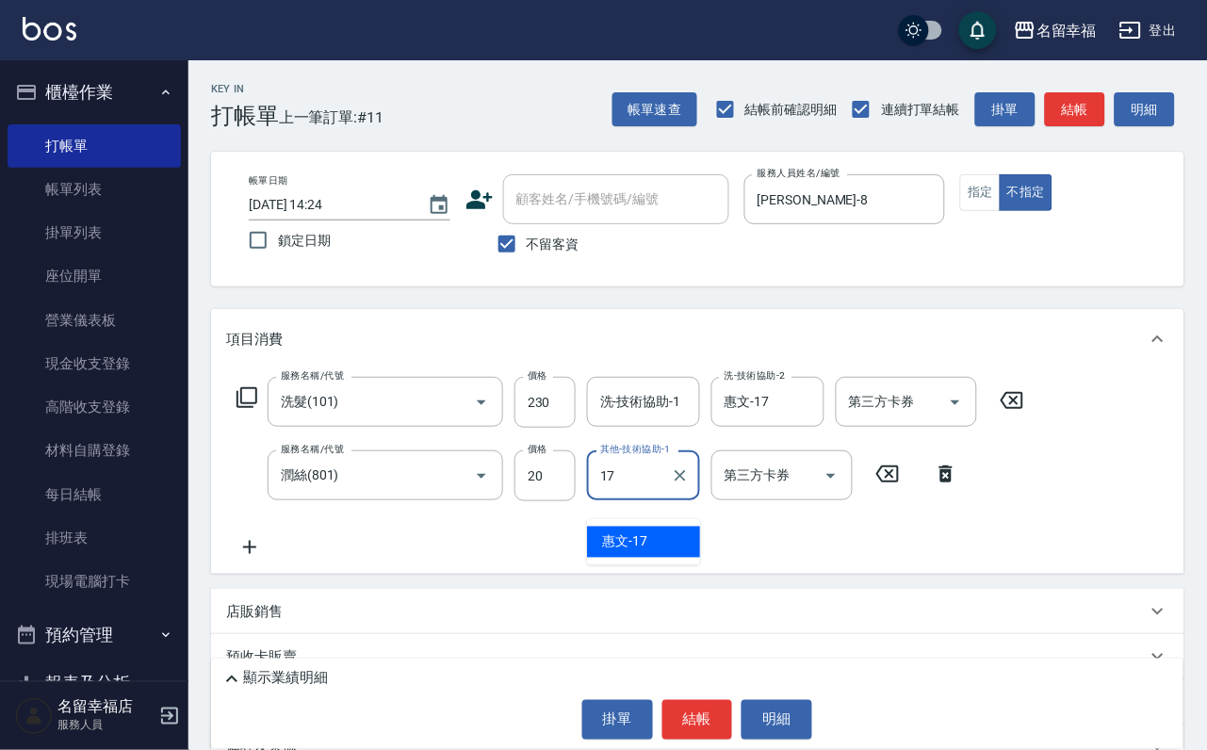
type input "惠文-17"
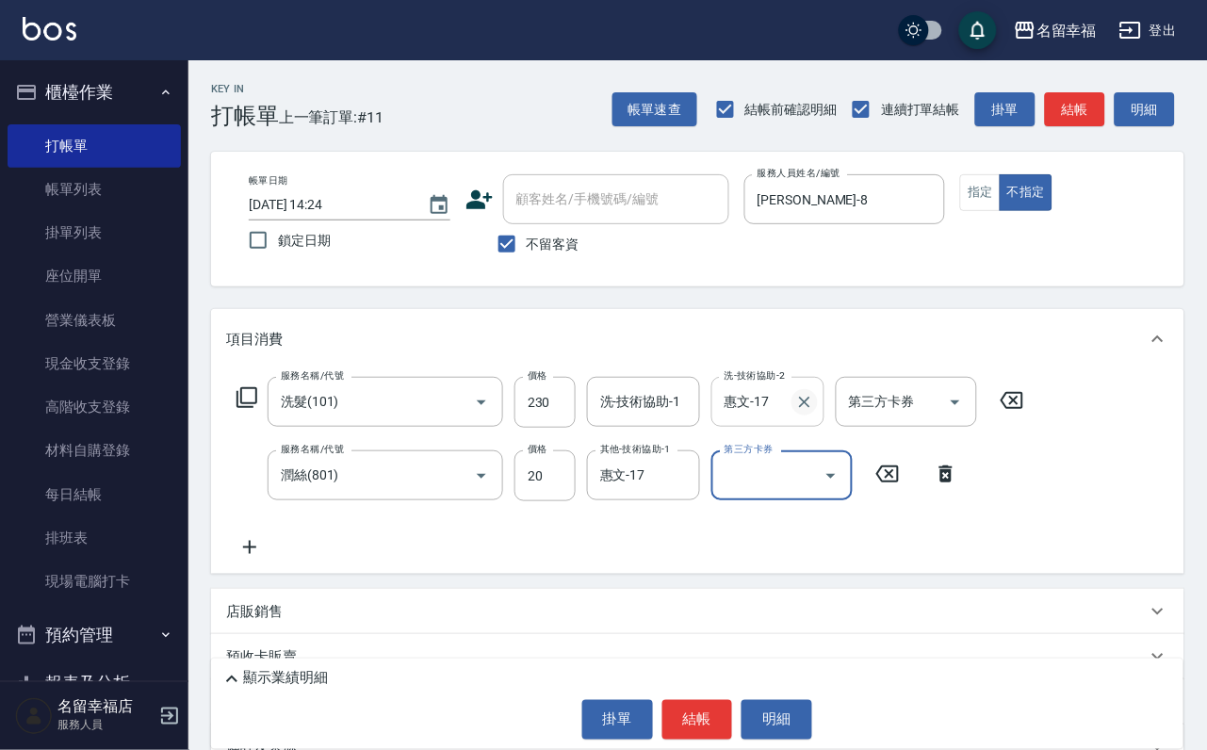
click at [806, 400] on icon "Clear" at bounding box center [804, 402] width 19 height 19
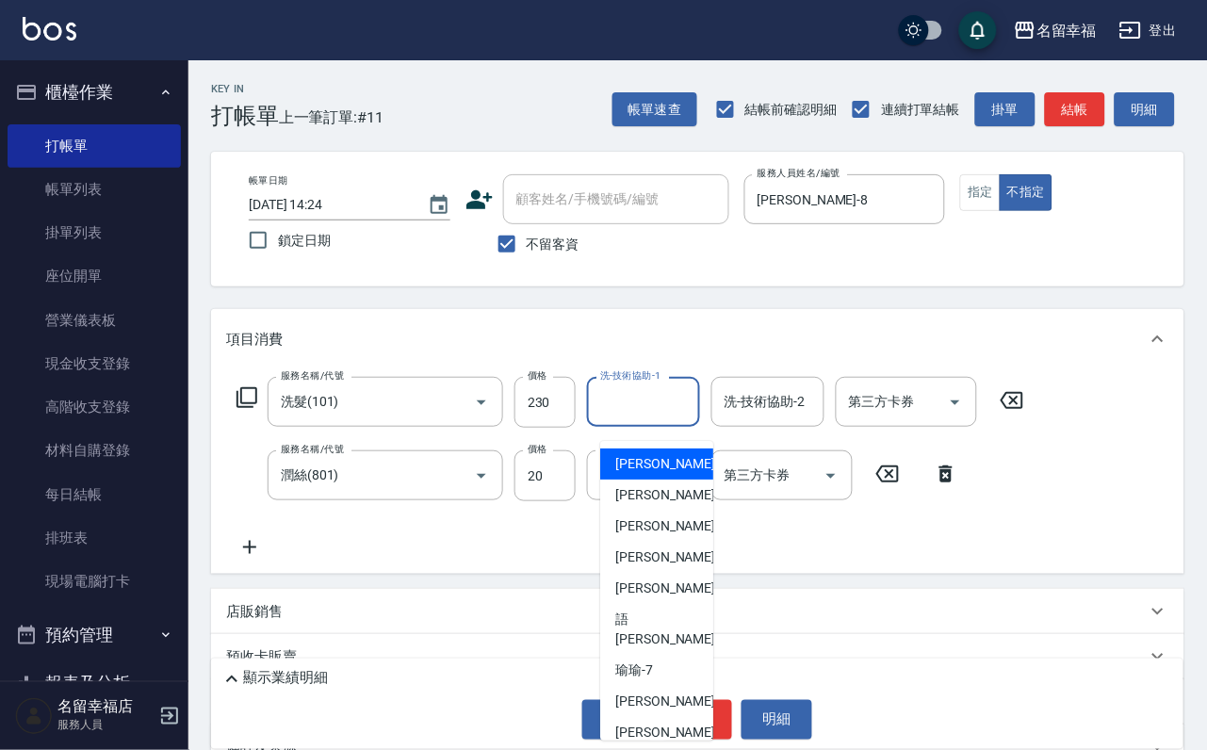
click at [676, 418] on input "洗-技術協助-1" at bounding box center [643, 401] width 96 height 33
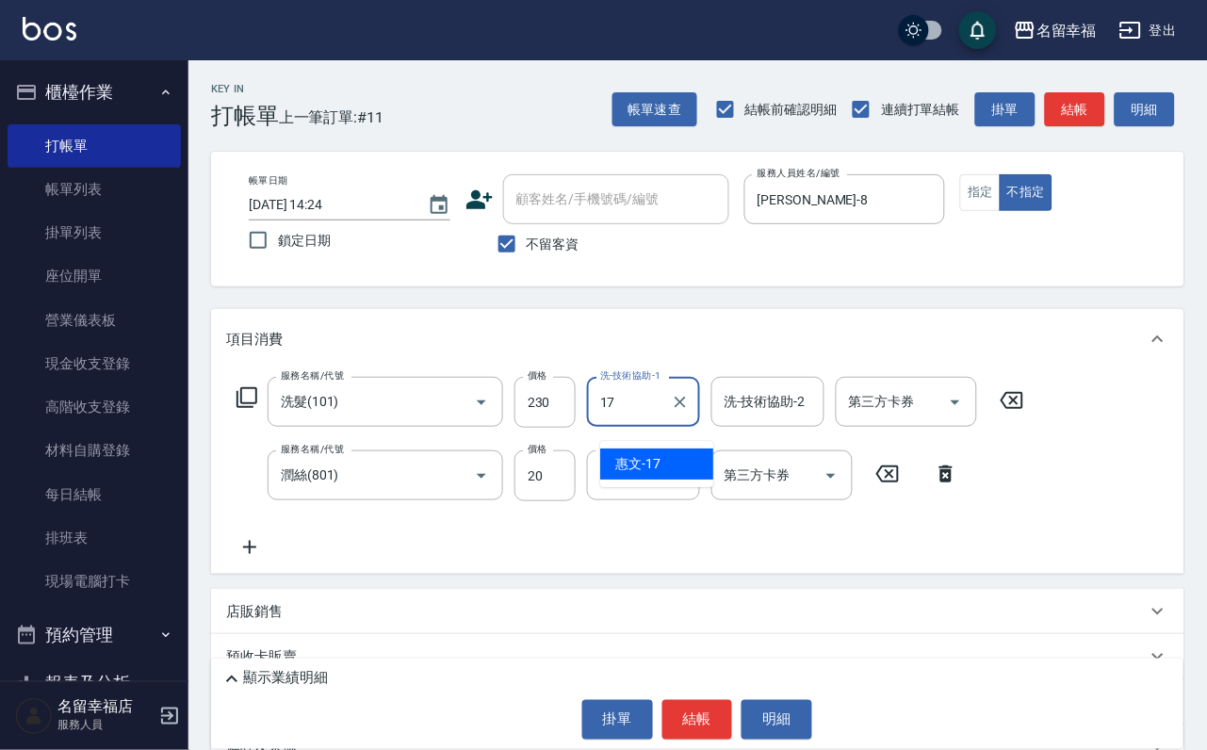
type input "惠文-17"
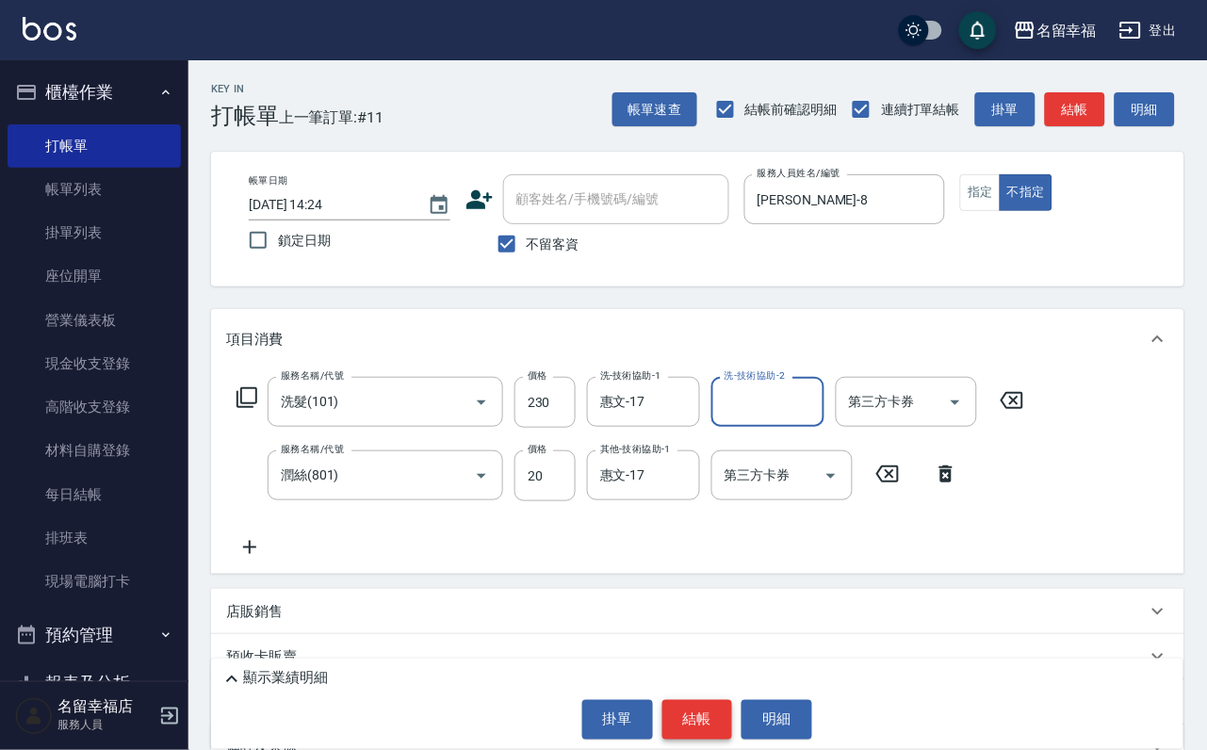
click at [698, 718] on button "結帳" at bounding box center [697, 720] width 71 height 40
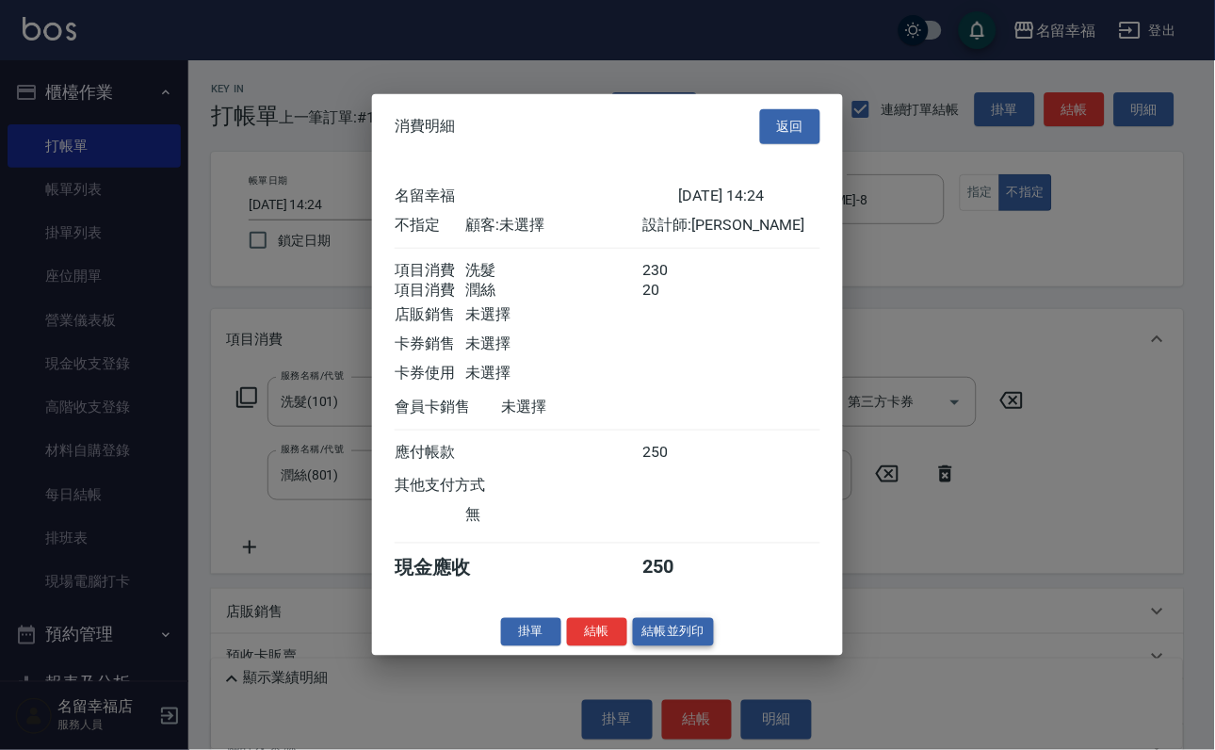
scroll to position [338, 0]
click at [710, 646] on button "結帳並列印" at bounding box center [674, 631] width 82 height 29
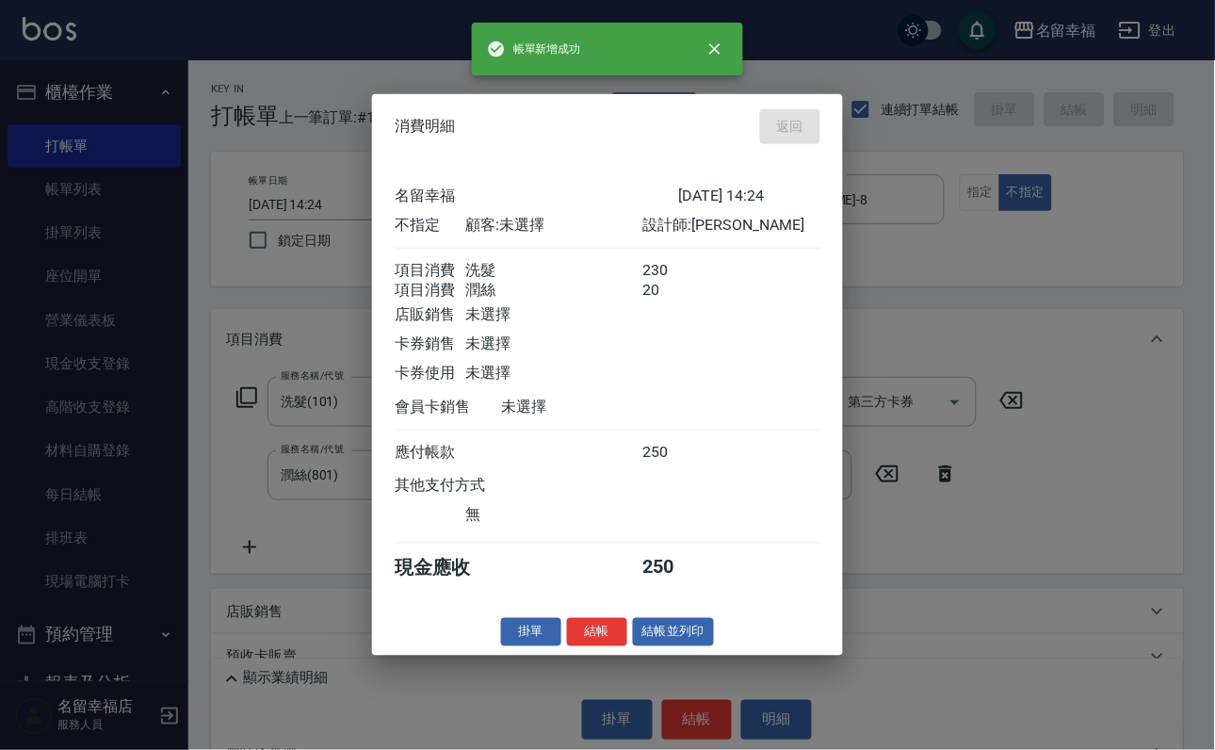
type input "[DATE] 14:53"
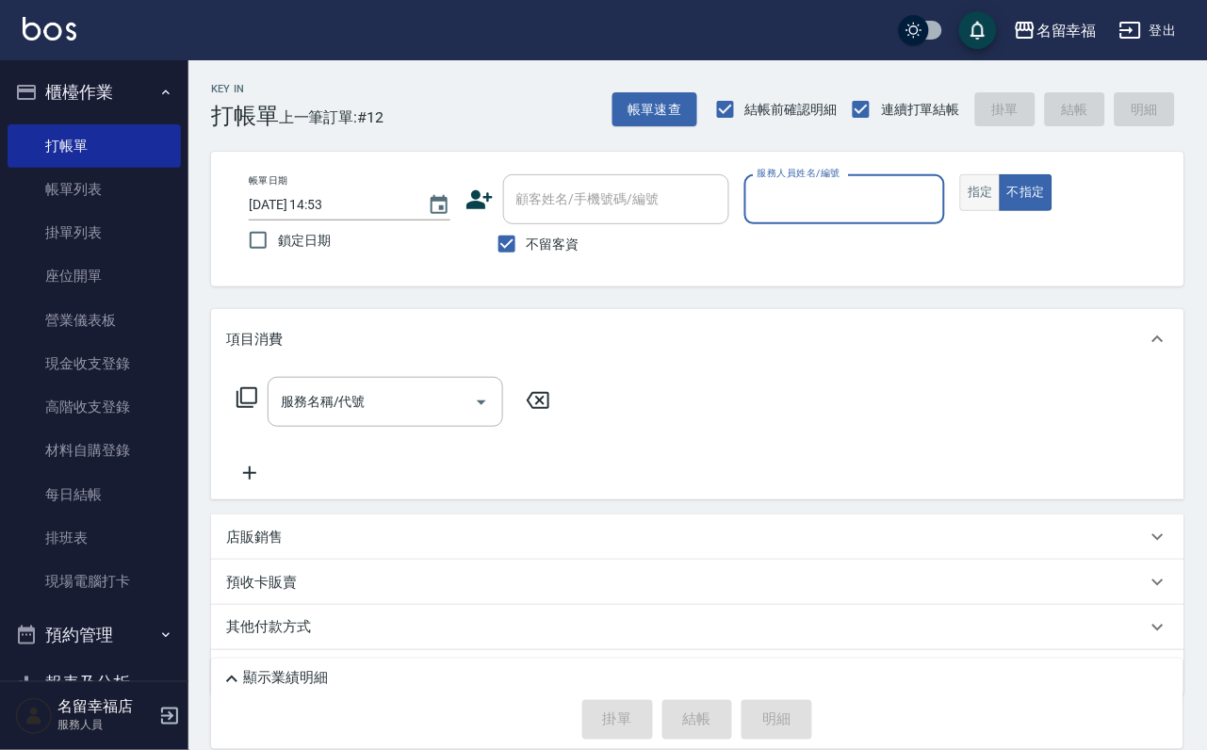
click at [1001, 211] on button "指定" at bounding box center [980, 192] width 41 height 37
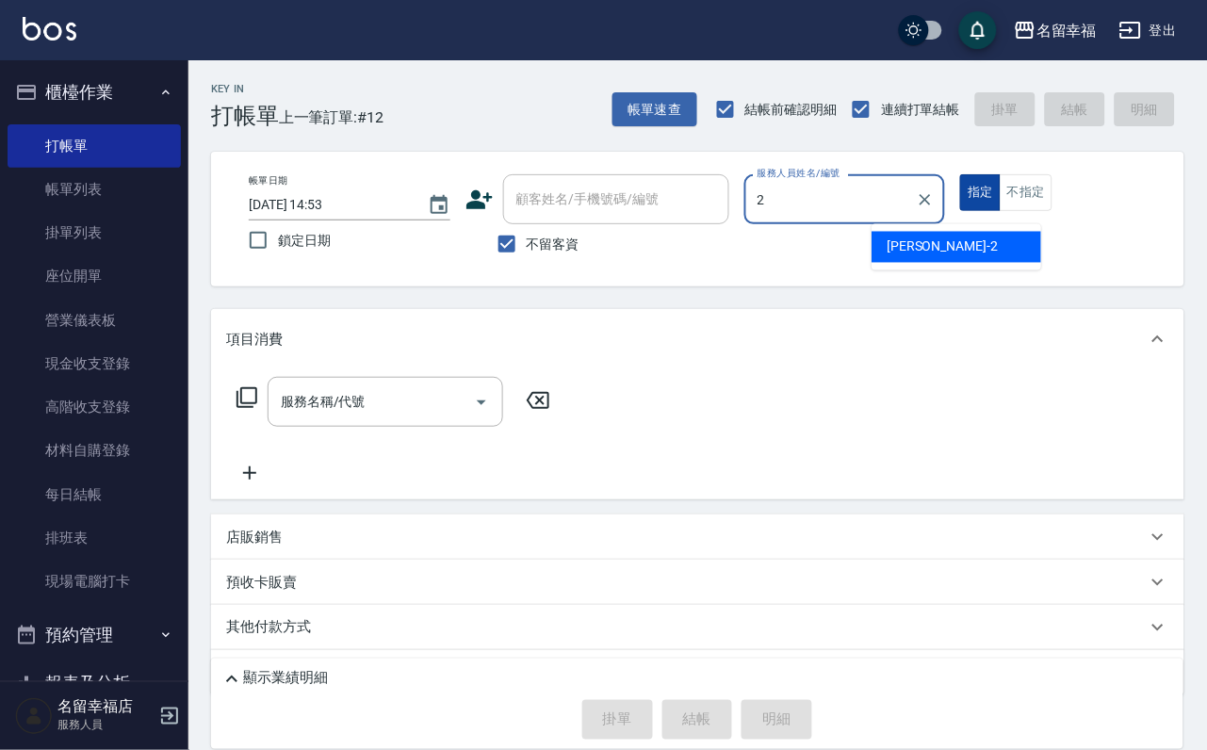
type input "[PERSON_NAME]-2"
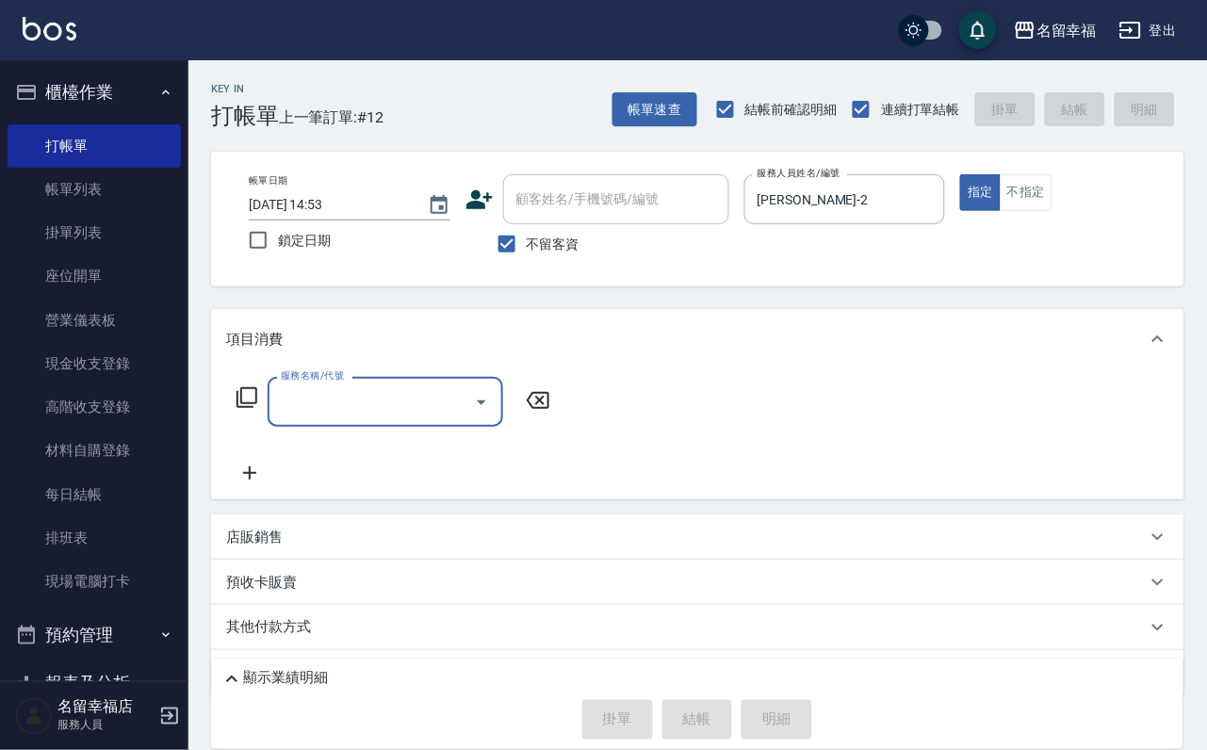
click at [258, 409] on icon at bounding box center [247, 397] width 23 height 23
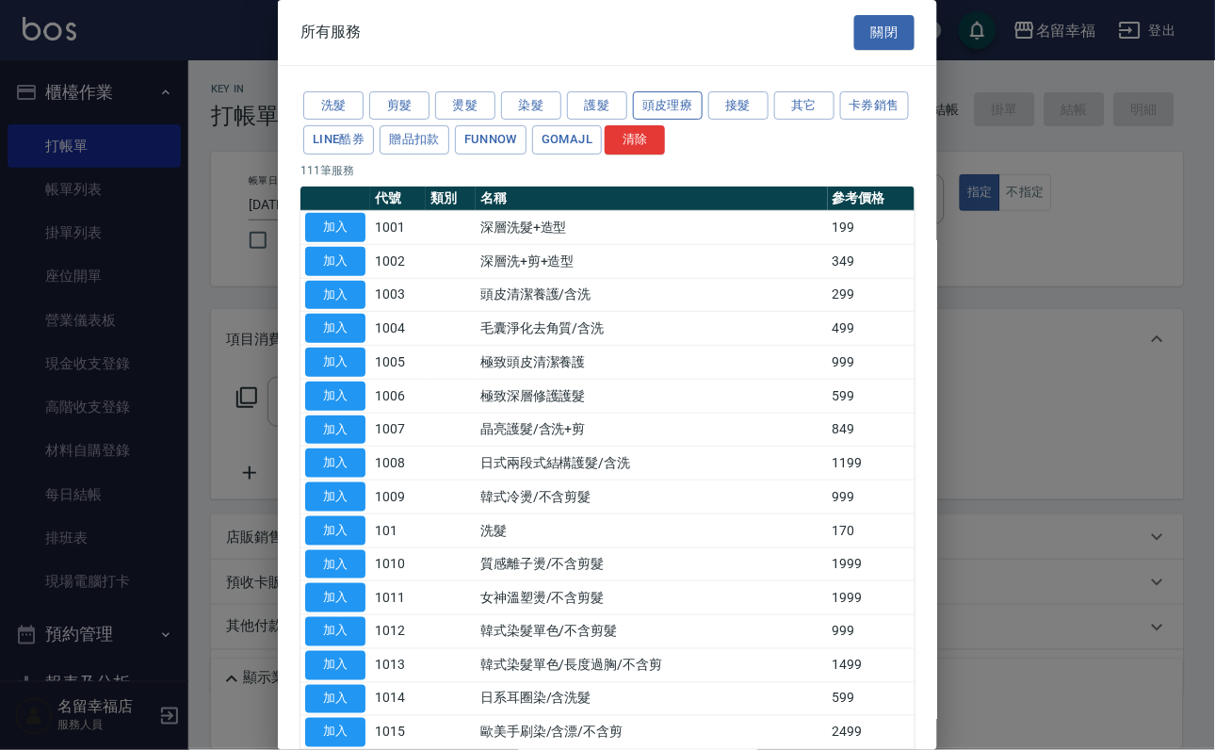
click at [701, 118] on button "頭皮理療" at bounding box center [668, 105] width 70 height 29
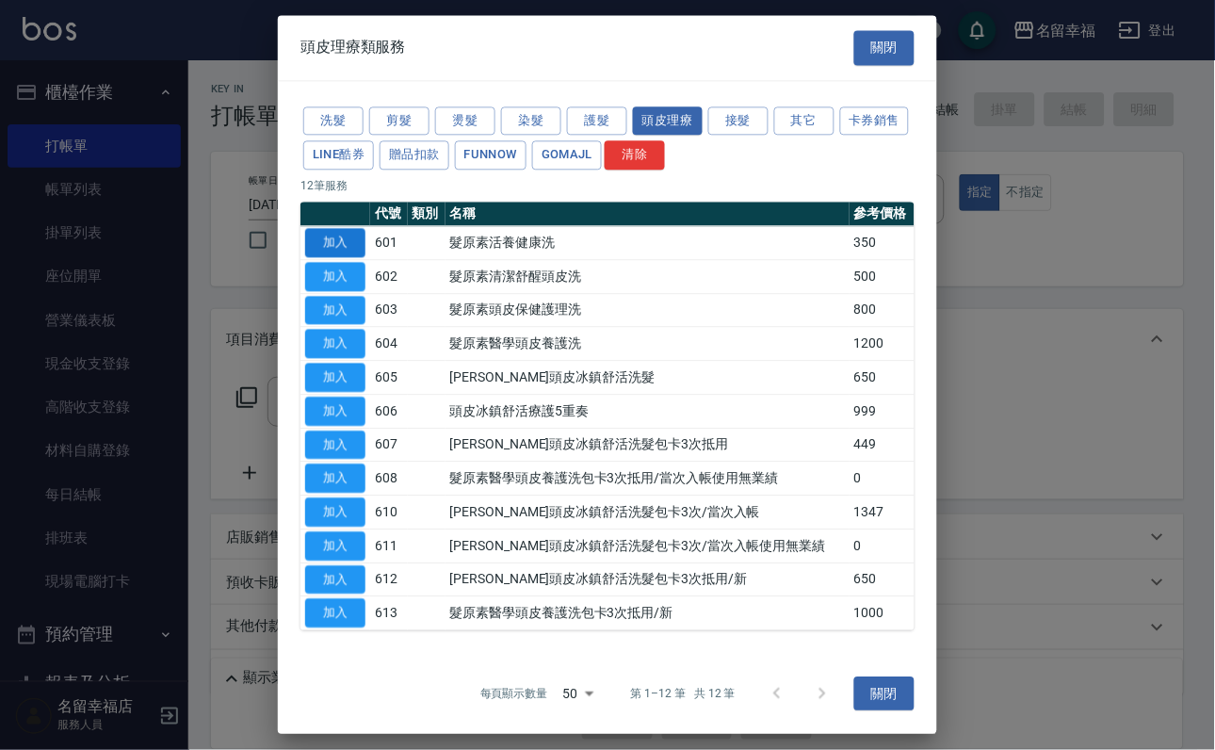
click at [345, 255] on button "加入" at bounding box center [335, 242] width 60 height 29
type input "髮原素活養健康洗(601)"
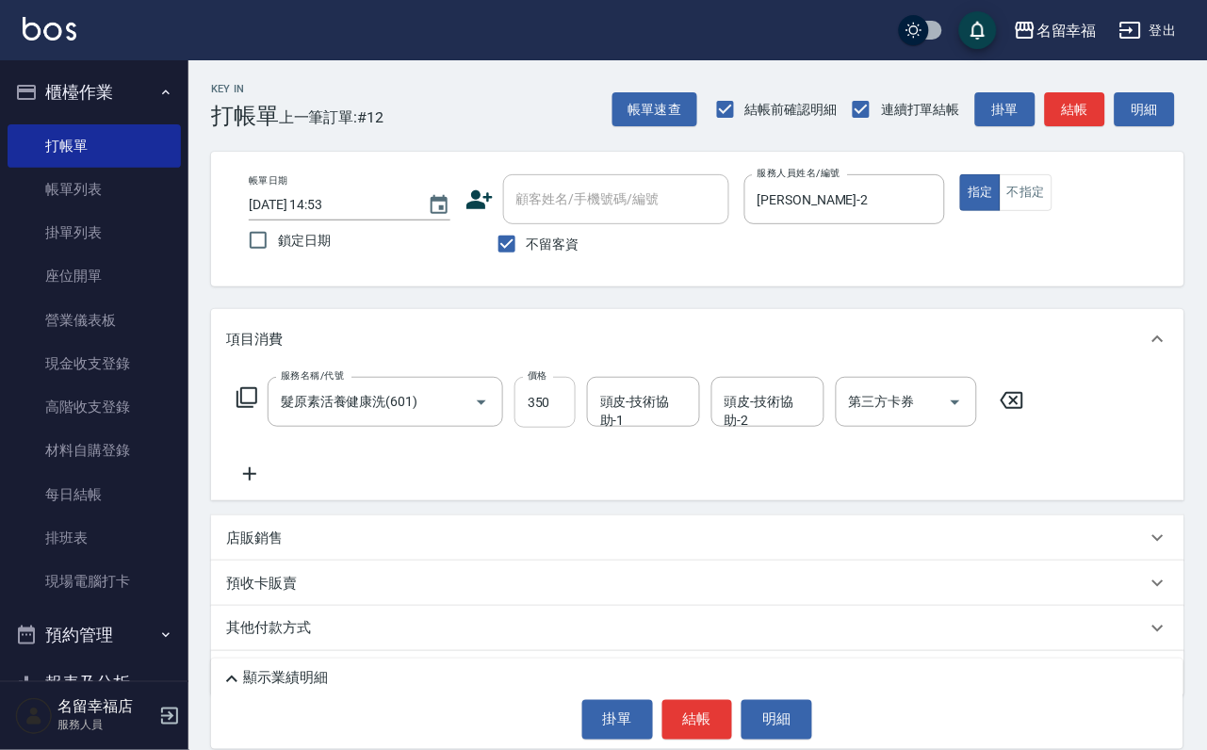
click at [570, 415] on input "350" at bounding box center [544, 402] width 61 height 51
type input "400"
type input "[PERSON_NAME]-2"
click at [667, 709] on button "結帳" at bounding box center [697, 720] width 71 height 40
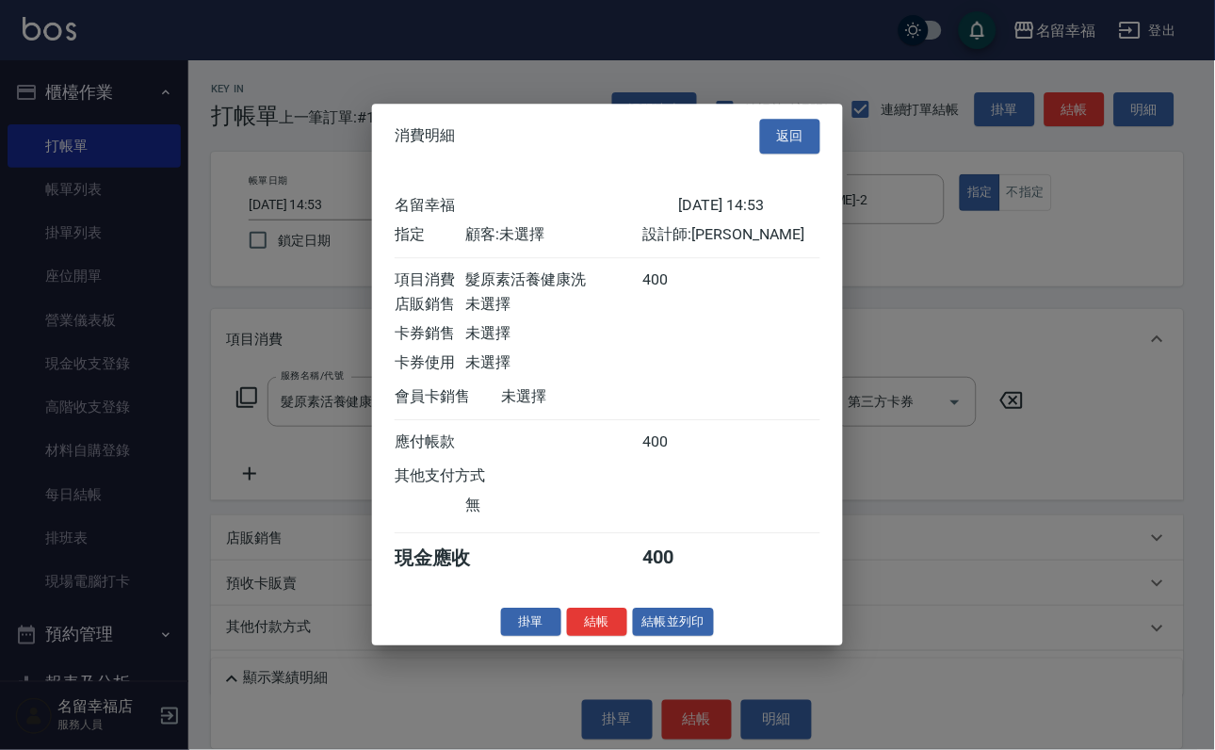
scroll to position [233, 0]
click at [569, 637] on button "結帳" at bounding box center [597, 622] width 60 height 29
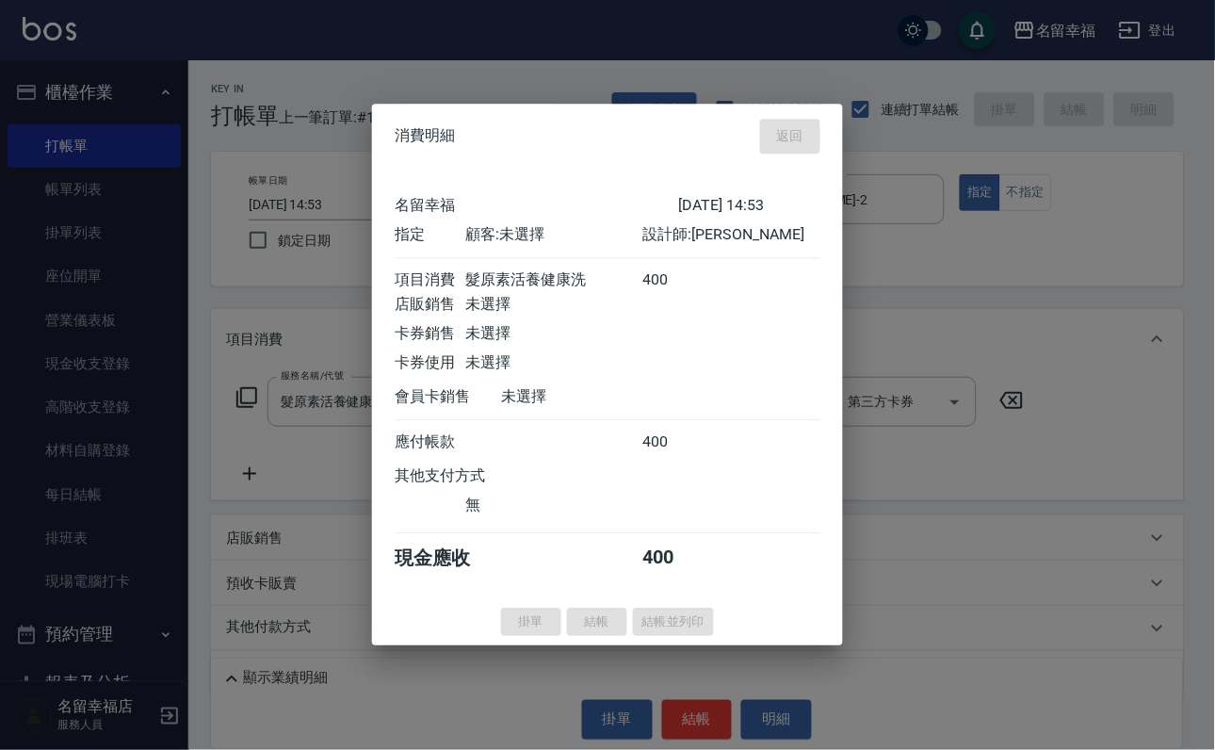
type input "[DATE] 15:28"
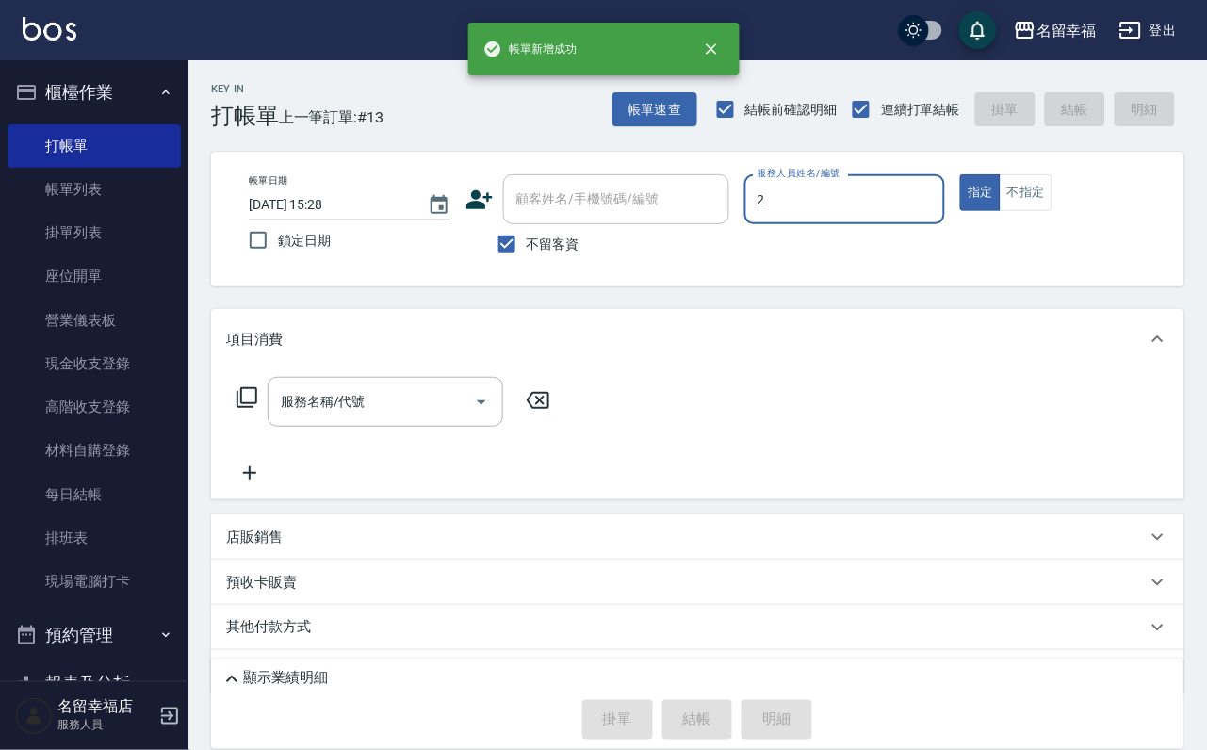
type input "[PERSON_NAME]-2"
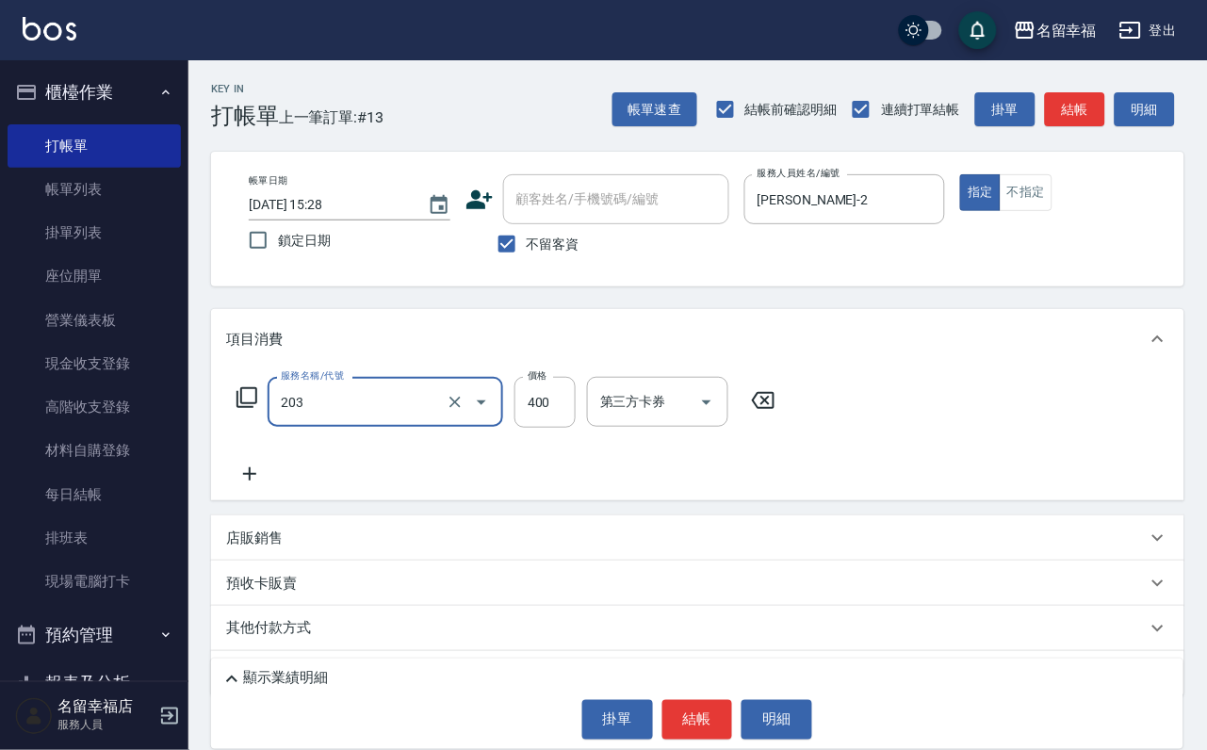
type input "指定單剪(203)"
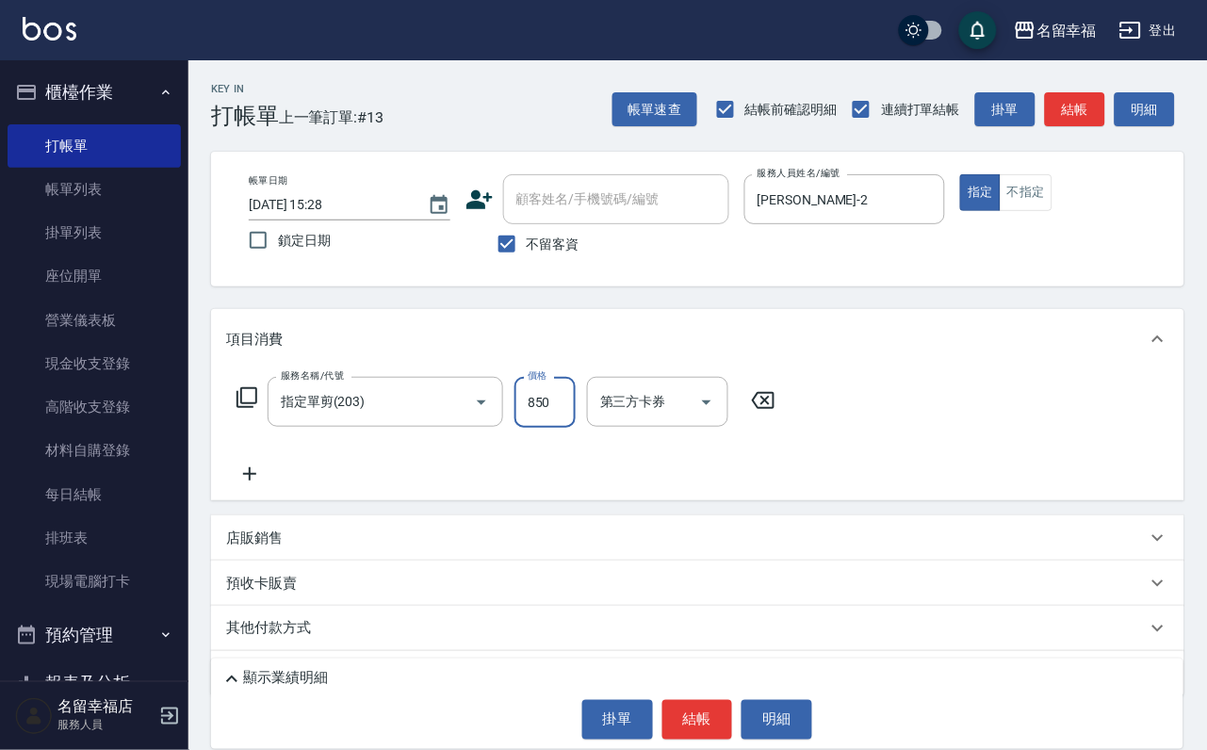
type input "850"
click at [676, 703] on button "結帳" at bounding box center [697, 720] width 71 height 40
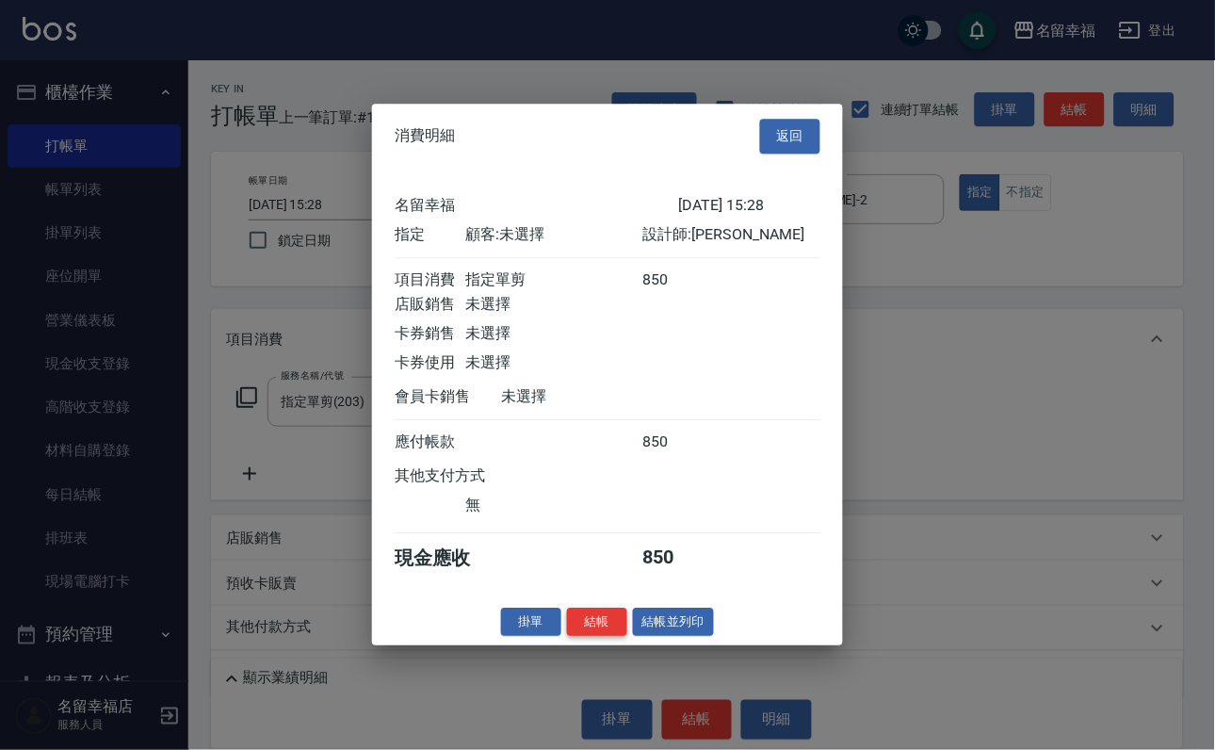
click at [567, 637] on button "結帳" at bounding box center [597, 622] width 60 height 29
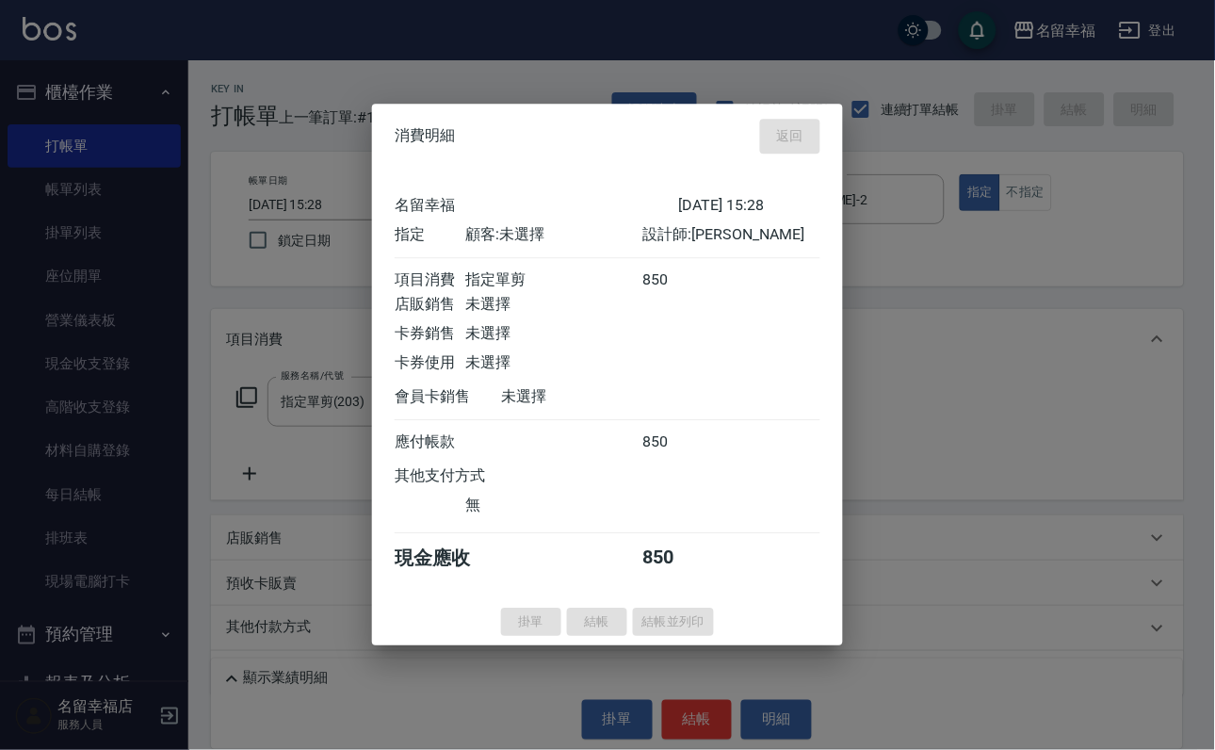
type input "[DATE] 15:29"
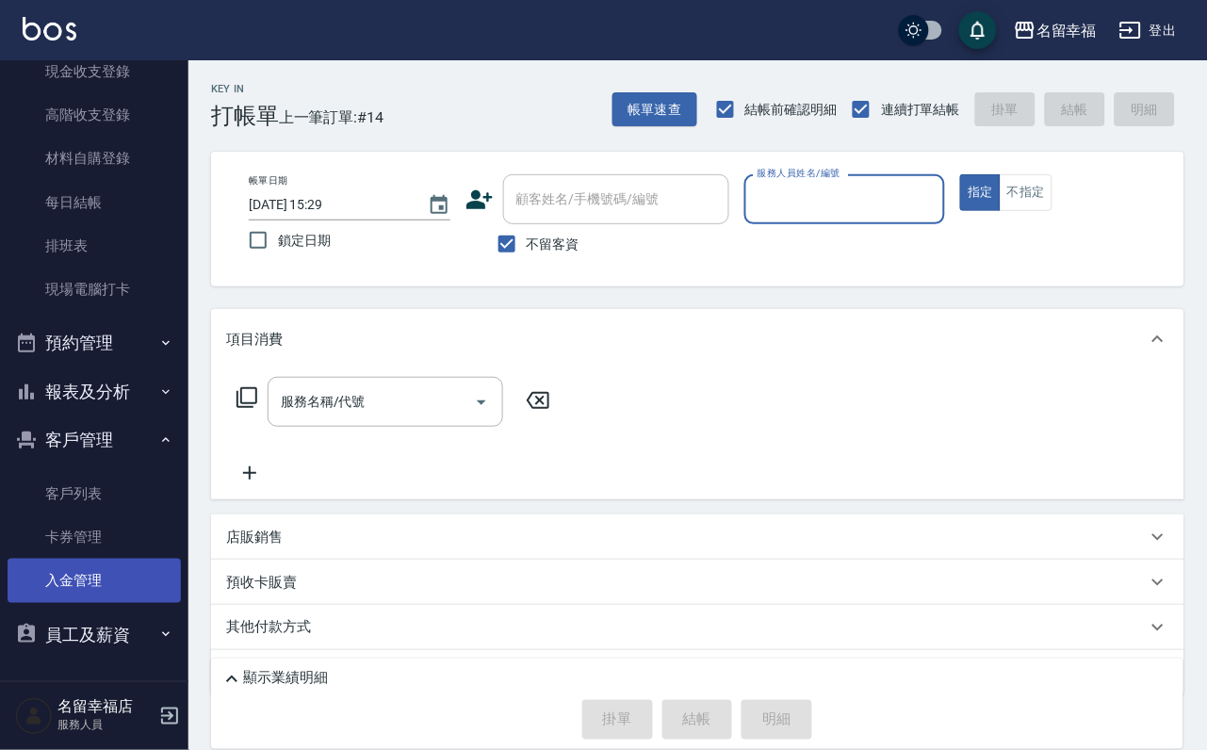
scroll to position [371, 0]
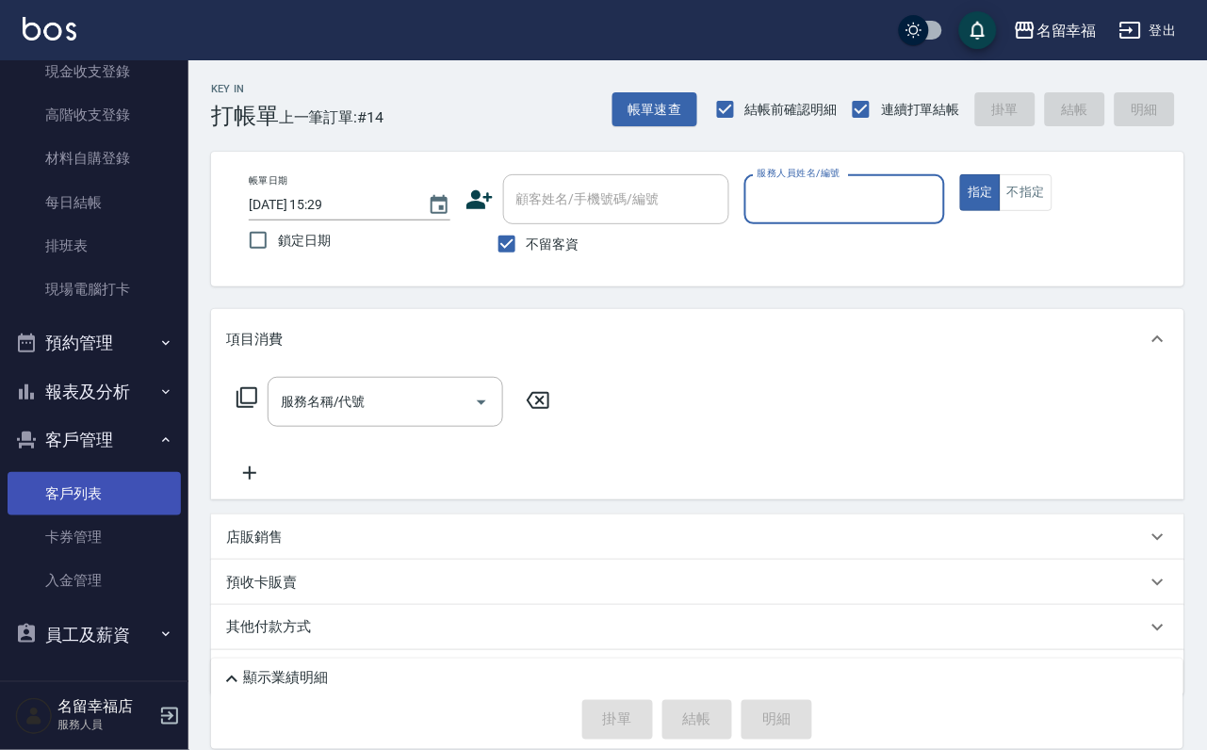
click at [78, 472] on link "客戶列表" at bounding box center [94, 493] width 173 height 43
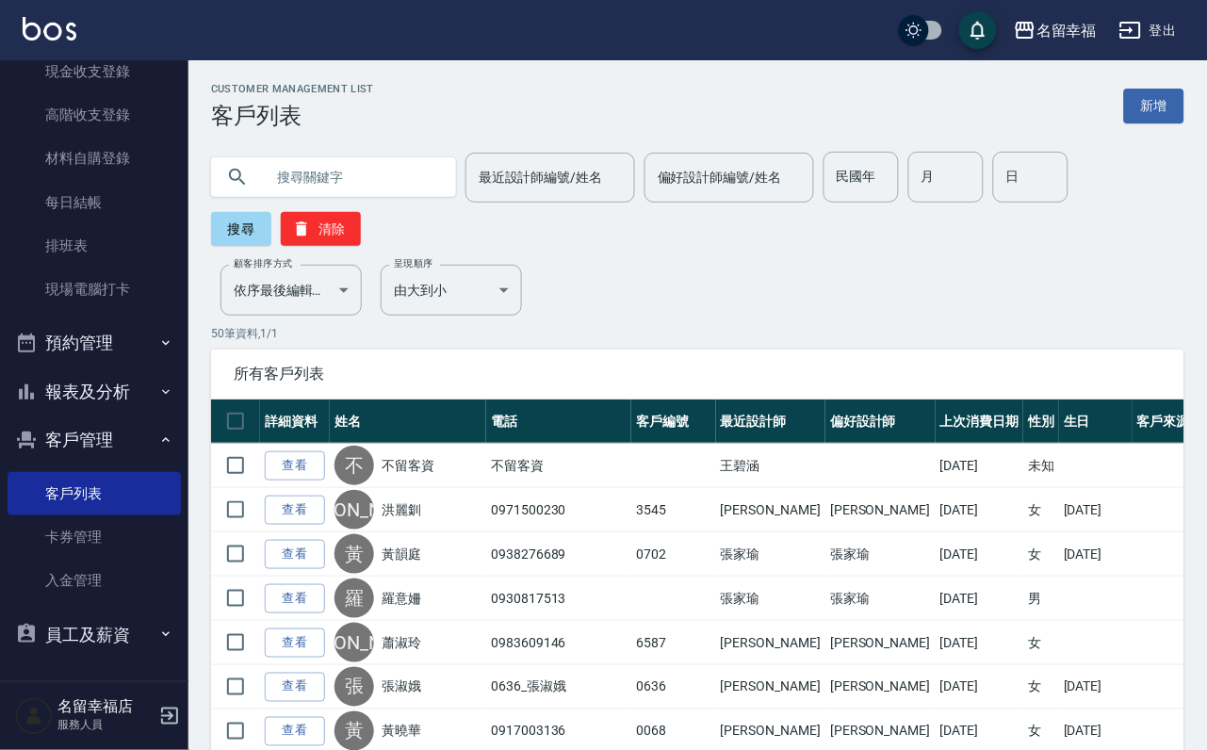
click at [441, 178] on input "text" at bounding box center [352, 177] width 177 height 51
click at [625, 189] on input "最近設計師編號/姓名" at bounding box center [550, 177] width 153 height 33
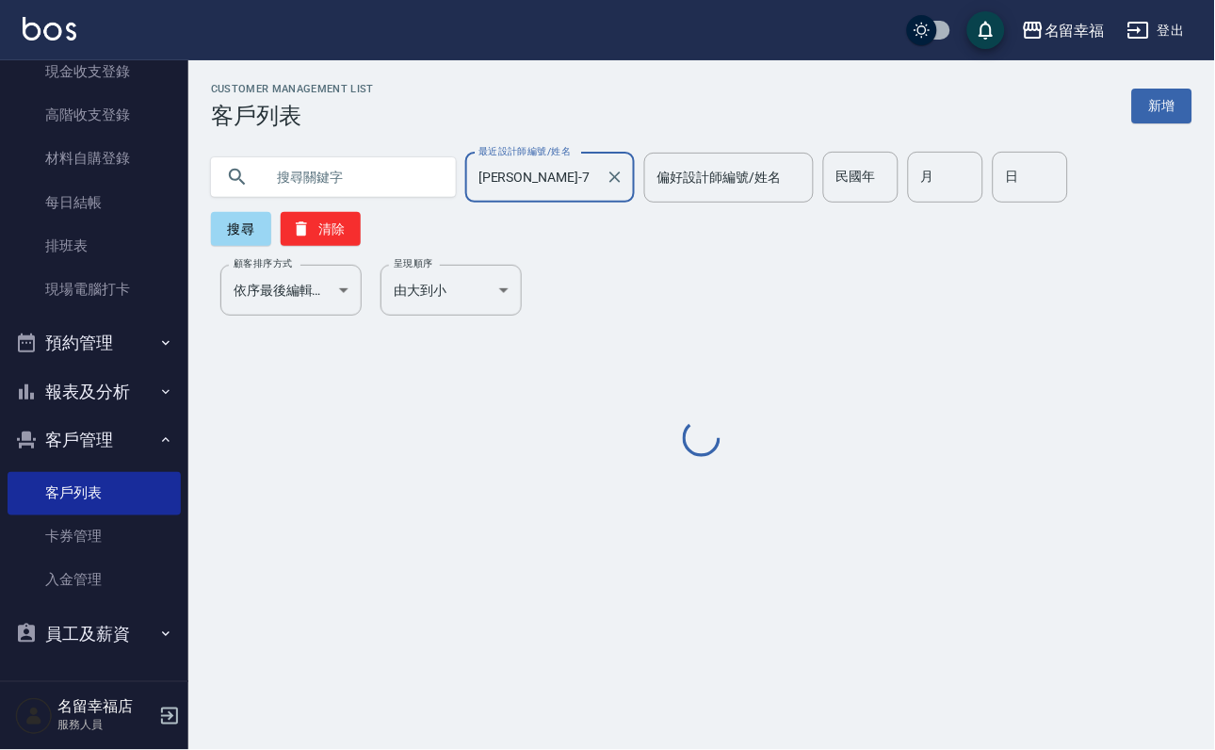
type input "[PERSON_NAME]-7"
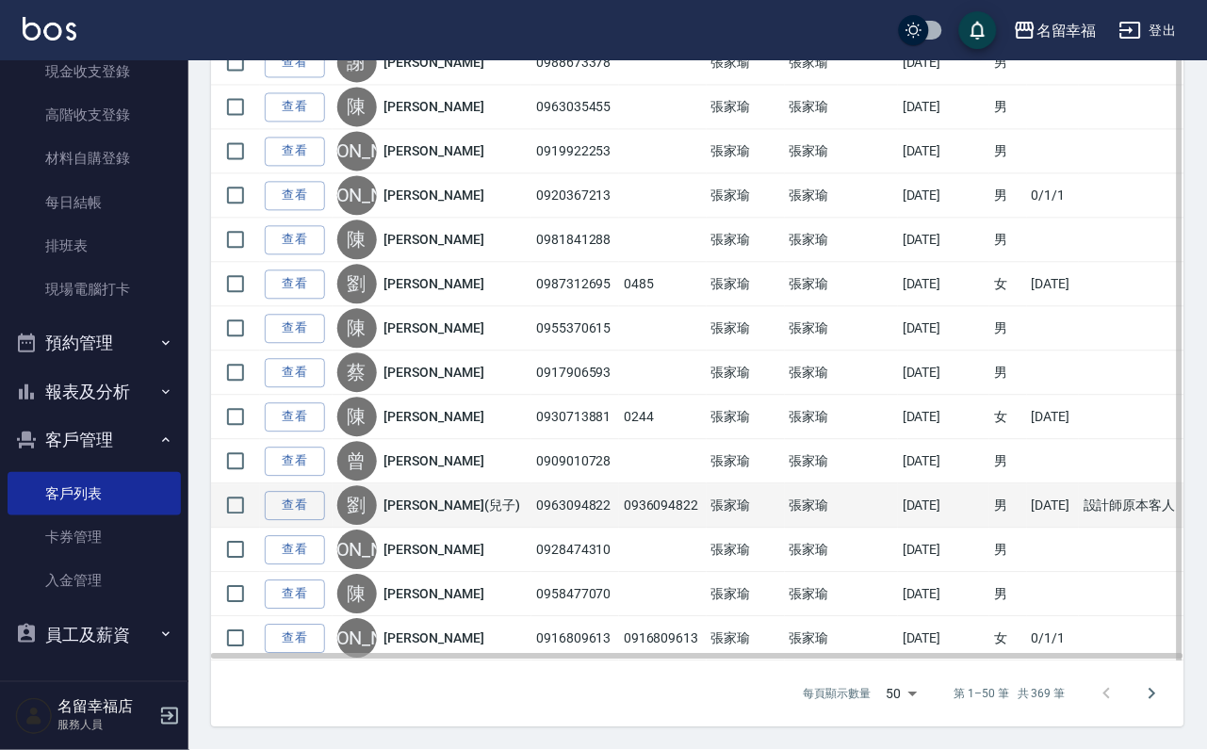
scroll to position [2729, 0]
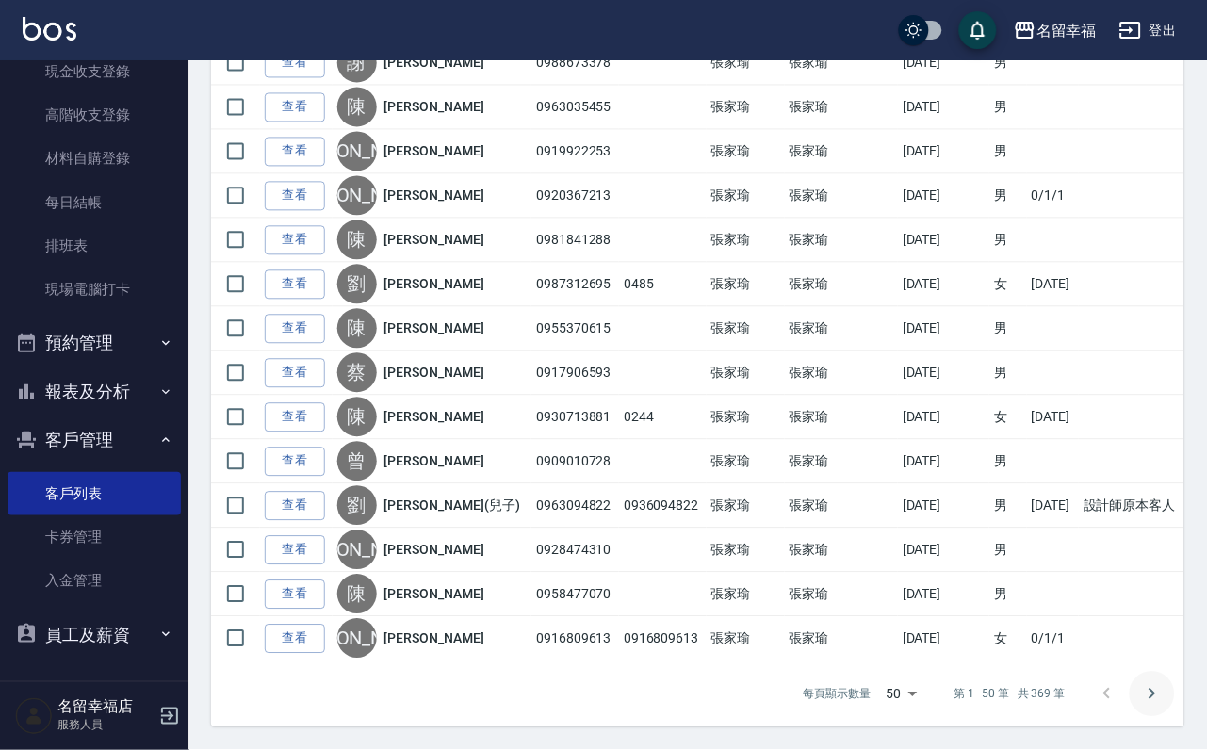
click at [1152, 703] on icon "Go to next page" at bounding box center [1152, 694] width 23 height 23
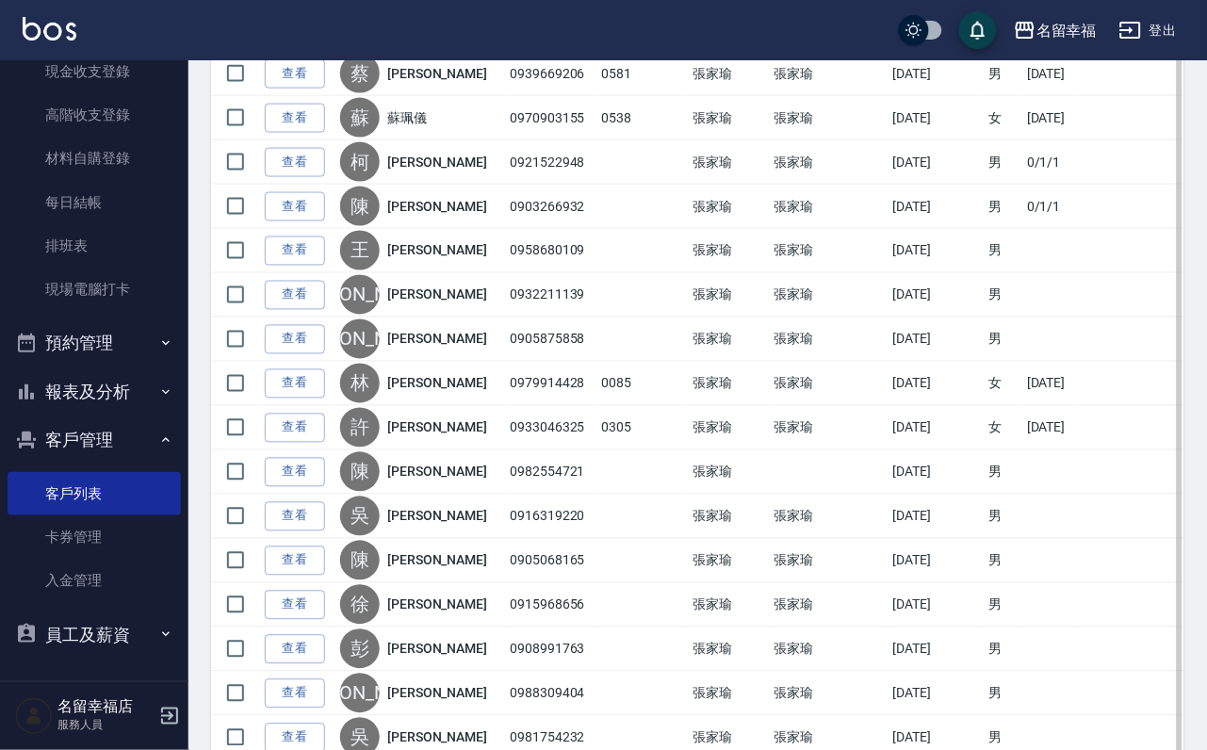
scroll to position [1836, 0]
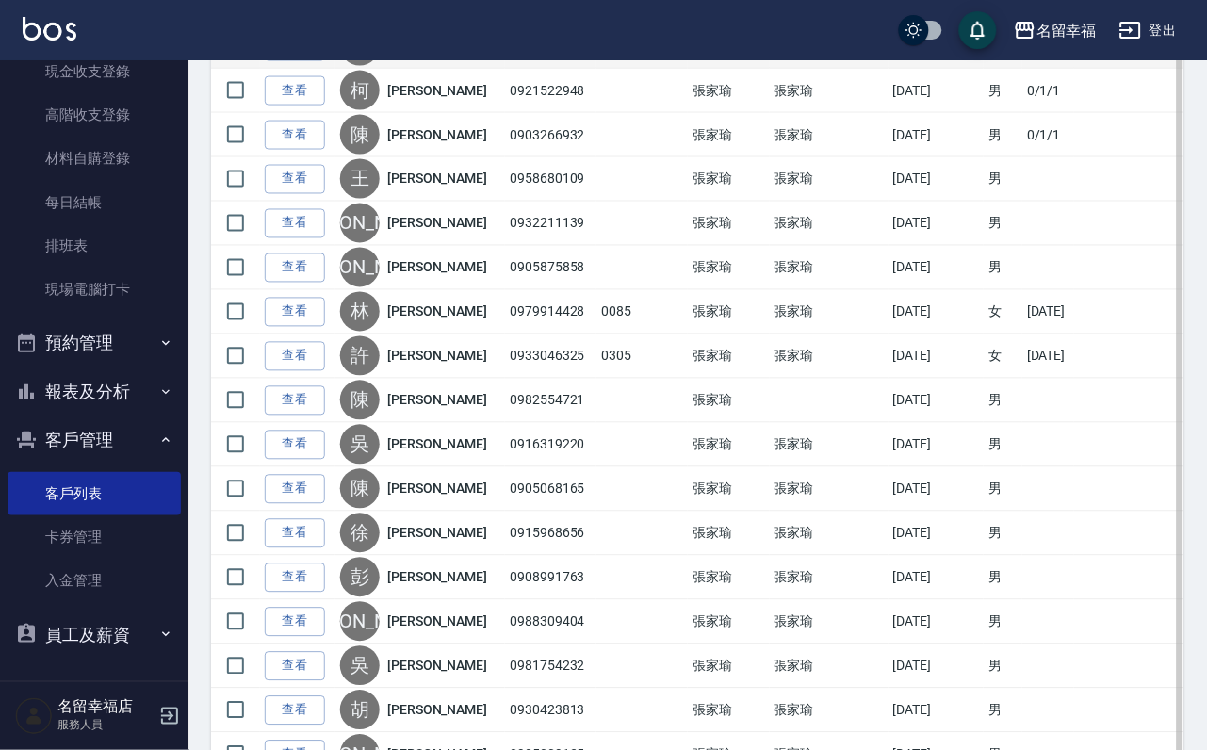
click at [426, 56] on link "蘇珮儀" at bounding box center [407, 46] width 40 height 19
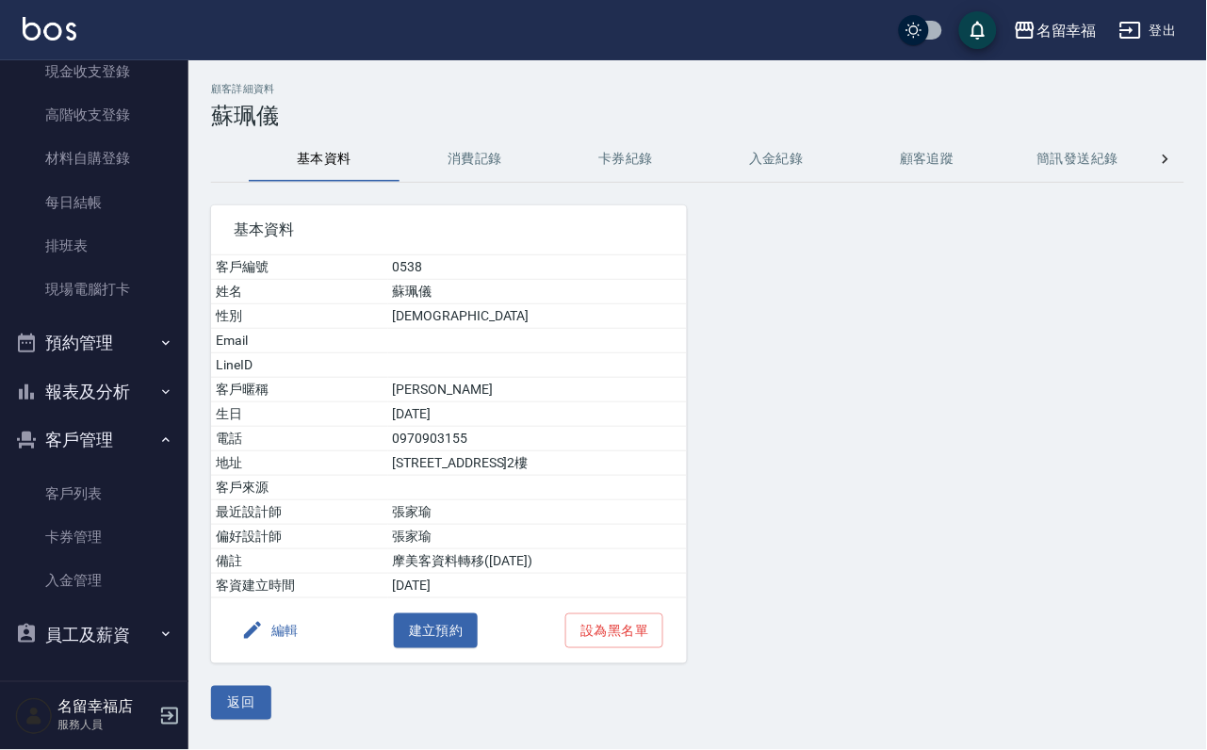
click at [436, 137] on button "消費記錄" at bounding box center [474, 159] width 151 height 45
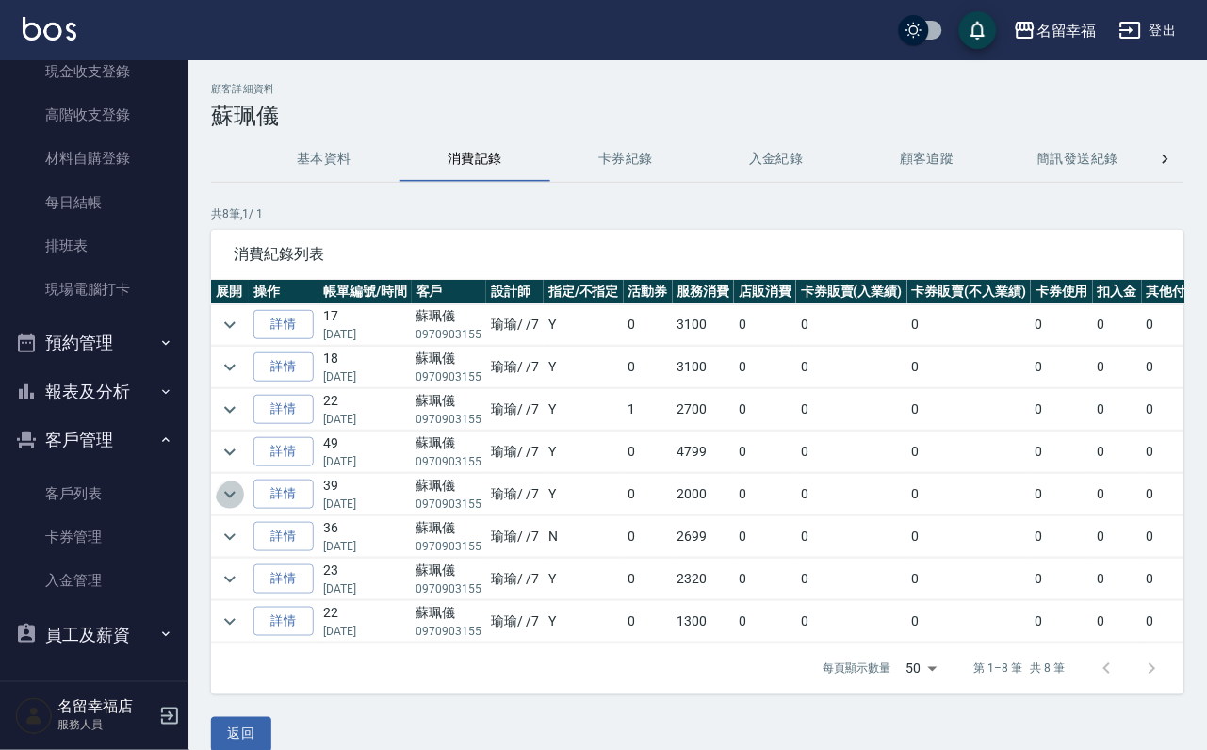
click at [241, 502] on icon "expand row" at bounding box center [230, 494] width 23 height 23
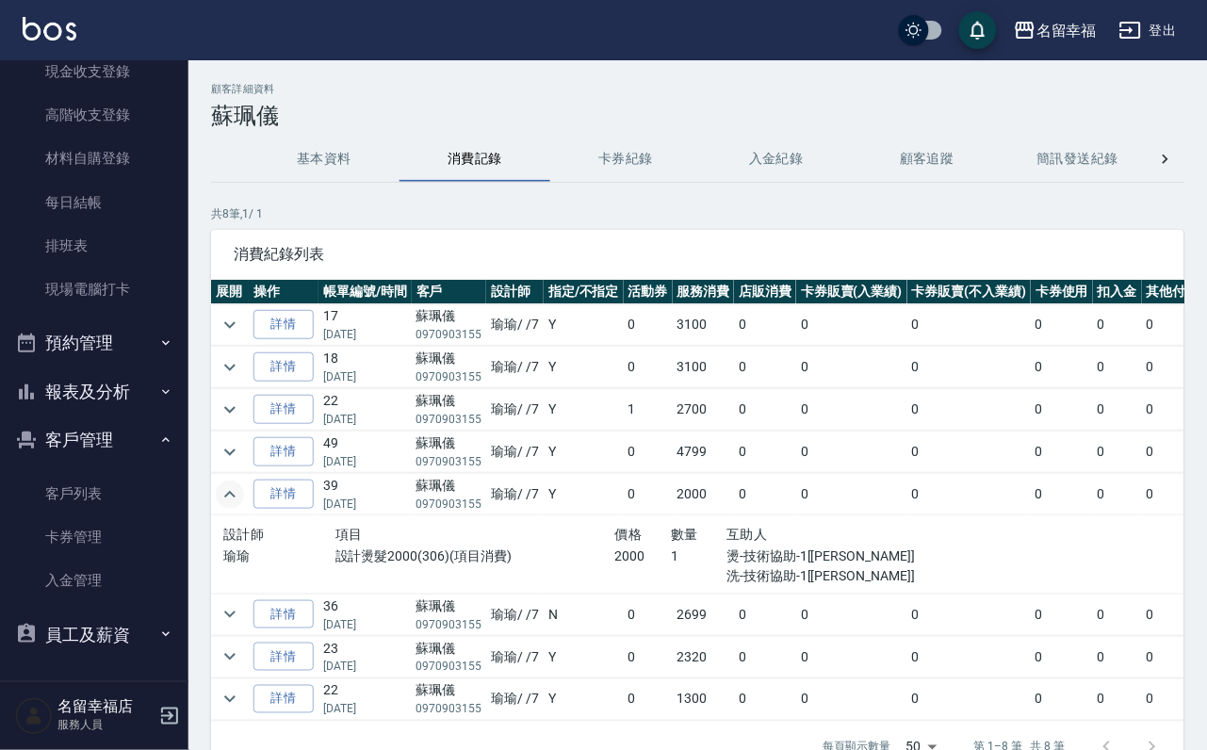
scroll to position [44, 0]
click at [220, 647] on icon "expand row" at bounding box center [230, 656] width 23 height 23
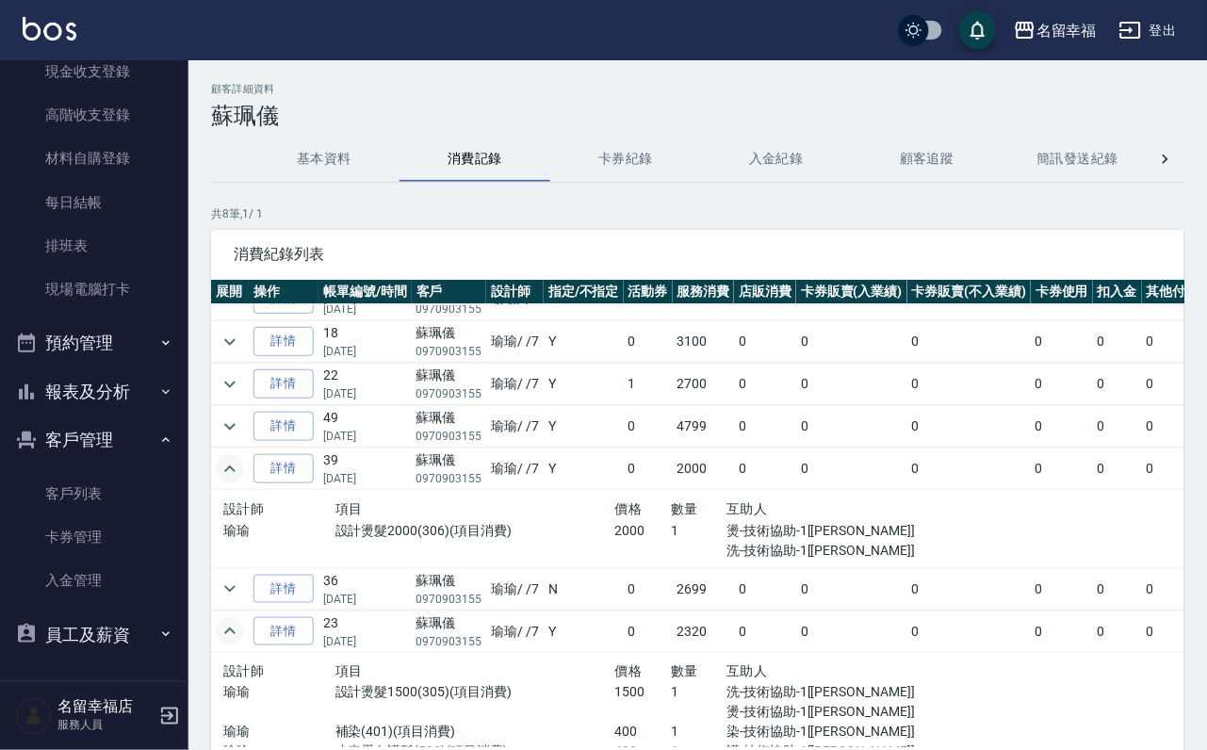
scroll to position [0, 0]
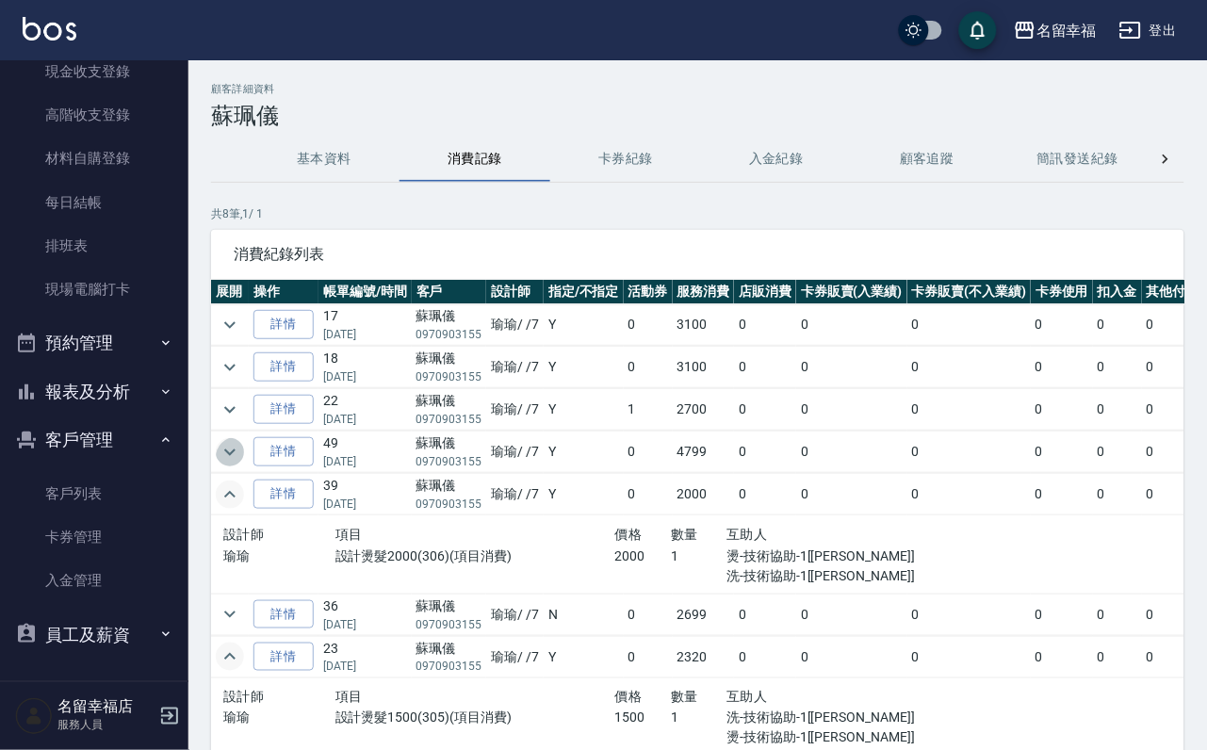
click at [241, 464] on icon "expand row" at bounding box center [230, 452] width 23 height 23
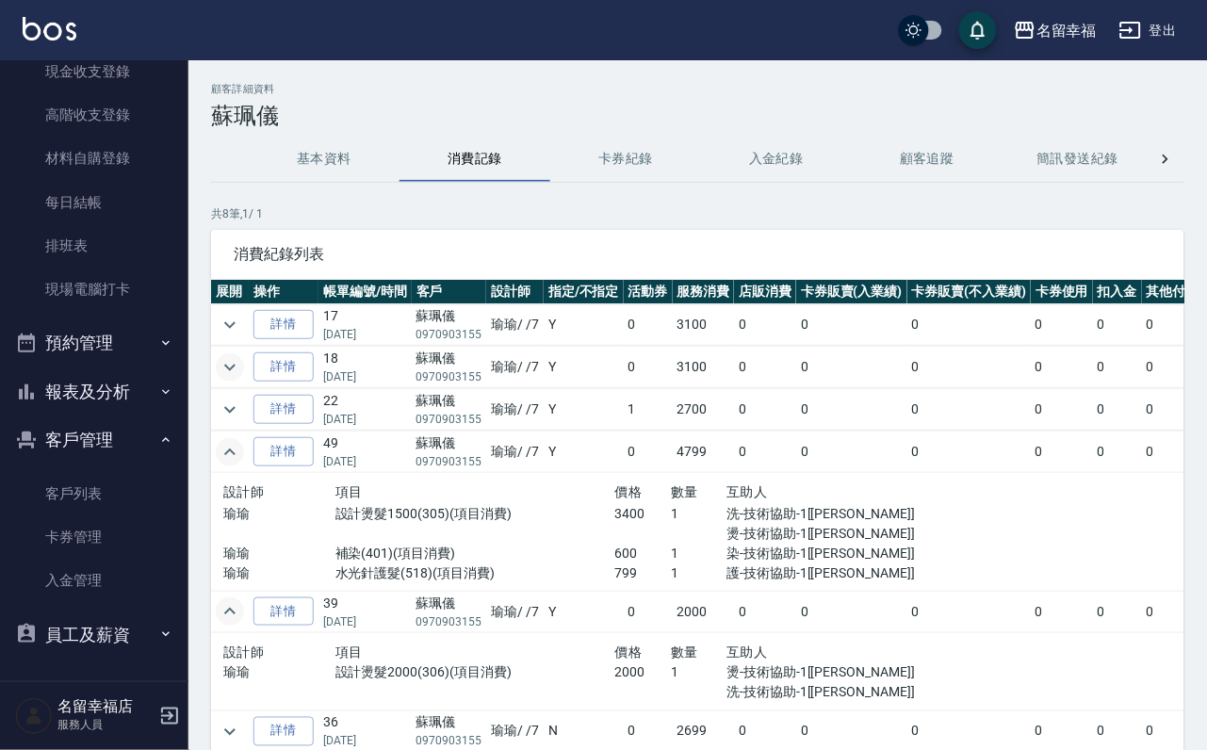
click at [241, 372] on icon "expand row" at bounding box center [230, 367] width 23 height 23
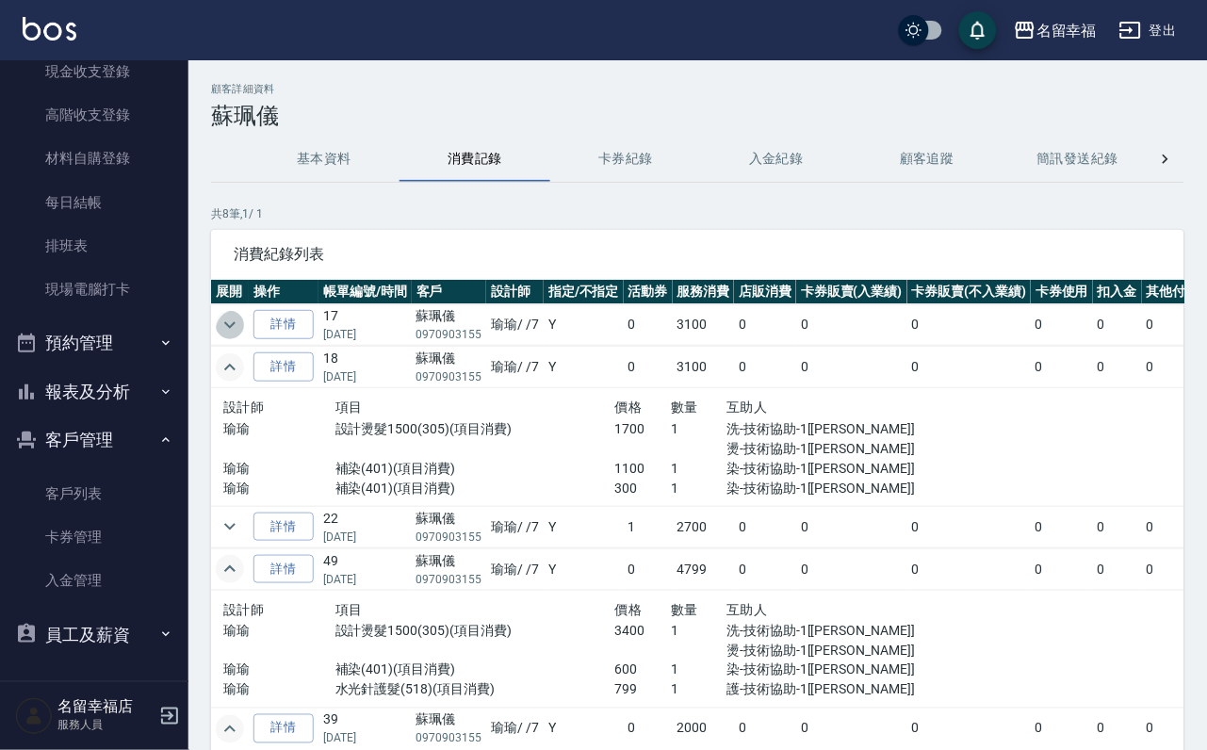
click at [241, 334] on icon "expand row" at bounding box center [230, 325] width 23 height 23
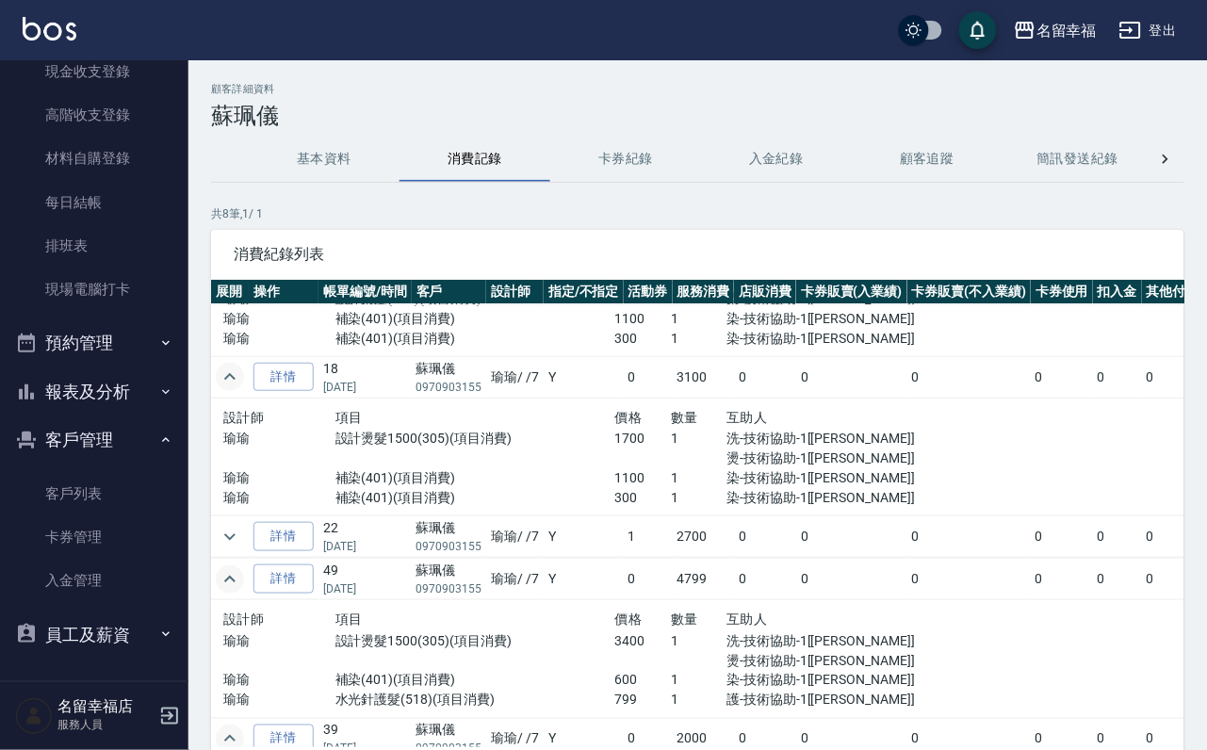
scroll to position [141, 0]
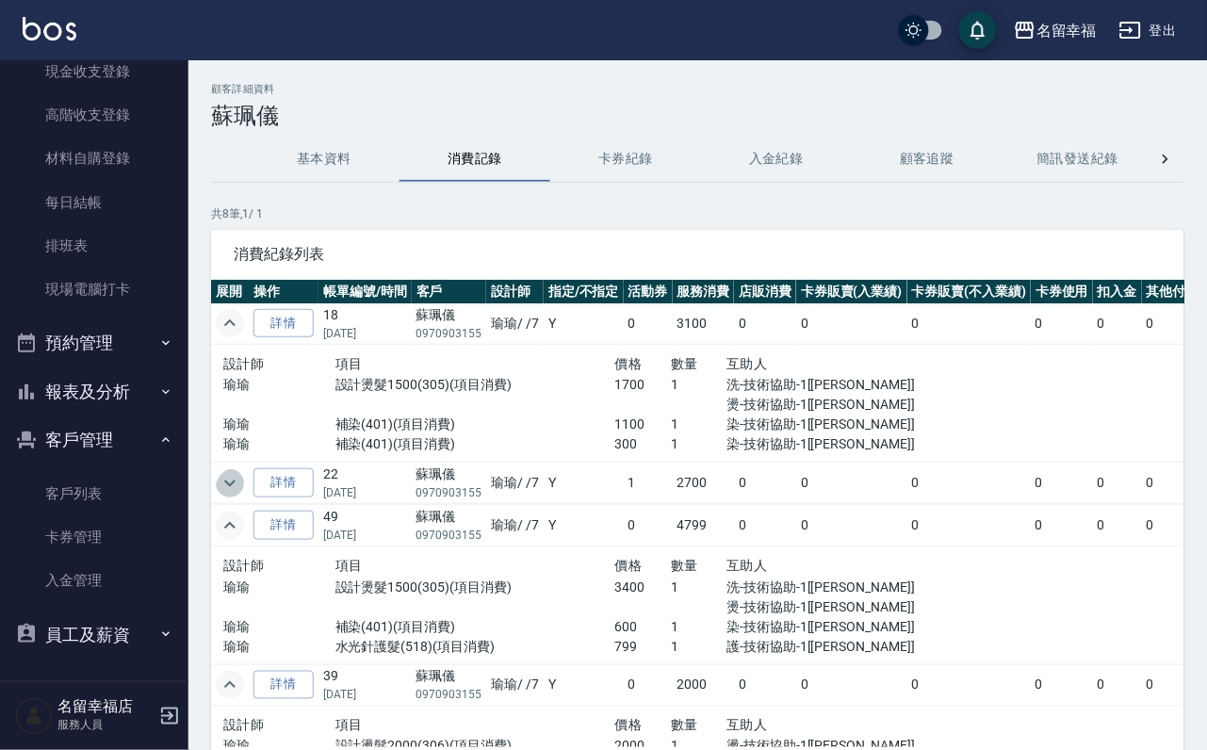
click at [241, 495] on icon "expand row" at bounding box center [230, 483] width 23 height 23
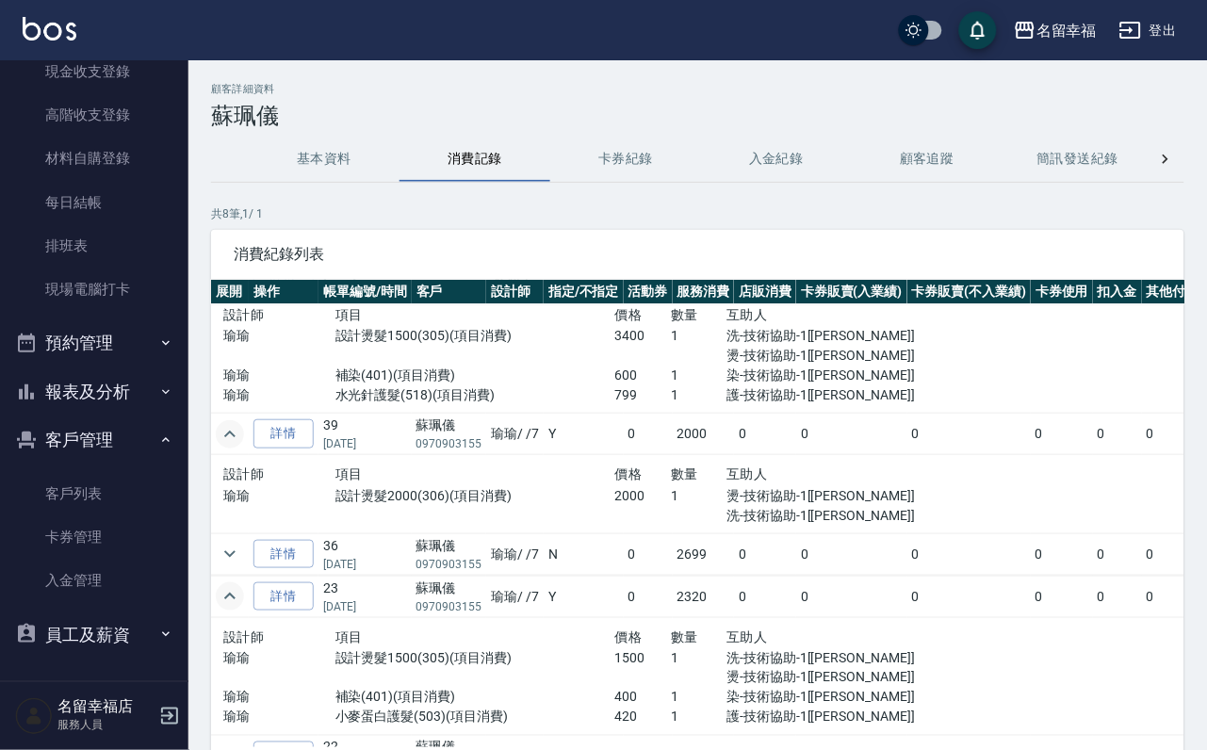
scroll to position [565, 0]
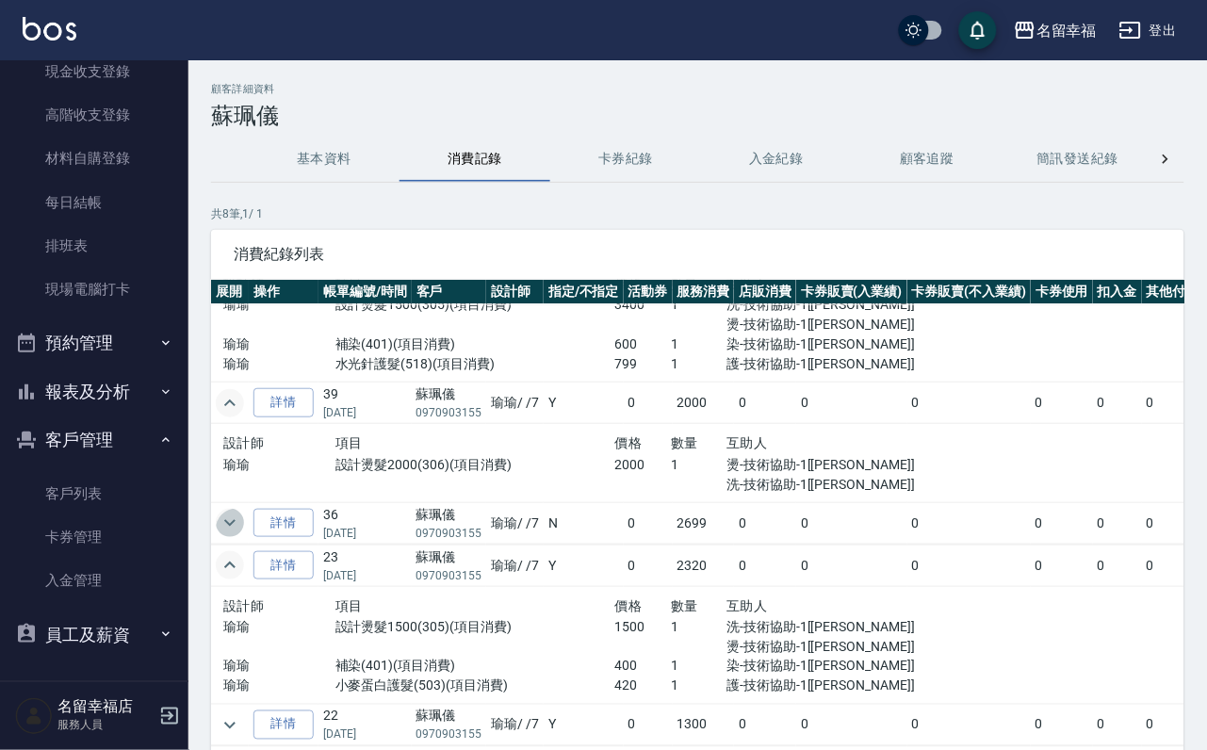
click at [236, 534] on icon "expand row" at bounding box center [230, 523] width 23 height 23
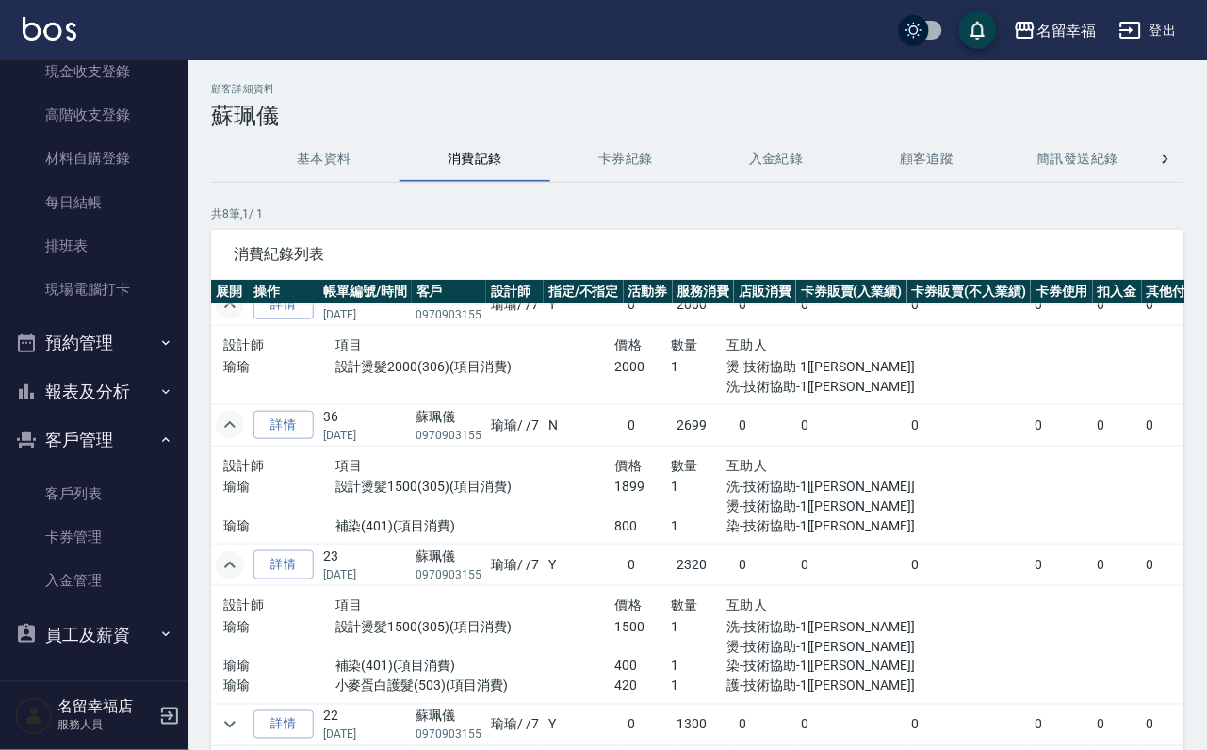
scroll to position [738, 0]
click at [238, 713] on icon "expand row" at bounding box center [230, 724] width 23 height 23
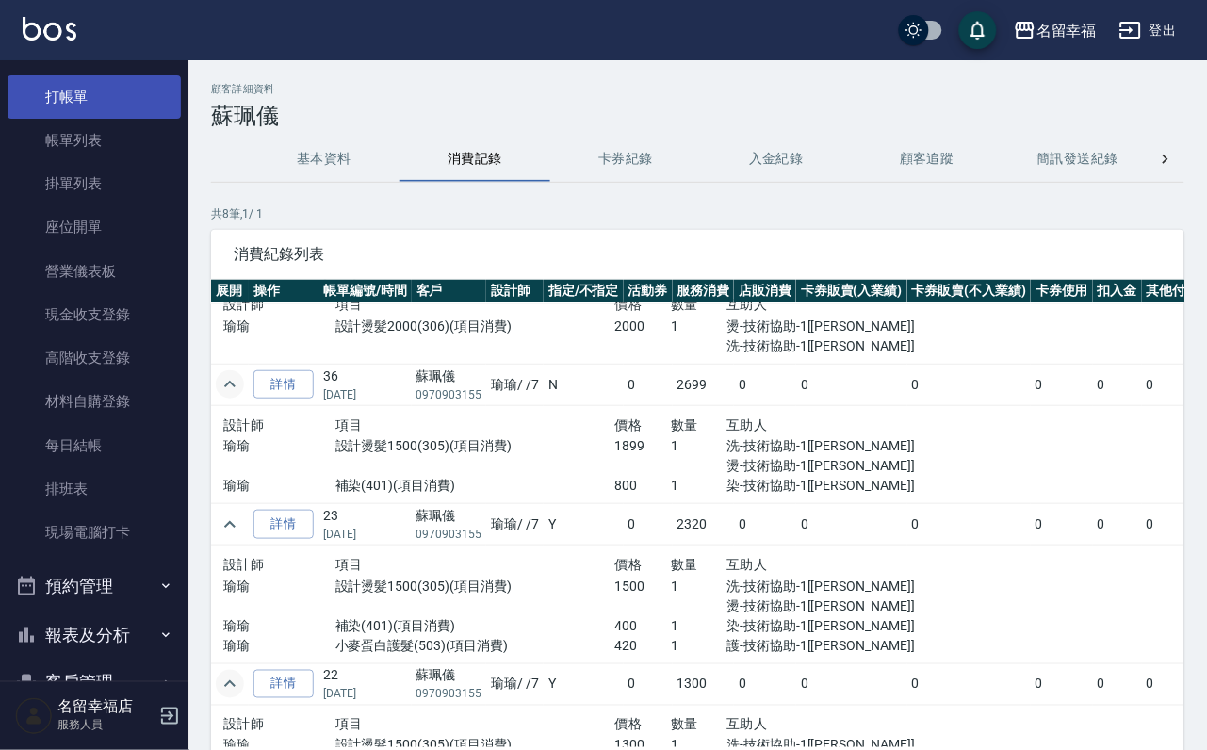
scroll to position [0, 0]
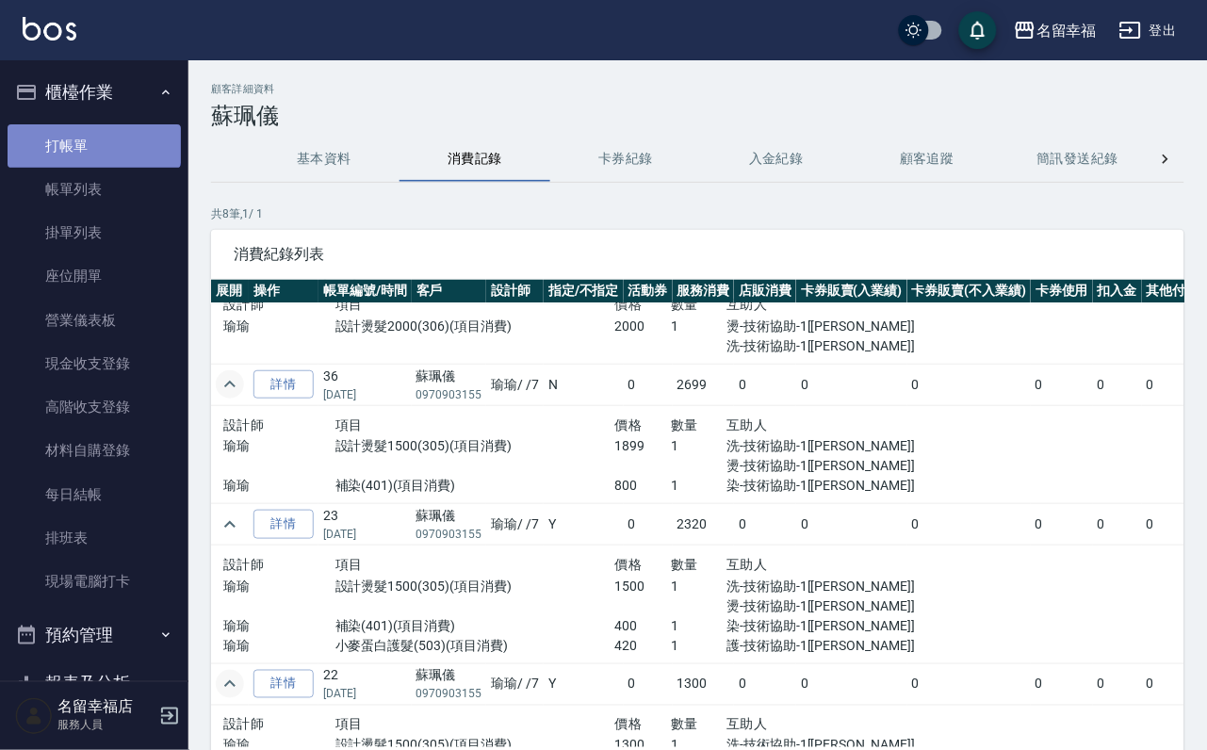
click at [92, 152] on link "打帳單" at bounding box center [94, 145] width 173 height 43
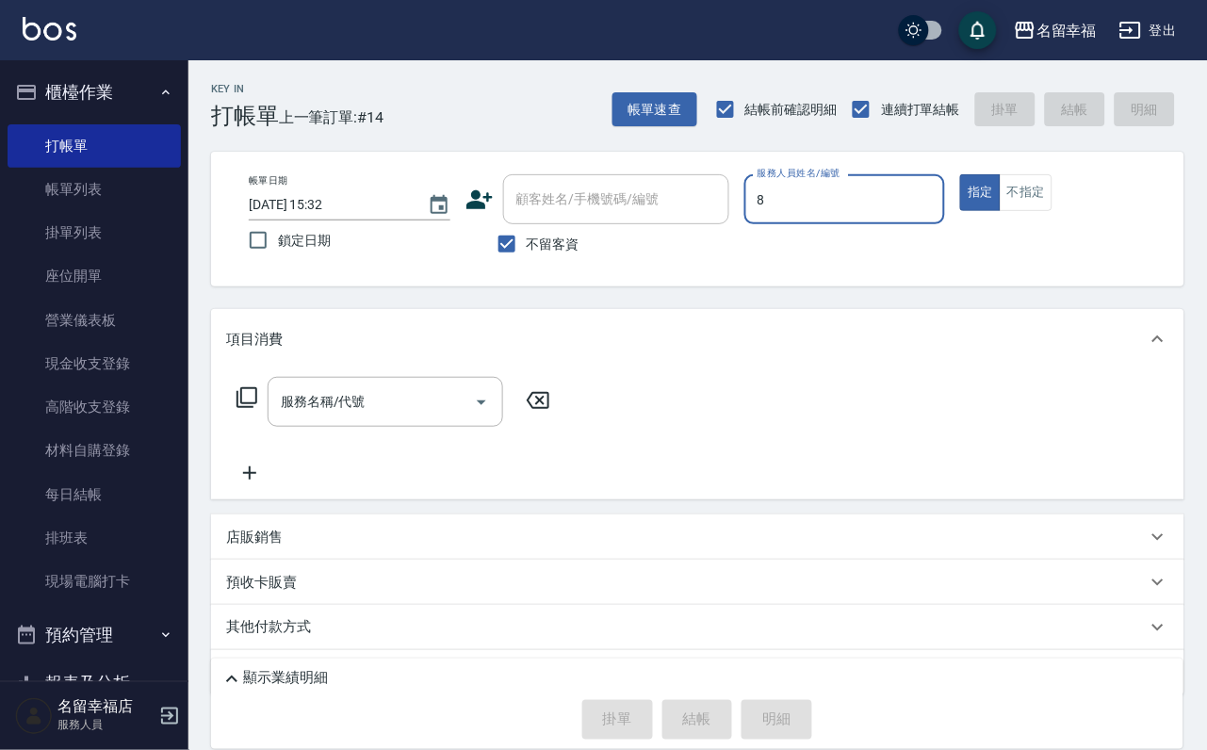
type input "[PERSON_NAME]-8"
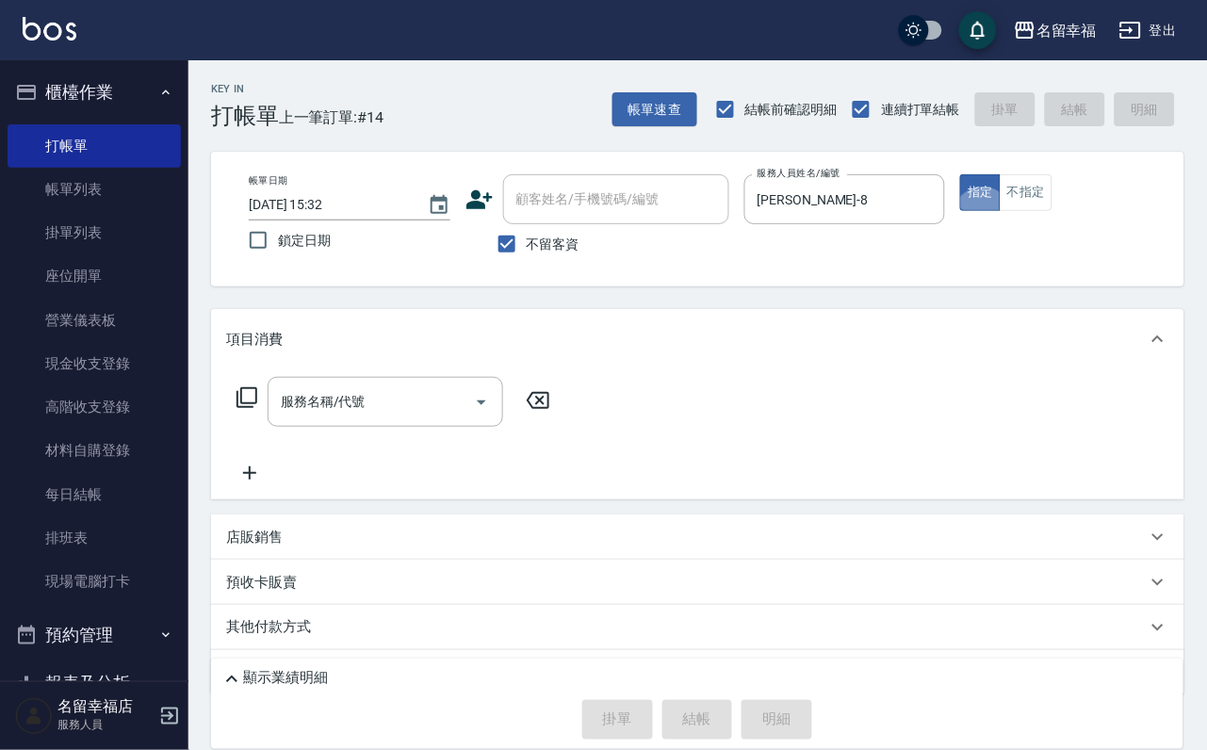
type button "true"
drag, startPoint x: 1114, startPoint y: 207, endPoint x: 1050, endPoint y: 339, distance: 146.6
click at [1052, 210] on button "不指定" at bounding box center [1026, 192] width 53 height 37
click at [416, 418] on input "服務名稱/代號" at bounding box center [371, 401] width 190 height 33
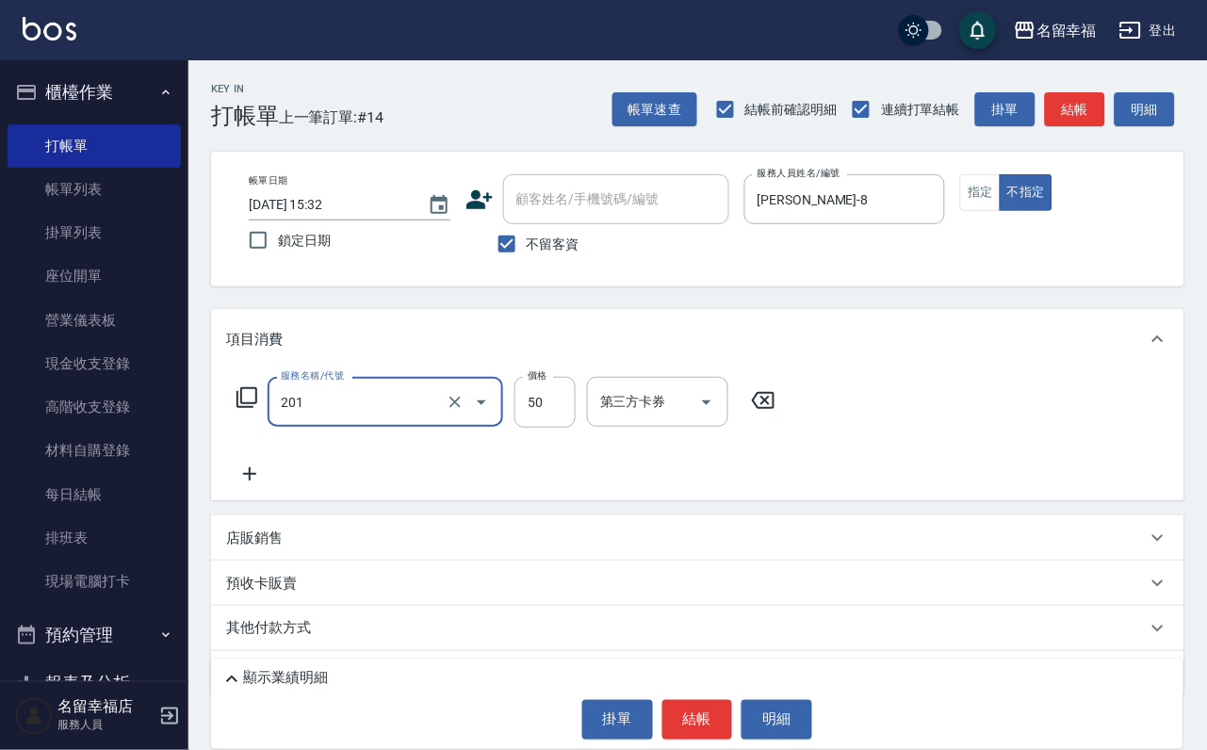
type input "剪瀏海(201)"
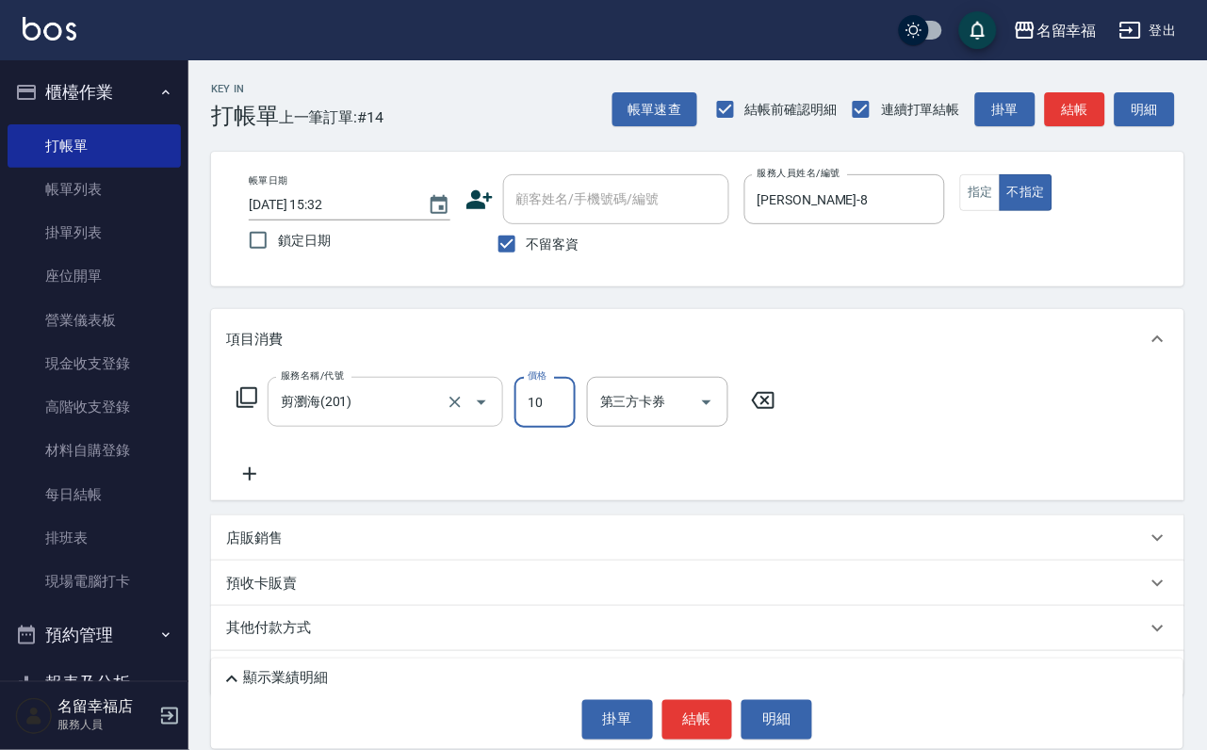
type input "100"
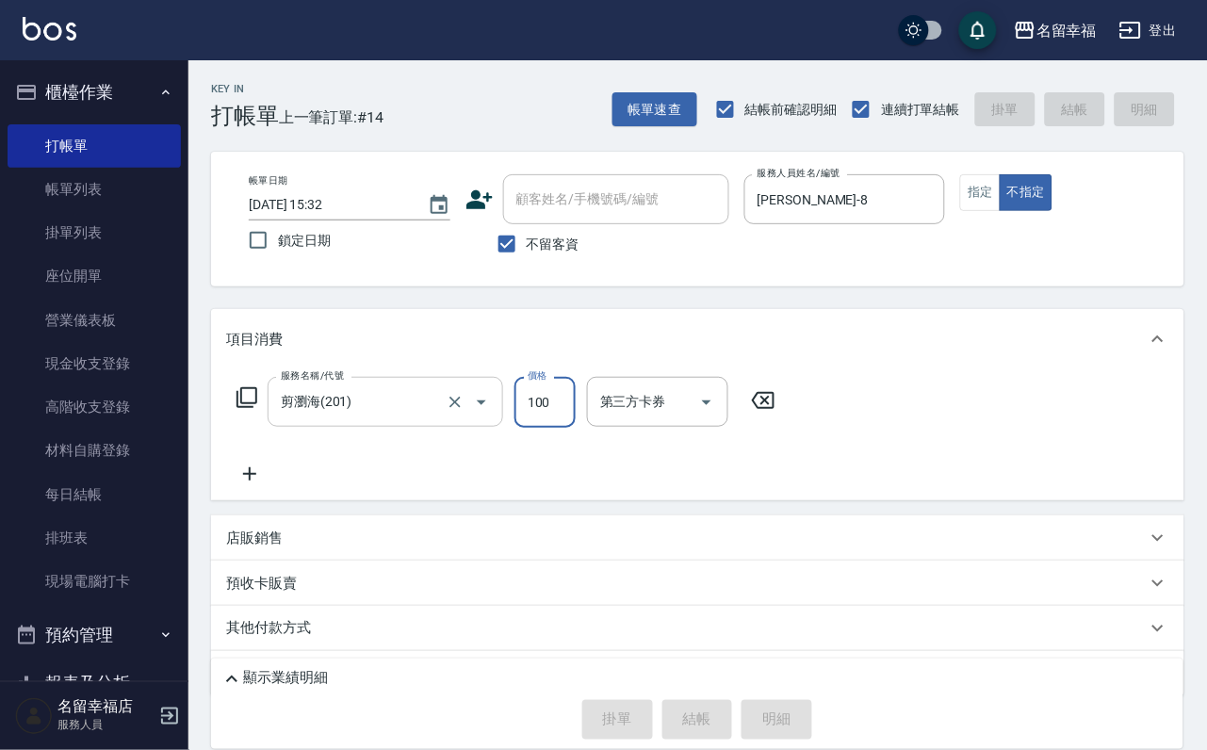
type input "[DATE] 15:41"
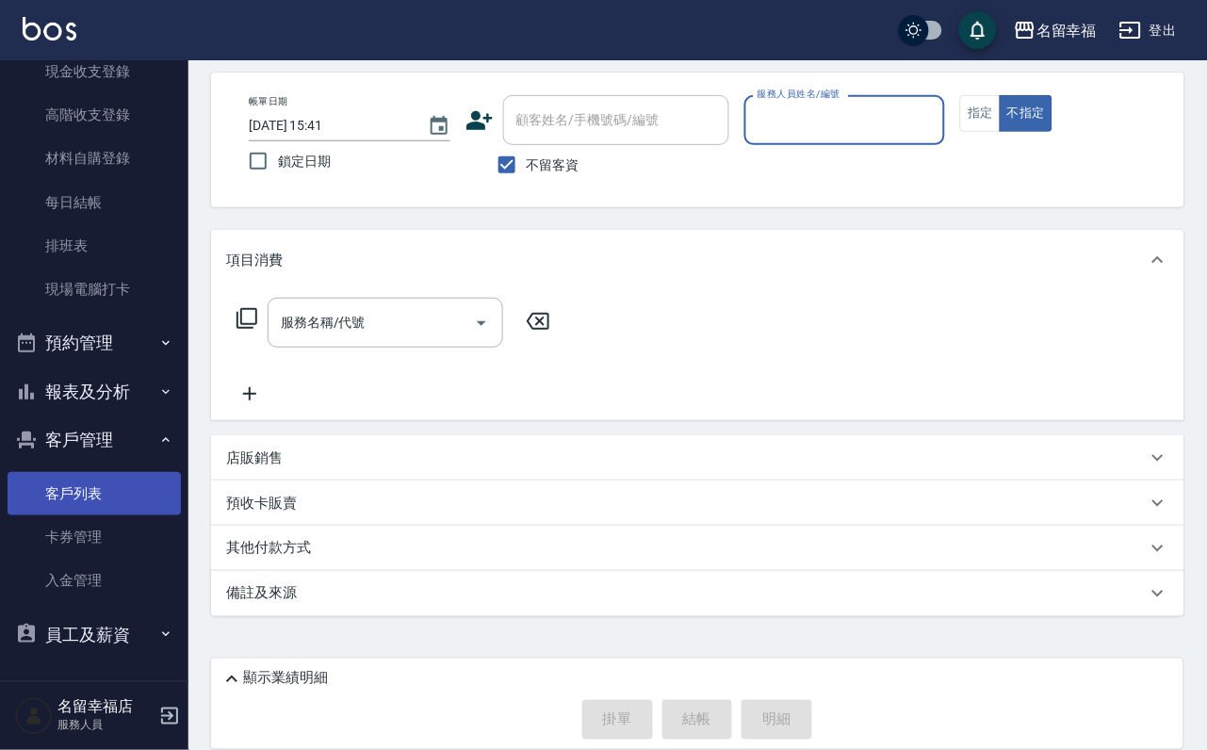
scroll to position [112, 0]
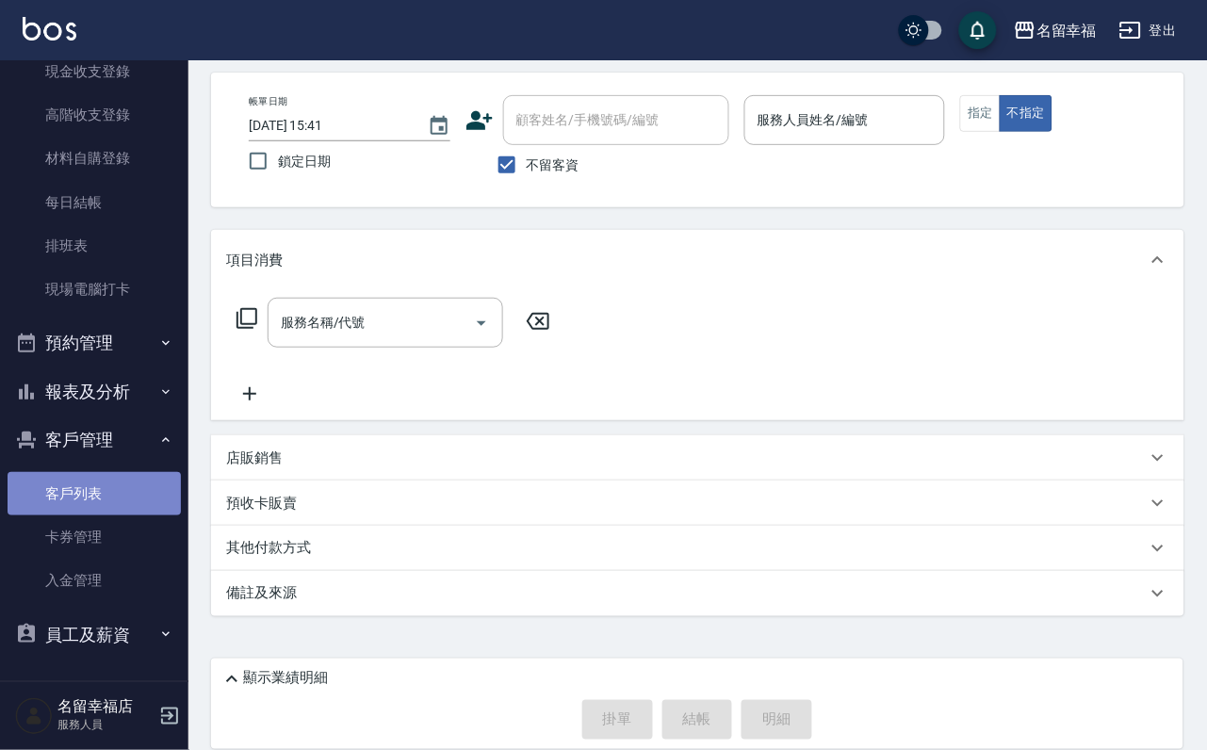
click at [130, 473] on link "客戶列表" at bounding box center [94, 493] width 173 height 43
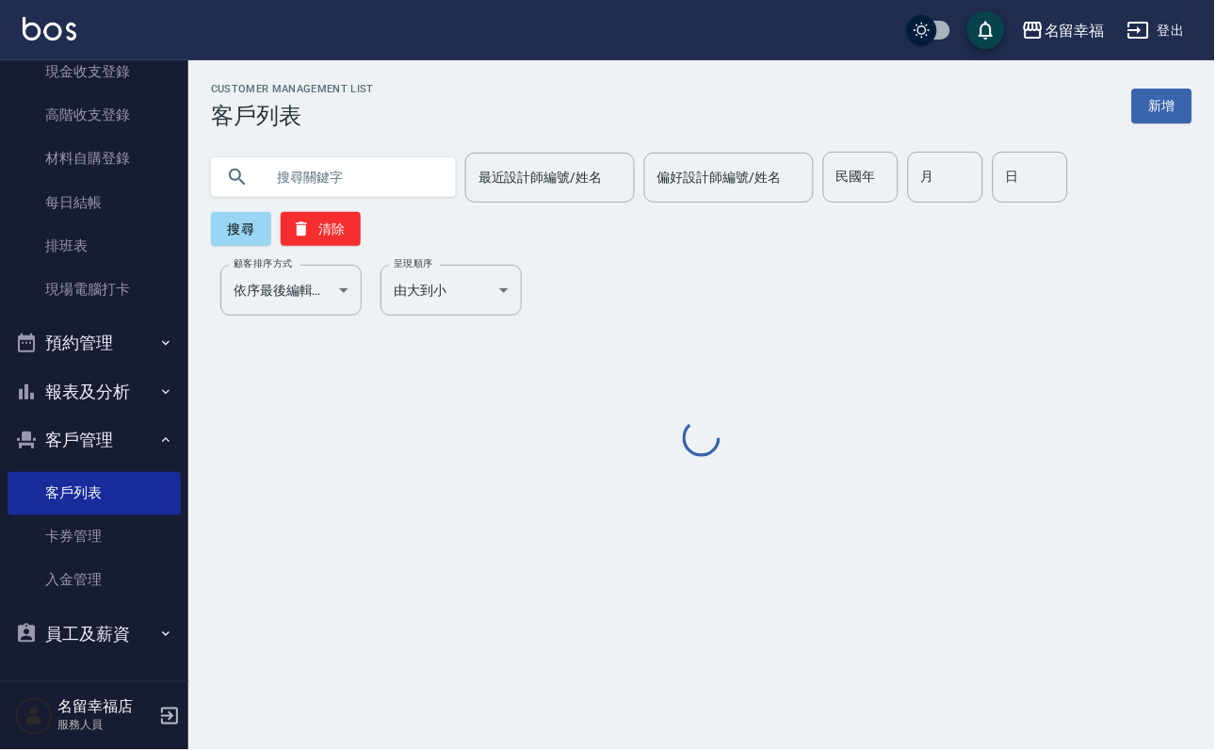
click at [385, 165] on input "text" at bounding box center [352, 177] width 177 height 51
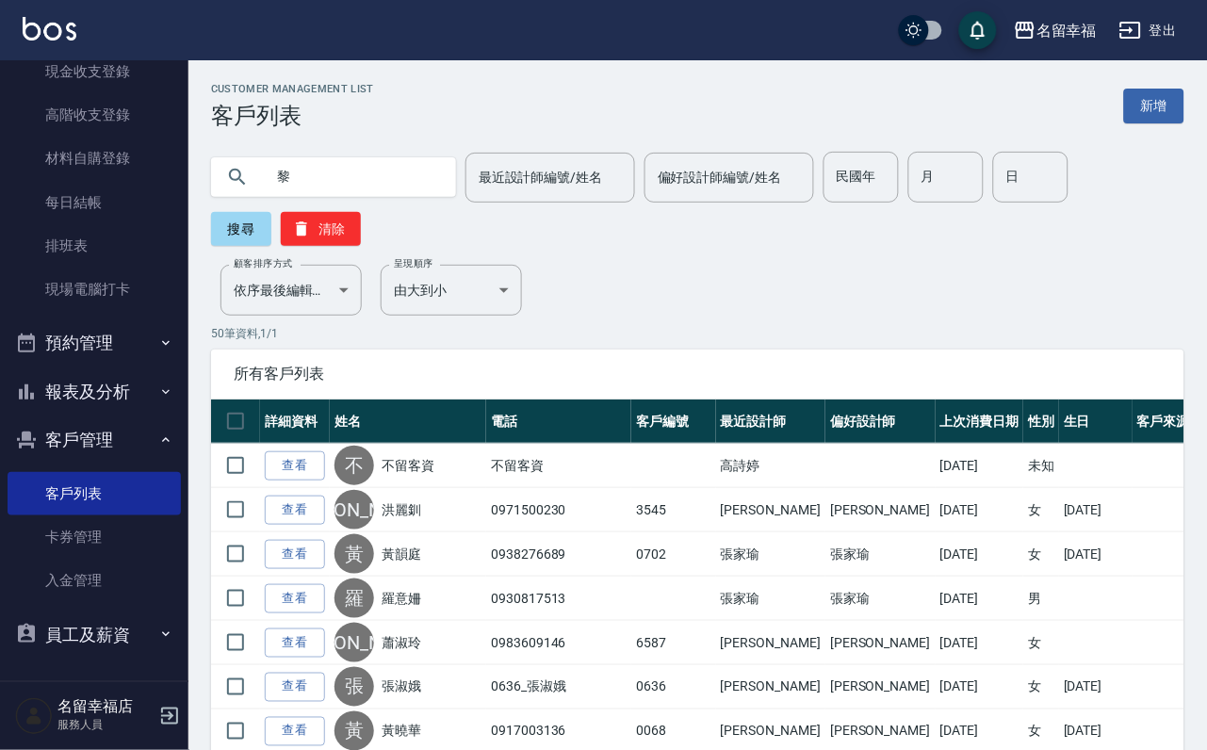
type input "黎"
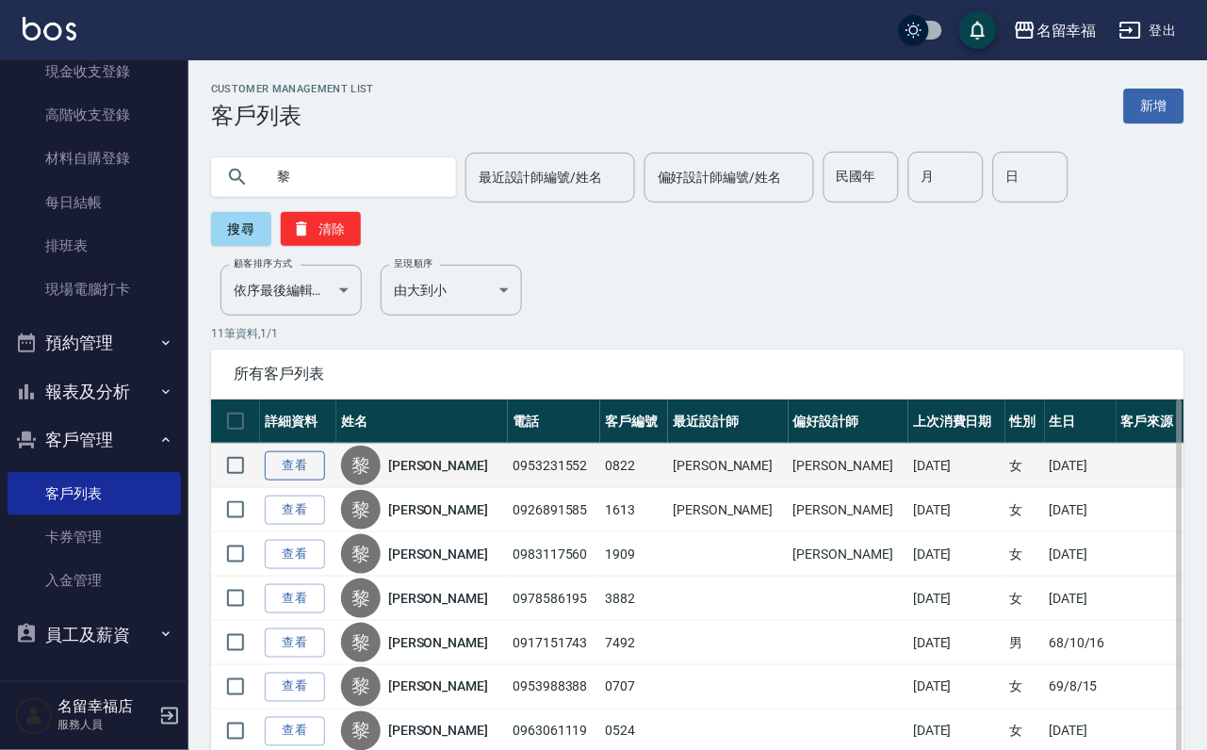
click at [310, 481] on link "查看" at bounding box center [295, 465] width 60 height 29
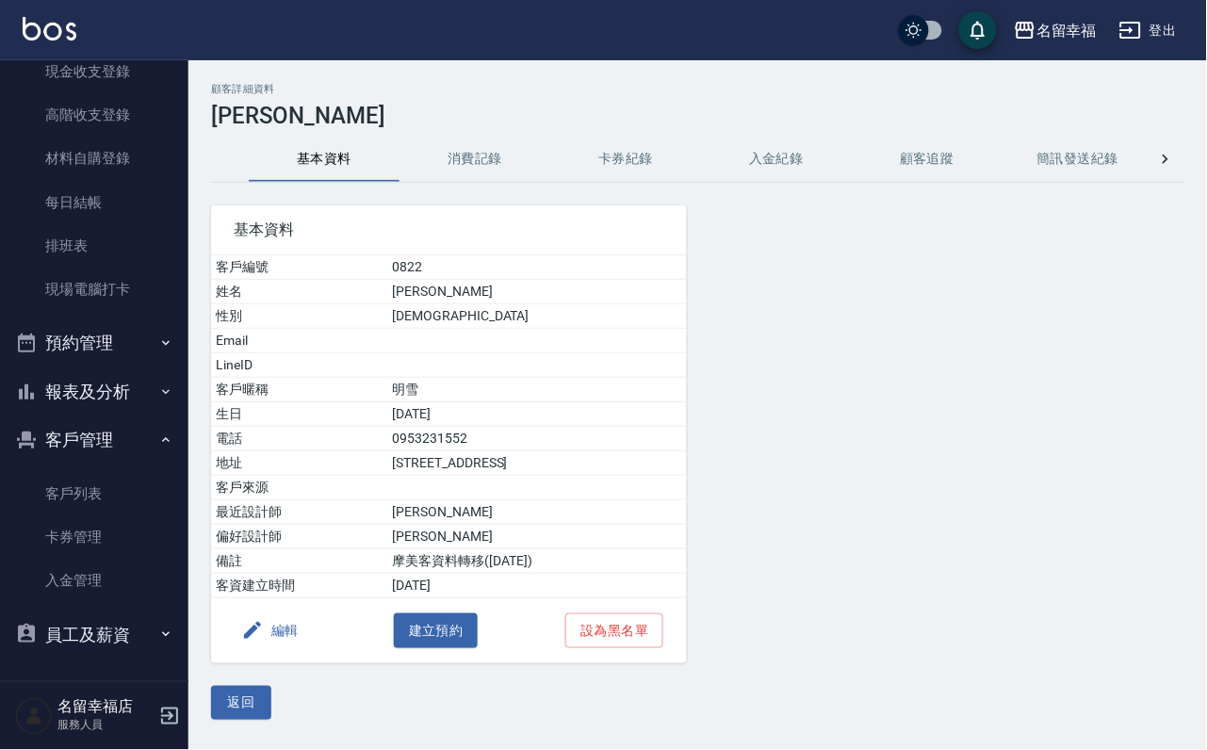
click at [477, 165] on button "消費記錄" at bounding box center [474, 159] width 151 height 45
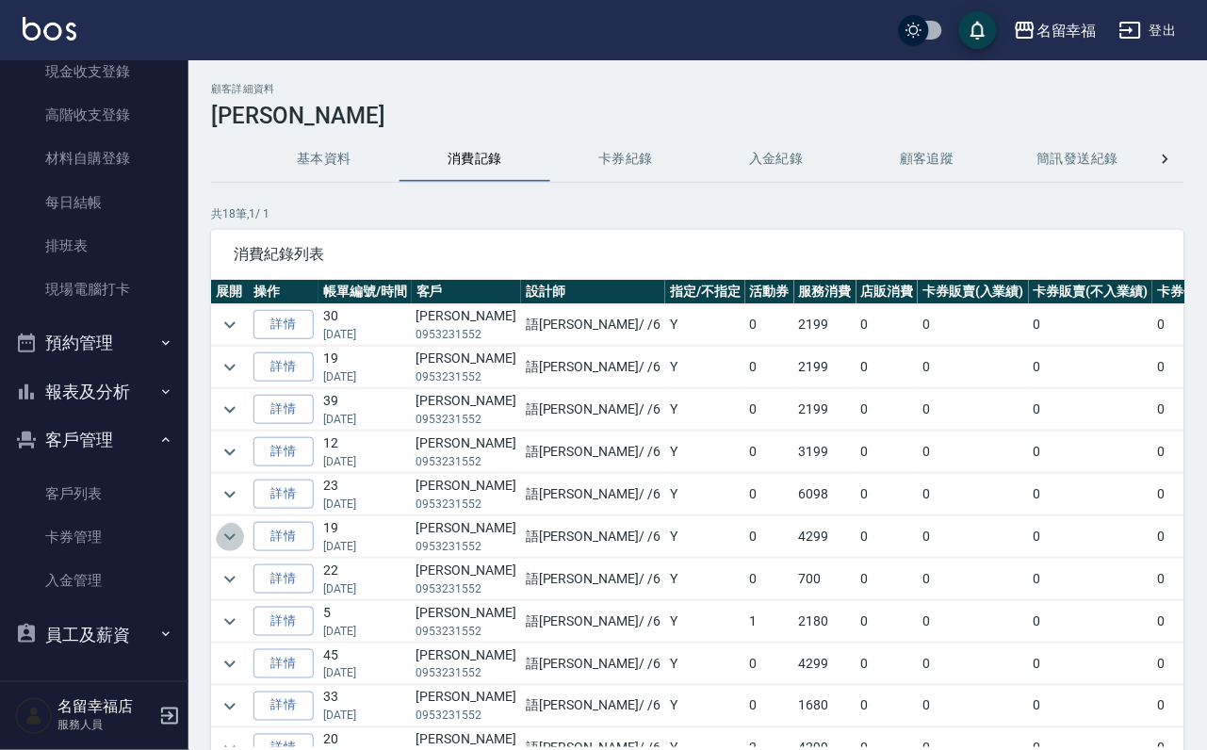
click at [234, 548] on icon "expand row" at bounding box center [230, 537] width 23 height 23
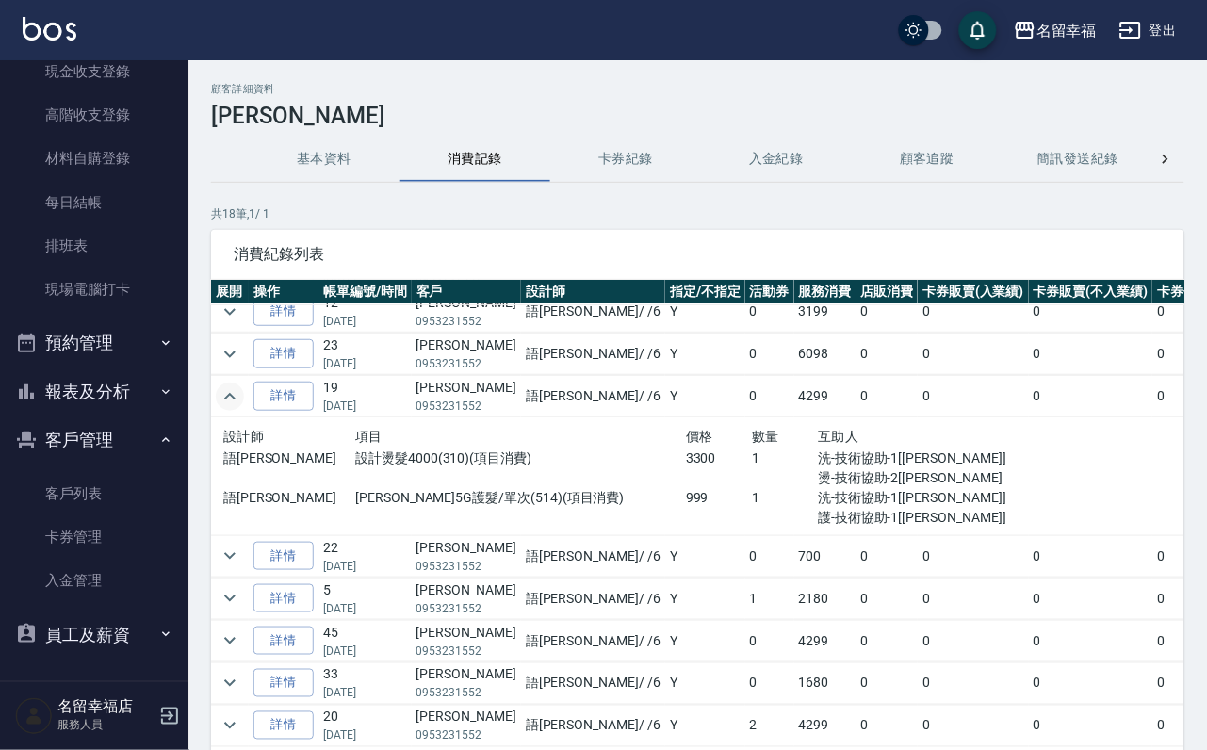
scroll to position [141, 0]
click at [237, 407] on icon "expand row" at bounding box center [230, 395] width 23 height 23
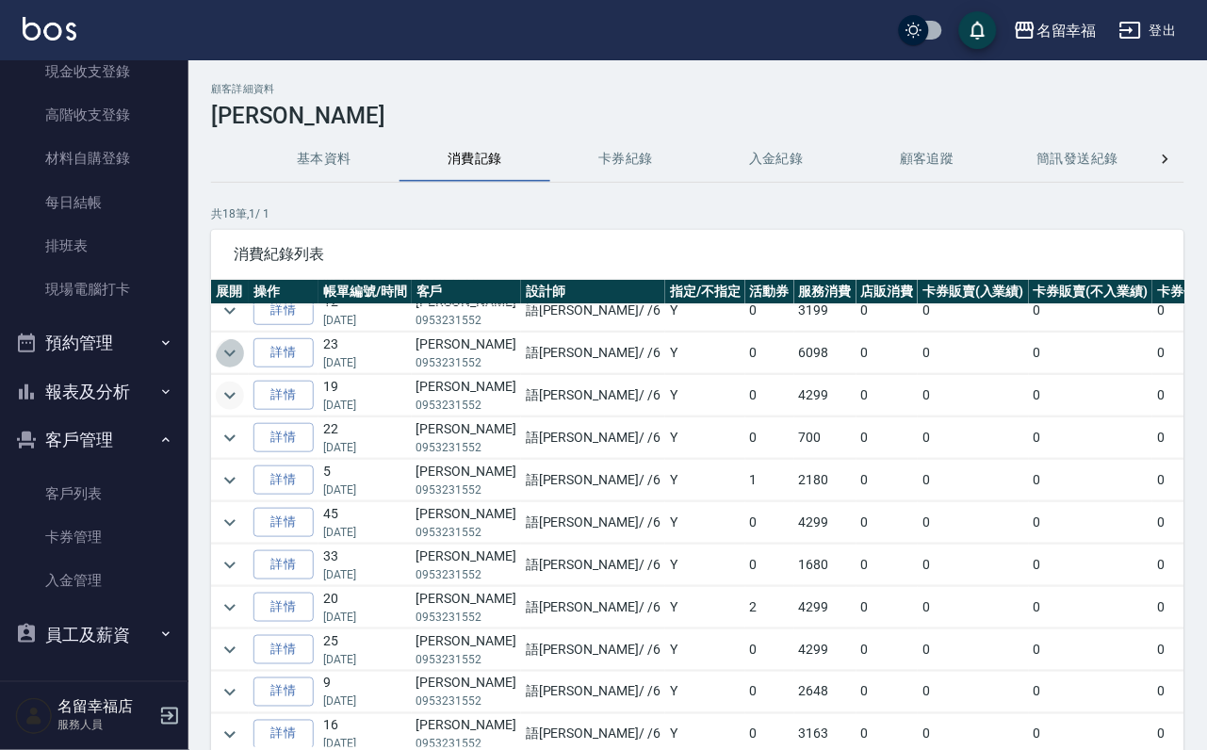
click at [219, 365] on icon "expand row" at bounding box center [230, 353] width 23 height 23
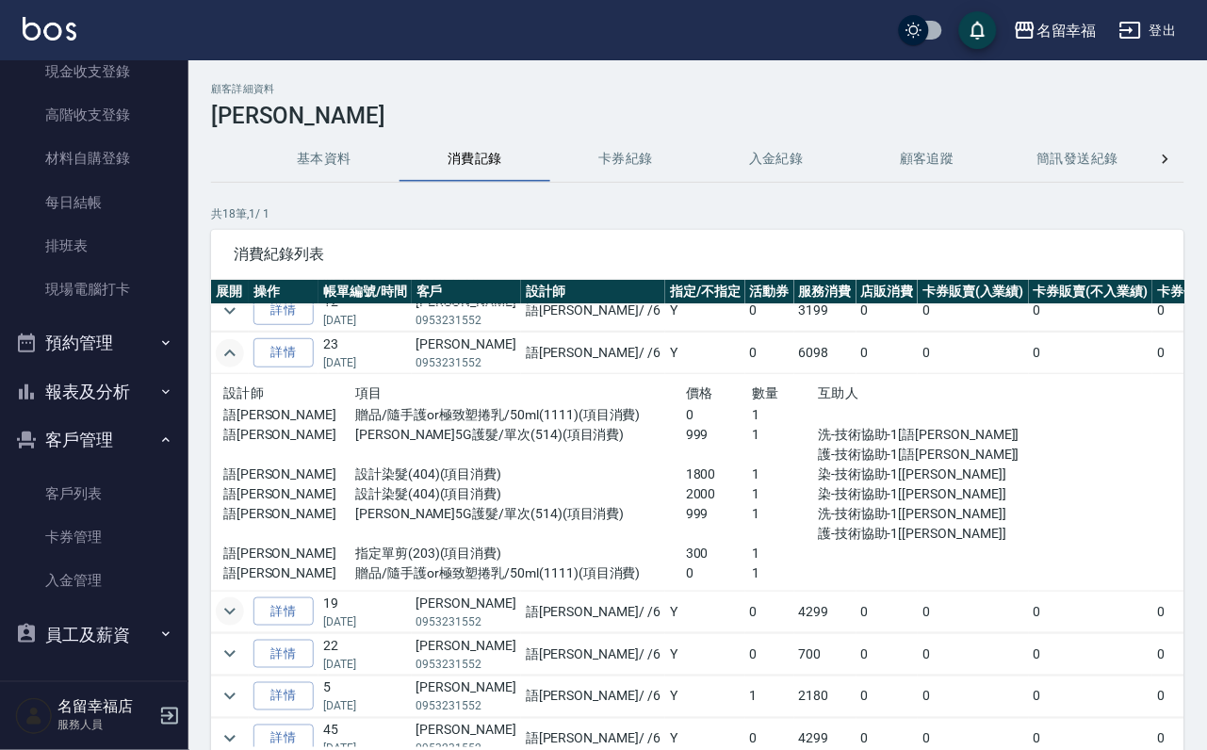
click at [220, 365] on icon "expand row" at bounding box center [230, 353] width 23 height 23
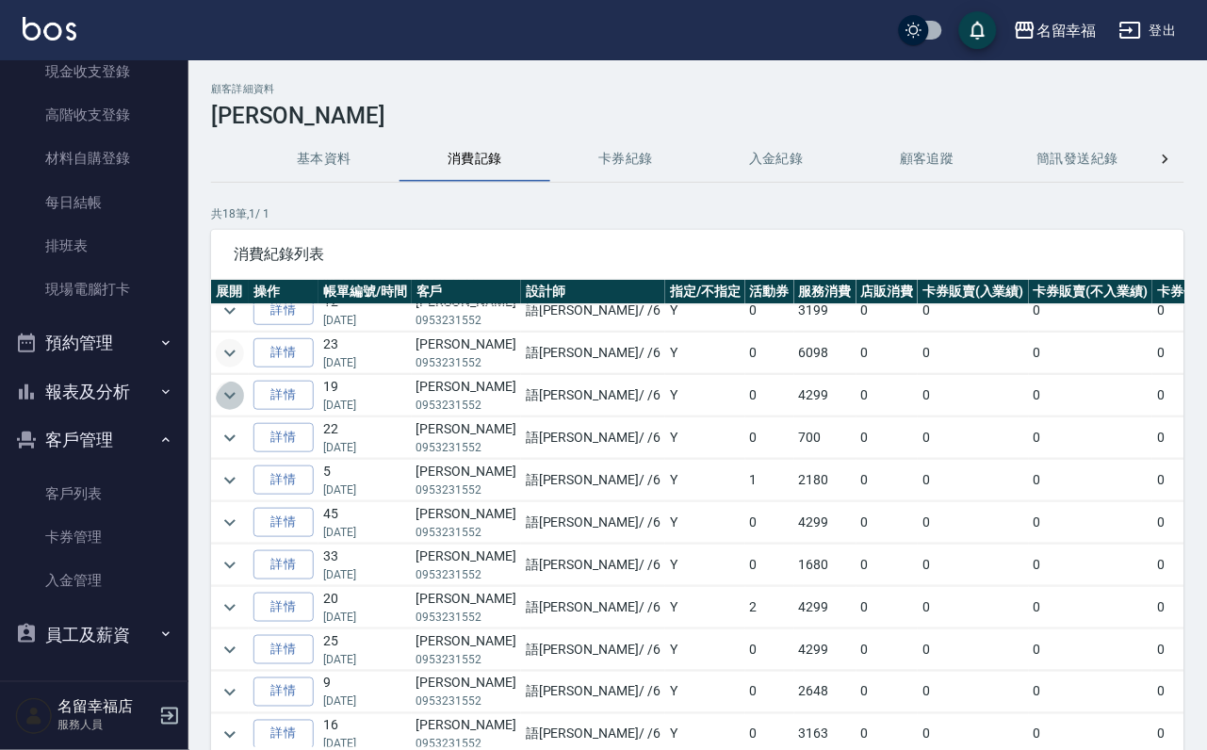
click at [241, 407] on icon "expand row" at bounding box center [230, 395] width 23 height 23
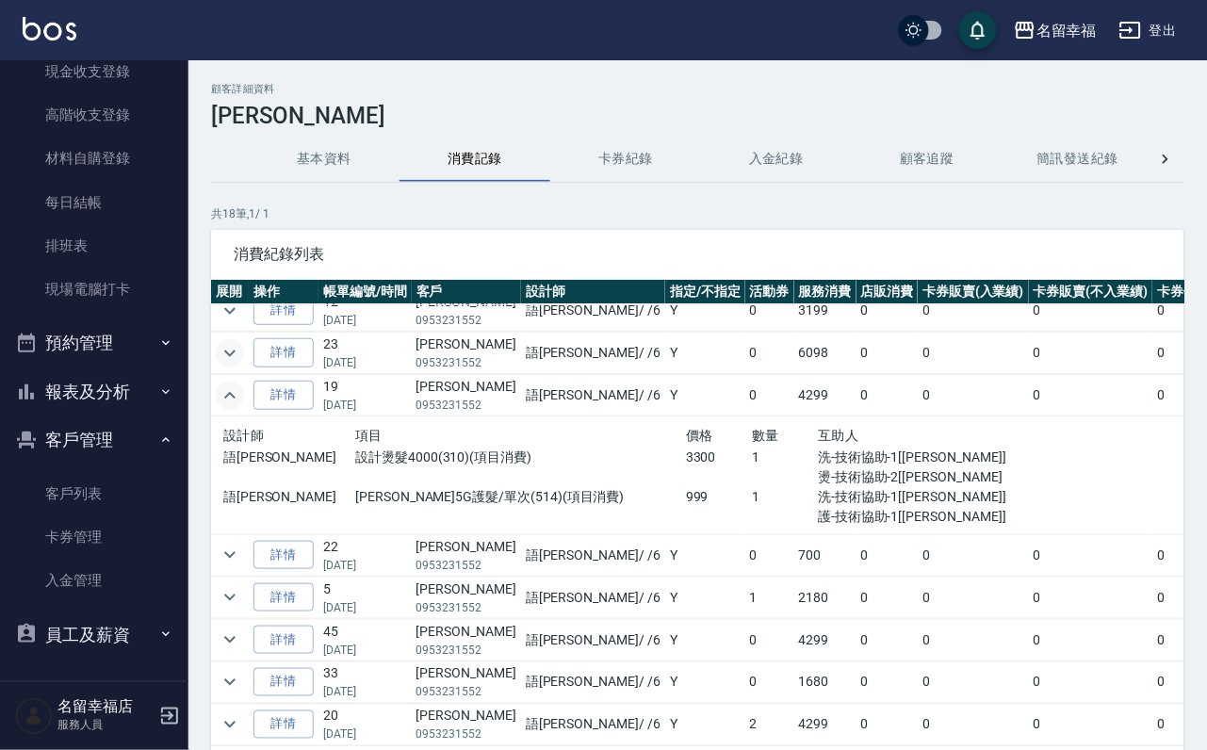
click at [241, 407] on icon "expand row" at bounding box center [230, 395] width 23 height 23
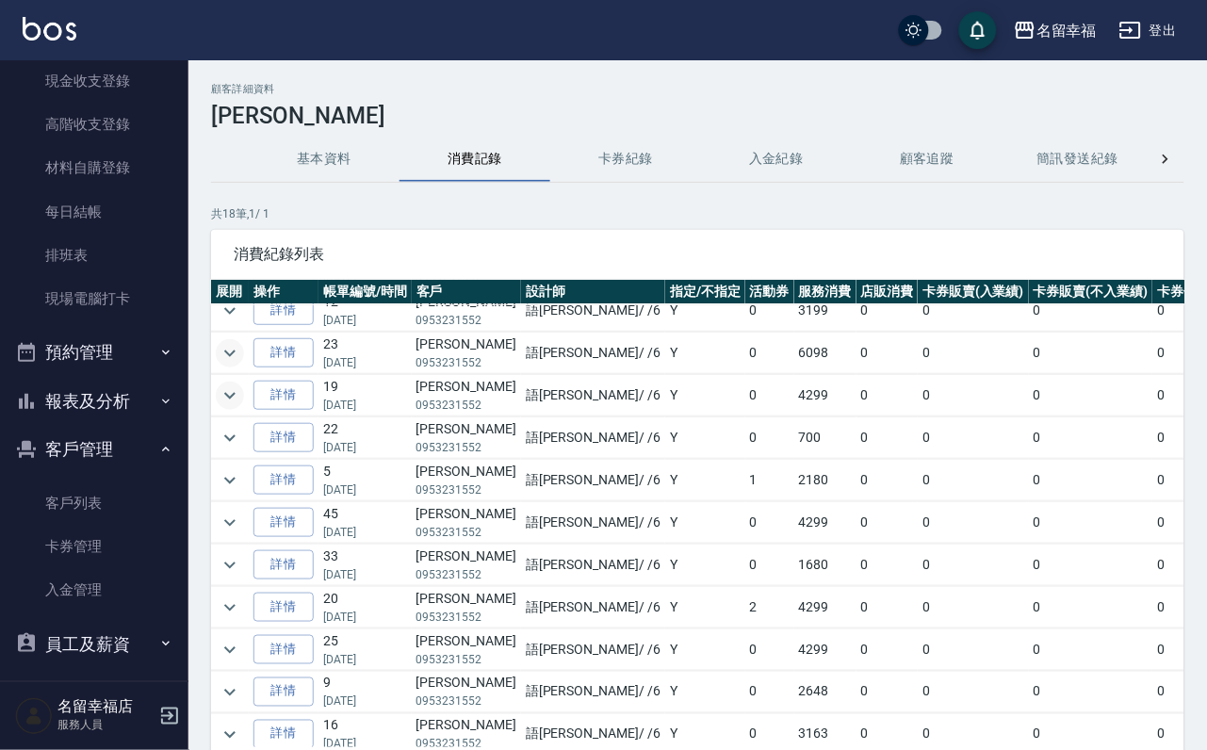
scroll to position [0, 0]
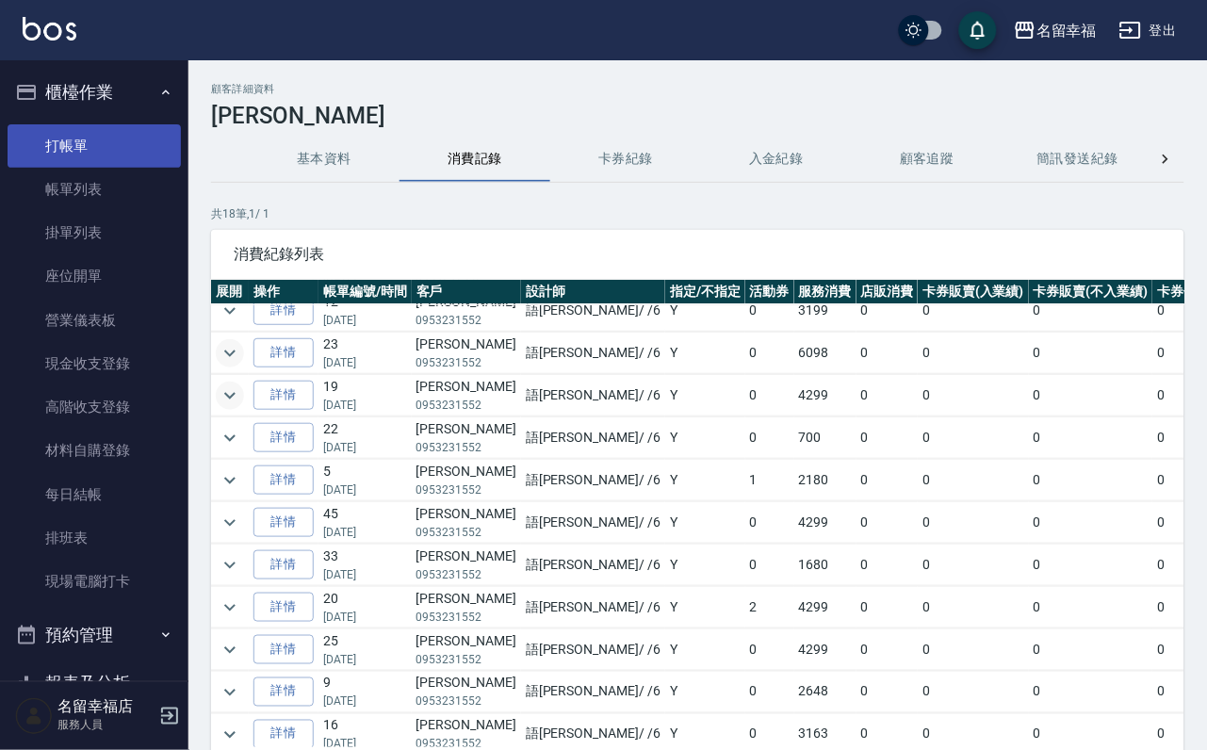
click at [49, 158] on link "打帳單" at bounding box center [94, 145] width 173 height 43
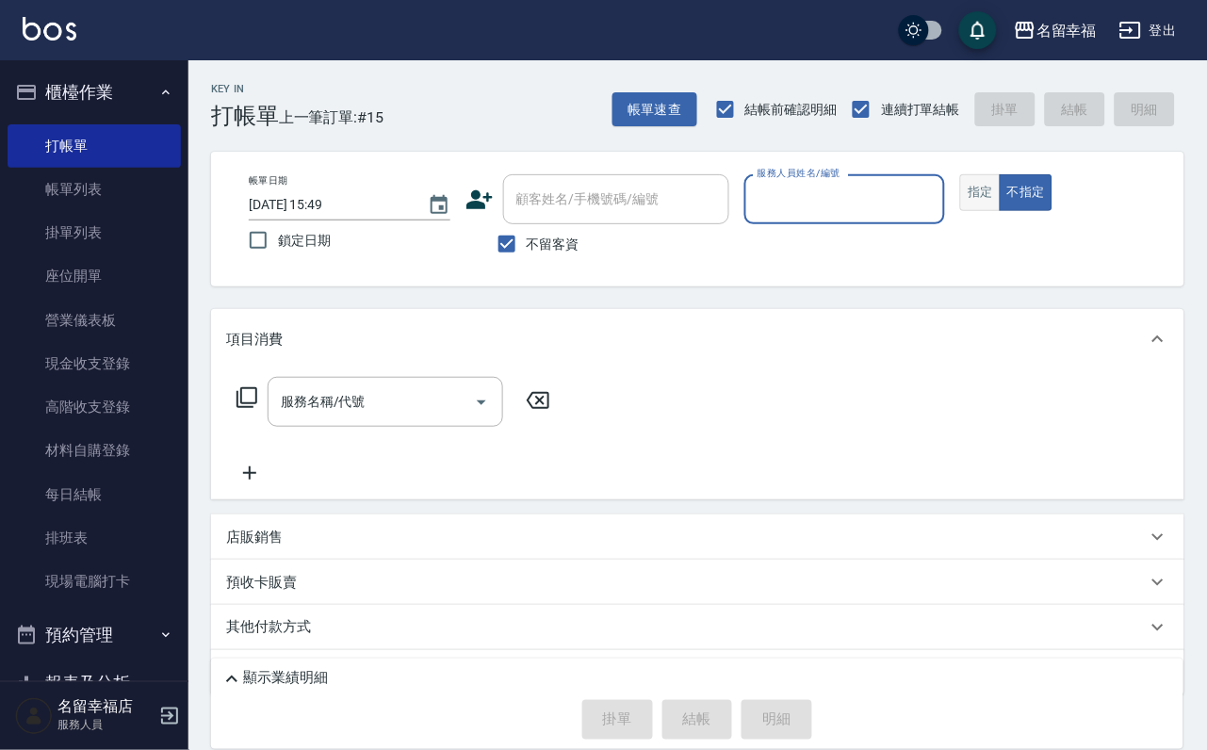
click at [1001, 204] on button "指定" at bounding box center [980, 192] width 41 height 37
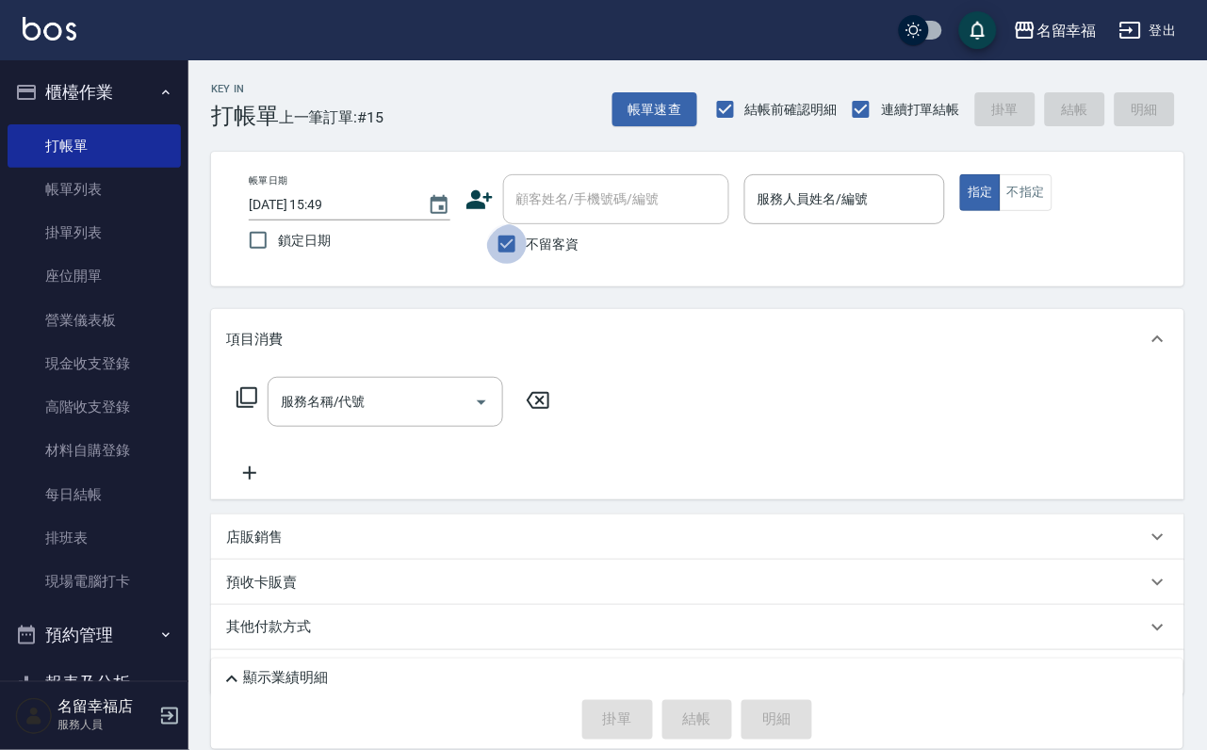
click at [506, 262] on input "不留客資" at bounding box center [507, 244] width 40 height 40
drag, startPoint x: 508, startPoint y: 259, endPoint x: 530, endPoint y: 238, distance: 30.7
click at [507, 259] on input "不留客資" at bounding box center [507, 244] width 40 height 40
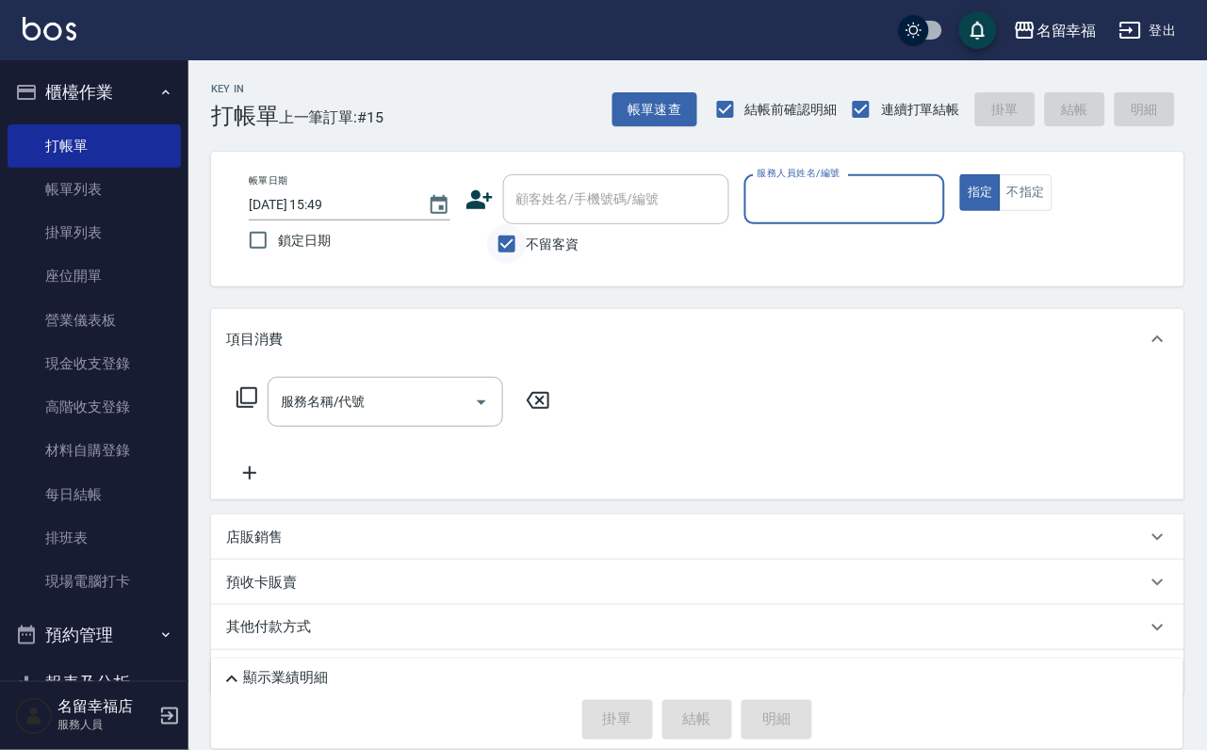
click at [498, 249] on input "不留客資" at bounding box center [507, 244] width 40 height 40
checkbox input "false"
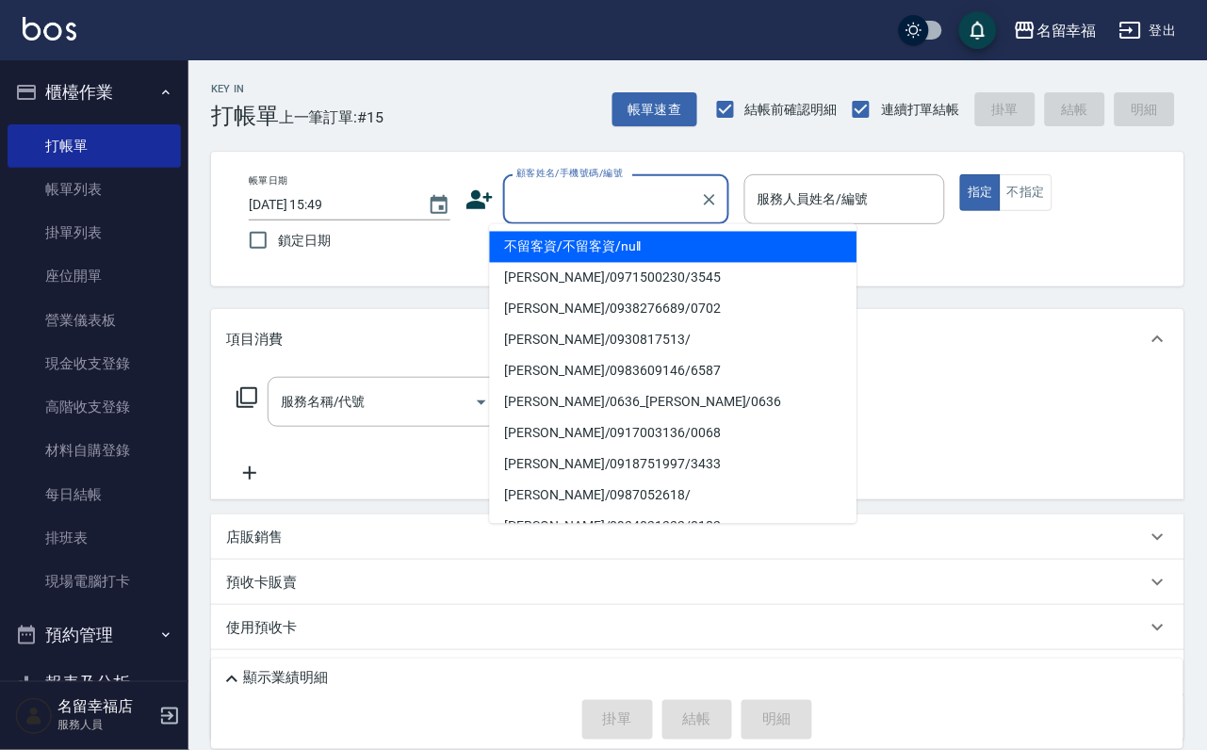
click at [531, 214] on input "顧客姓名/手機號碼/編號" at bounding box center [602, 199] width 181 height 33
click at [533, 246] on li "[PERSON_NAME]/0953231552/0822" at bounding box center [673, 247] width 367 height 31
type input "[PERSON_NAME]/0953231552/0822"
type input "語[PERSON_NAME]-6"
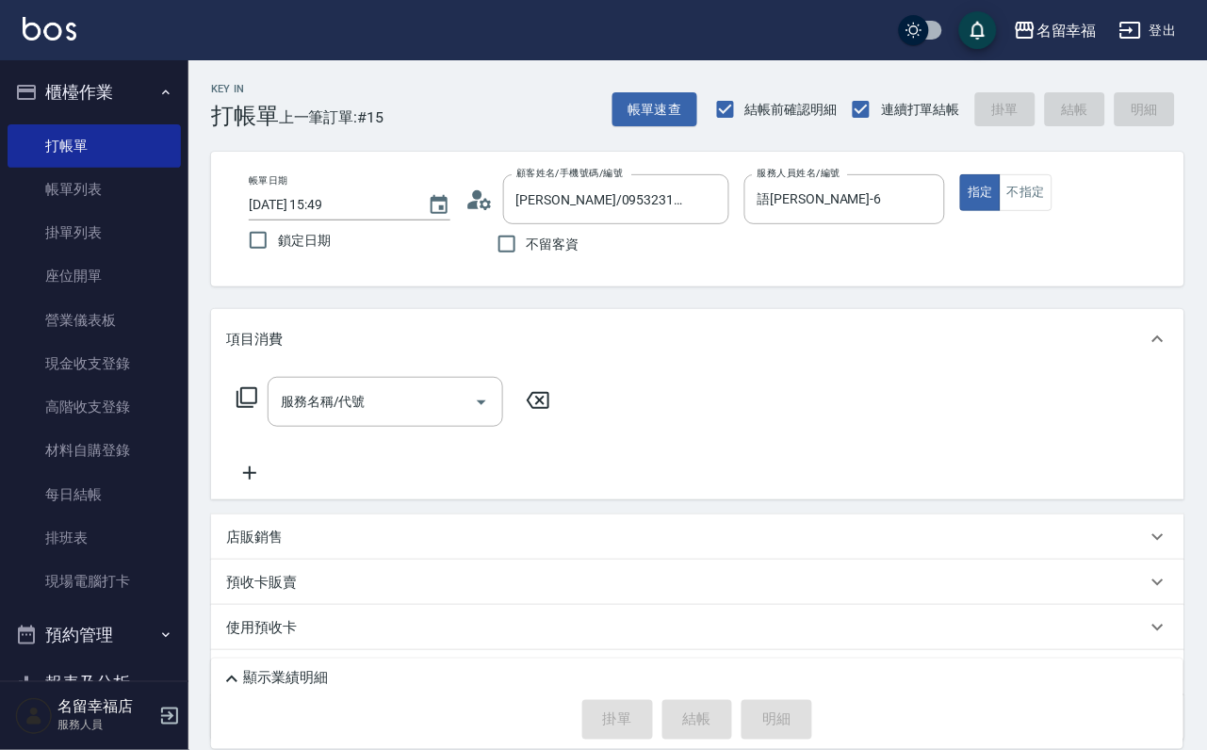
click at [258, 409] on icon at bounding box center [247, 397] width 23 height 23
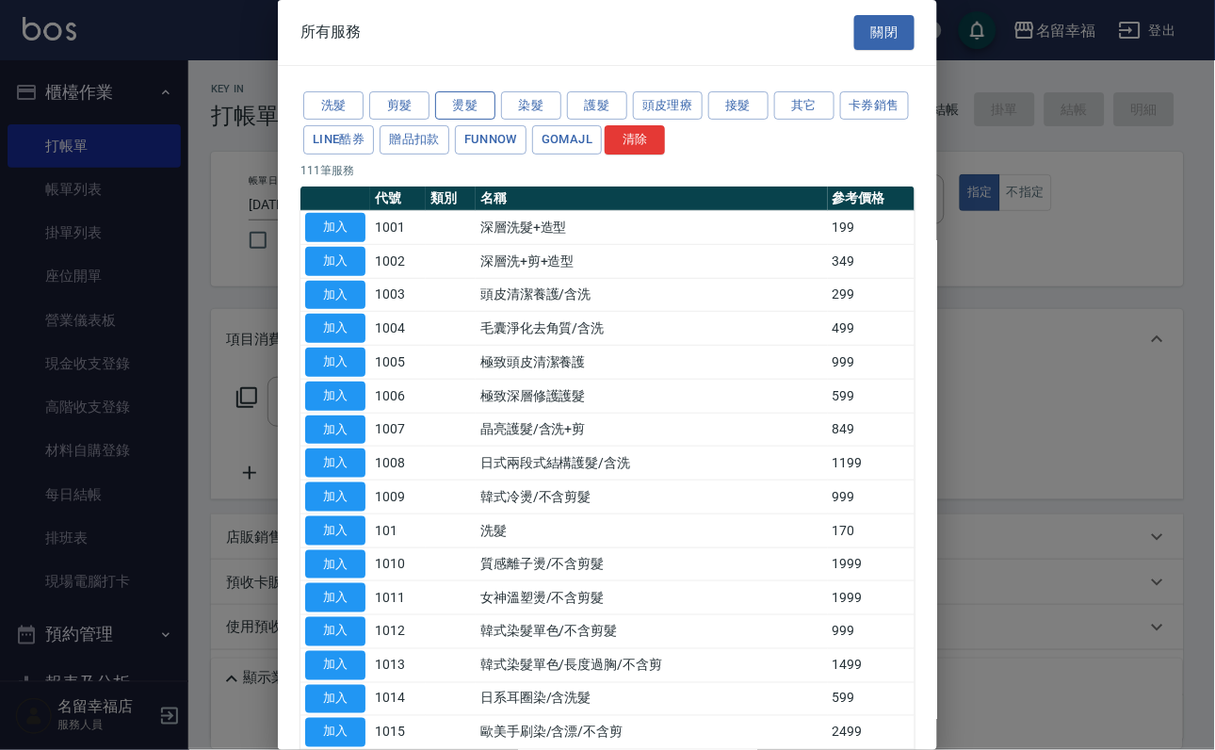
click at [459, 110] on button "燙髮" at bounding box center [465, 105] width 60 height 29
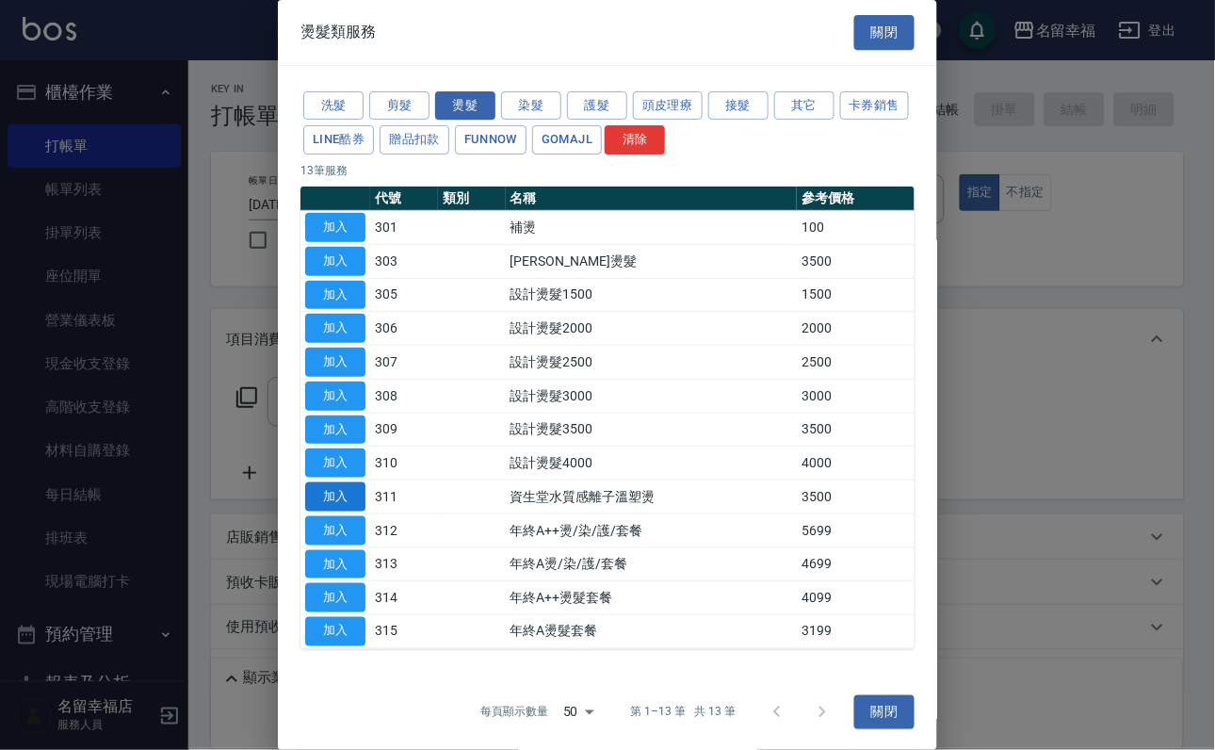
click at [322, 512] on button "加入" at bounding box center [335, 496] width 60 height 29
type input "資生堂水質感離子溫塑燙(311)"
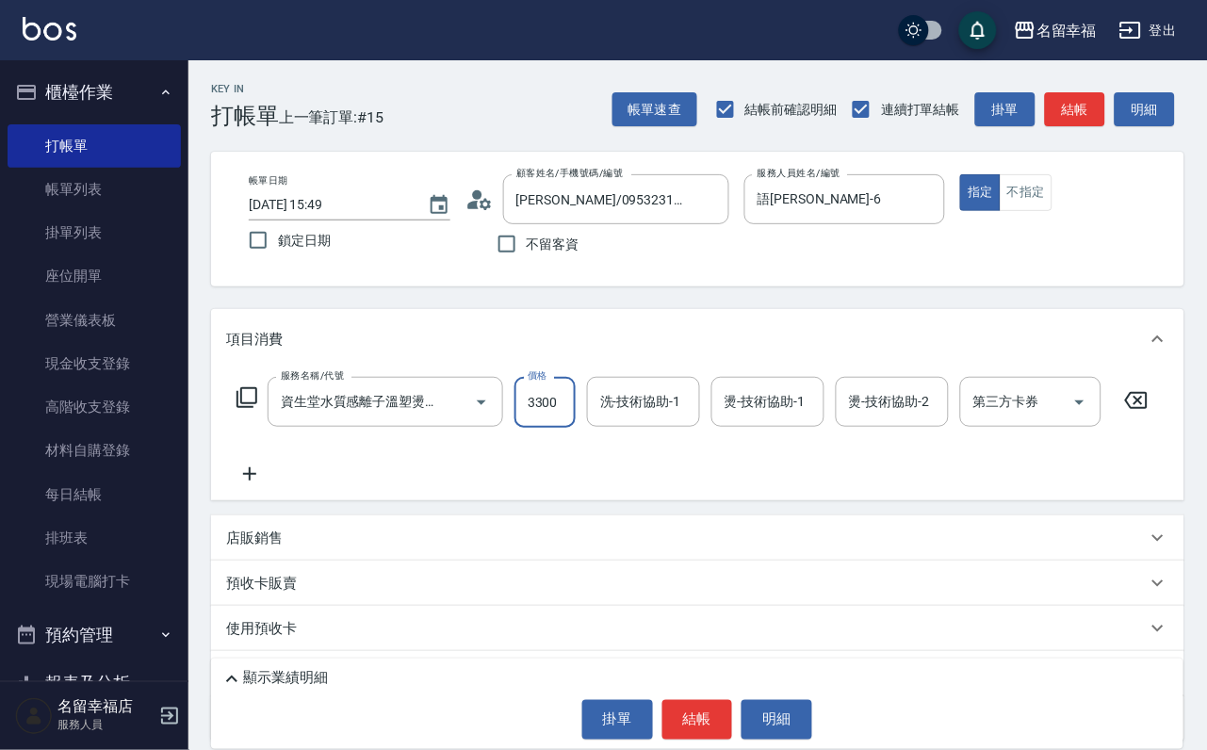
scroll to position [0, 1]
type input "3300"
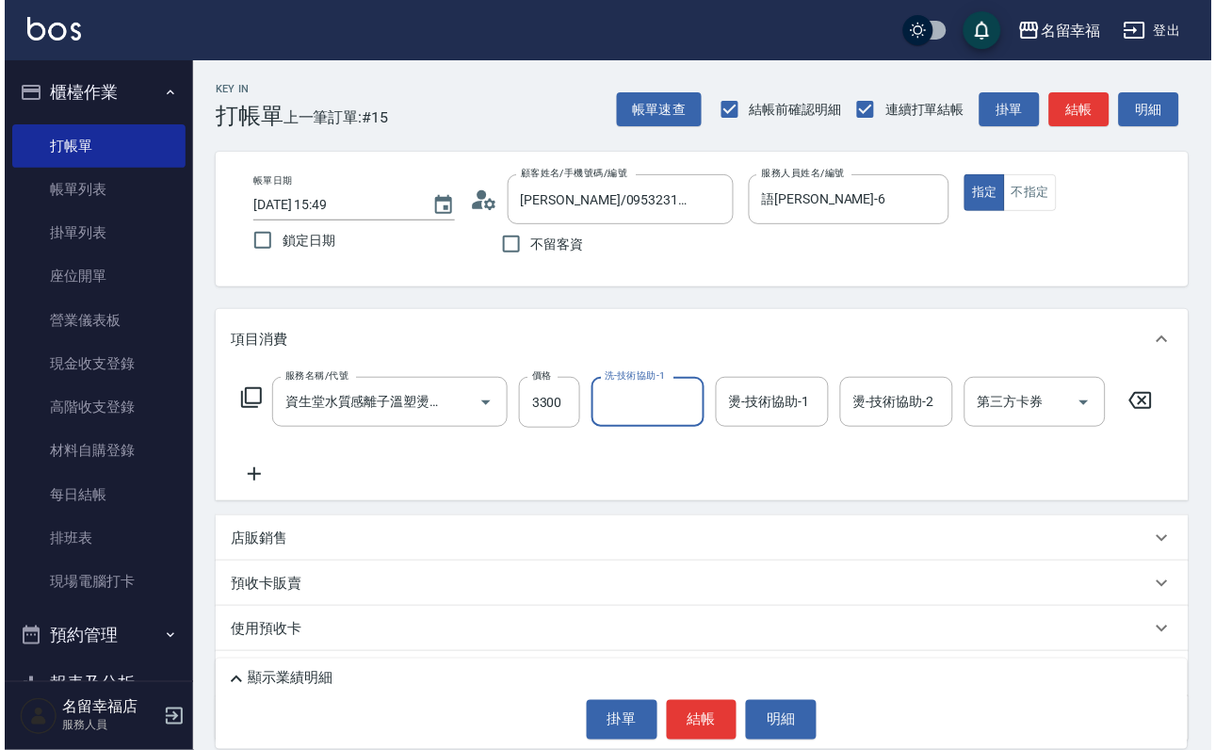
scroll to position [0, 0]
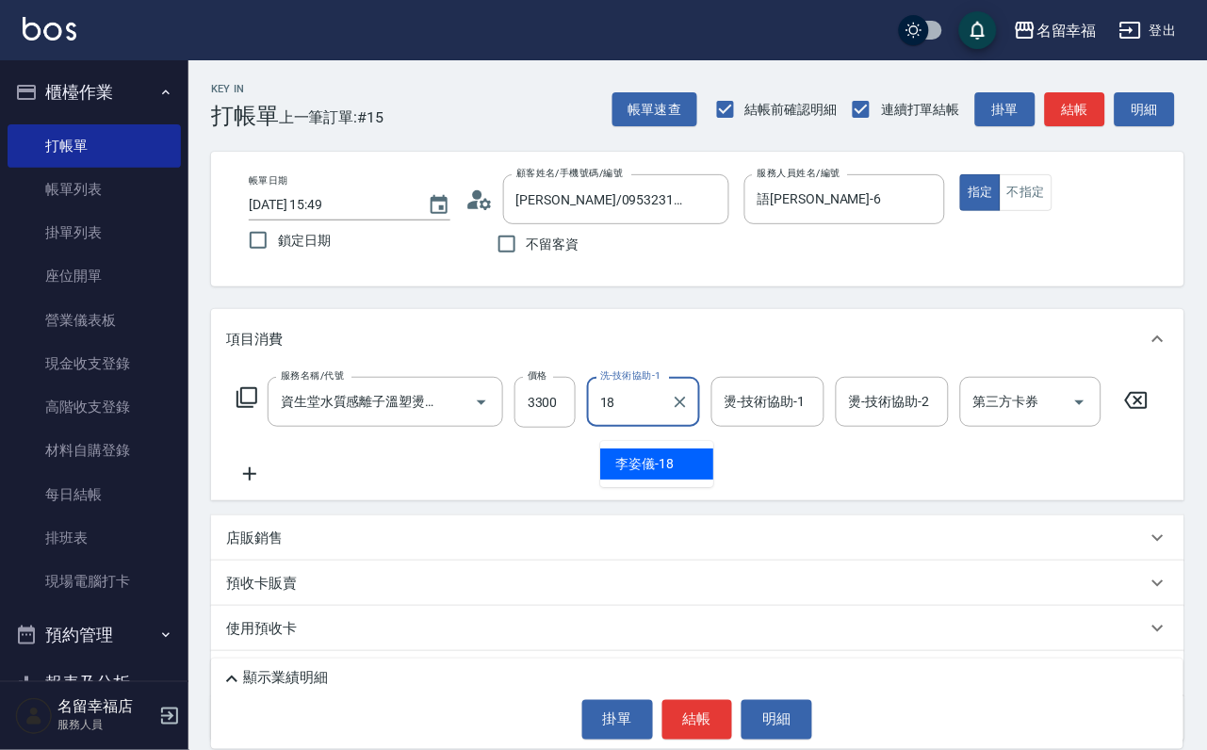
type input "[PERSON_NAME]-18"
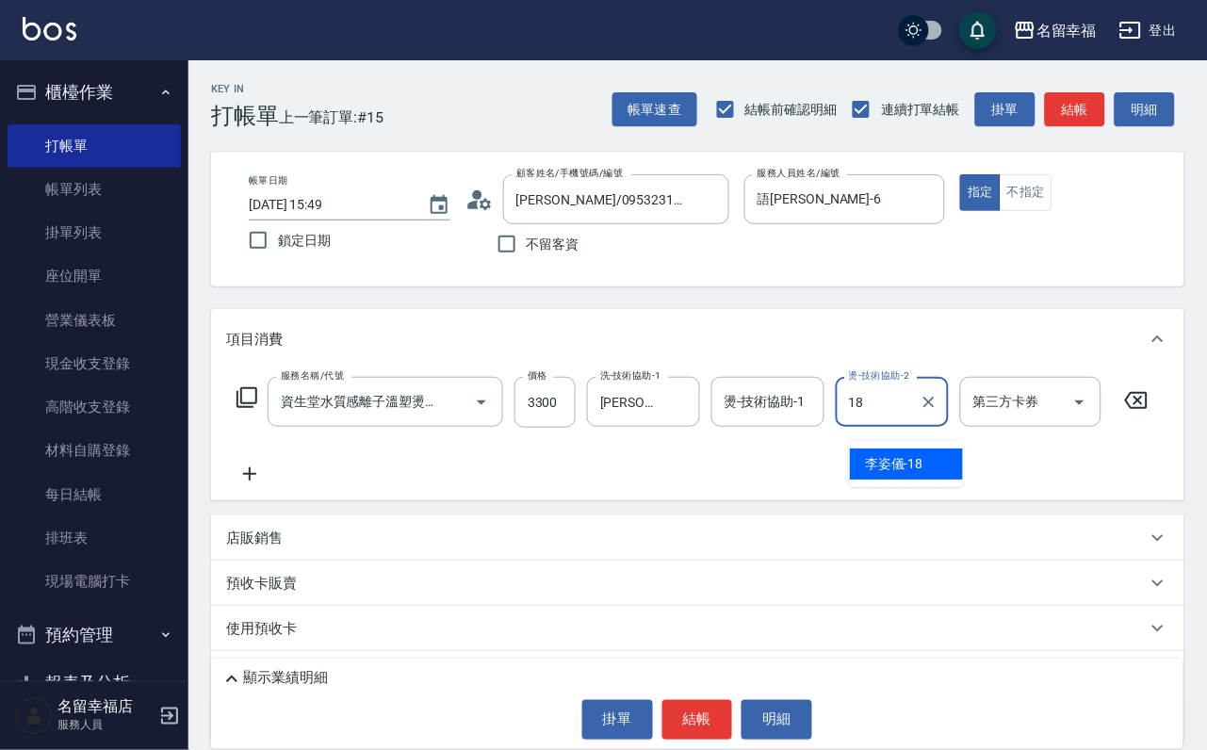
type input "[PERSON_NAME]-18"
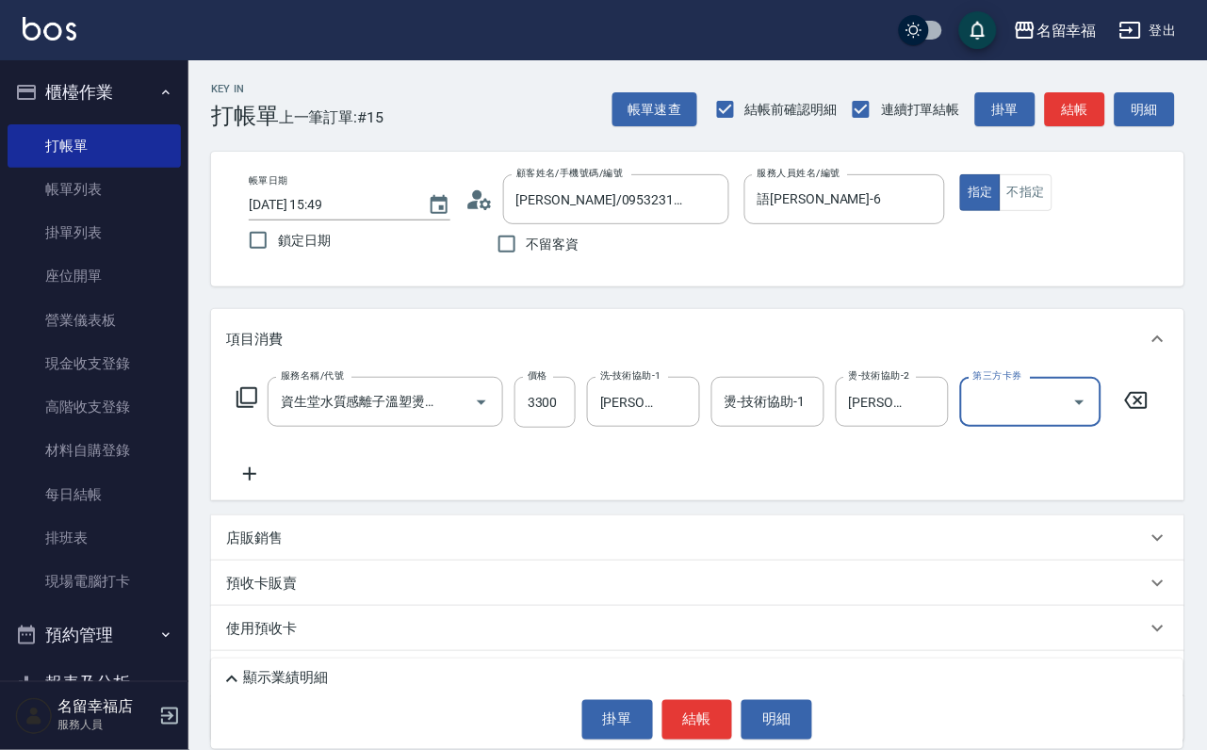
click at [244, 408] on icon at bounding box center [246, 397] width 21 height 21
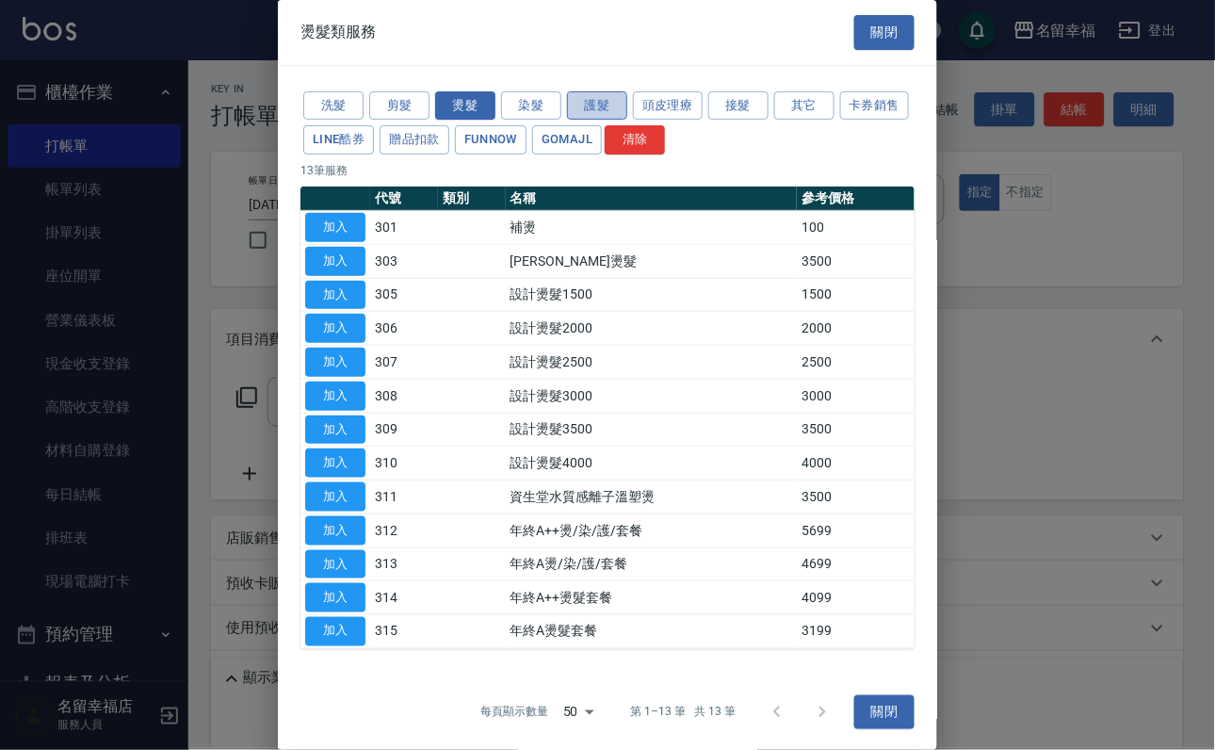
click at [571, 108] on button "護髮" at bounding box center [597, 105] width 60 height 29
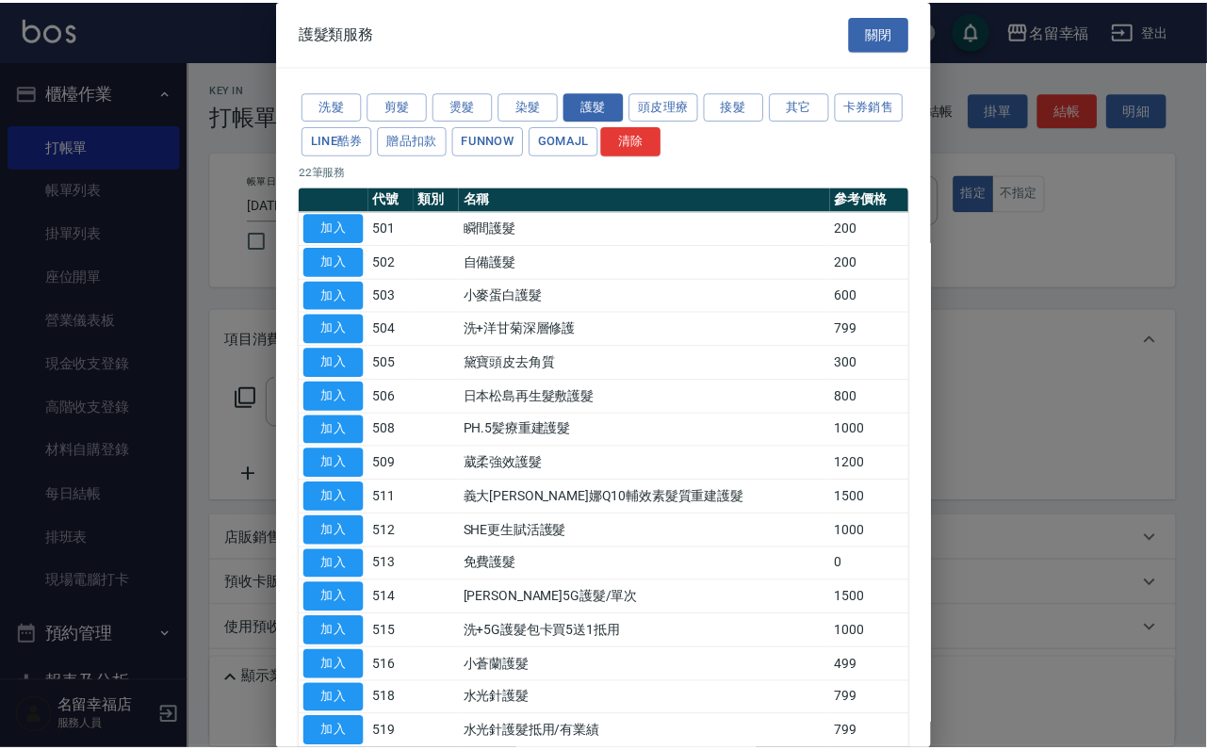
scroll to position [141, 0]
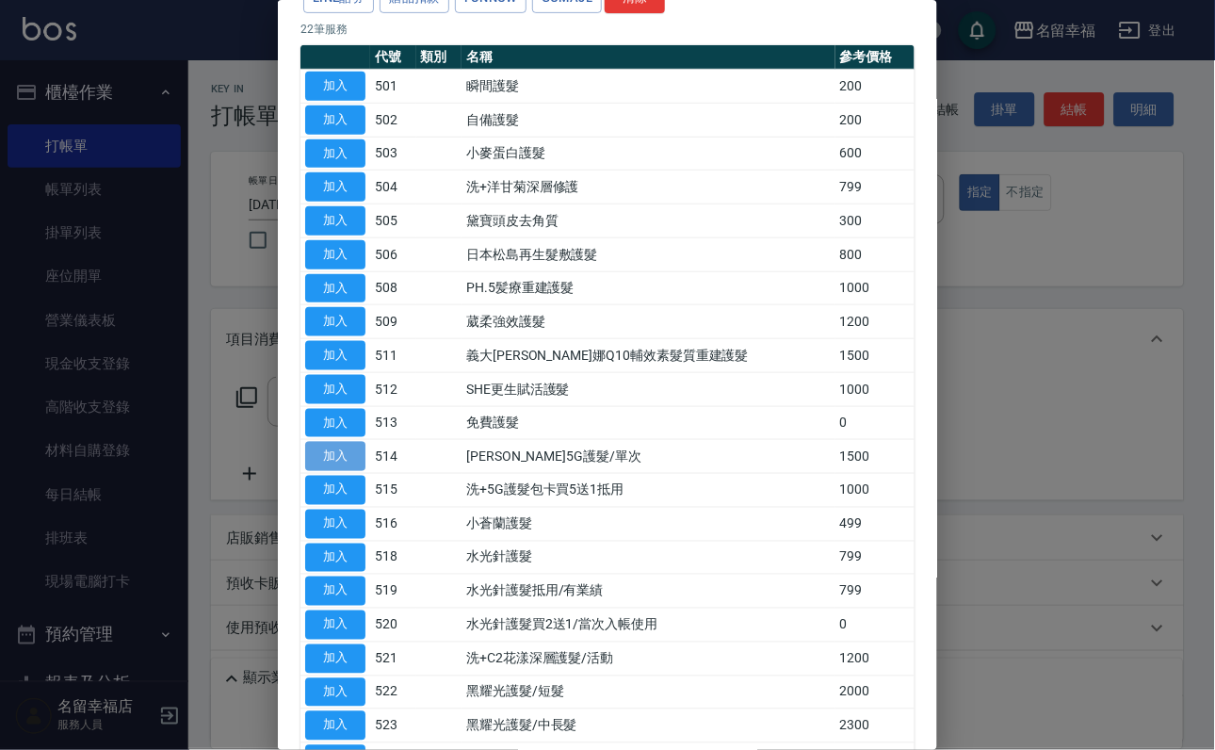
click at [326, 471] on button "加入" at bounding box center [335, 456] width 60 height 29
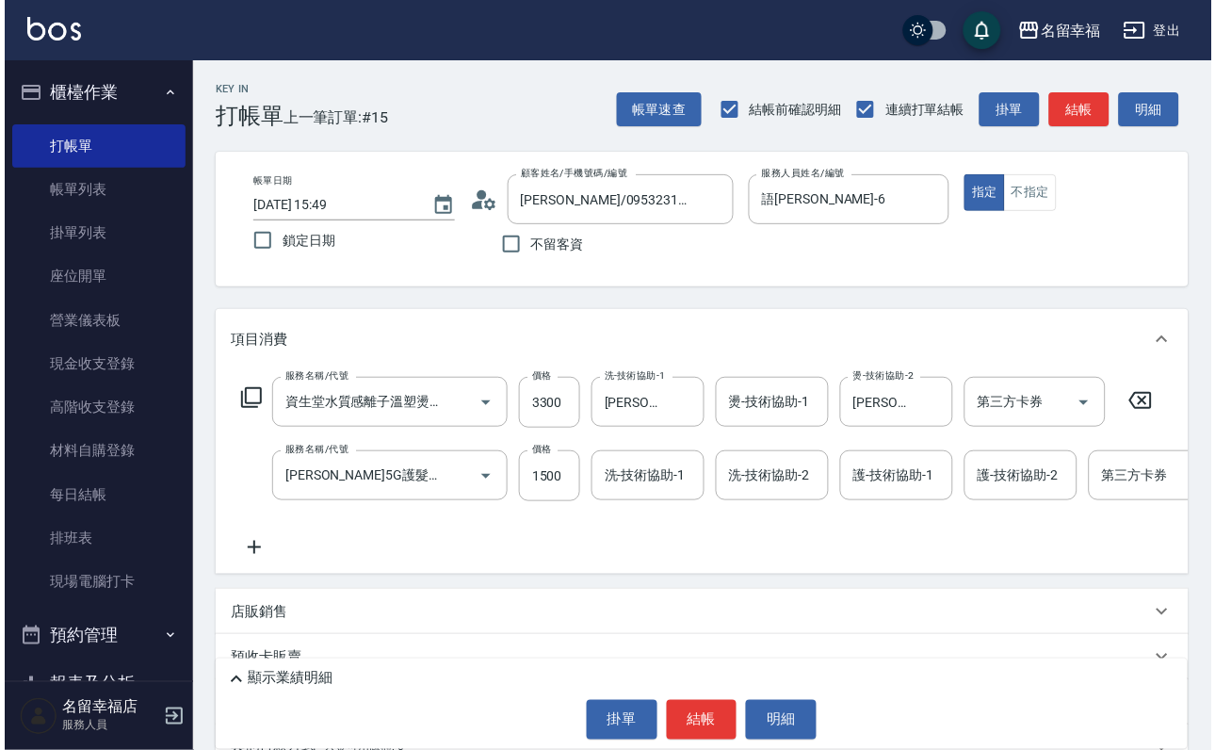
scroll to position [0, 0]
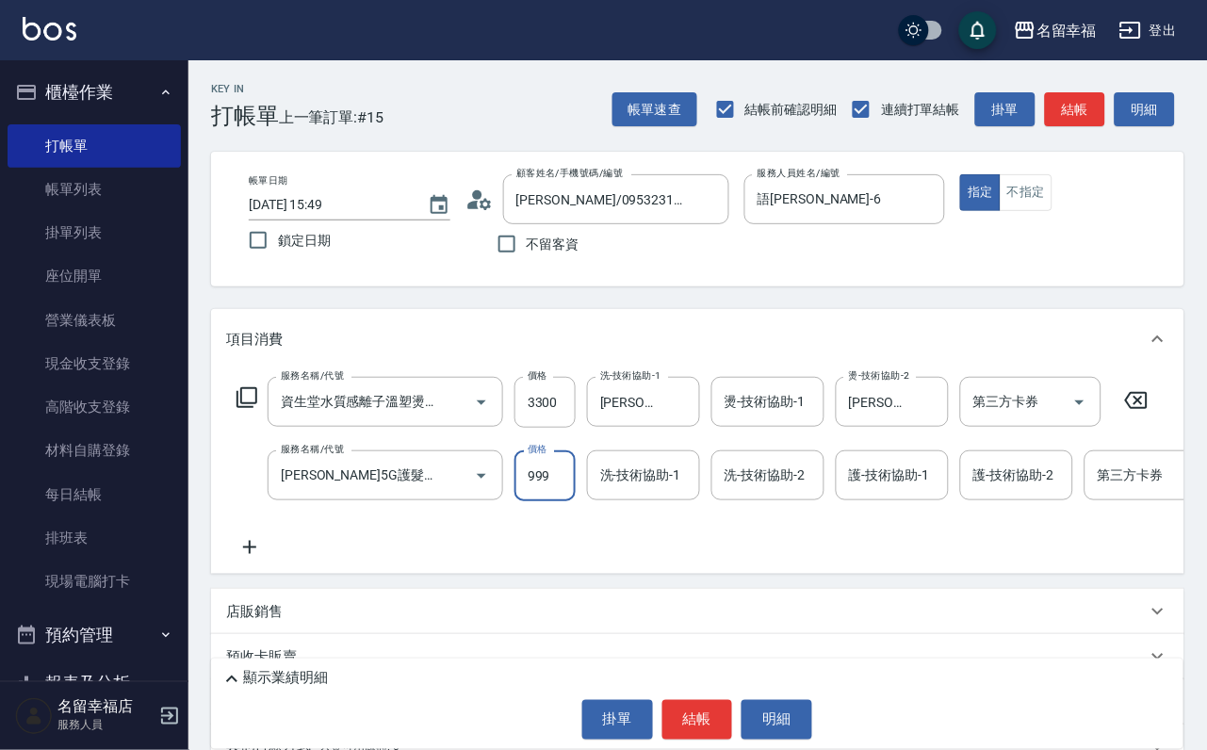
type input "999"
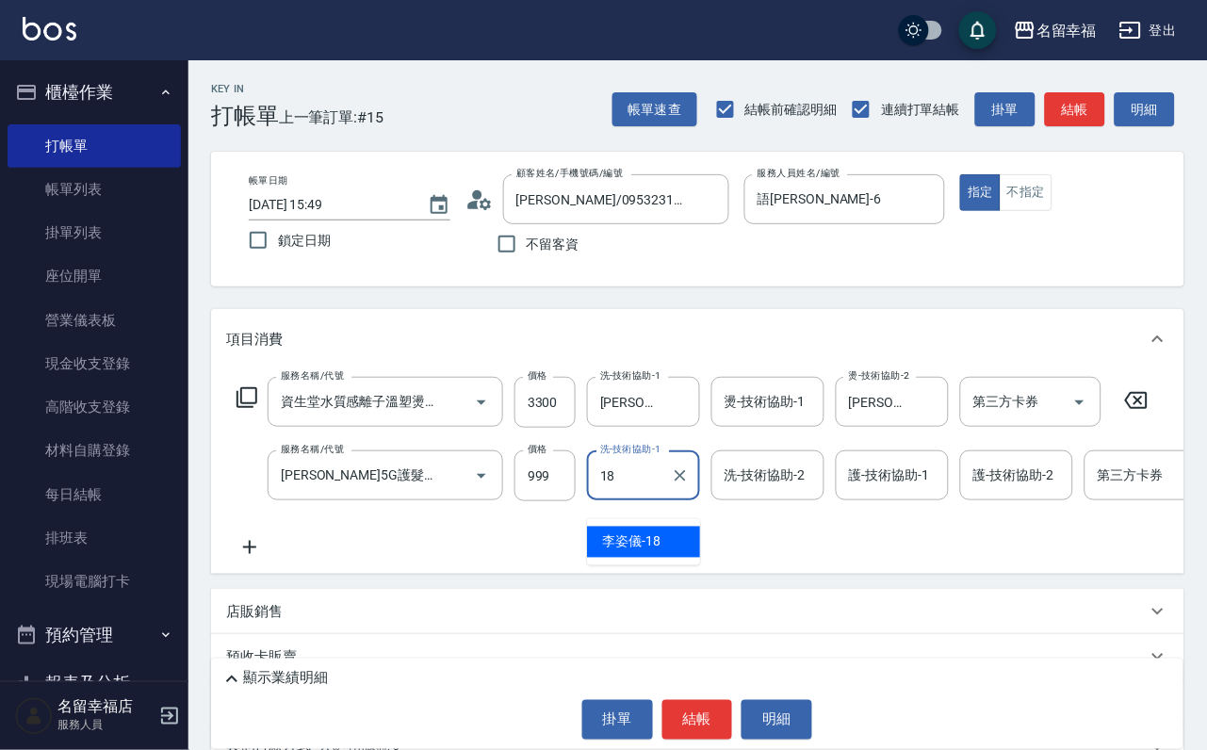
type input "[PERSON_NAME]-18"
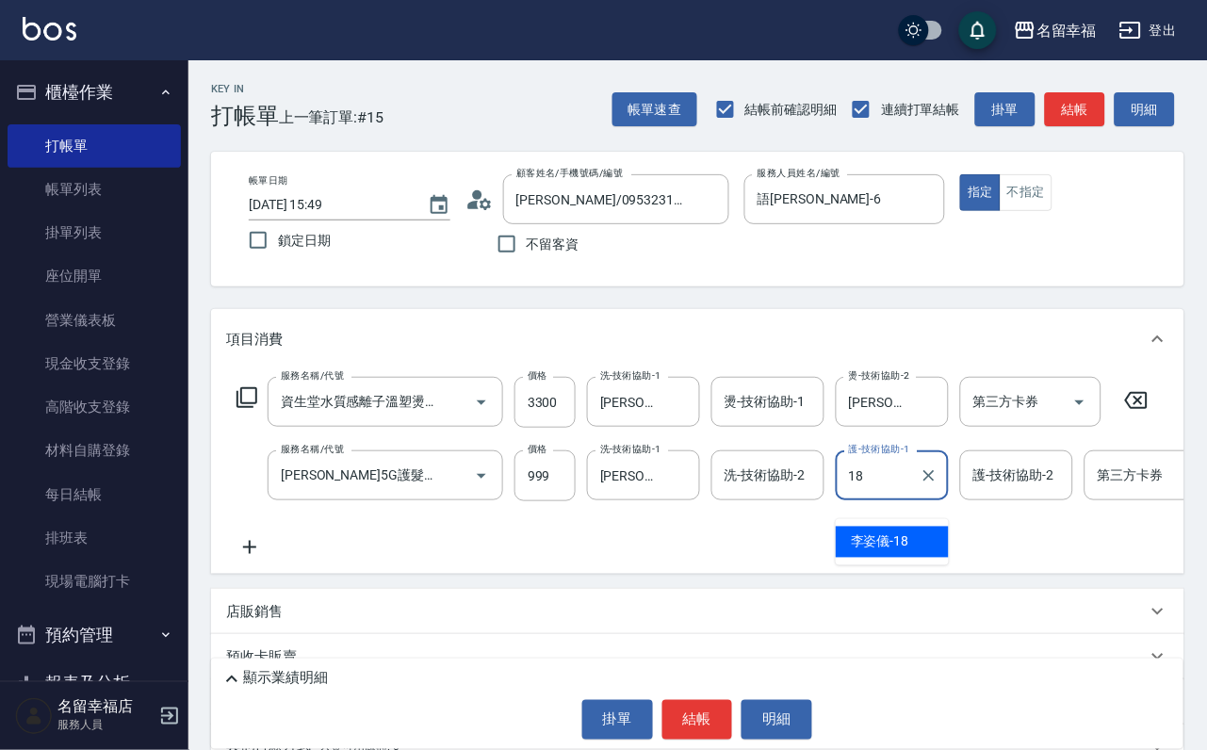
type input "[PERSON_NAME]-18"
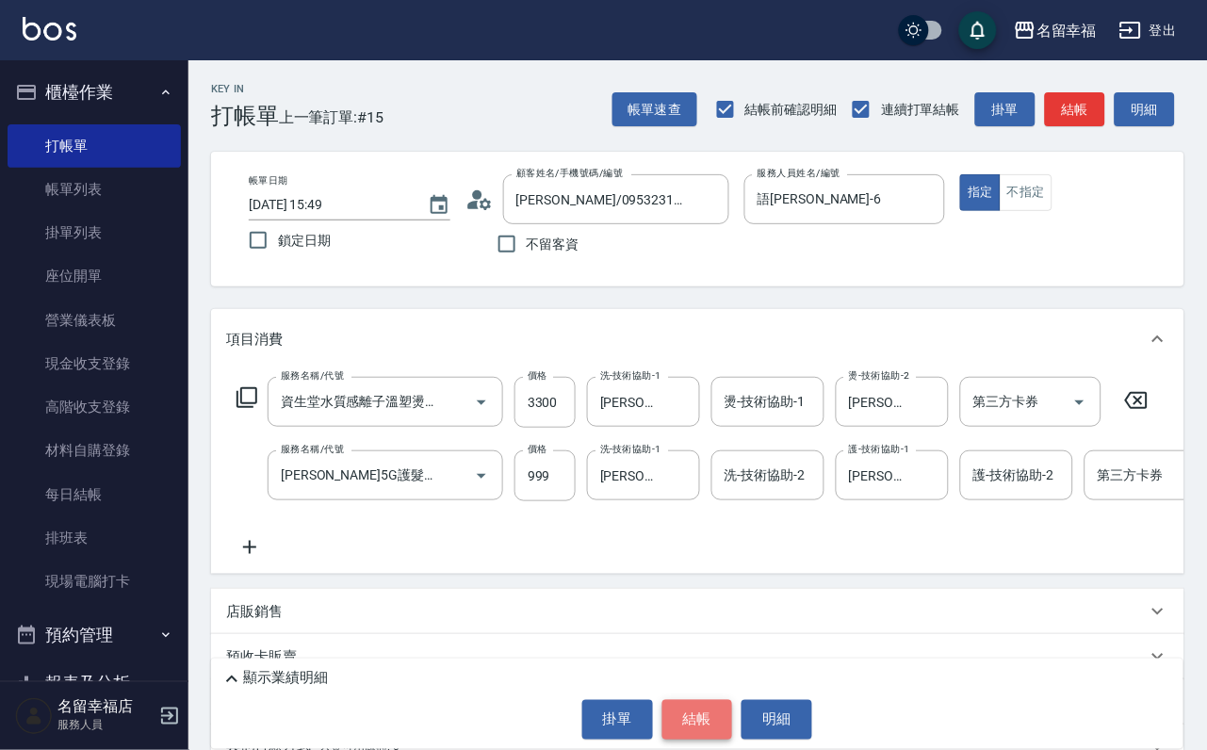
click at [695, 700] on button "結帳" at bounding box center [697, 720] width 71 height 40
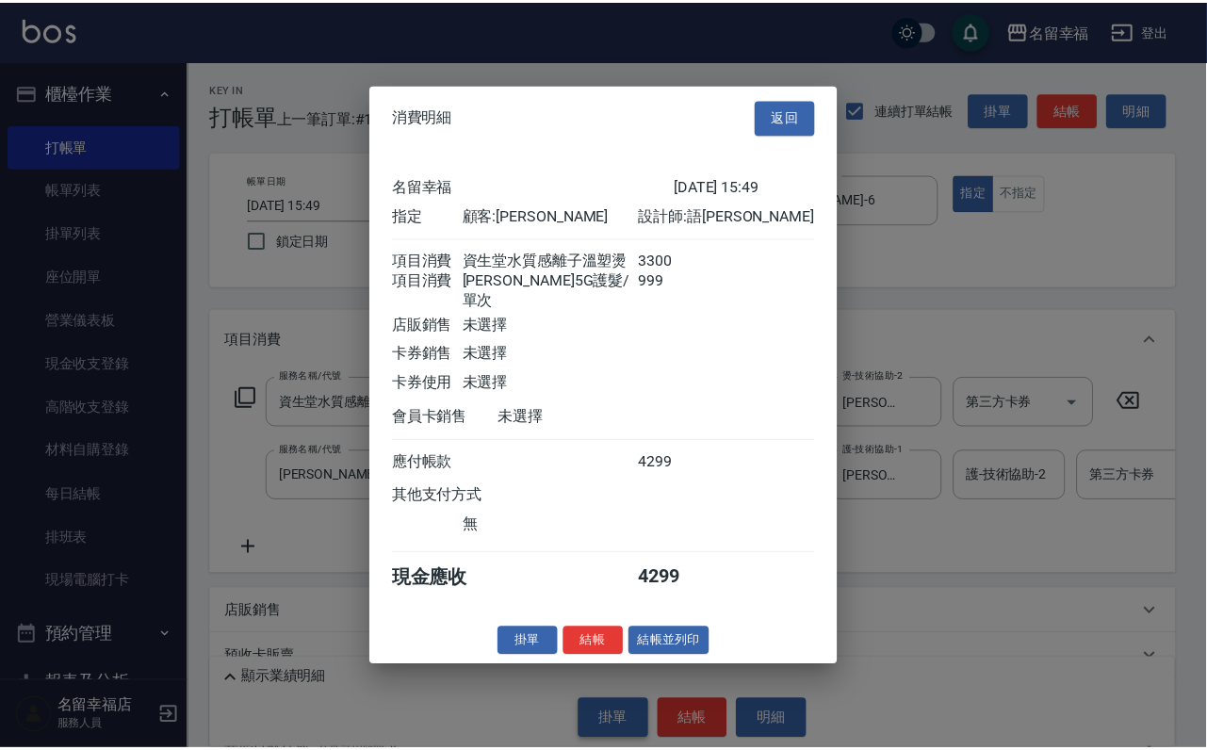
scroll to position [303, 0]
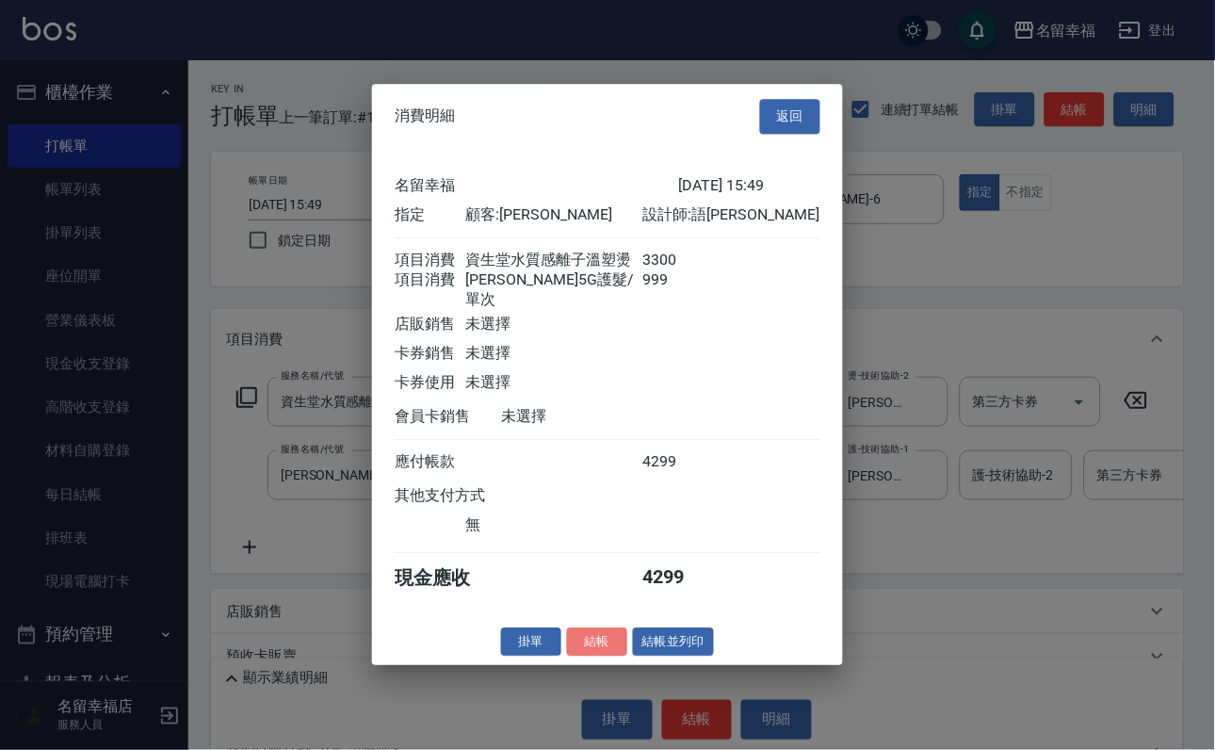
click at [573, 657] on button "結帳" at bounding box center [597, 641] width 60 height 29
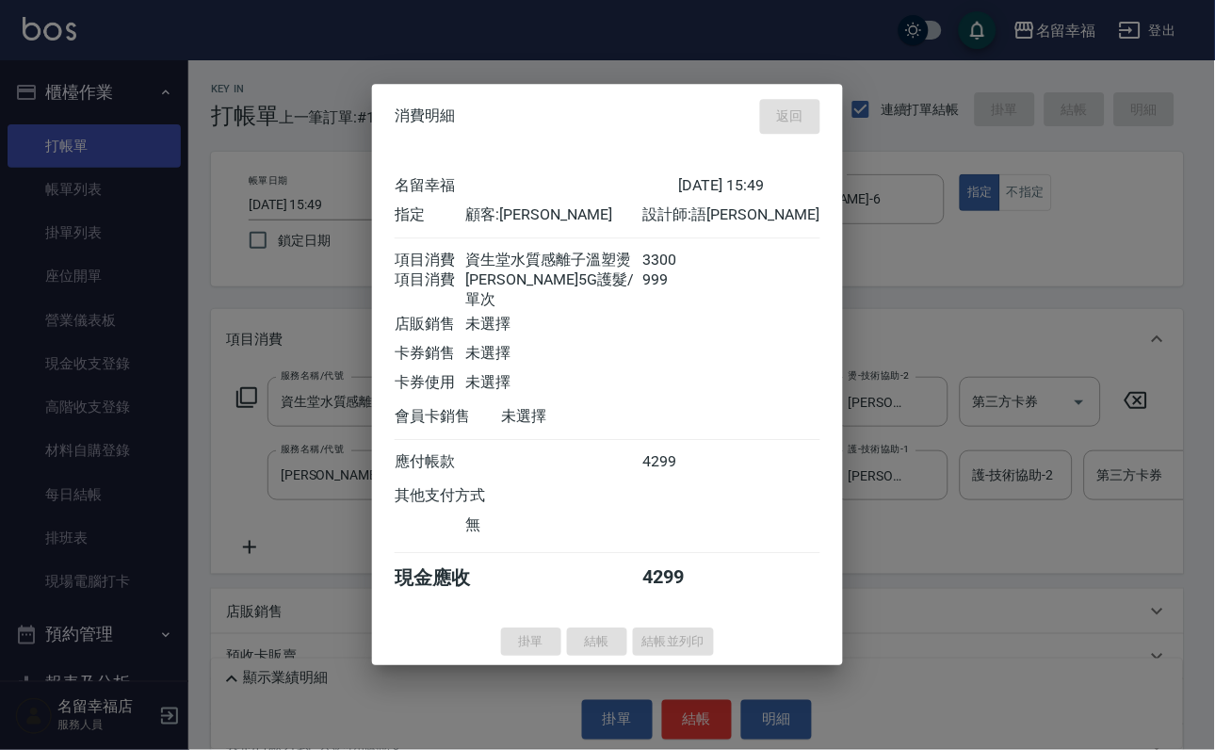
type input "[DATE] 15:51"
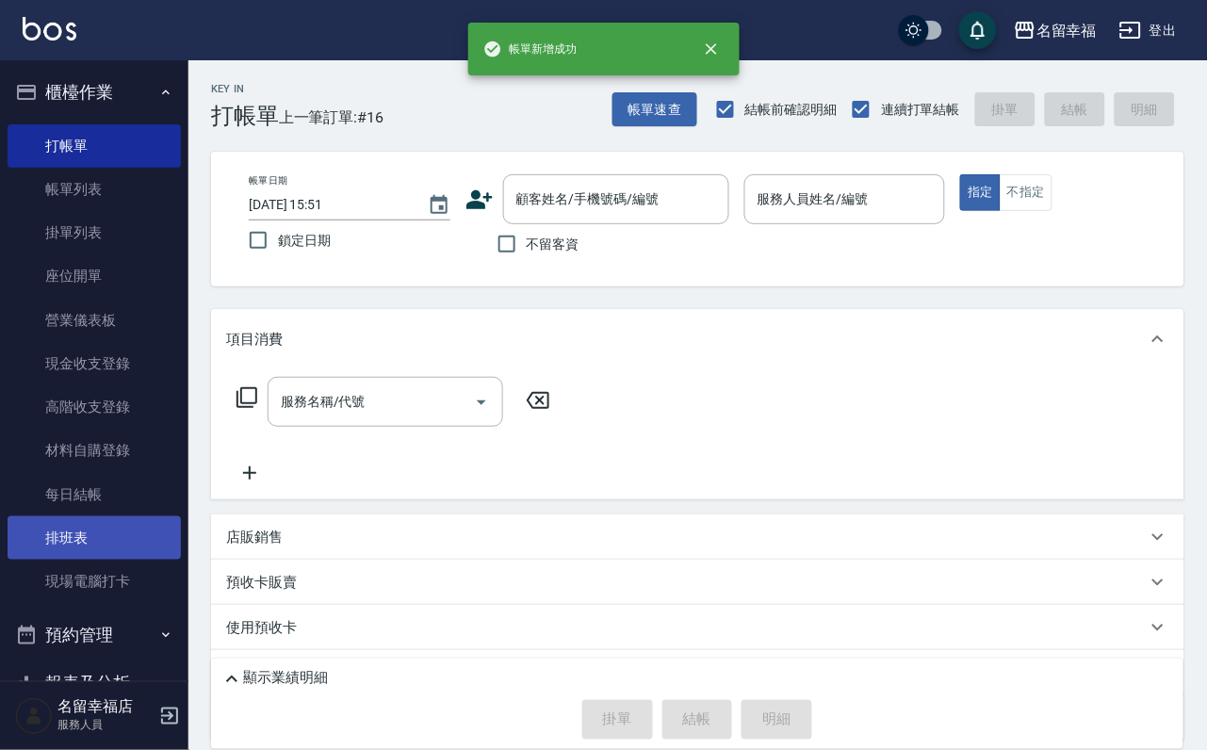
scroll to position [371, 0]
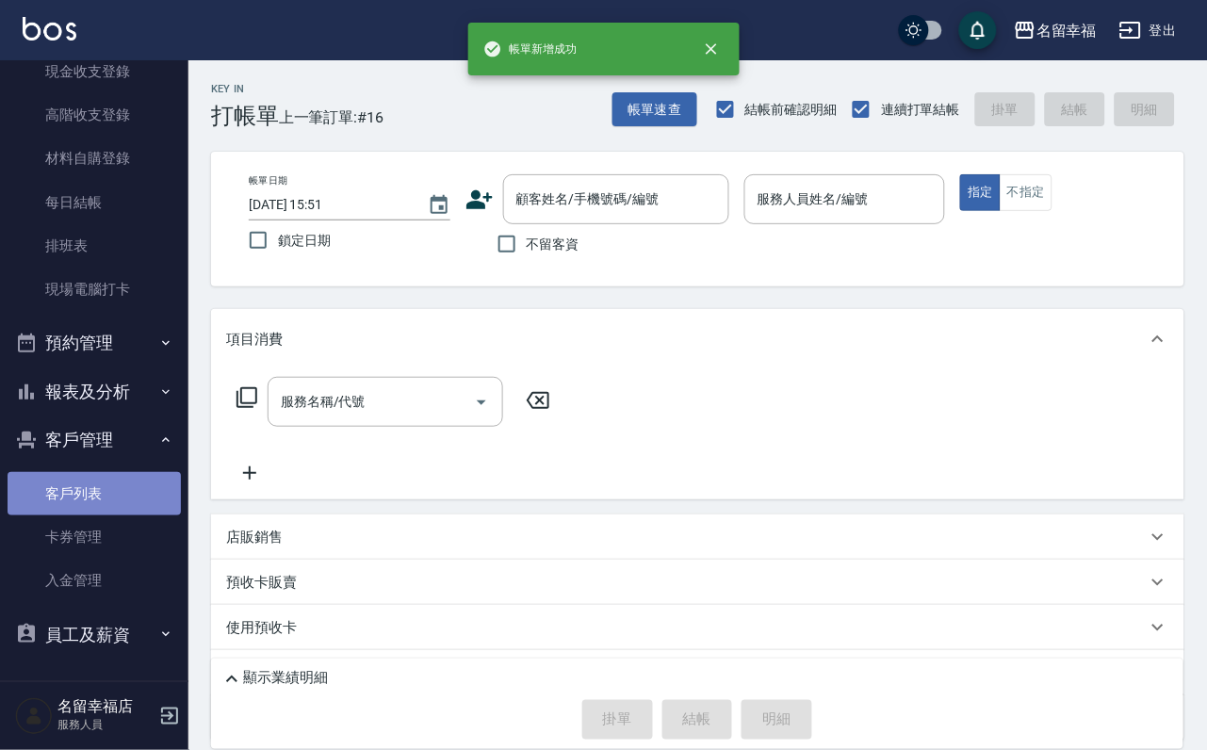
click at [116, 490] on link "客戶列表" at bounding box center [94, 493] width 173 height 43
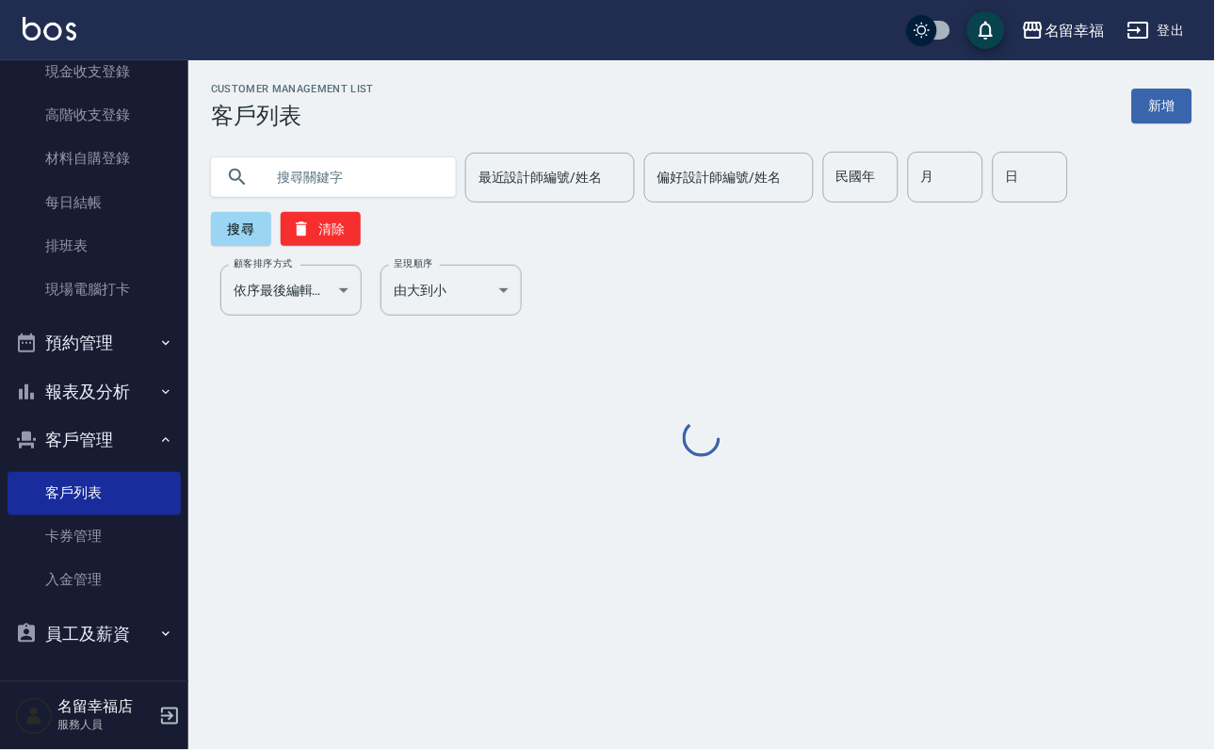
click at [359, 184] on input "text" at bounding box center [352, 177] width 177 height 51
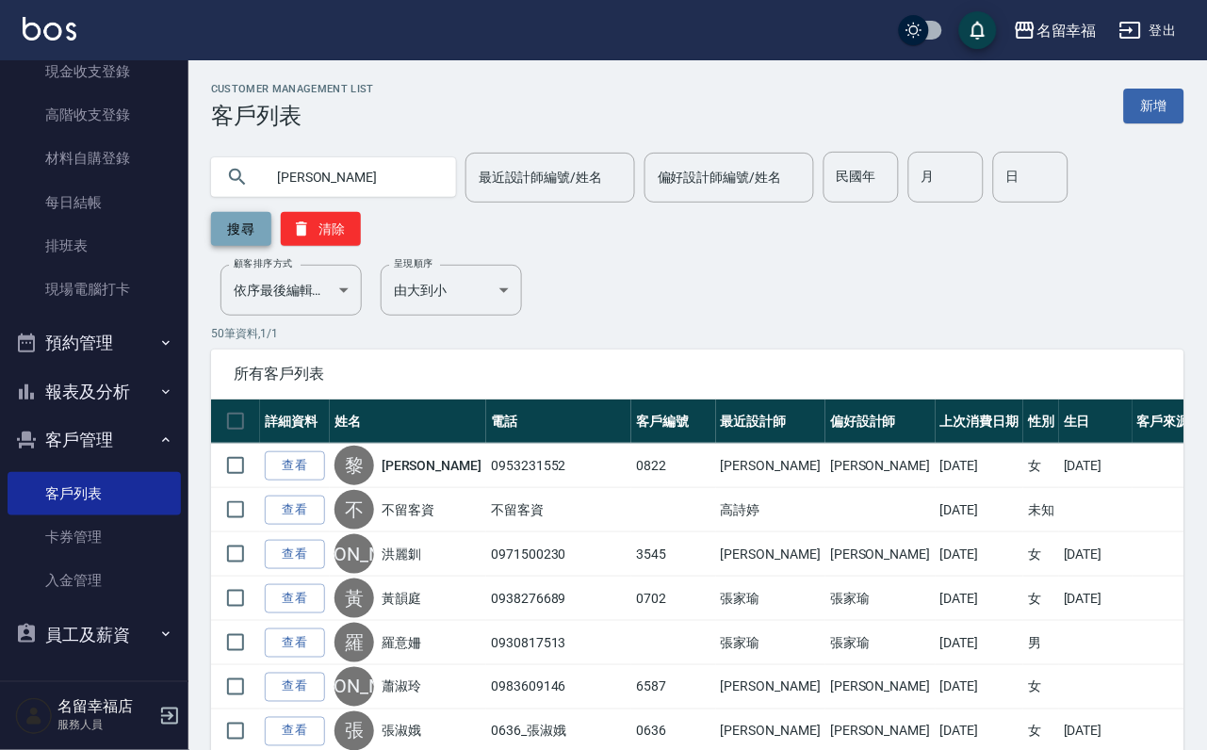
type input "[PERSON_NAME]"
click at [235, 228] on button "搜尋" at bounding box center [241, 229] width 60 height 34
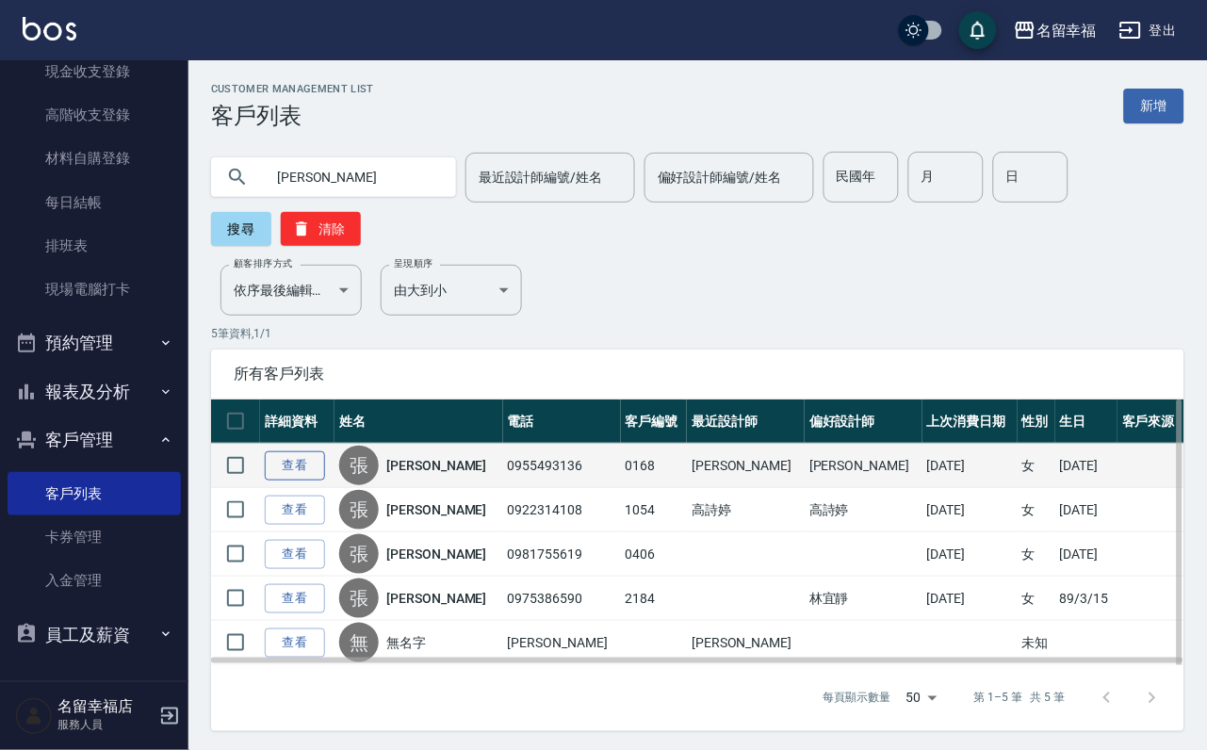
click at [325, 481] on link "查看" at bounding box center [295, 465] width 60 height 29
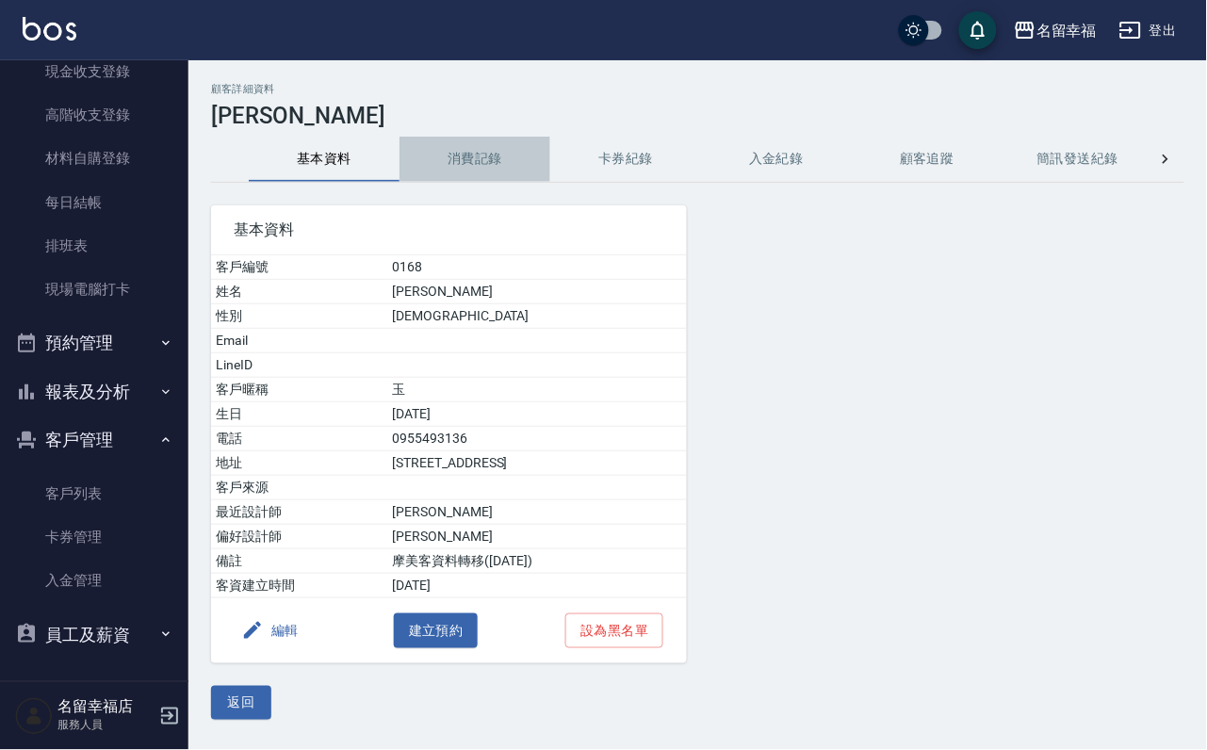
drag, startPoint x: 447, startPoint y: 155, endPoint x: 448, endPoint y: 165, distance: 10.5
click at [449, 155] on button "消費記錄" at bounding box center [474, 159] width 151 height 45
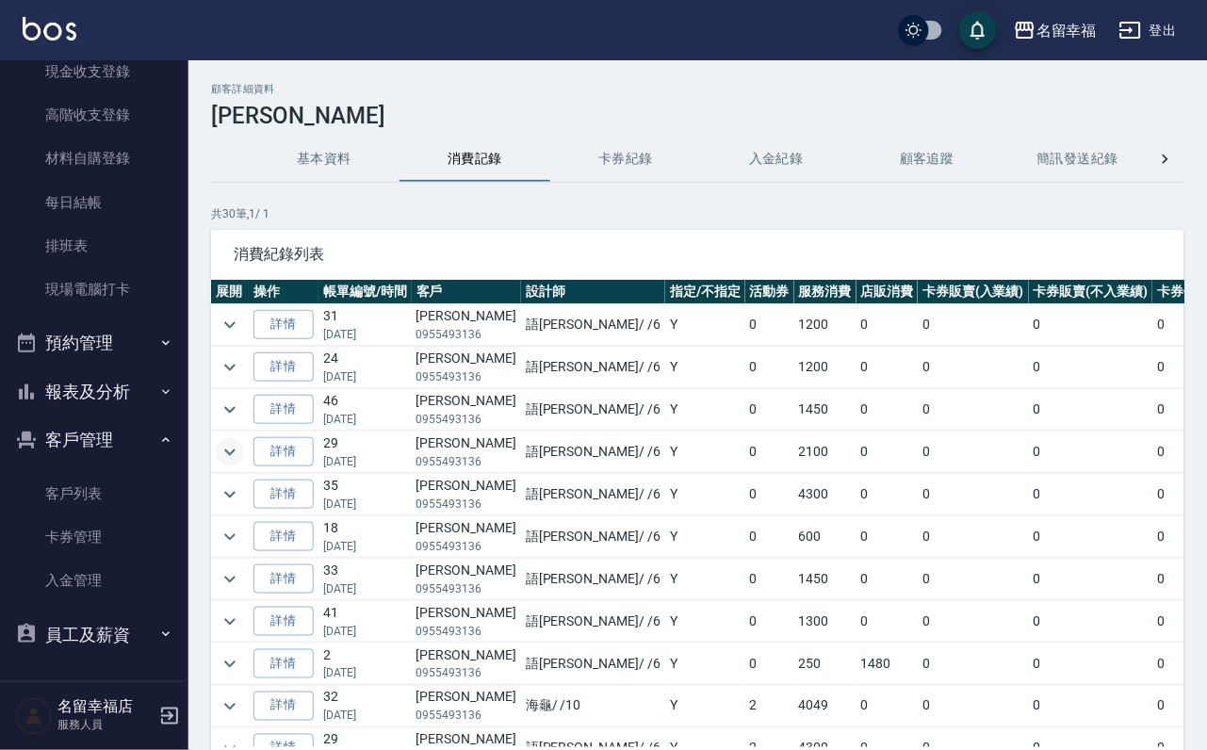
click at [236, 464] on icon "expand row" at bounding box center [230, 452] width 23 height 23
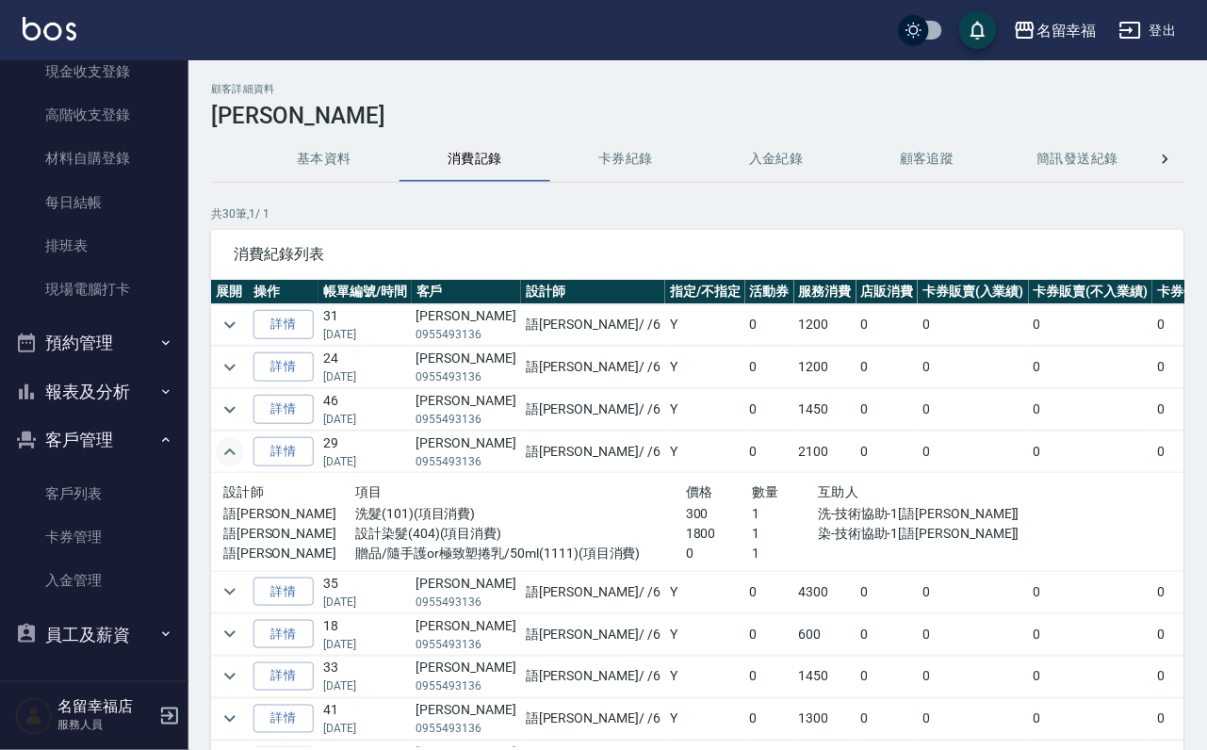
click at [236, 455] on icon "expand row" at bounding box center [229, 451] width 11 height 7
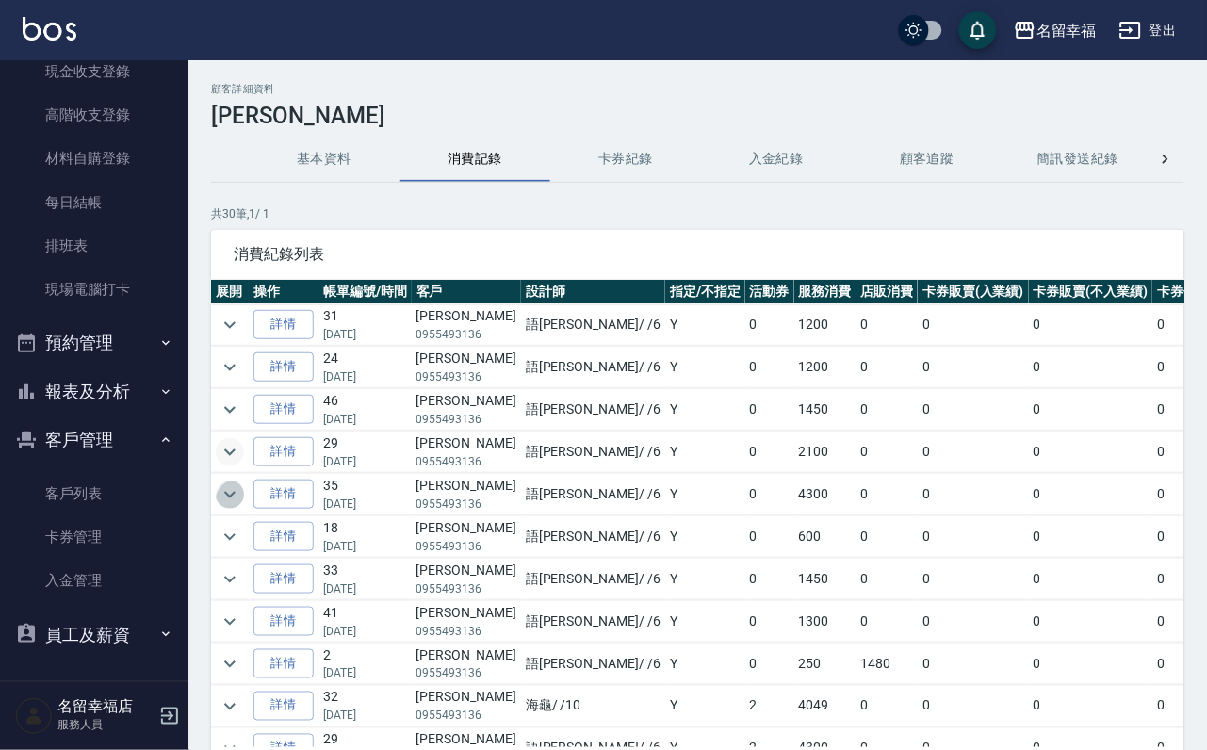
click at [236, 506] on icon "expand row" at bounding box center [230, 494] width 23 height 23
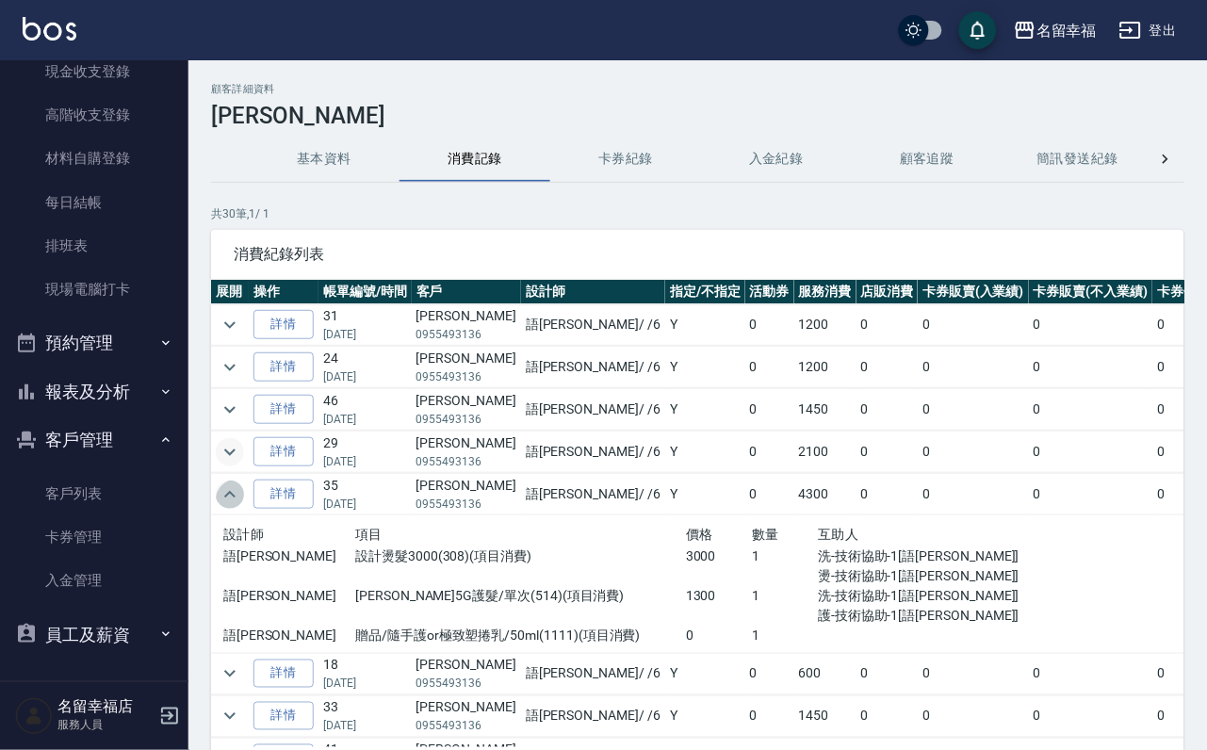
click at [236, 506] on icon "expand row" at bounding box center [230, 494] width 23 height 23
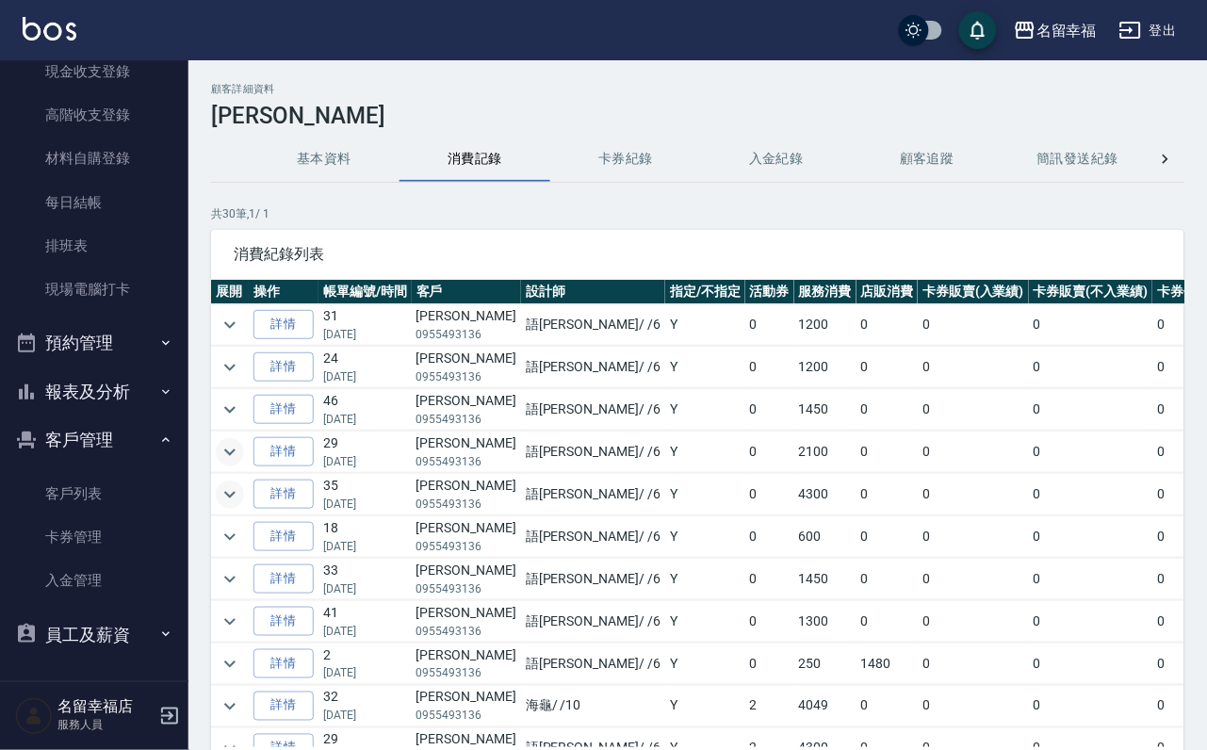
click at [241, 506] on icon "expand row" at bounding box center [230, 494] width 23 height 23
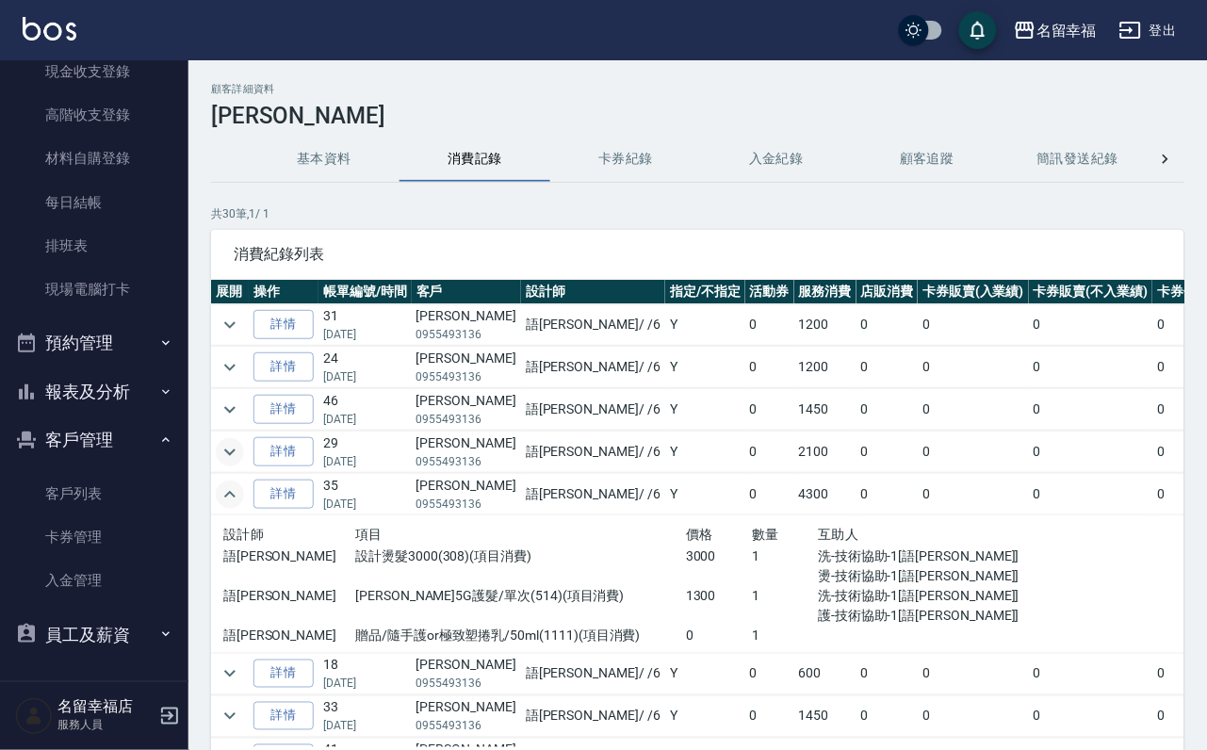
click at [241, 506] on icon "expand row" at bounding box center [230, 494] width 23 height 23
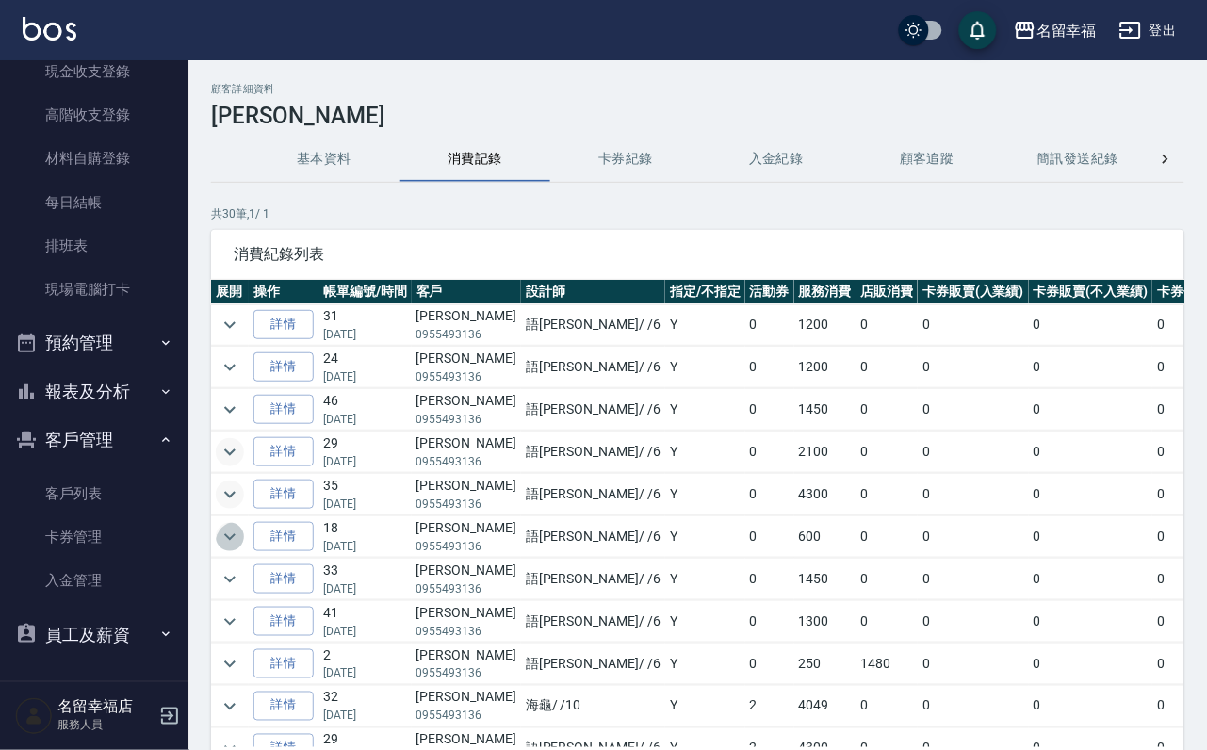
click at [241, 548] on icon "expand row" at bounding box center [230, 537] width 23 height 23
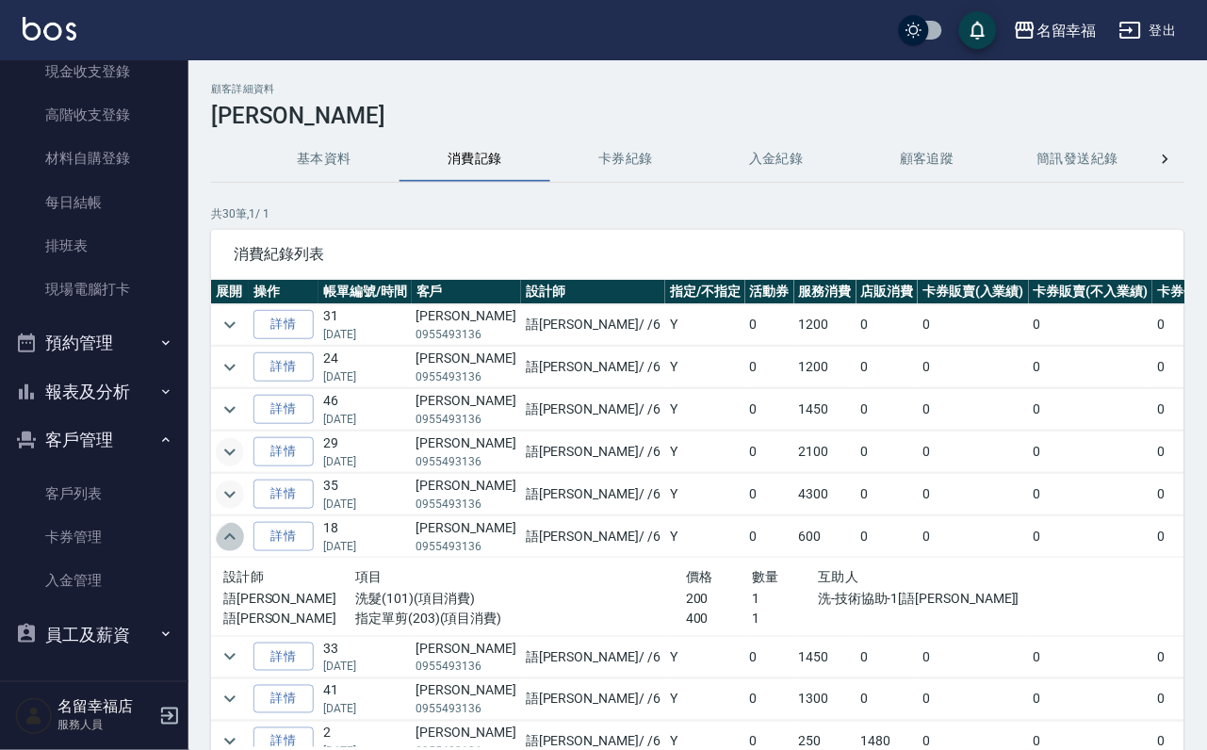
click at [241, 548] on icon "expand row" at bounding box center [230, 537] width 23 height 23
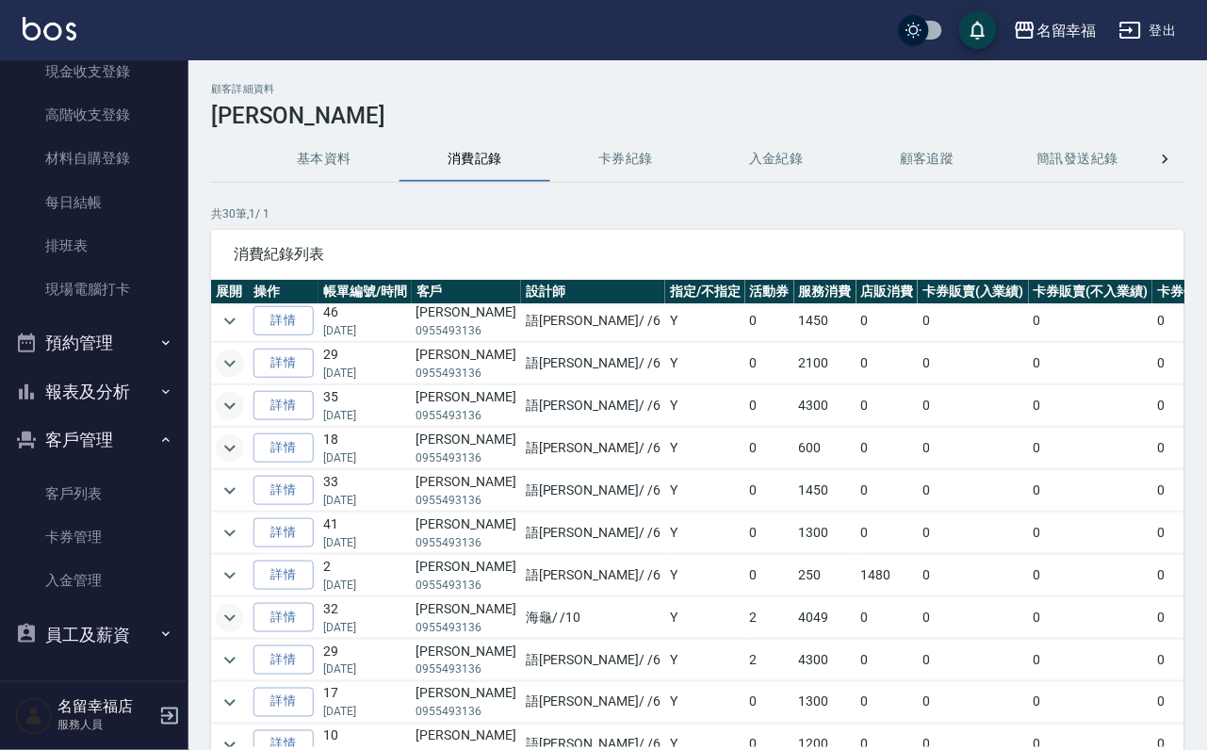
scroll to position [141, 0]
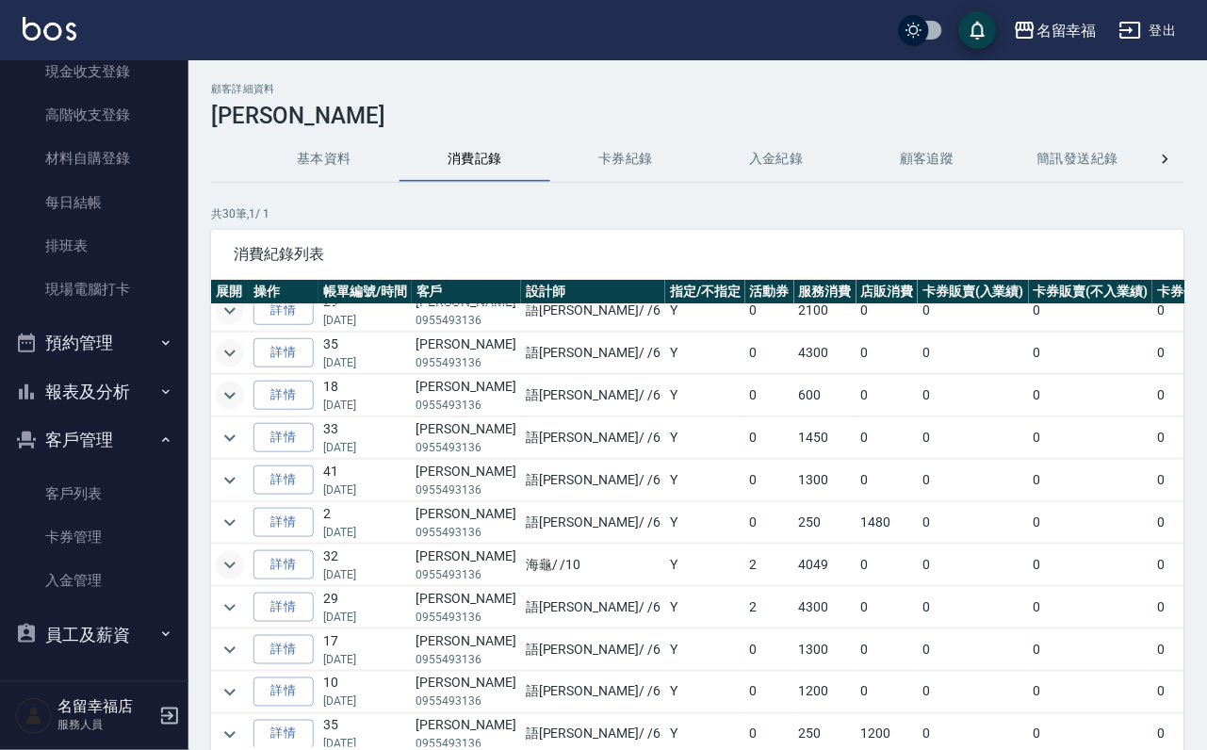
click at [236, 577] on icon "expand row" at bounding box center [230, 565] width 23 height 23
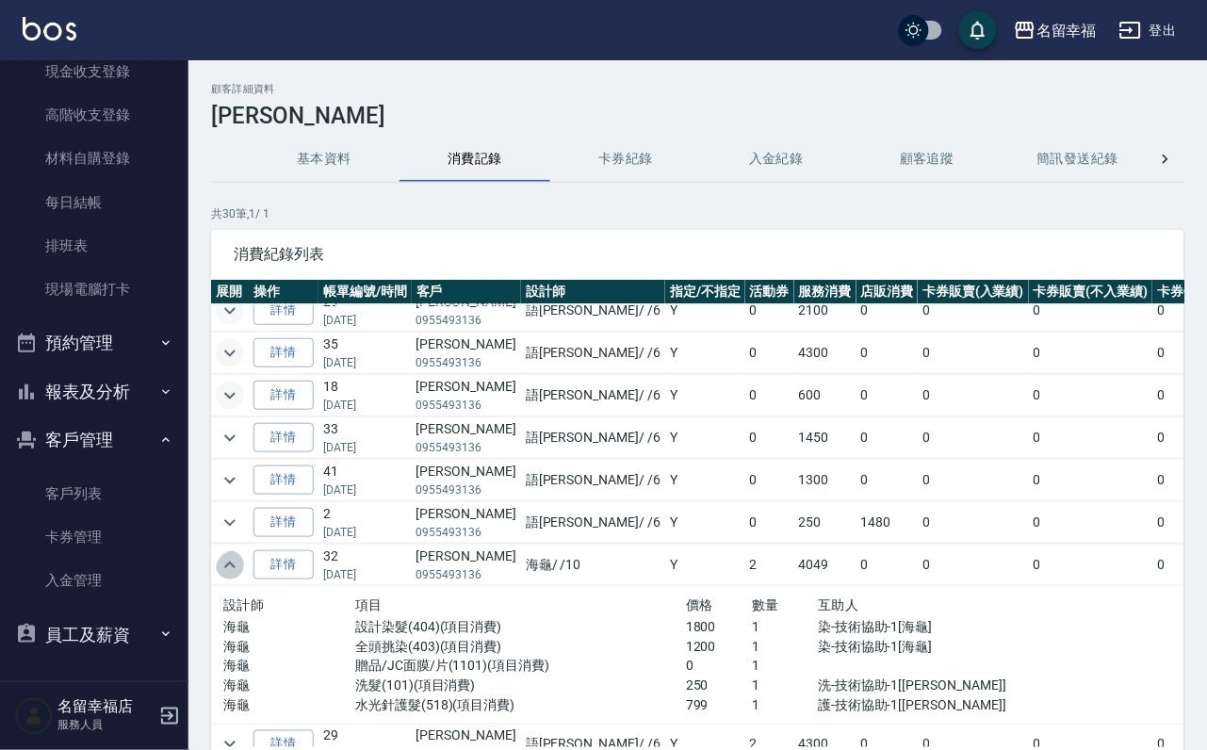
click at [236, 568] on icon "expand row" at bounding box center [229, 565] width 11 height 7
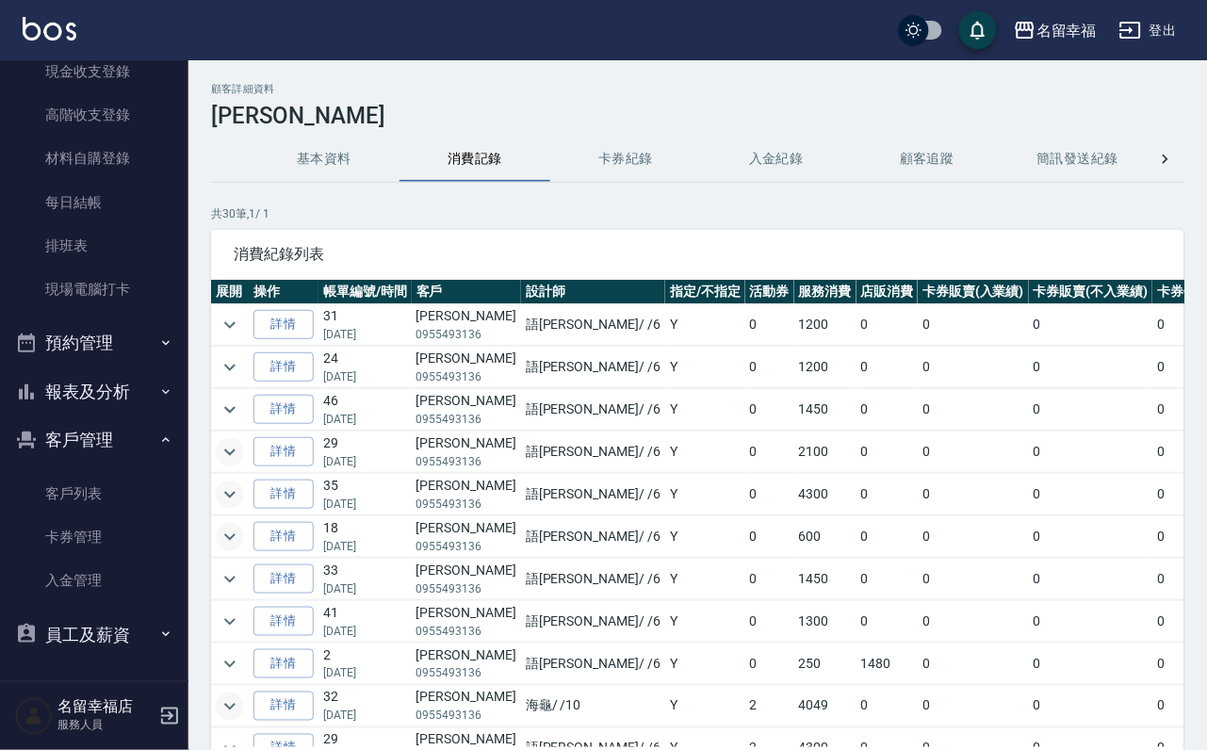
scroll to position [0, 0]
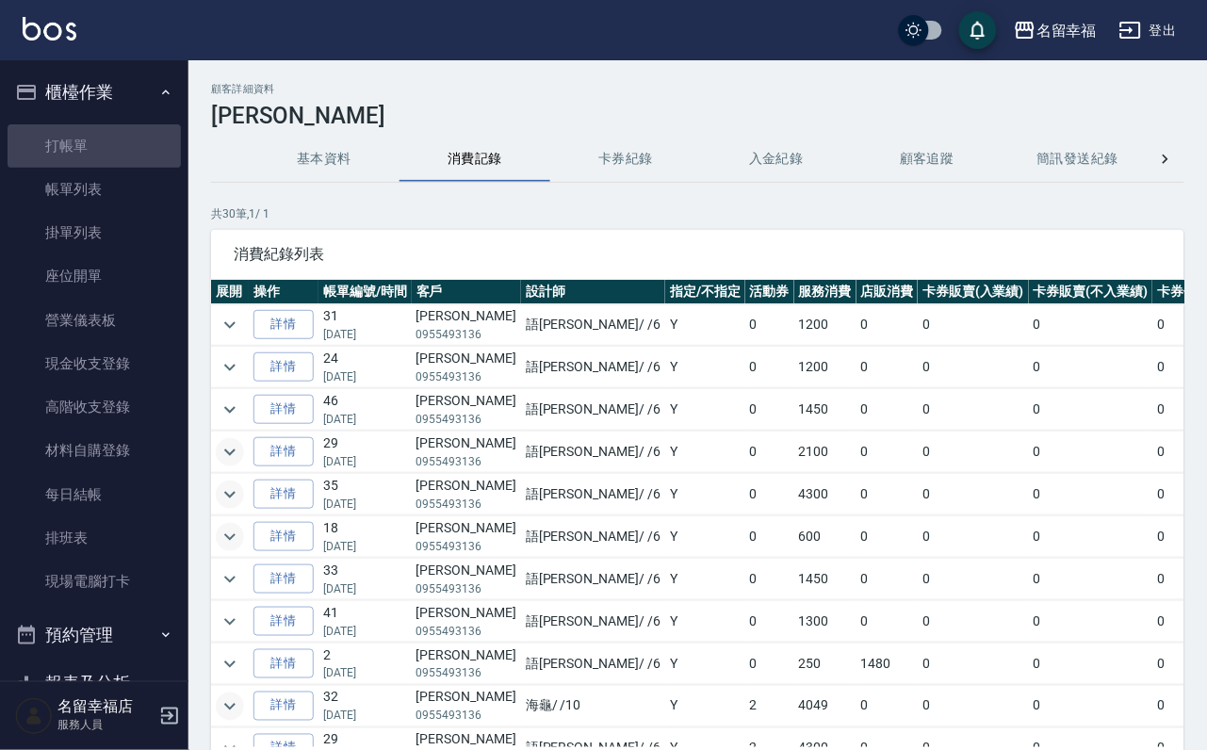
drag, startPoint x: 100, startPoint y: 159, endPoint x: 172, endPoint y: 178, distance: 75.0
click at [99, 159] on link "打帳單" at bounding box center [94, 145] width 173 height 43
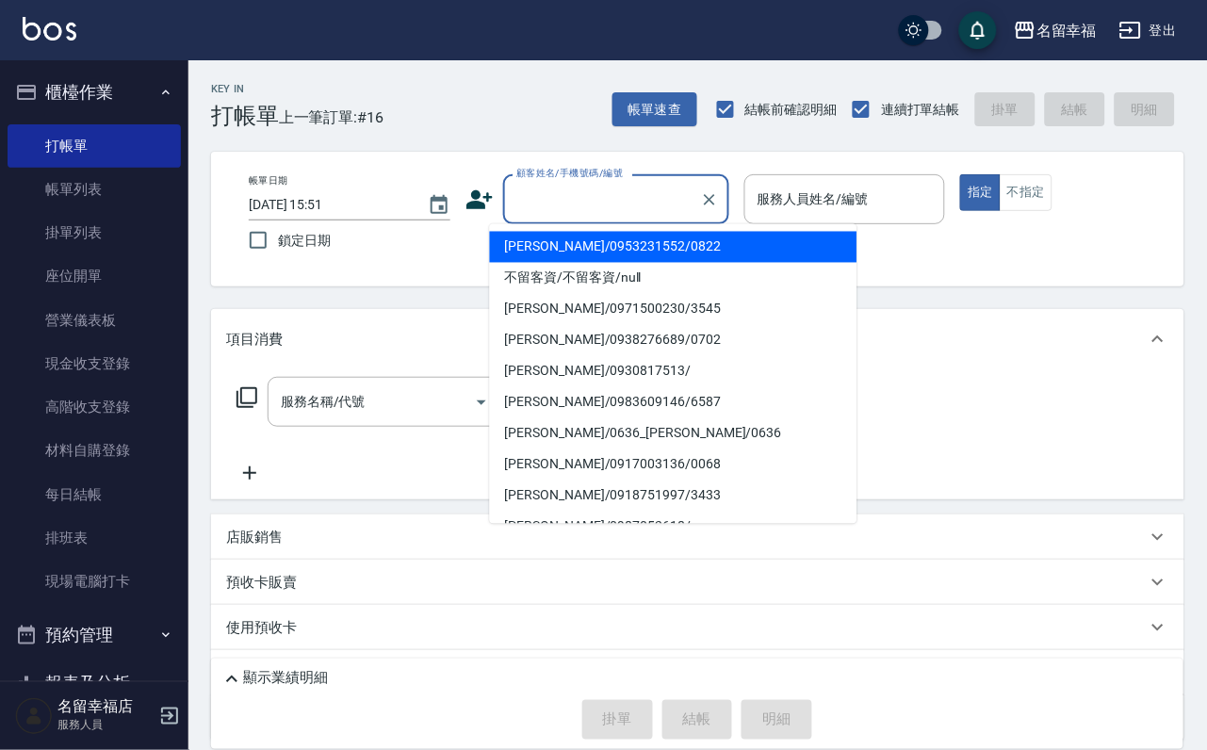
click at [555, 204] on input "顧客姓名/手機號碼/編號" at bounding box center [602, 199] width 181 height 33
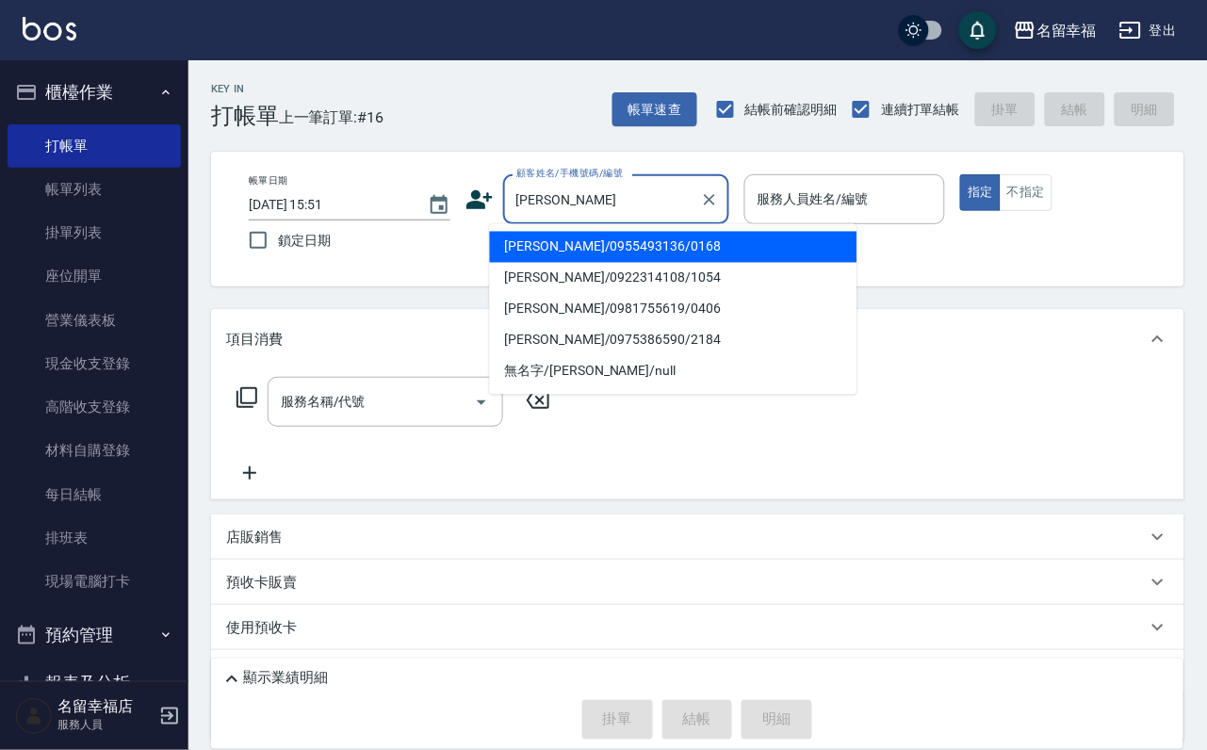
click at [573, 254] on li "[PERSON_NAME]/0955493136/0168" at bounding box center [673, 247] width 367 height 31
type input "[PERSON_NAME]/0955493136/0168"
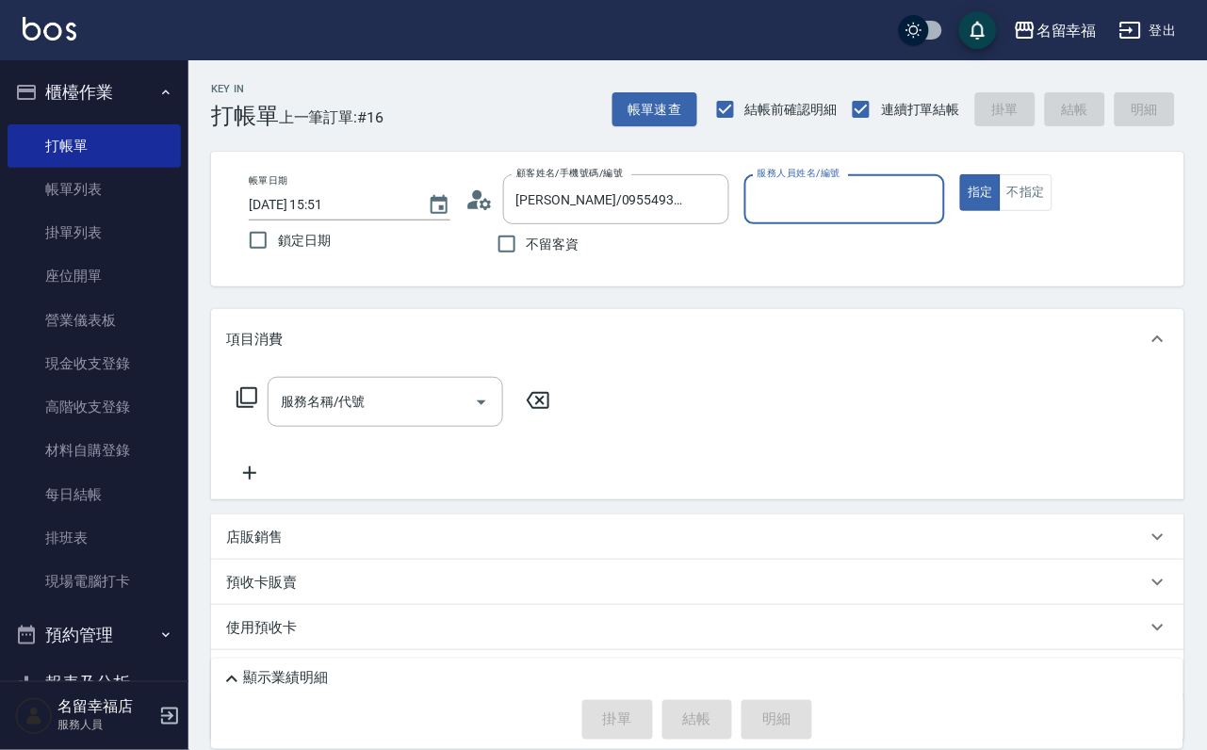
type input "語[PERSON_NAME]-6"
click at [252, 409] on icon at bounding box center [247, 397] width 23 height 23
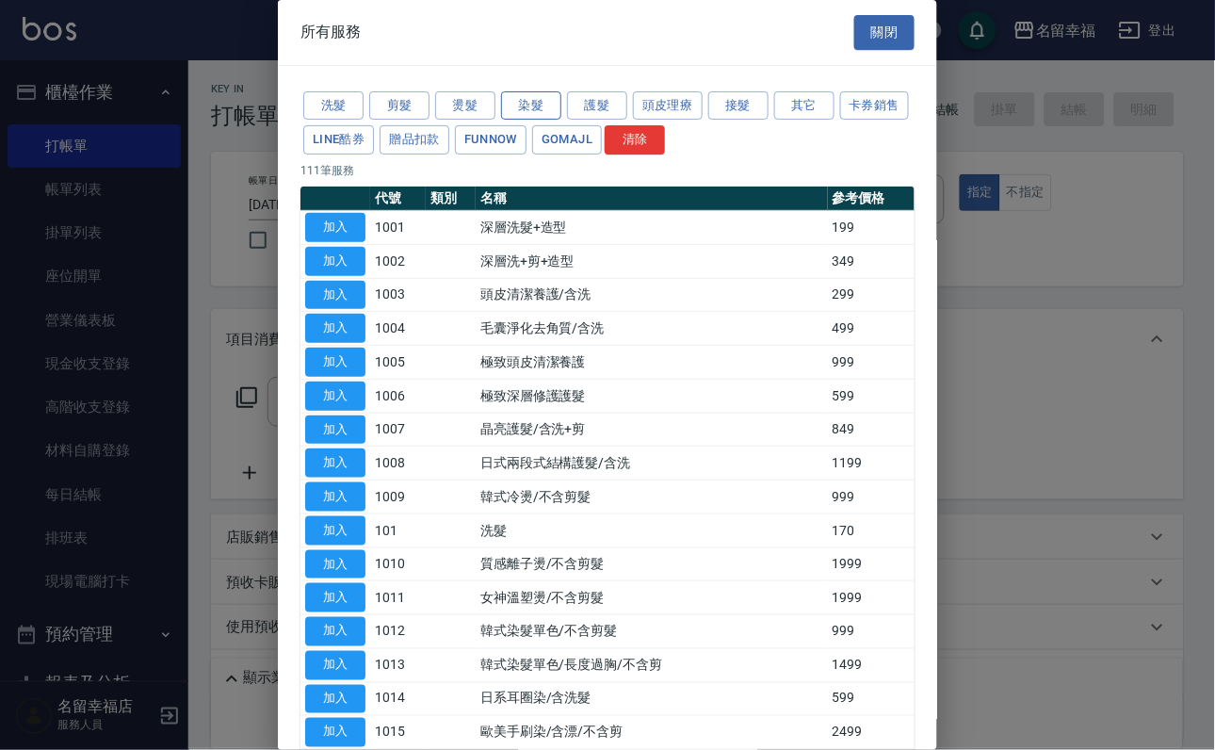
click at [518, 118] on button "染髮" at bounding box center [531, 105] width 60 height 29
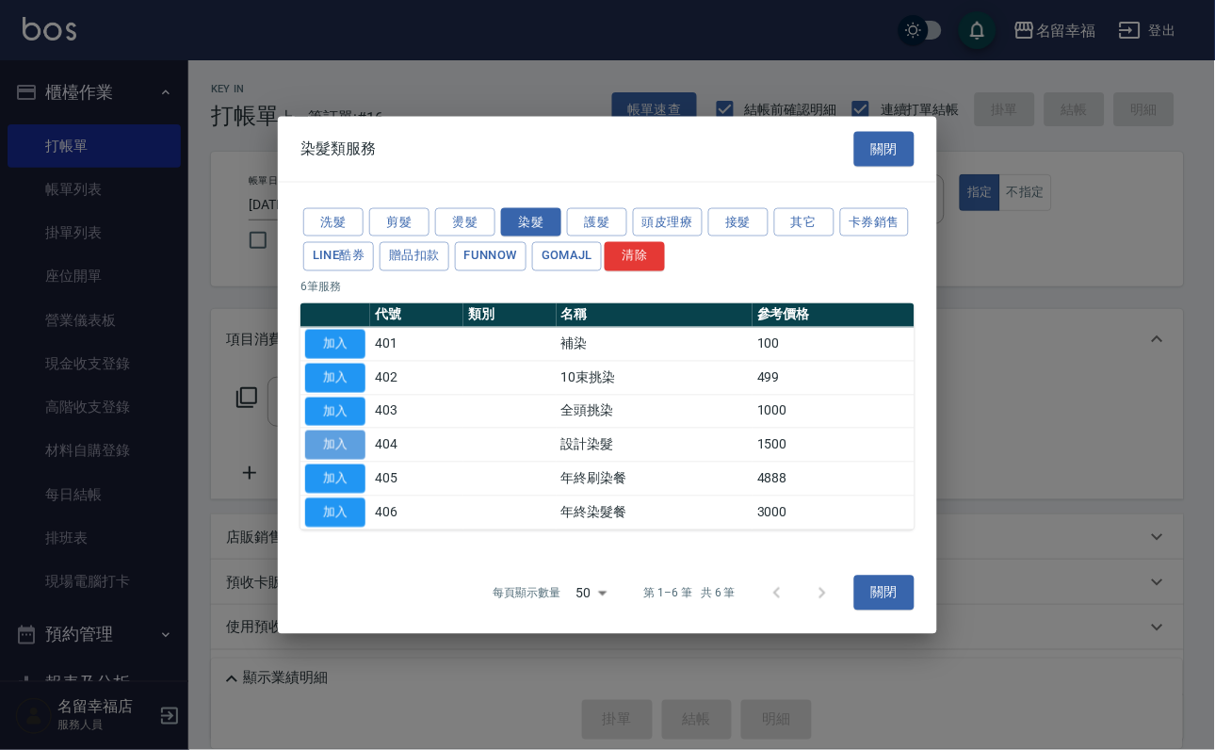
click at [324, 460] on button "加入" at bounding box center [335, 445] width 60 height 29
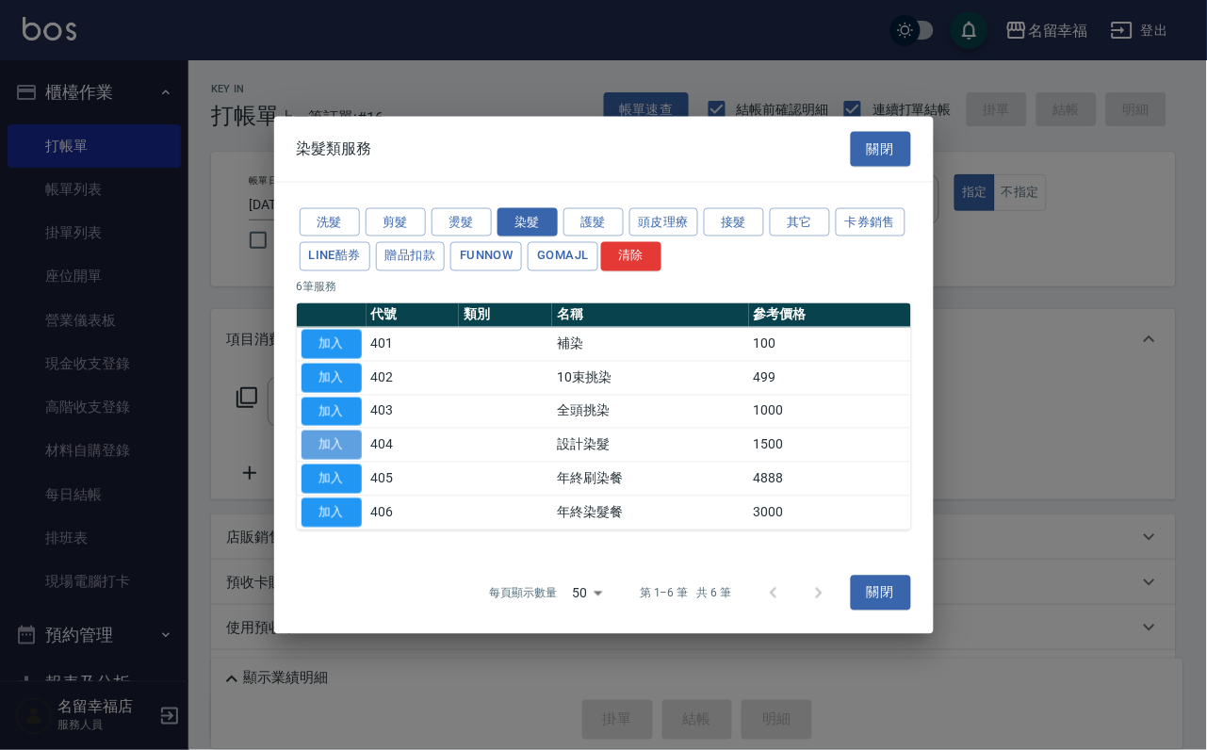
type input "設計染髮(404)"
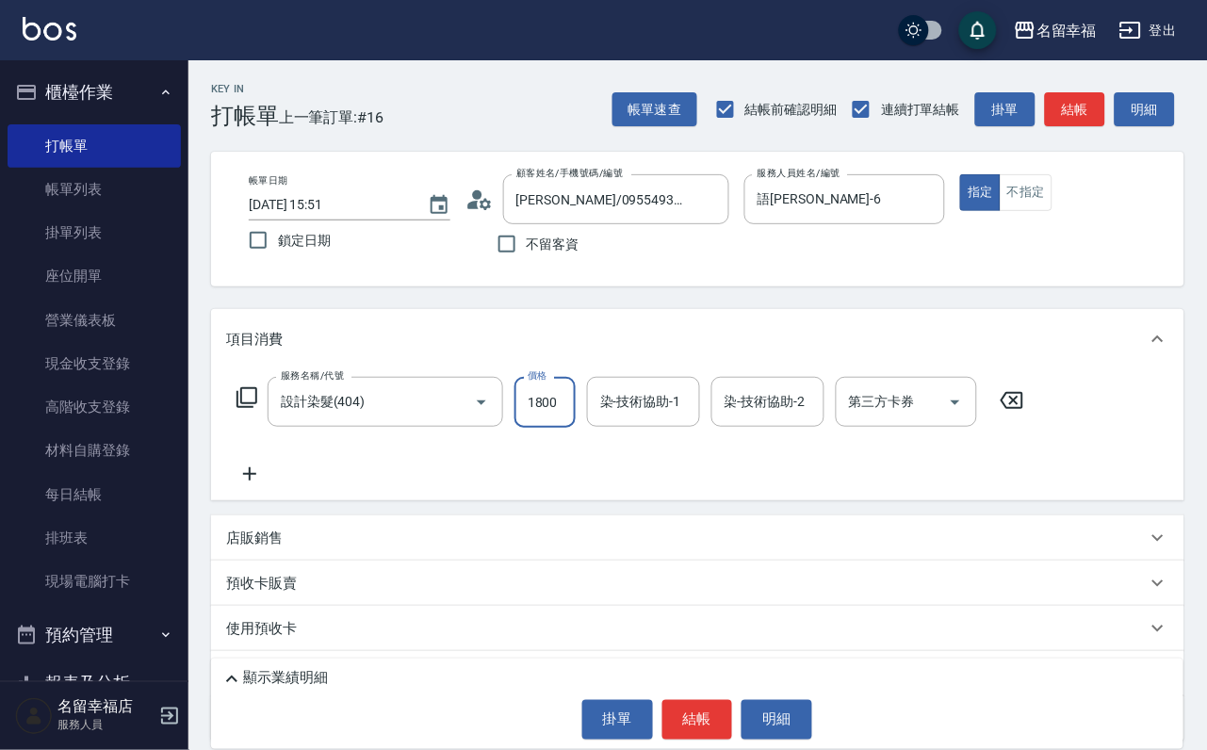
scroll to position [0, 1]
type input "1800"
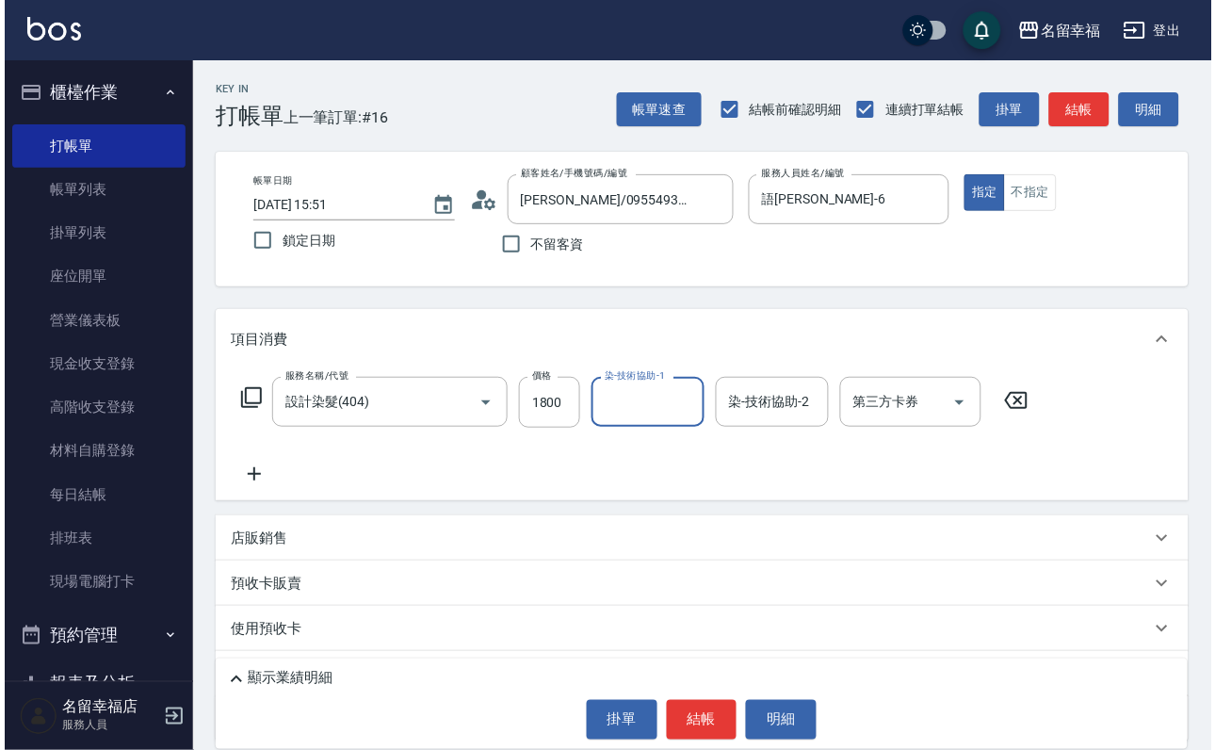
scroll to position [0, 0]
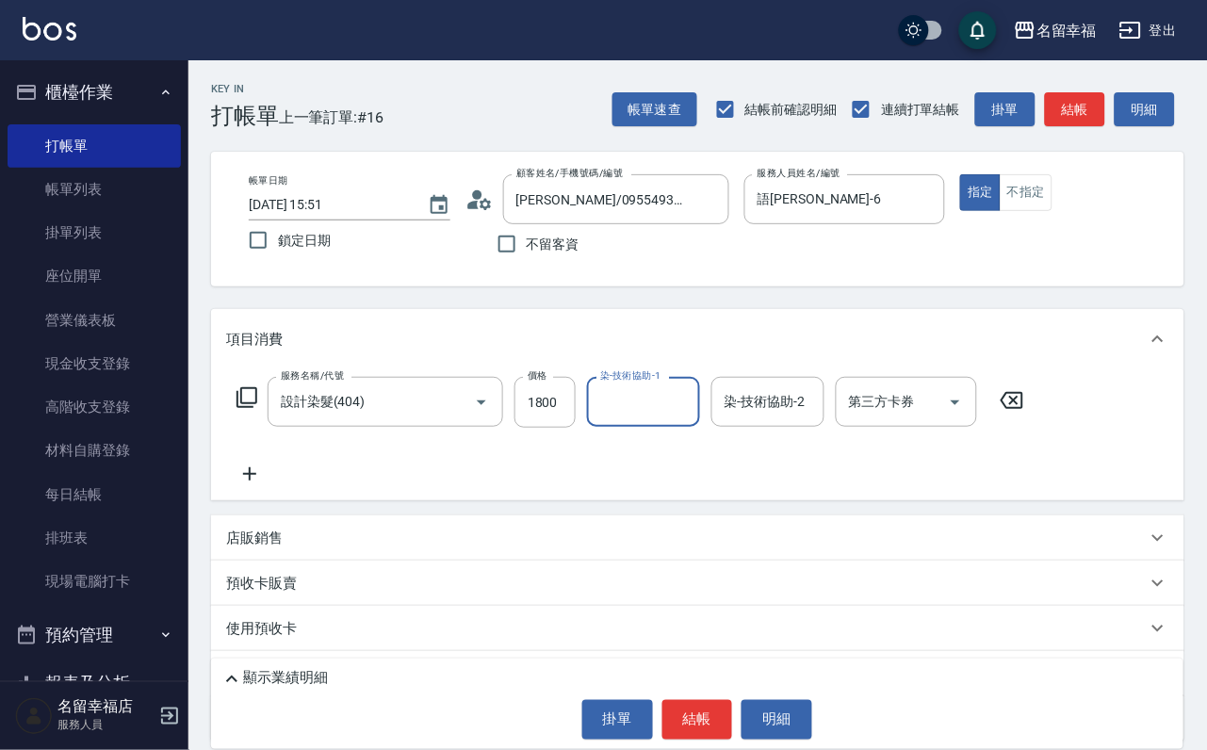
type input "1"
type input "語[PERSON_NAME]-6"
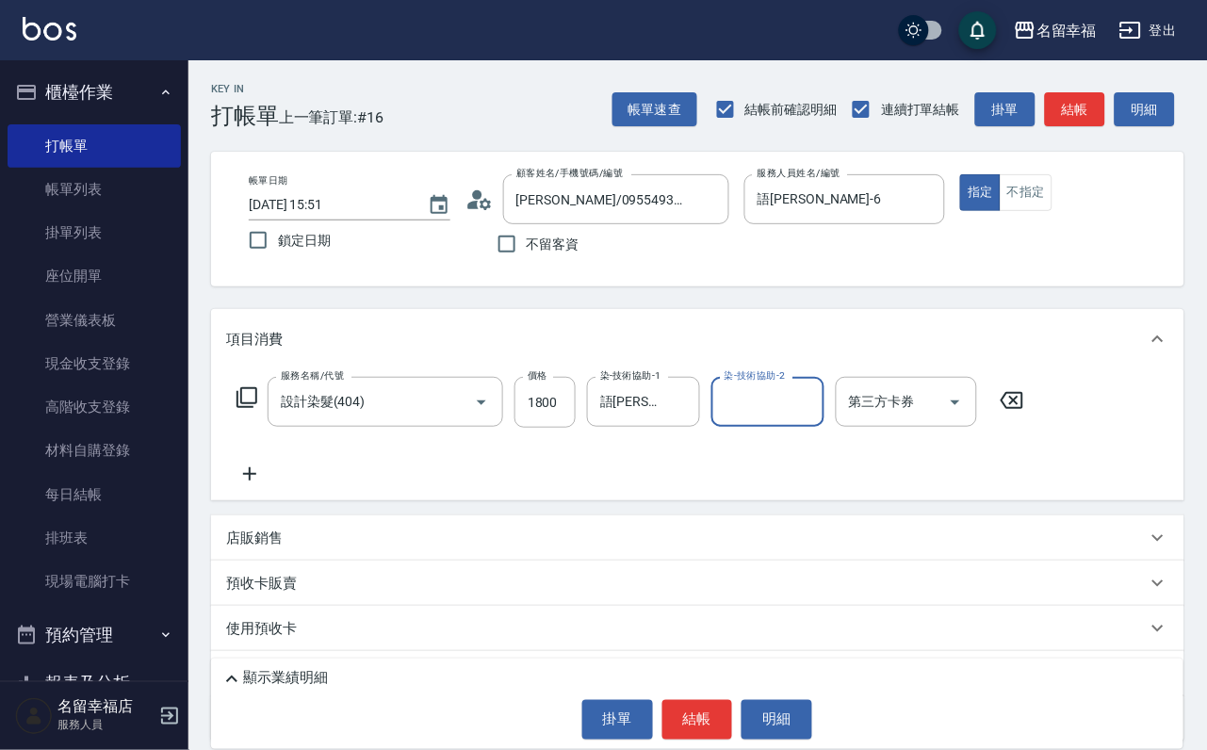
click at [251, 409] on icon at bounding box center [247, 397] width 23 height 23
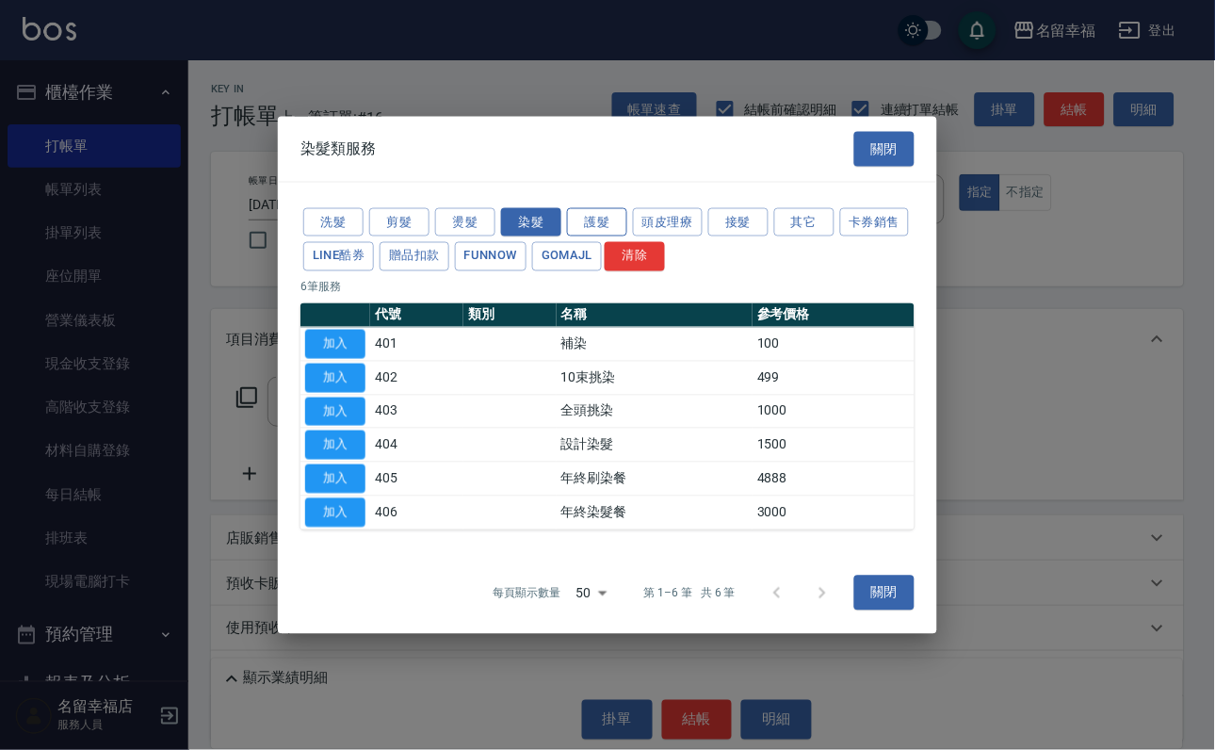
click at [584, 207] on button "護髮" at bounding box center [597, 221] width 60 height 29
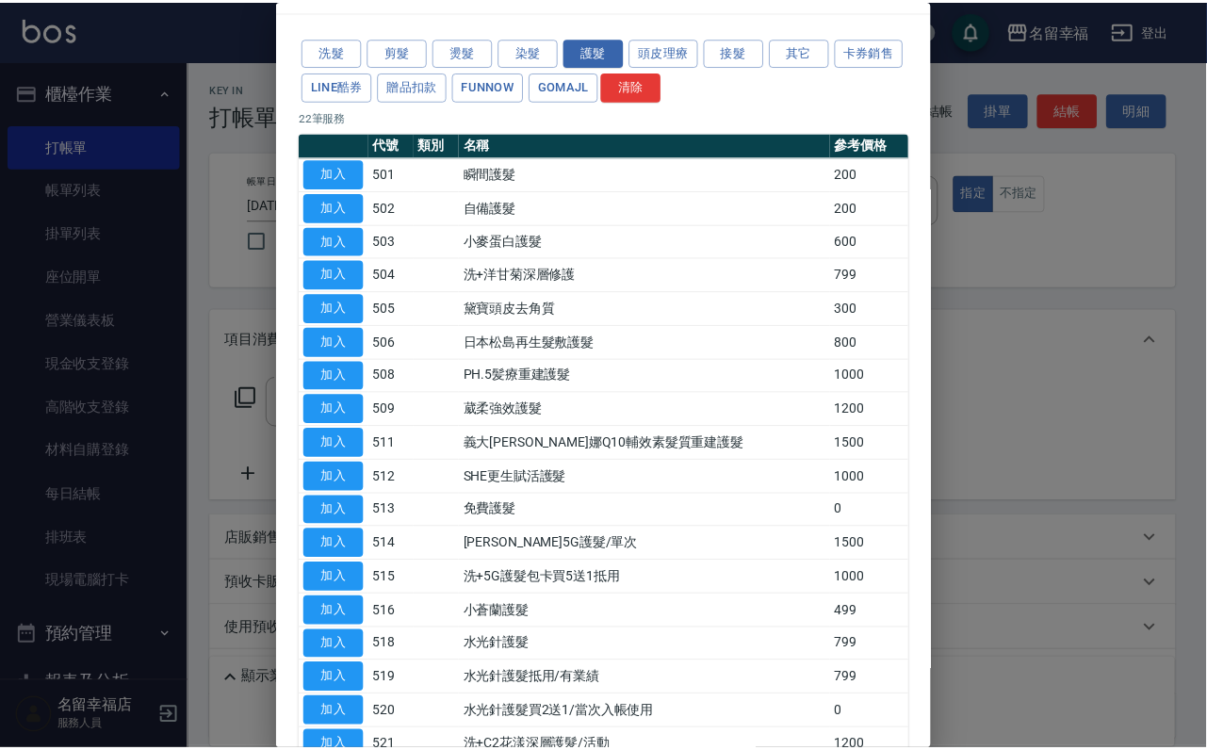
scroll to position [141, 0]
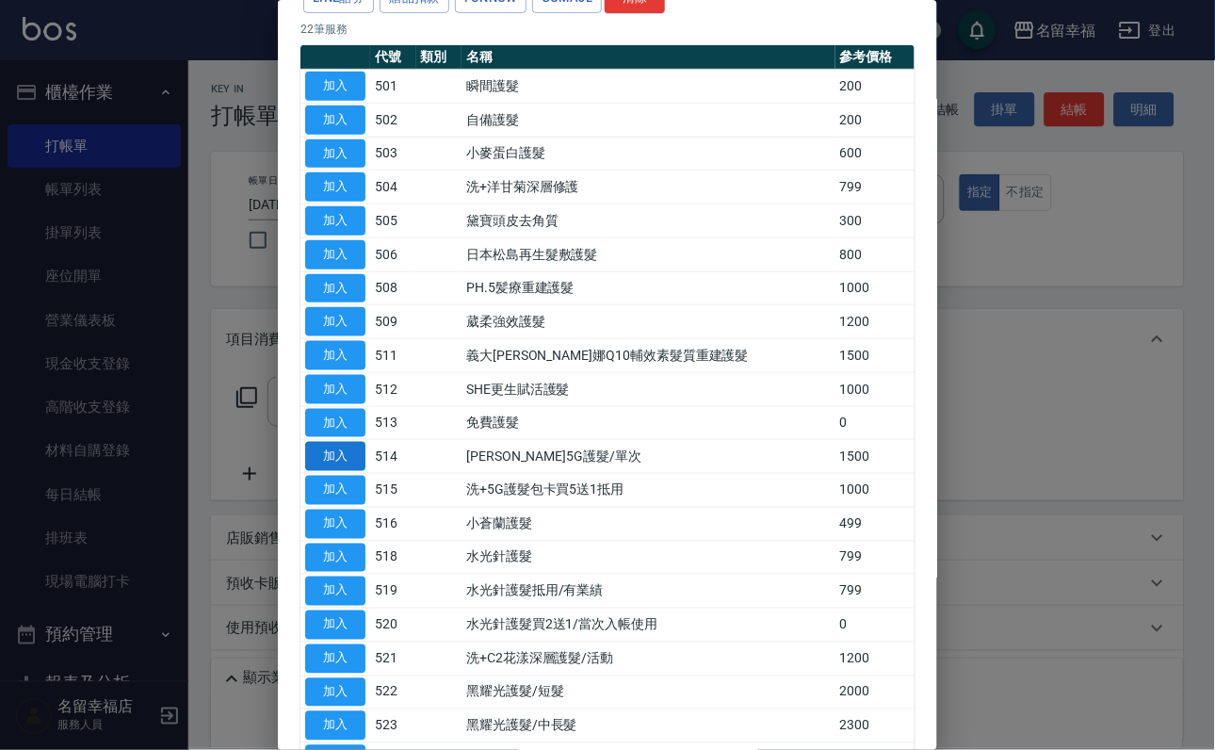
click at [315, 471] on button "加入" at bounding box center [335, 456] width 60 height 29
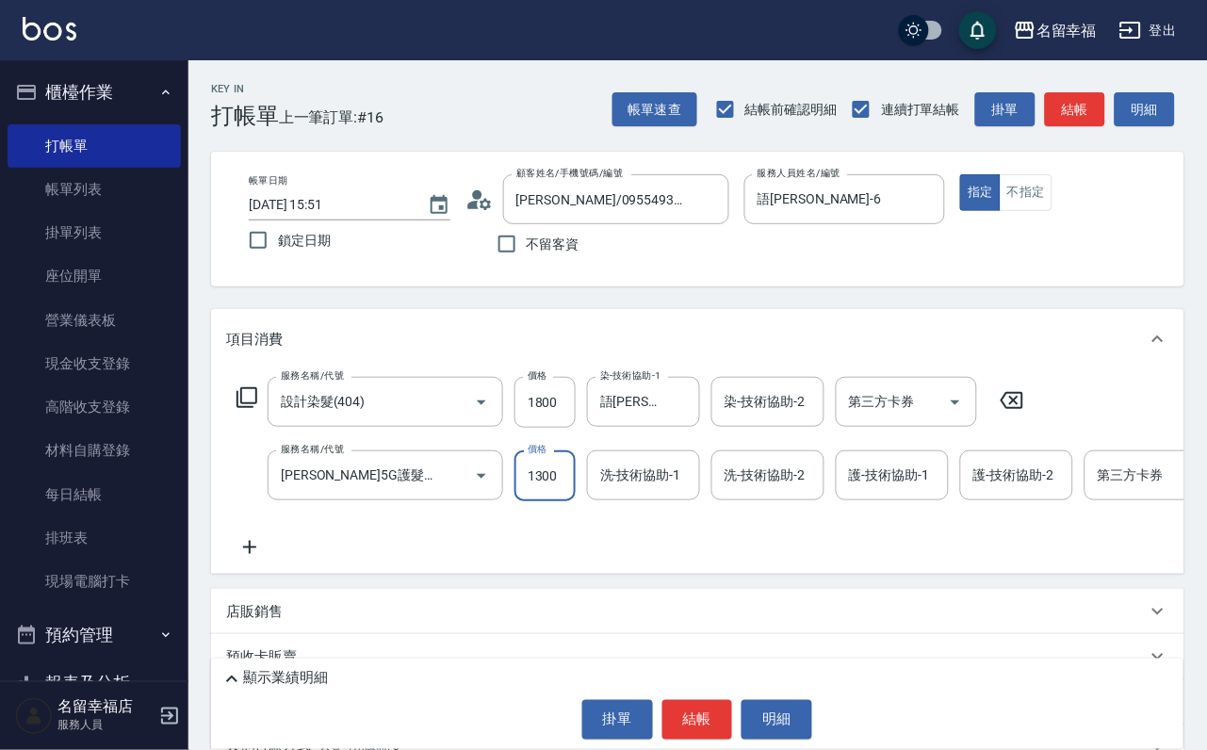
scroll to position [0, 1]
type input "1300"
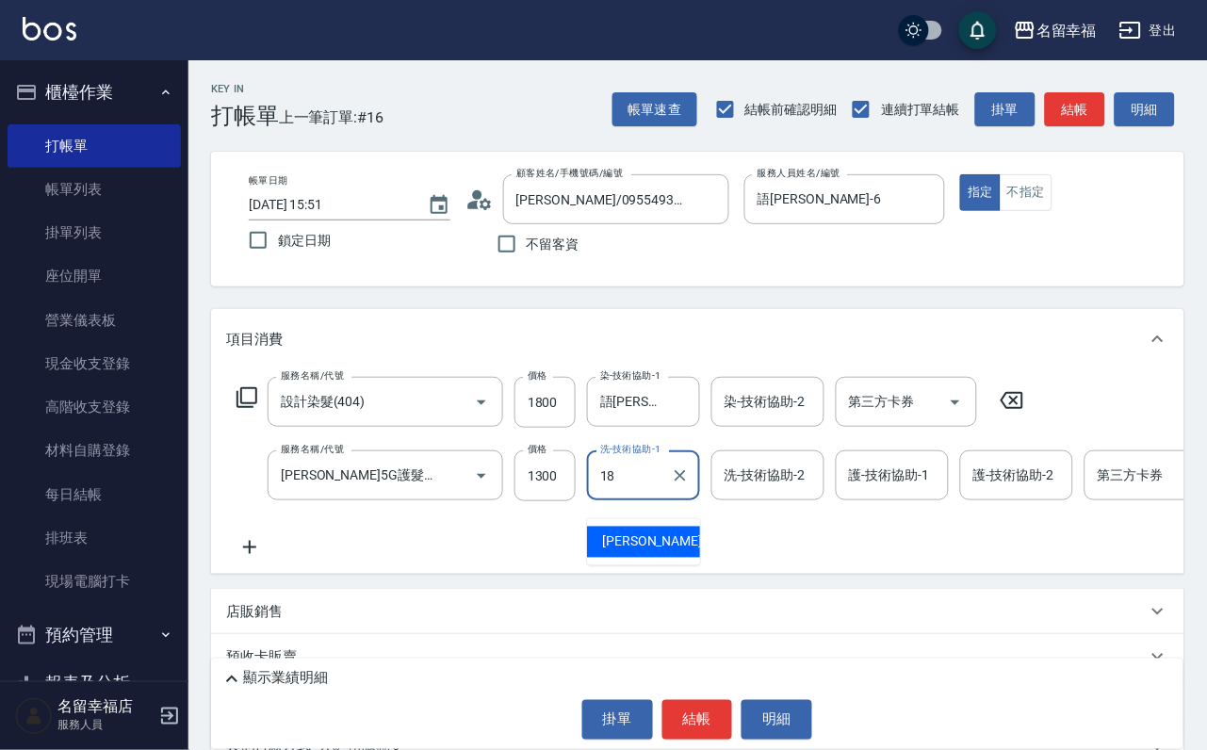
type input "[PERSON_NAME]-18"
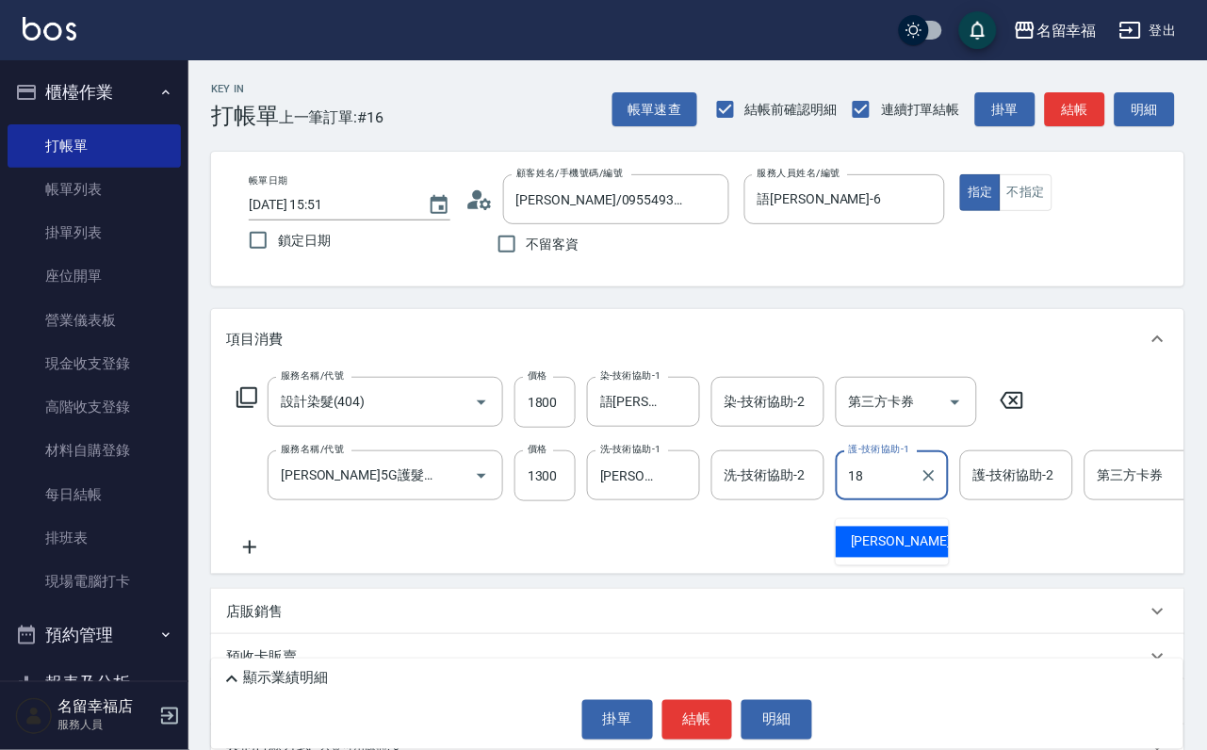
type input "[PERSON_NAME]-18"
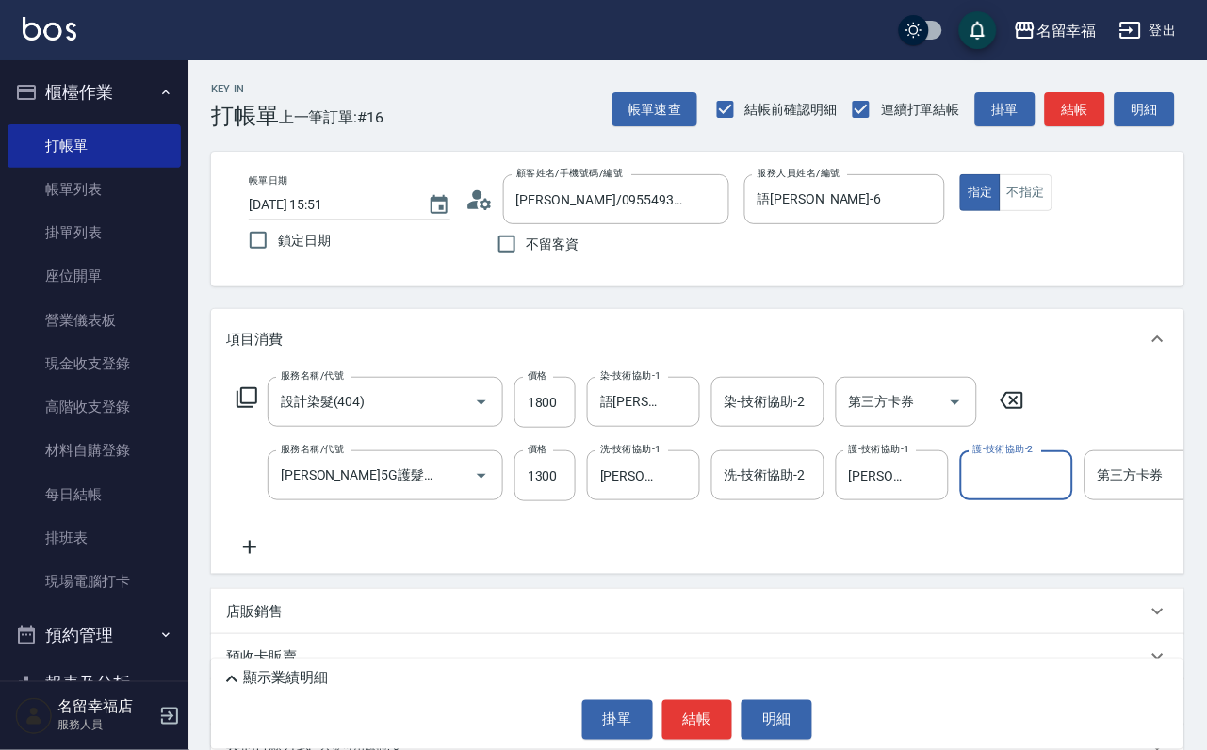
click at [247, 409] on icon at bounding box center [247, 397] width 23 height 23
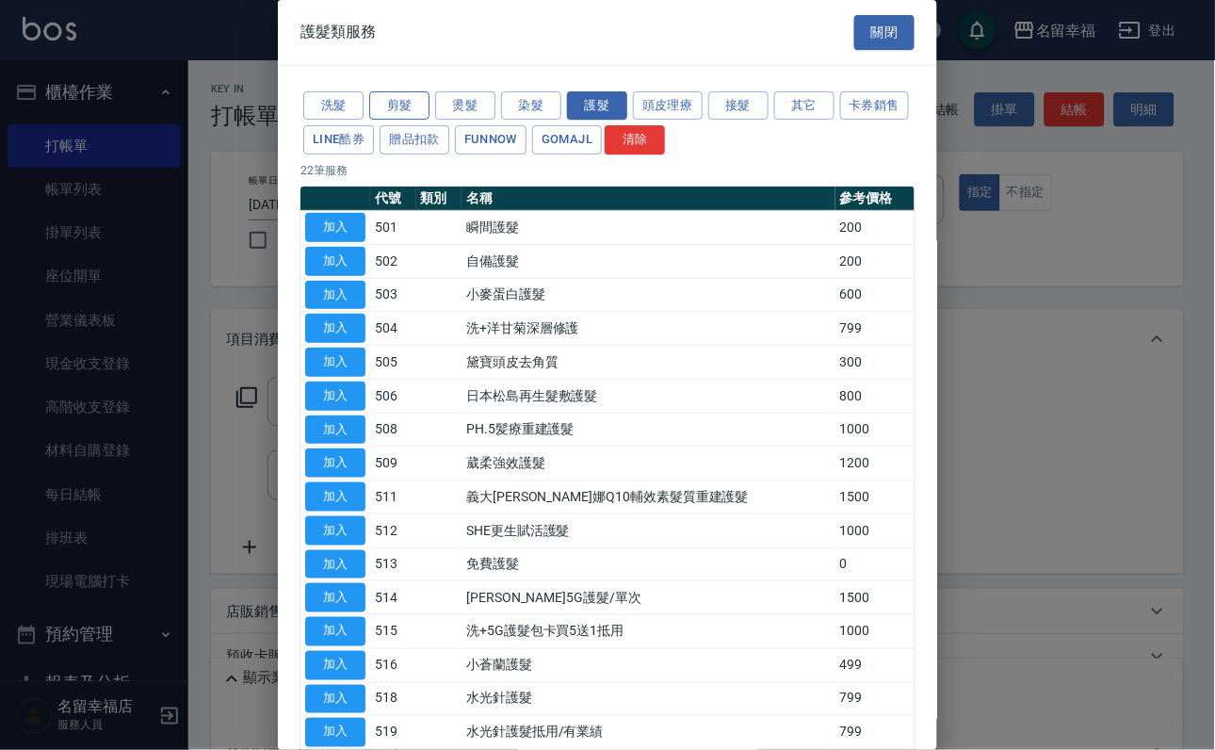
click at [382, 121] on button "剪髮" at bounding box center [399, 105] width 60 height 29
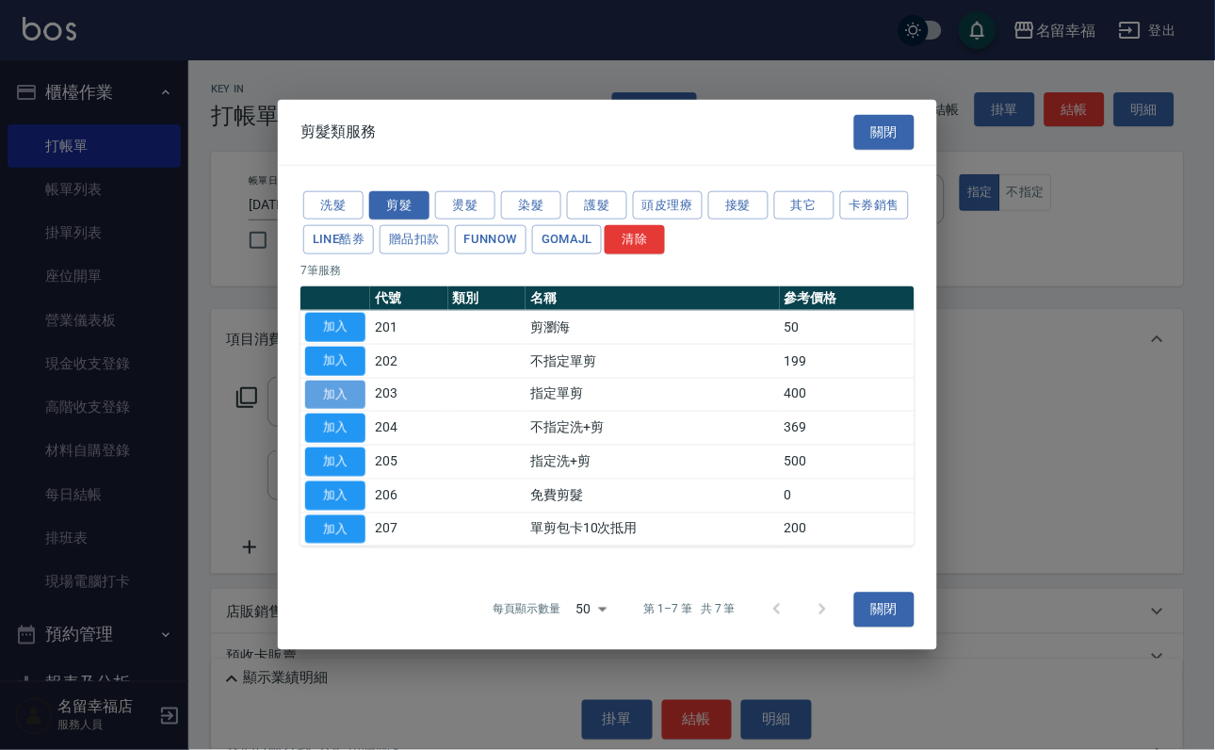
click at [330, 390] on button "加入" at bounding box center [335, 394] width 60 height 29
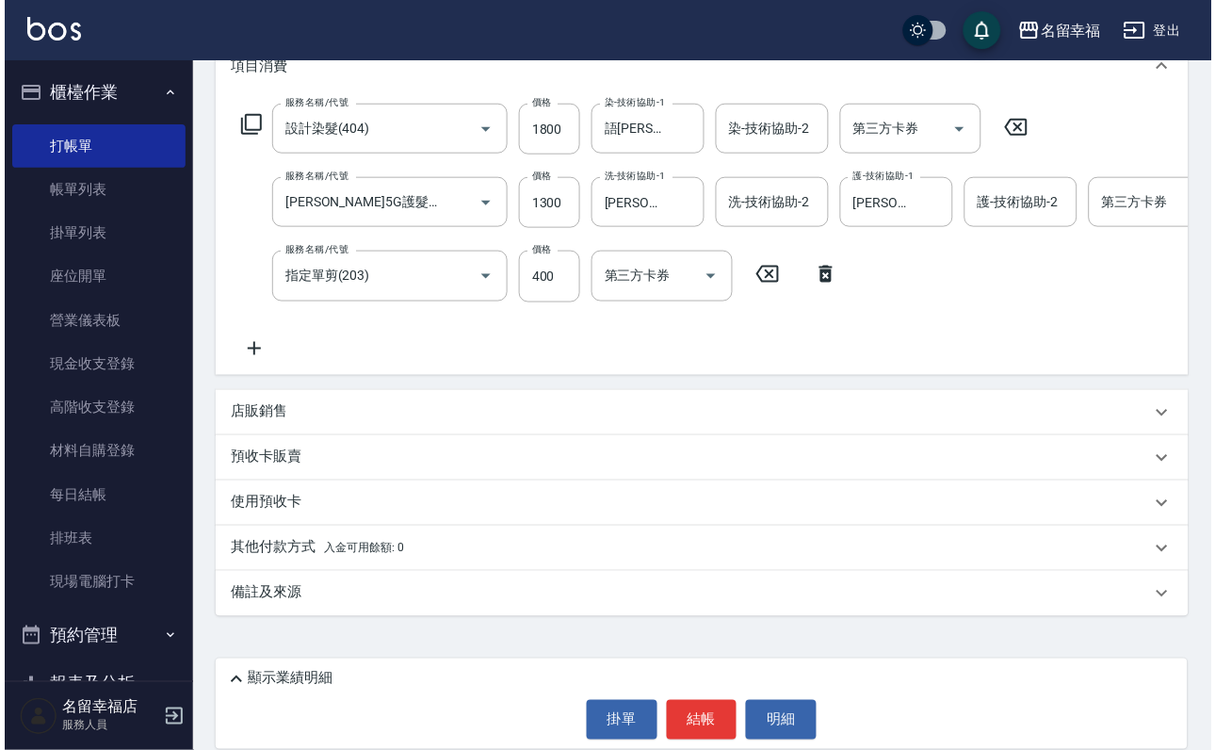
scroll to position [325, 0]
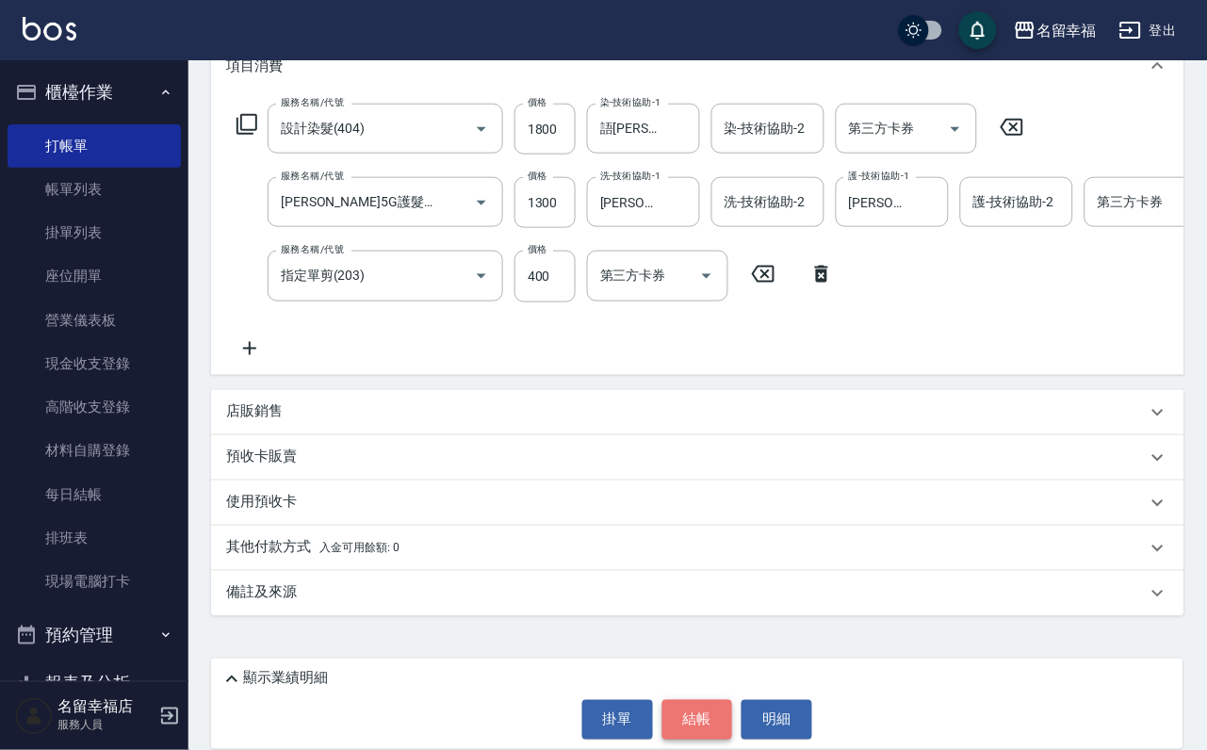
click at [695, 721] on button "結帳" at bounding box center [697, 720] width 71 height 40
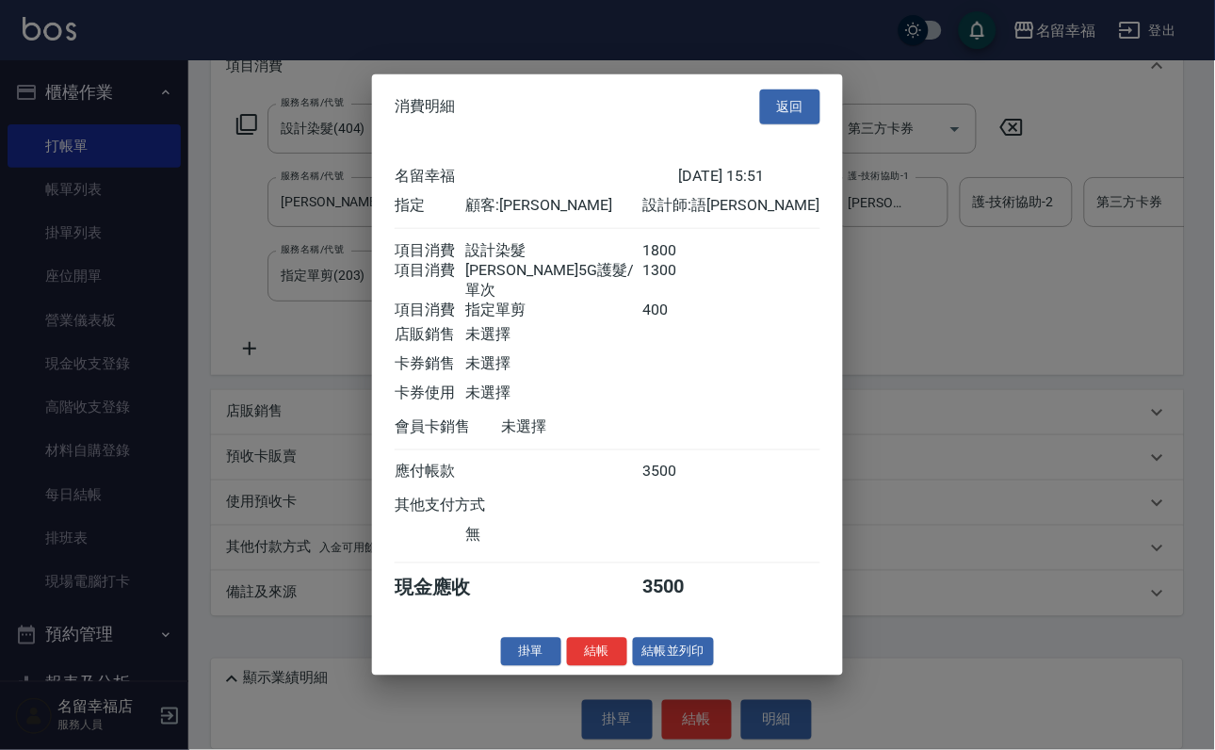
scroll to position [373, 0]
drag, startPoint x: 563, startPoint y: 723, endPoint x: 555, endPoint y: 717, distance: 10.2
click at [567, 666] on button "結帳" at bounding box center [597, 651] width 60 height 29
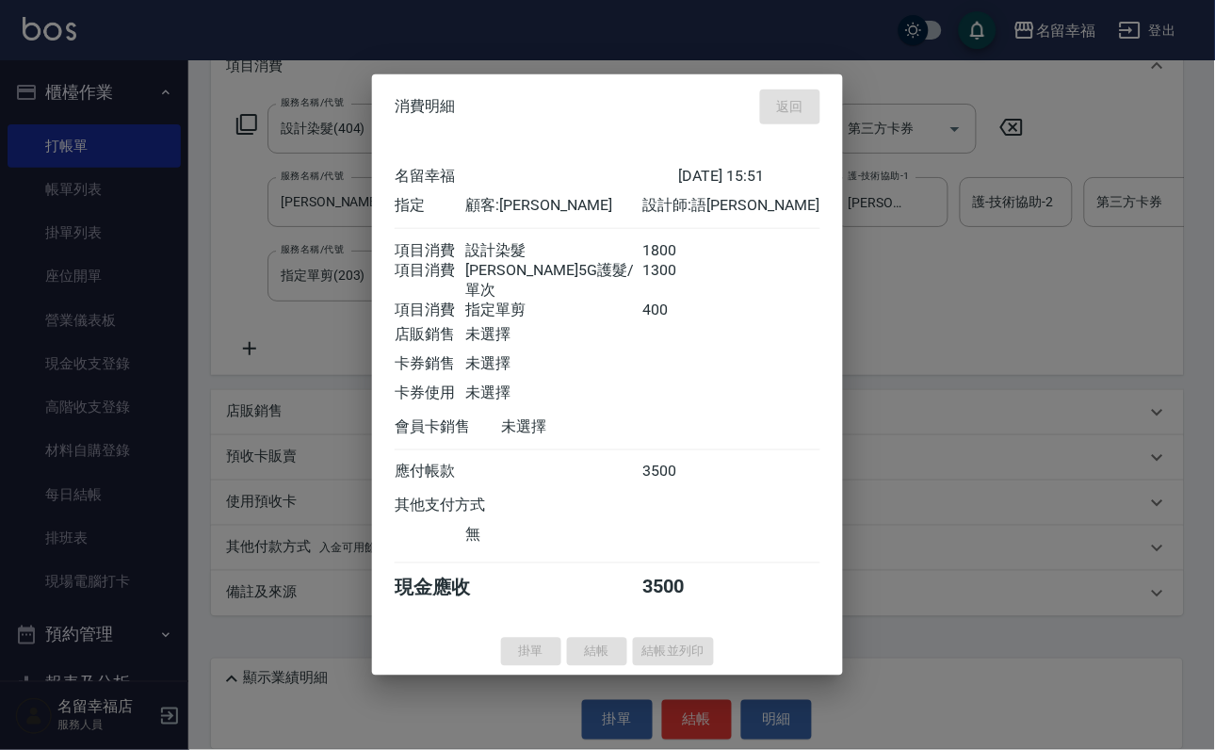
type input "[DATE] 15:52"
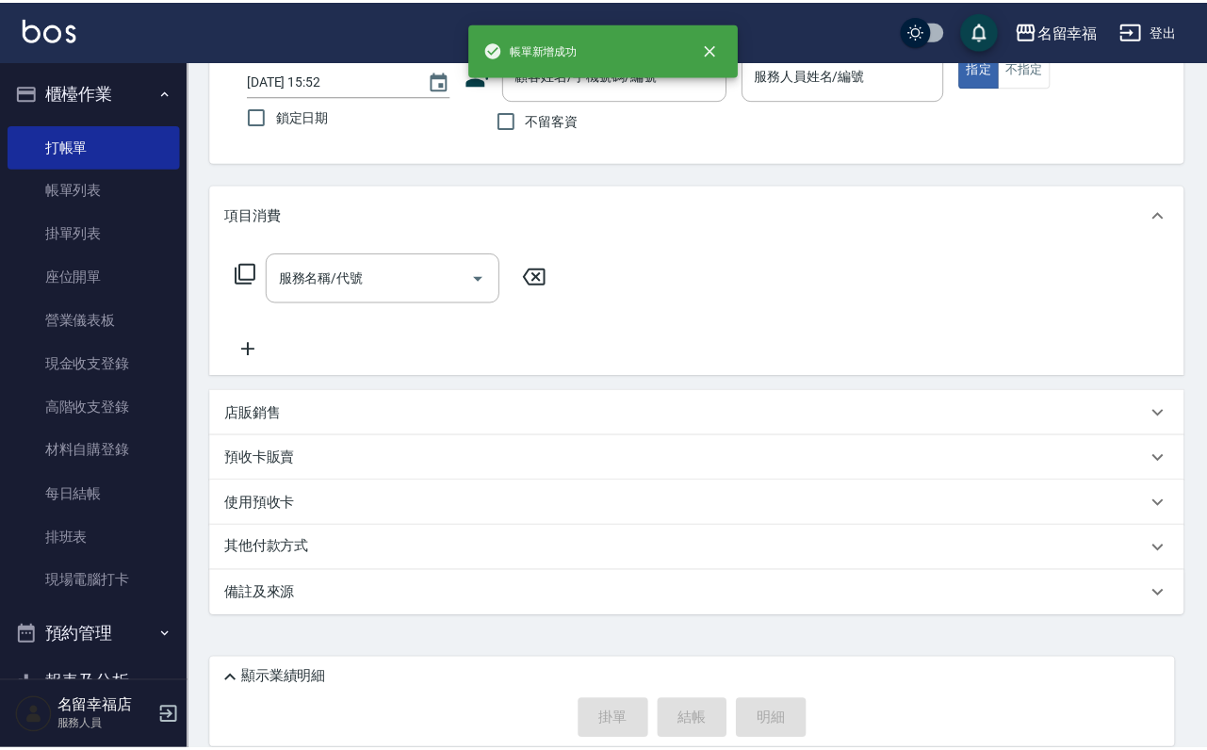
scroll to position [0, 0]
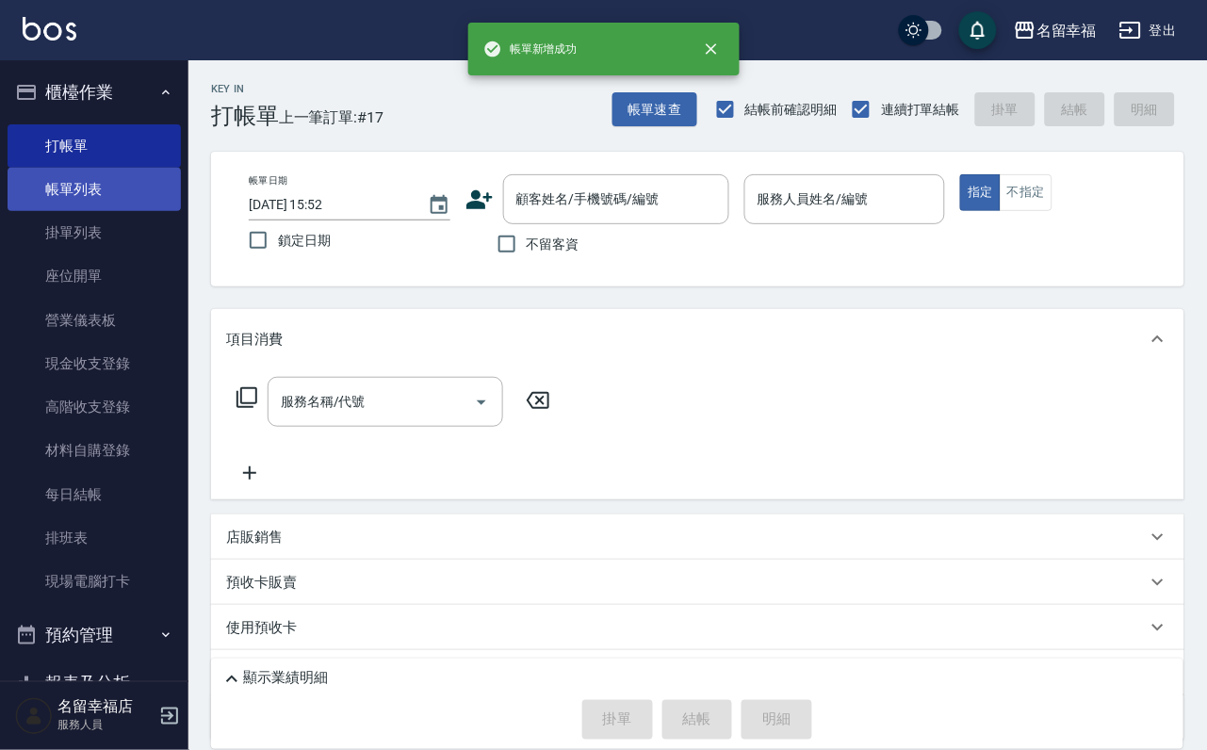
click at [119, 198] on link "帳單列表" at bounding box center [94, 189] width 173 height 43
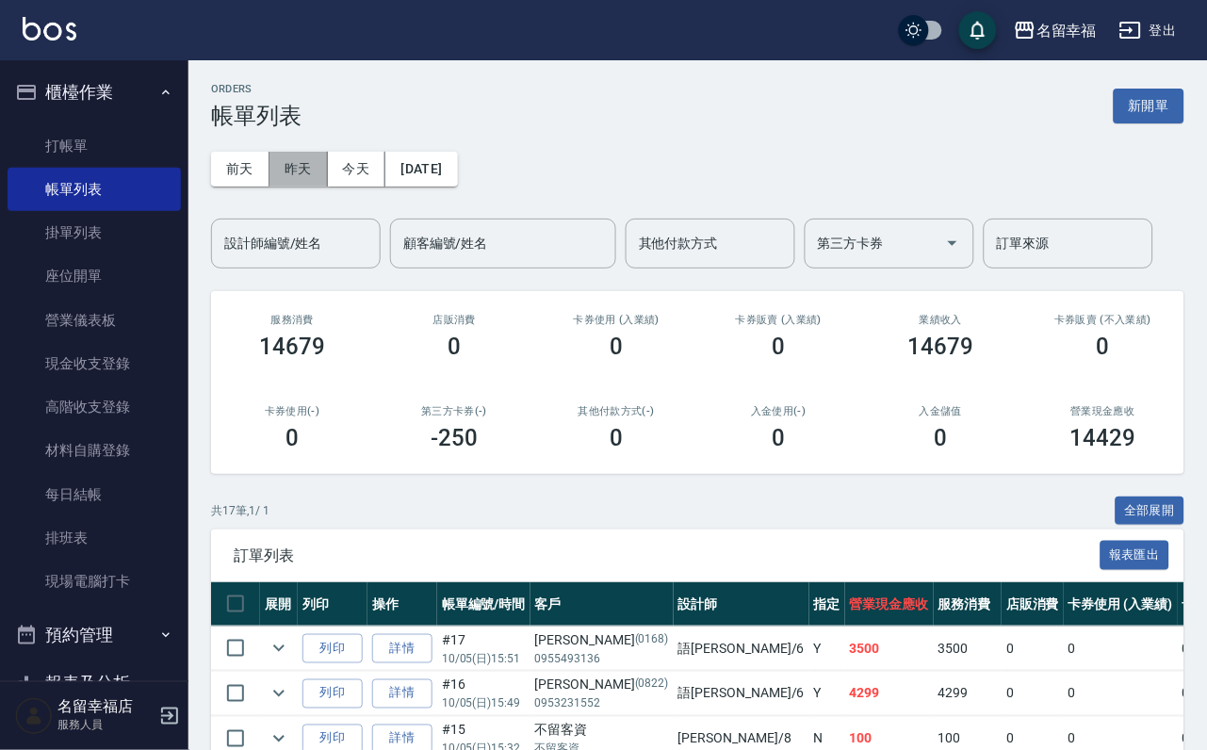
click at [326, 174] on button "昨天" at bounding box center [298, 169] width 58 height 35
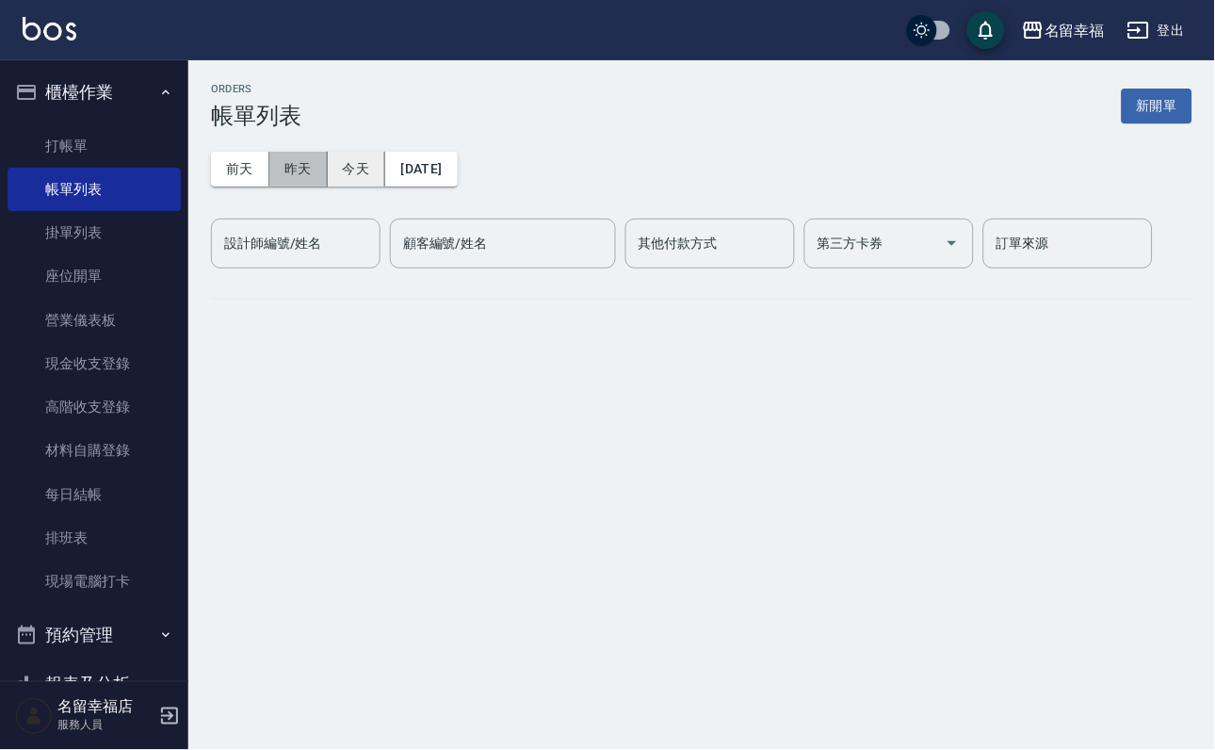
drag, startPoint x: 326, startPoint y: 178, endPoint x: 356, endPoint y: 170, distance: 31.3
click at [327, 181] on button "昨天" at bounding box center [298, 169] width 58 height 35
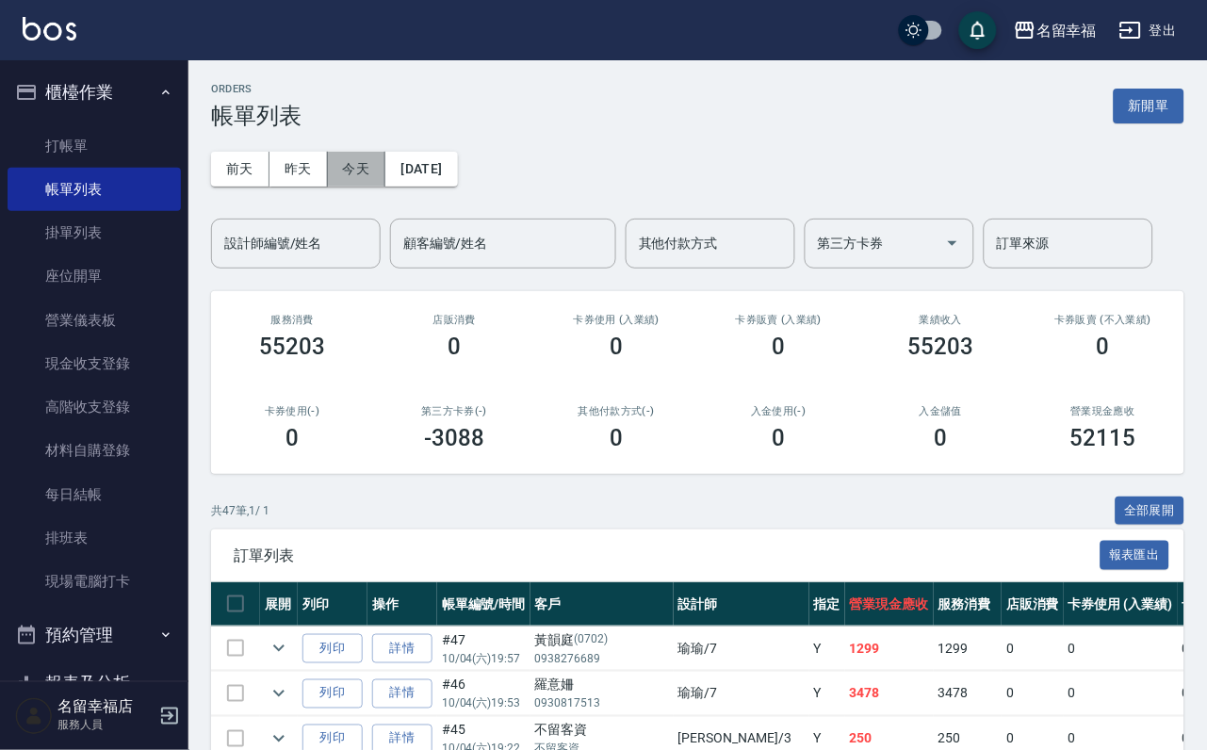
click at [383, 163] on button "今天" at bounding box center [357, 169] width 58 height 35
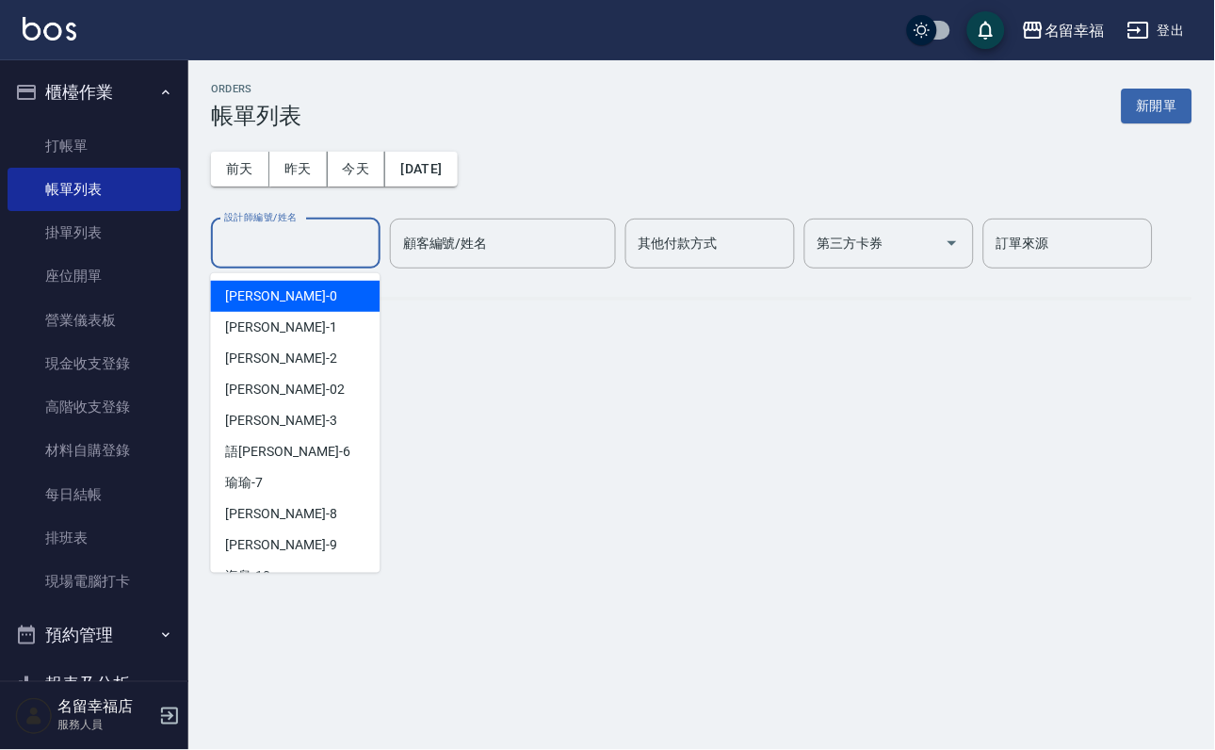
click at [314, 256] on input "設計師編號/姓名" at bounding box center [296, 243] width 153 height 33
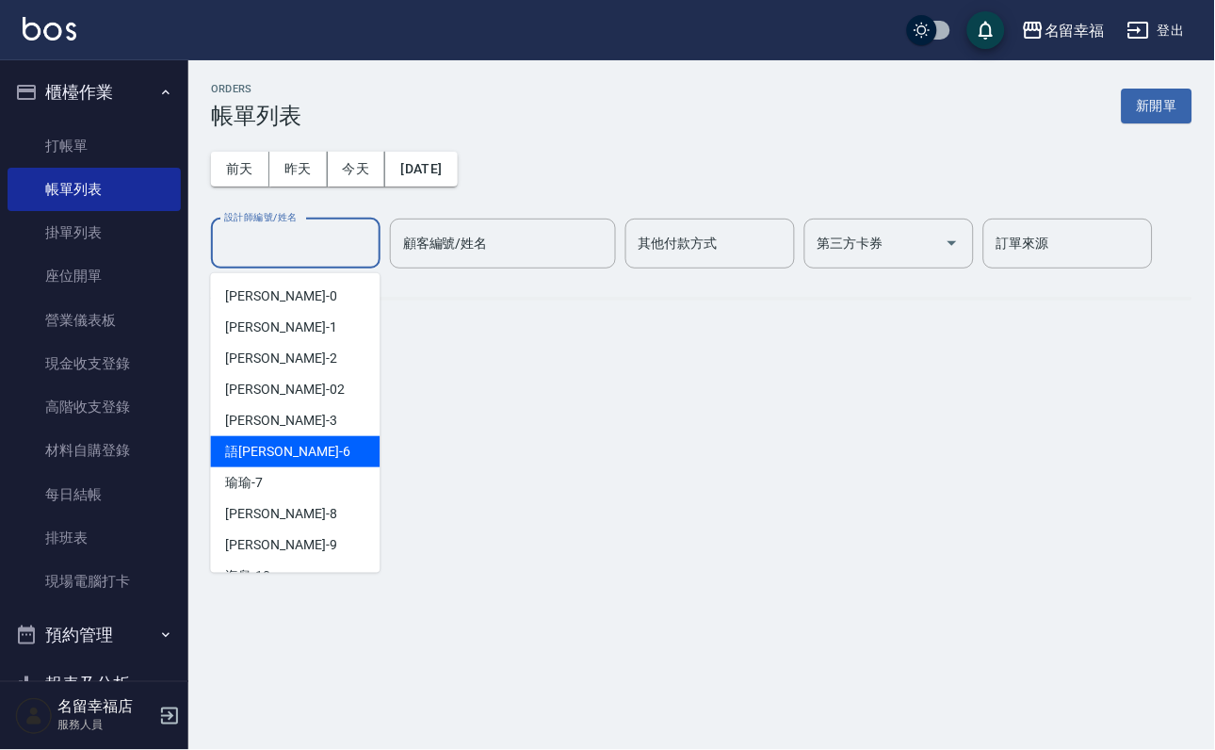
click at [305, 452] on div "語[PERSON_NAME] -6" at bounding box center [296, 451] width 170 height 31
type input "語[PERSON_NAME]-6"
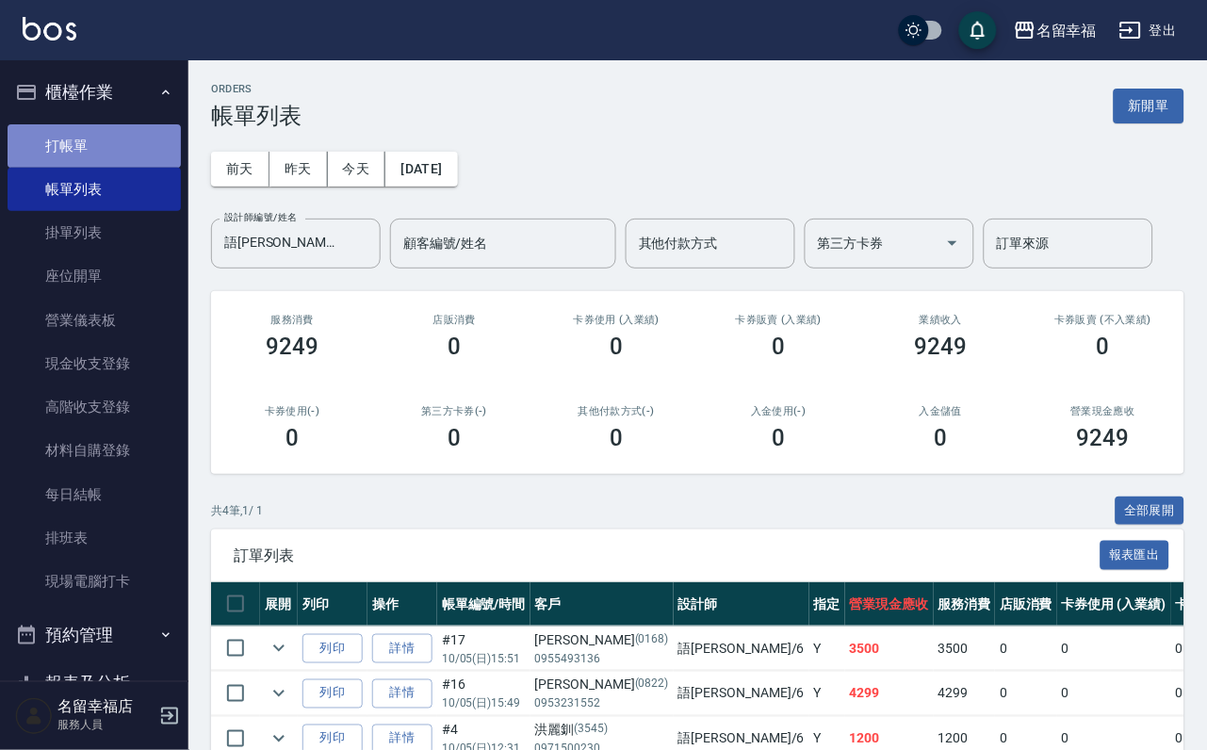
click at [130, 163] on link "打帳單" at bounding box center [94, 145] width 173 height 43
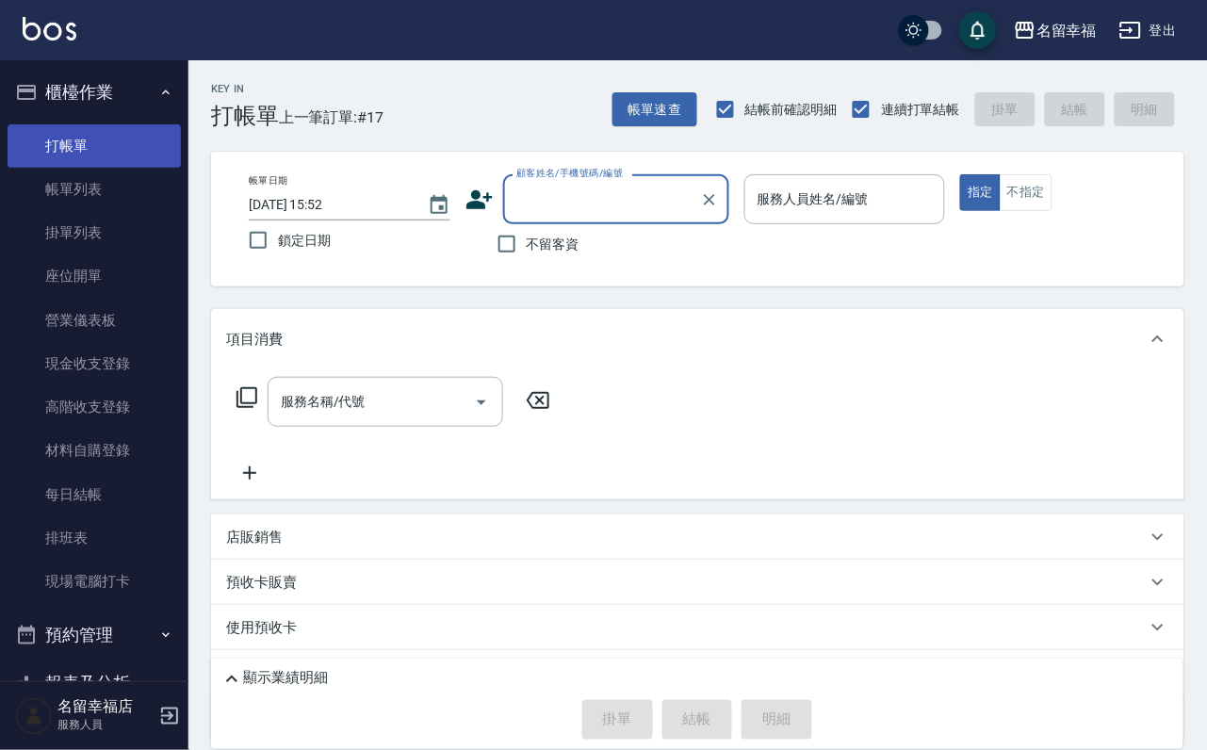
type input "2"
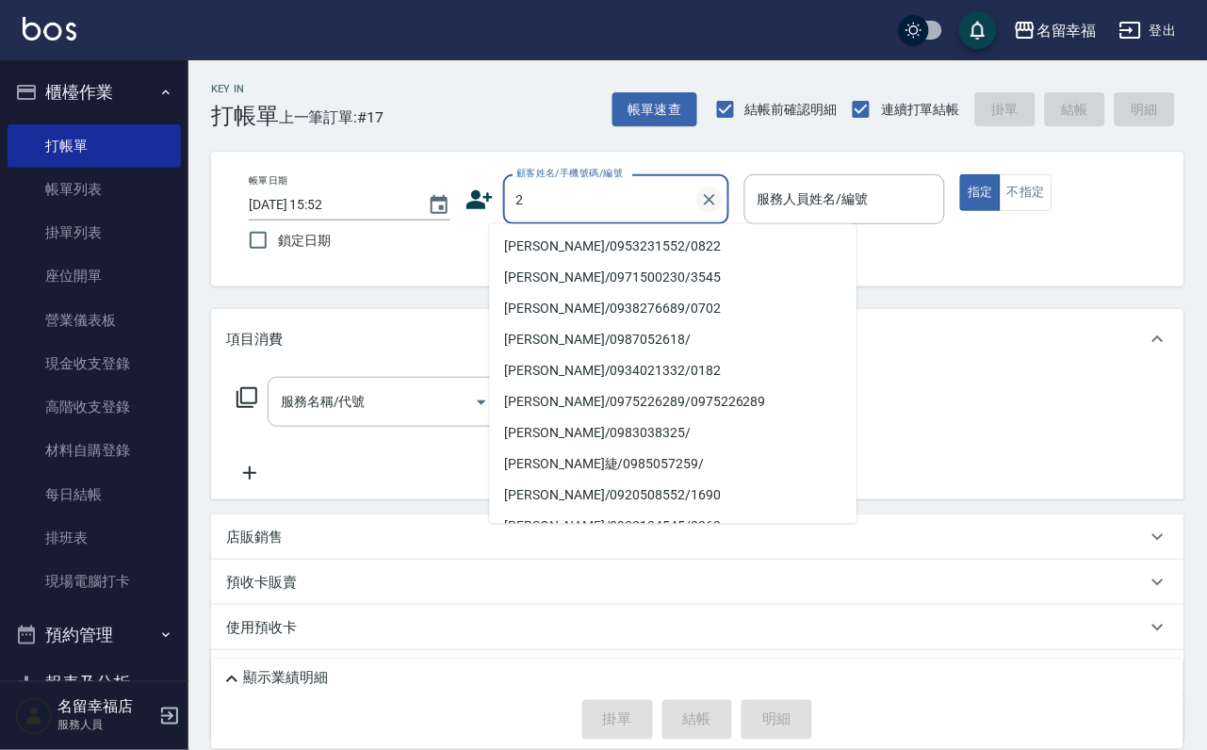
click at [719, 209] on icon "Clear" at bounding box center [709, 199] width 19 height 19
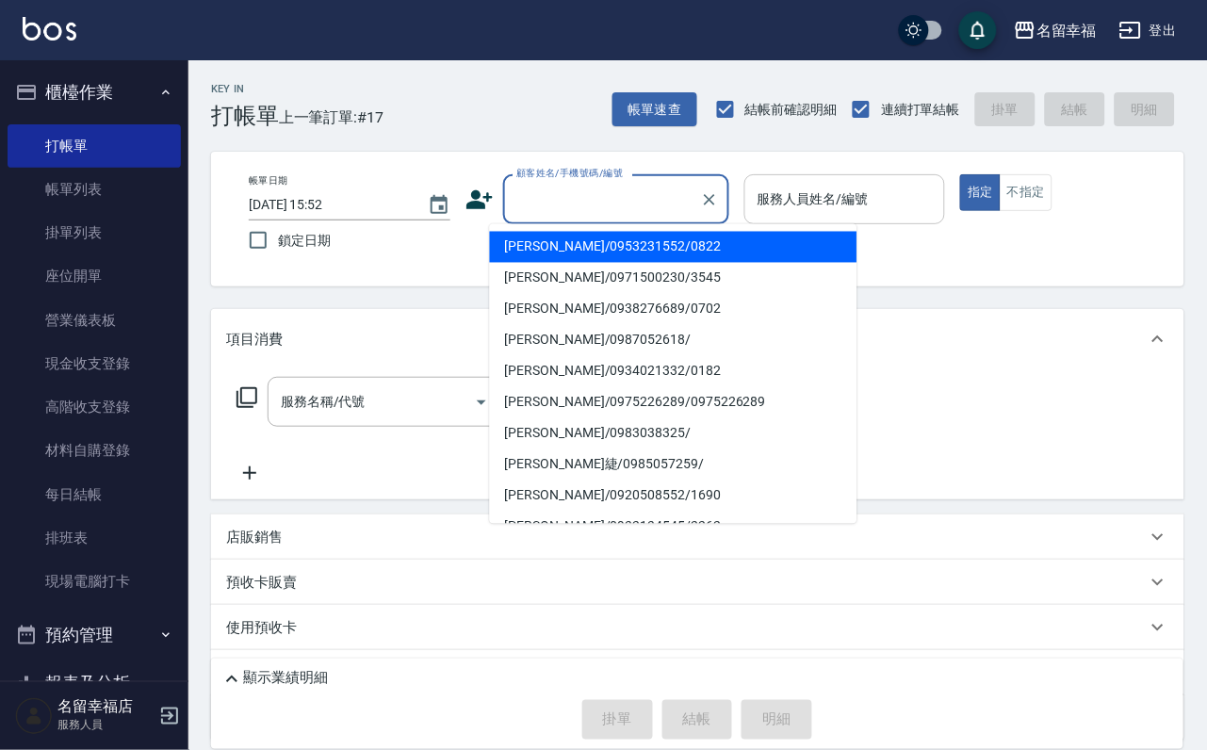
click at [906, 186] on div "服務人員姓名/編號 服務人員姓名/編號" at bounding box center [845, 199] width 202 height 50
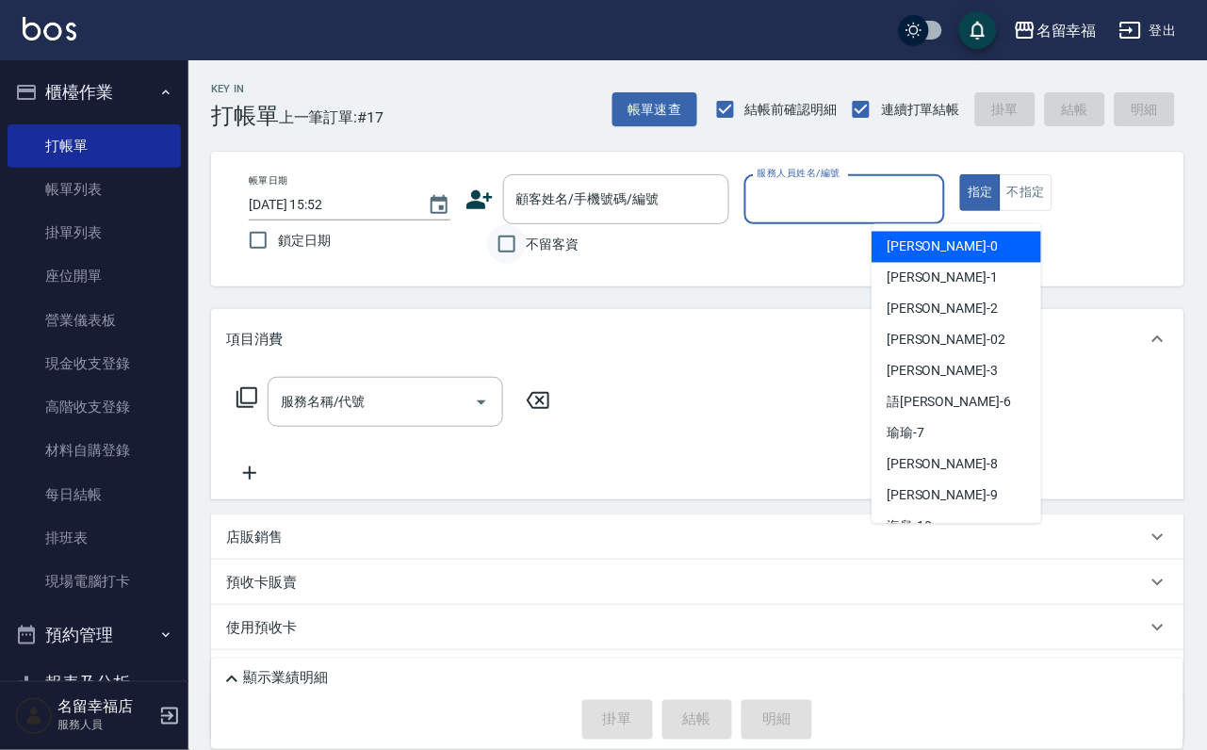
click at [487, 241] on input "不留客資" at bounding box center [507, 244] width 40 height 40
checkbox input "true"
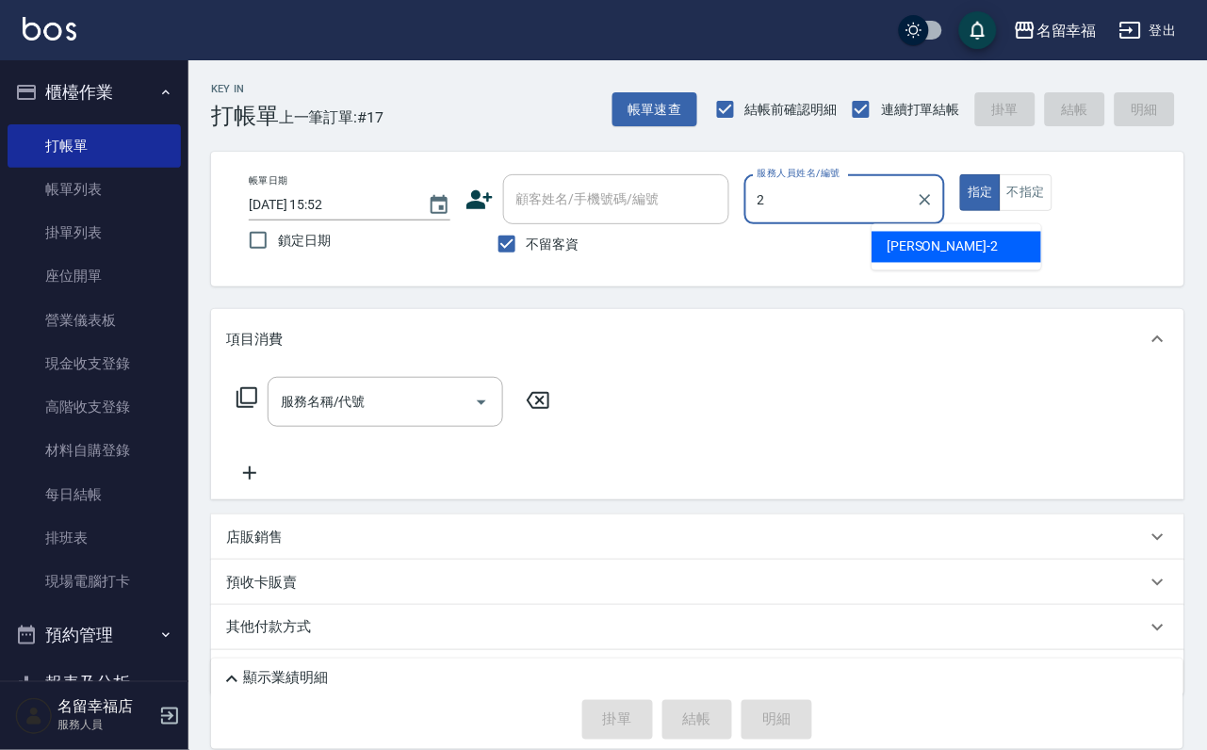
type input "[PERSON_NAME]-2"
type button "true"
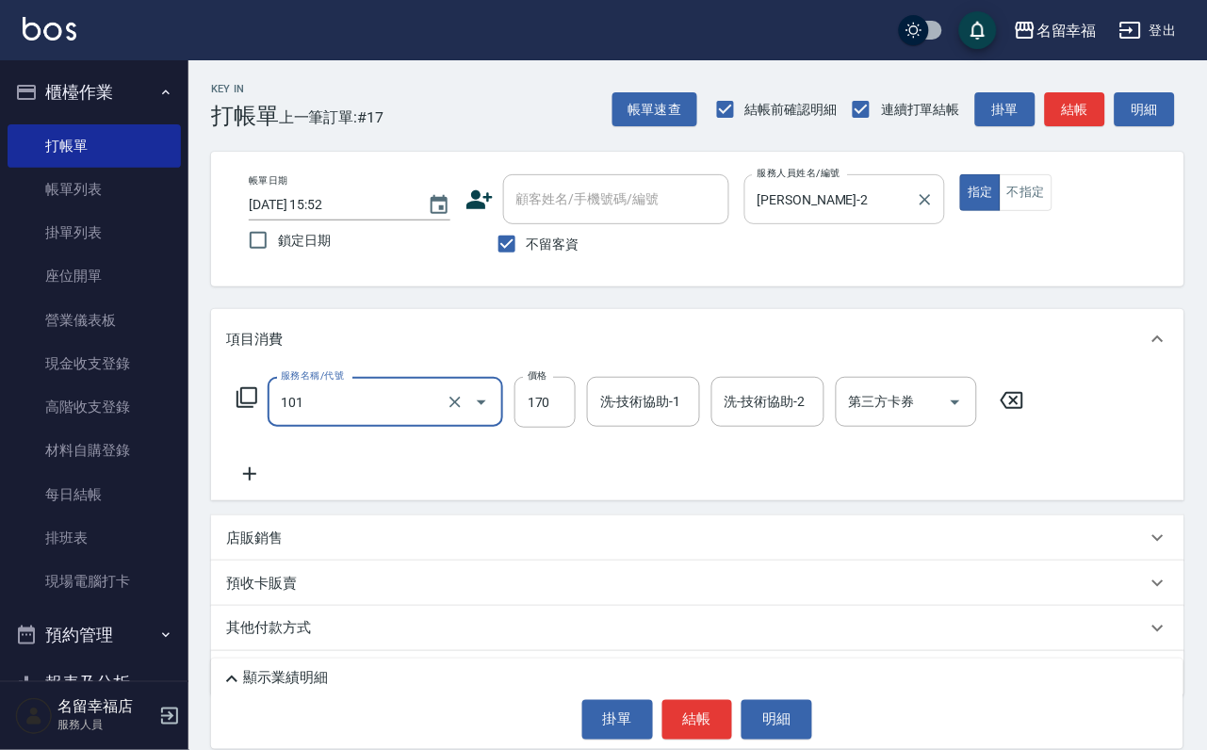
type input "洗髮(101)"
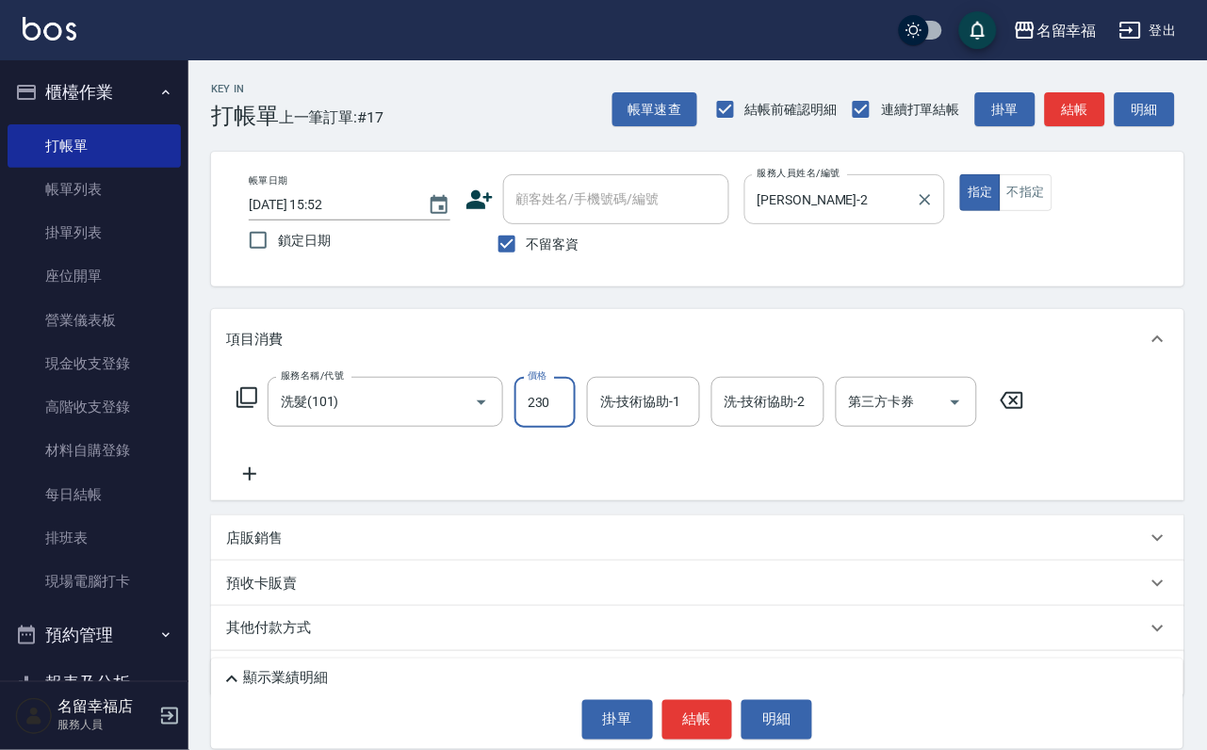
type input "230"
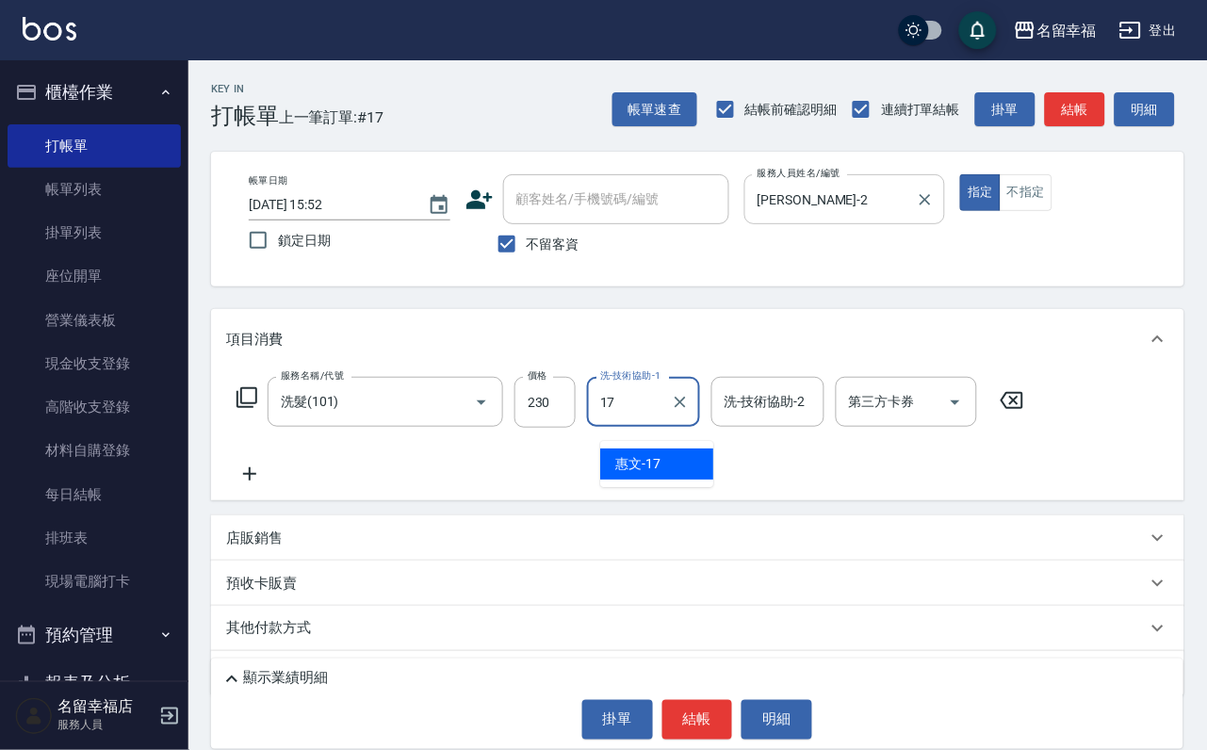
type input "惠文-17"
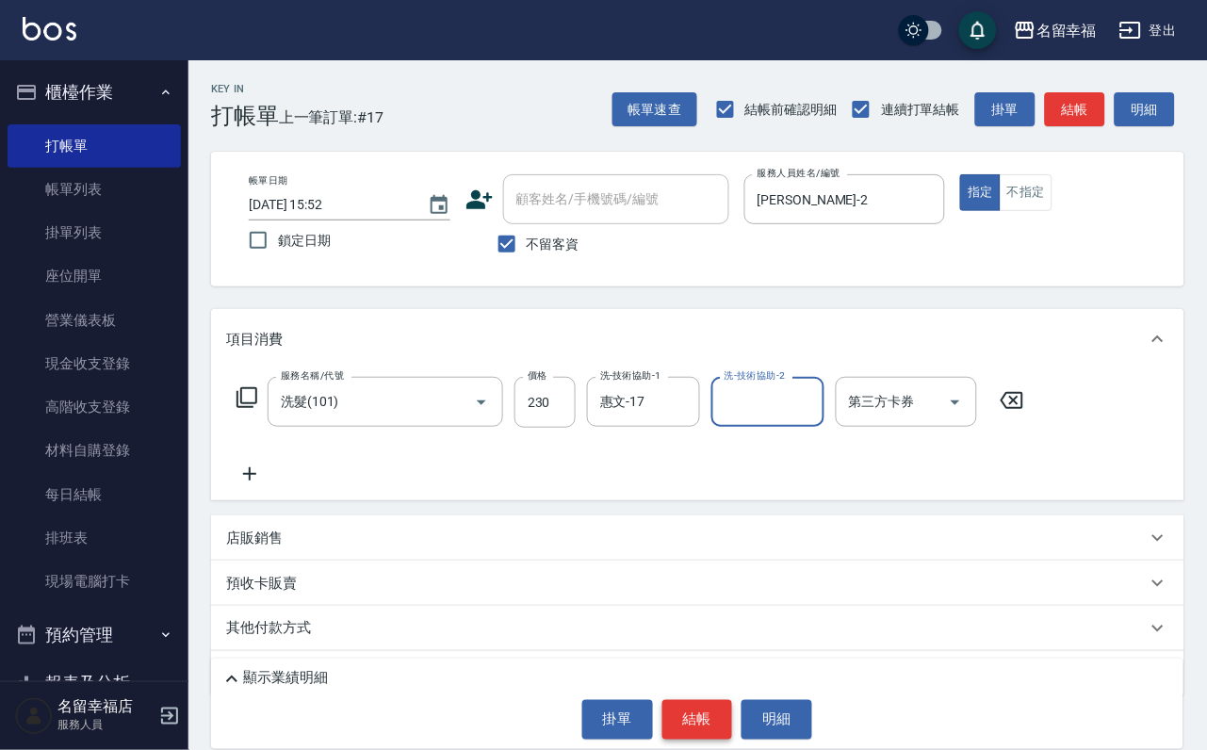
click at [723, 716] on button "結帳" at bounding box center [697, 720] width 71 height 40
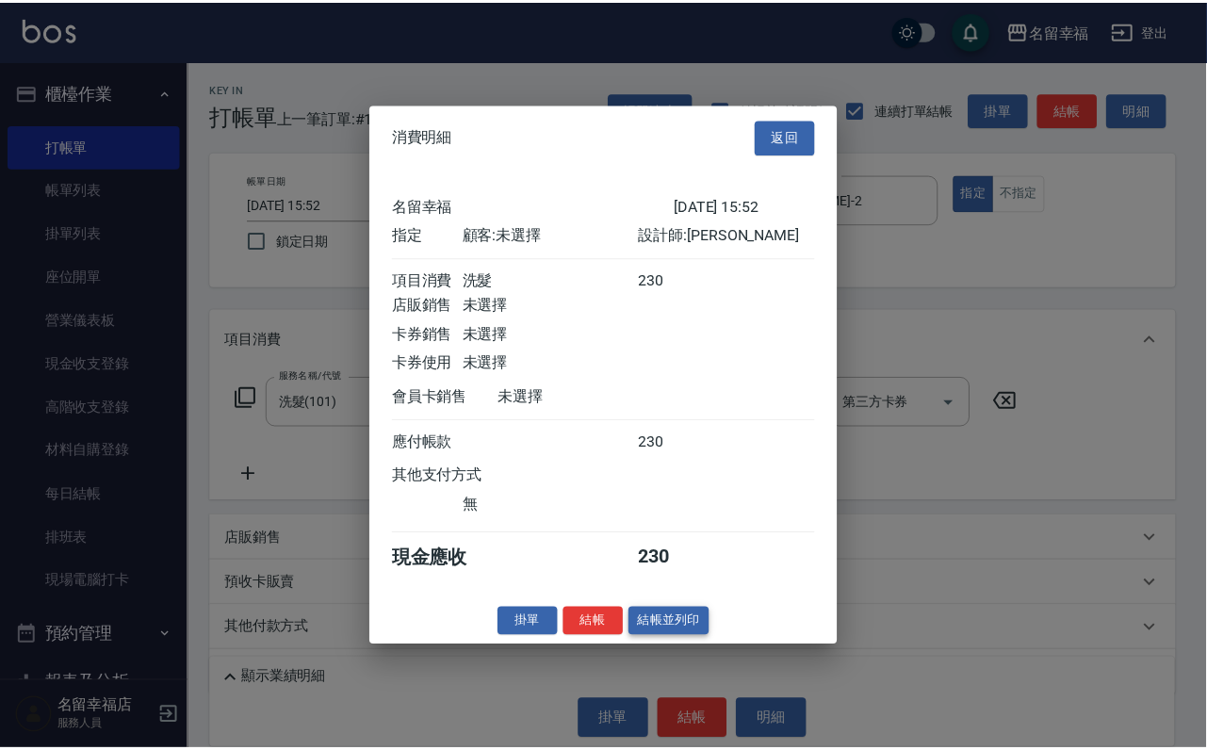
scroll to position [233, 0]
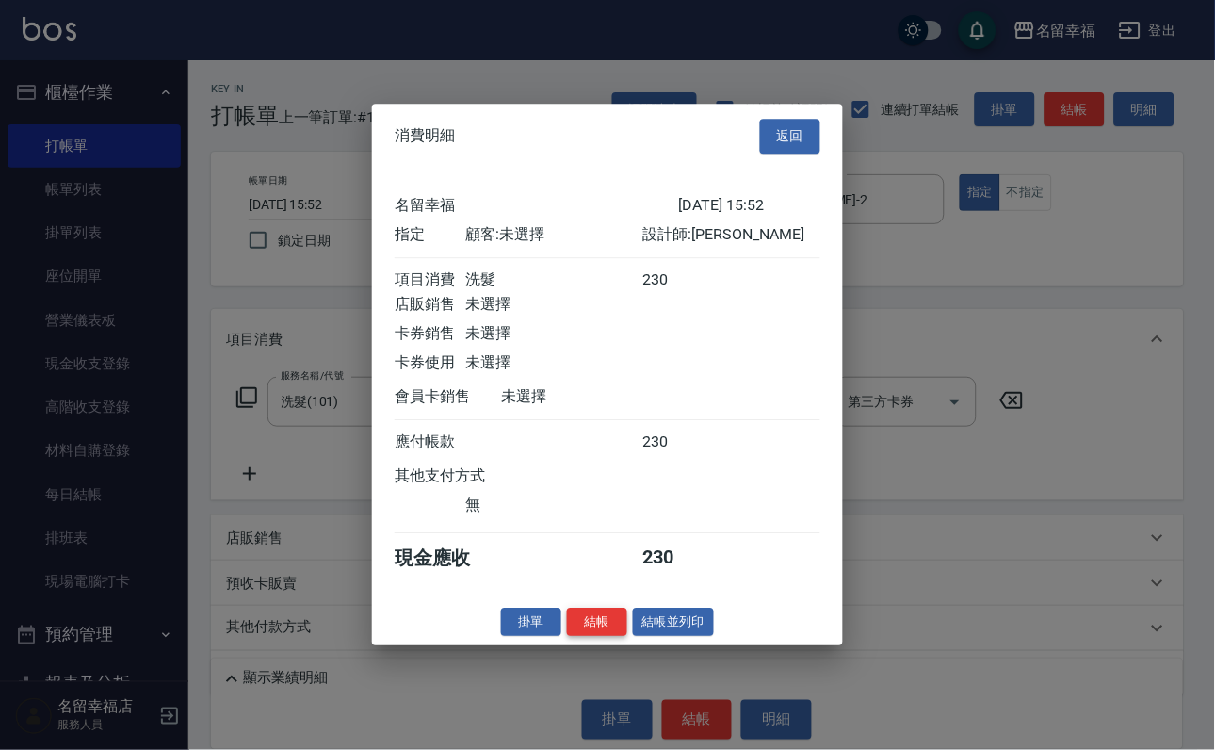
click at [592, 637] on button "結帳" at bounding box center [597, 622] width 60 height 29
